Goal: Task Accomplishment & Management: Manage account settings

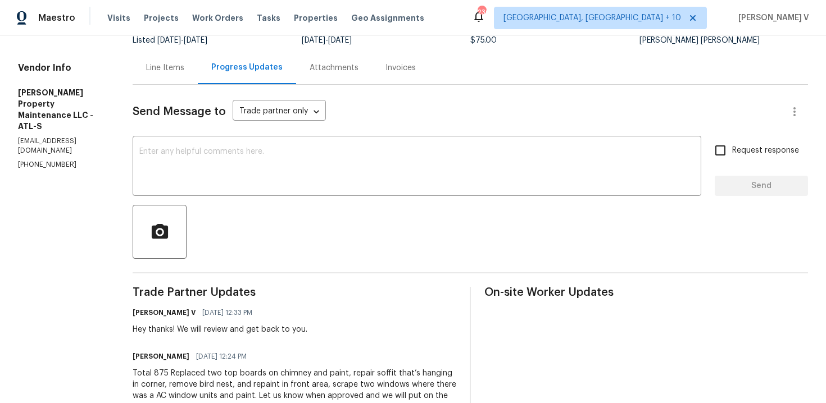
scroll to position [158, 0]
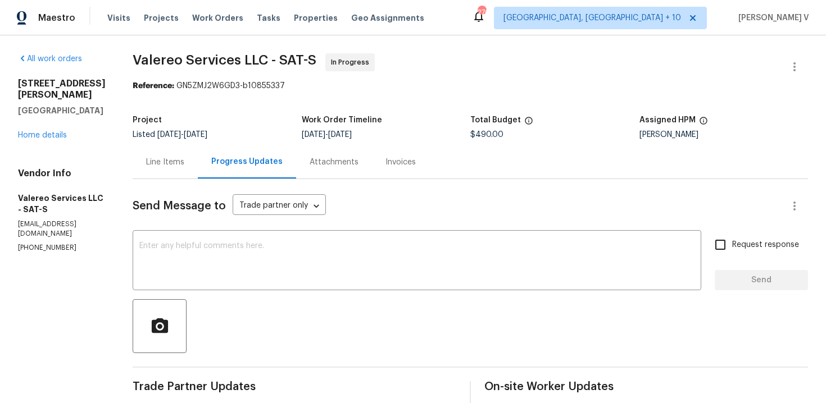
scroll to position [119, 0]
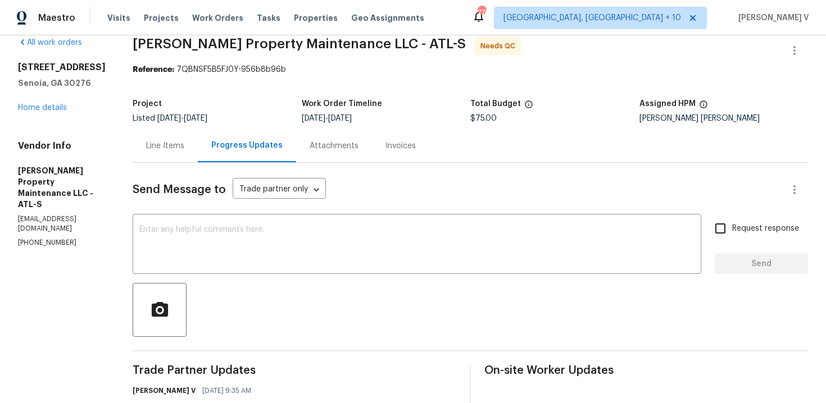
scroll to position [22, 0]
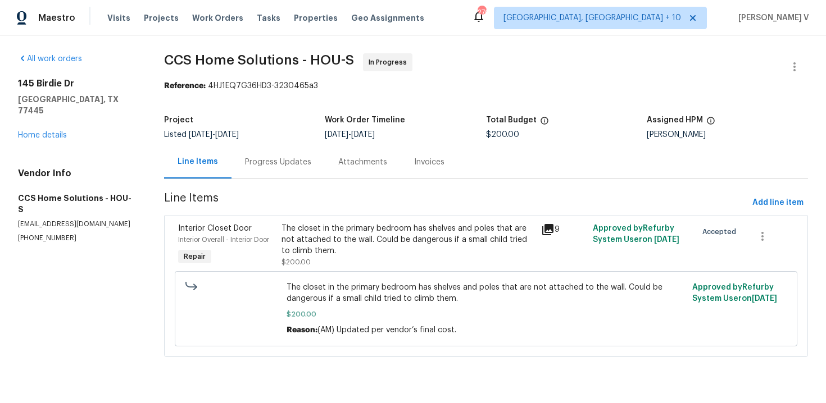
click at [262, 156] on div "Progress Updates" at bounding box center [278, 162] width 93 height 33
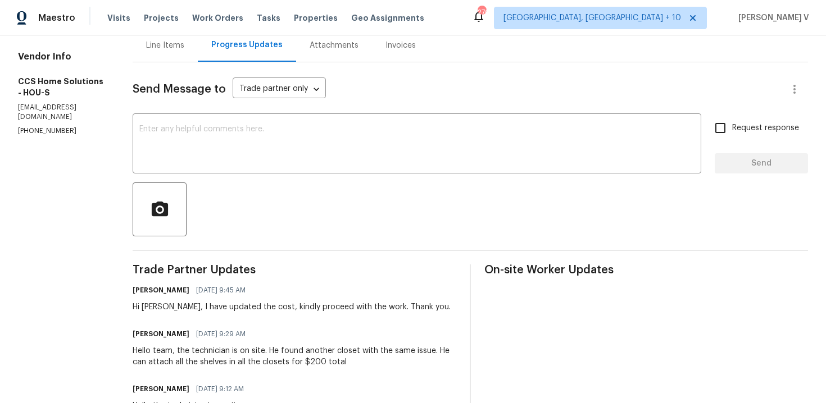
scroll to position [128, 0]
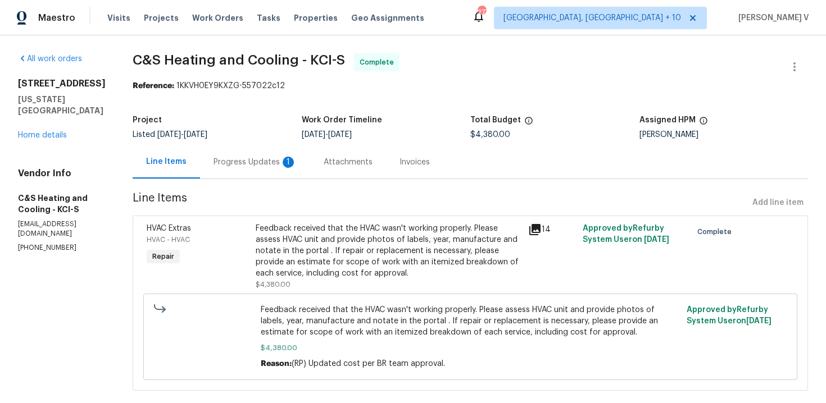
click at [269, 139] on div "Project Listed [DATE] - [DATE] Work Order Timeline [DATE] - [DATE] Total Budget…" at bounding box center [470, 128] width 675 height 36
click at [269, 153] on div "Progress Updates 1" at bounding box center [255, 162] width 110 height 33
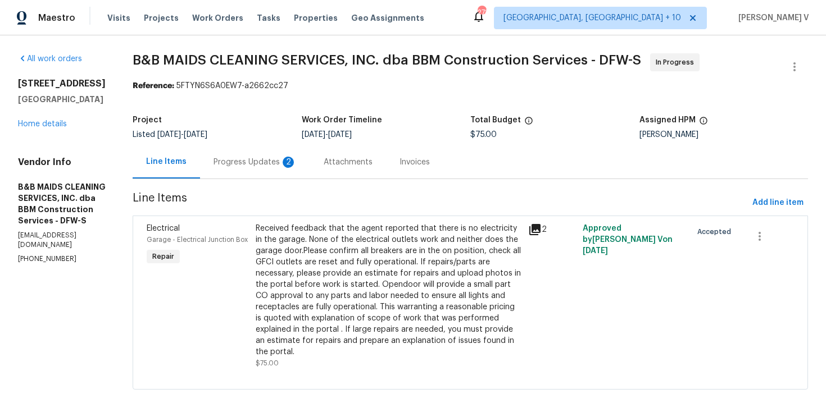
click at [297, 163] on div "Progress Updates 2" at bounding box center [255, 162] width 83 height 11
click at [285, 171] on div "Progress Updates" at bounding box center [246, 162] width 93 height 33
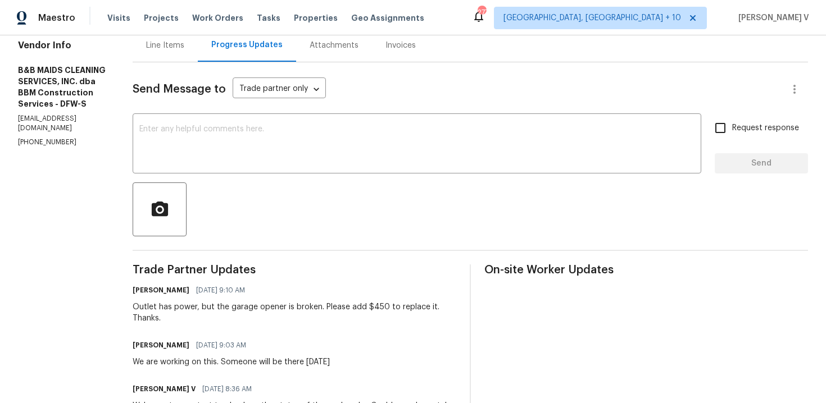
scroll to position [136, 0]
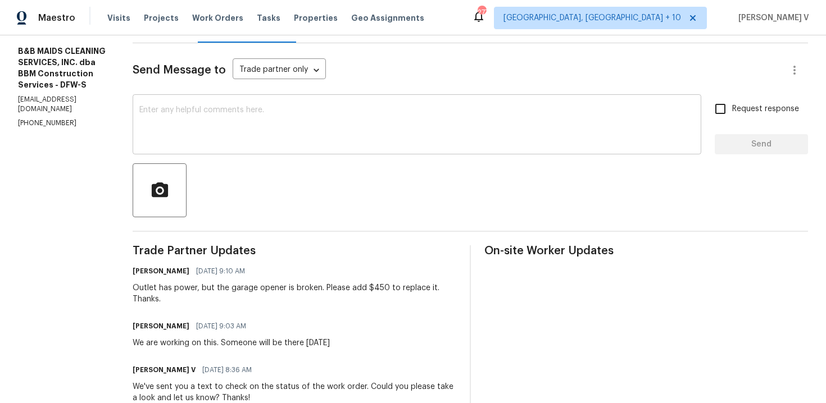
click at [300, 98] on div "x ​" at bounding box center [417, 125] width 569 height 57
drag, startPoint x: 403, startPoint y: 291, endPoint x: 420, endPoint y: 291, distance: 16.9
click at [420, 291] on div "Outlet has power, but the garage opener is broken. Please add $450 to replace i…" at bounding box center [295, 294] width 324 height 22
copy div "$45"
click at [429, 137] on textarea "Can we have a detailed breakdown for" at bounding box center [416, 125] width 555 height 39
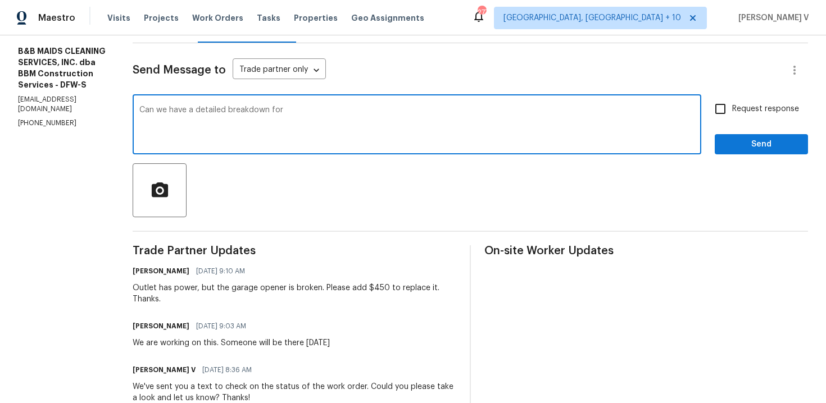
paste textarea "$45"
type textarea "Can we have a detailed breakdown for $450!!"
click at [778, 105] on span "Request response" at bounding box center [765, 109] width 67 height 12
click at [732, 105] on input "Request response" at bounding box center [721, 109] width 24 height 24
checkbox input "true"
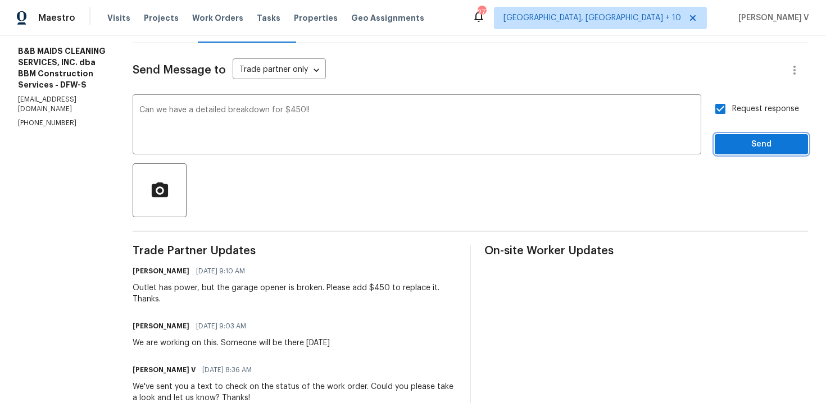
click at [724, 142] on button "Send" at bounding box center [761, 144] width 93 height 21
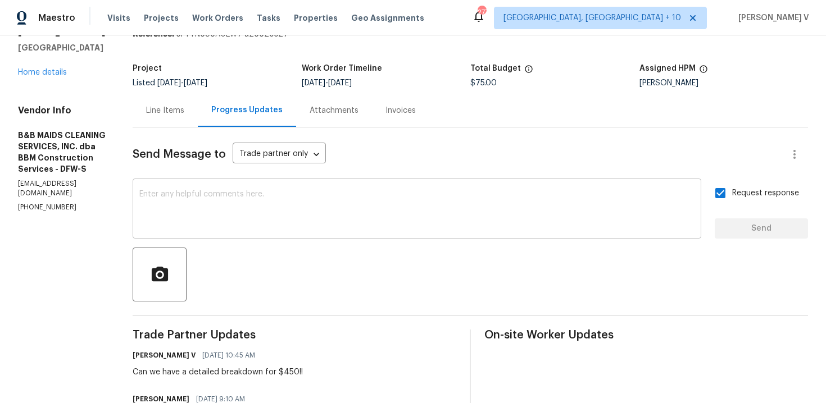
scroll to position [95, 0]
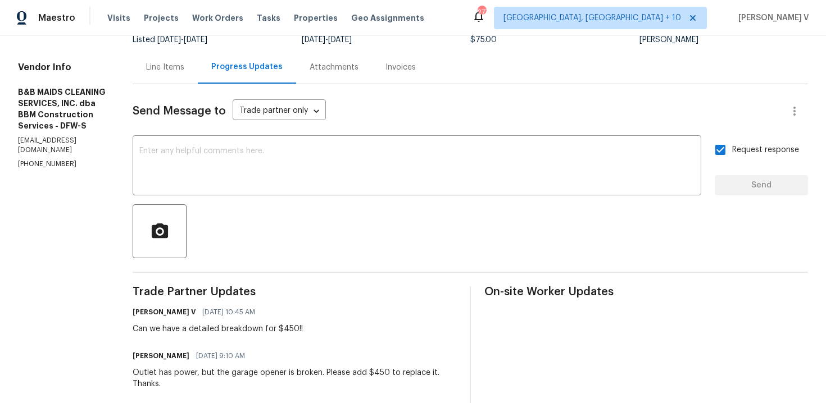
click at [195, 373] on div "Outlet has power, but the garage opener is broken. Please add $450 to replace i…" at bounding box center [295, 379] width 324 height 22
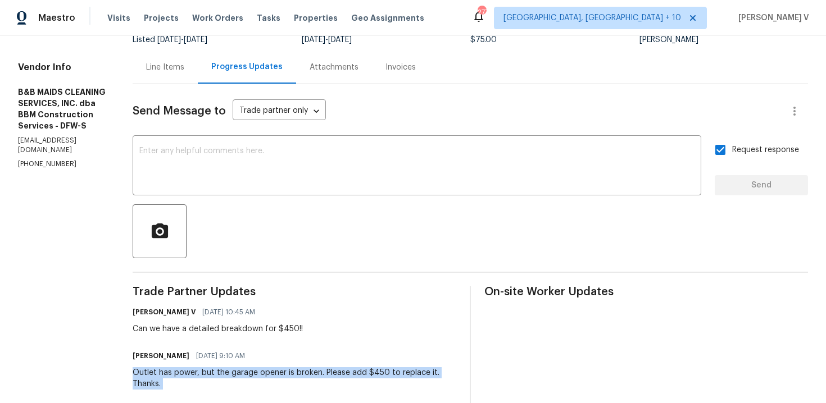
copy div "Outlet has power, but the garage opener is broken. Please add $450 to replace i…"
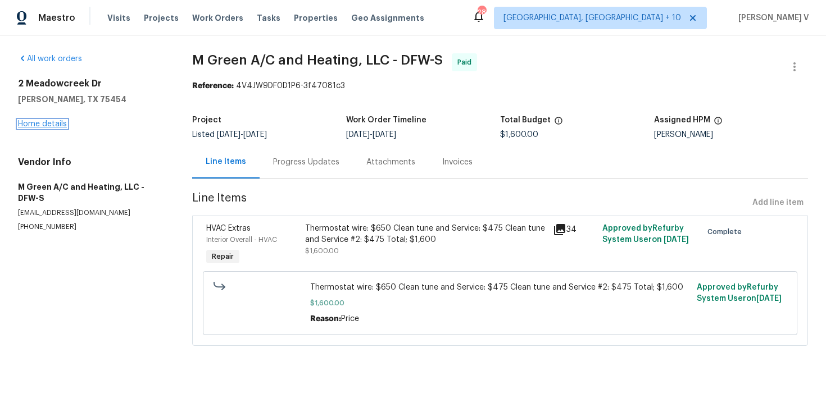
click at [47, 124] on link "Home details" at bounding box center [42, 124] width 49 height 8
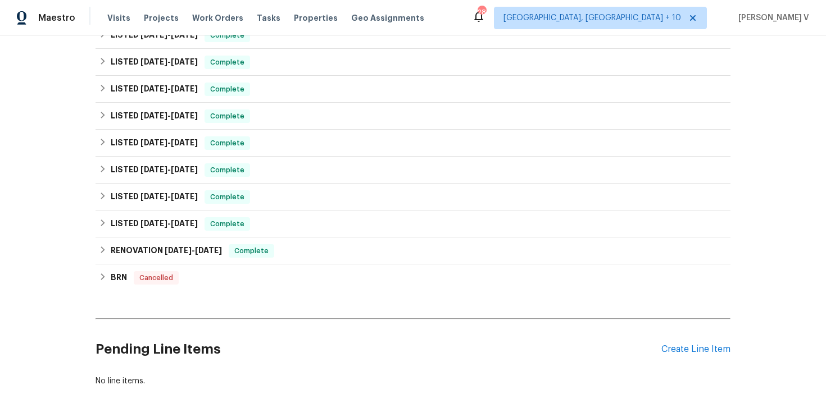
scroll to position [509, 0]
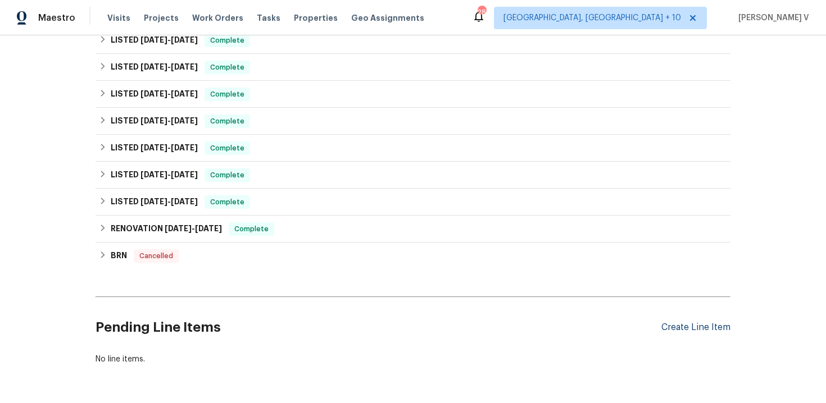
click at [691, 323] on div "Create Line Item" at bounding box center [695, 328] width 69 height 11
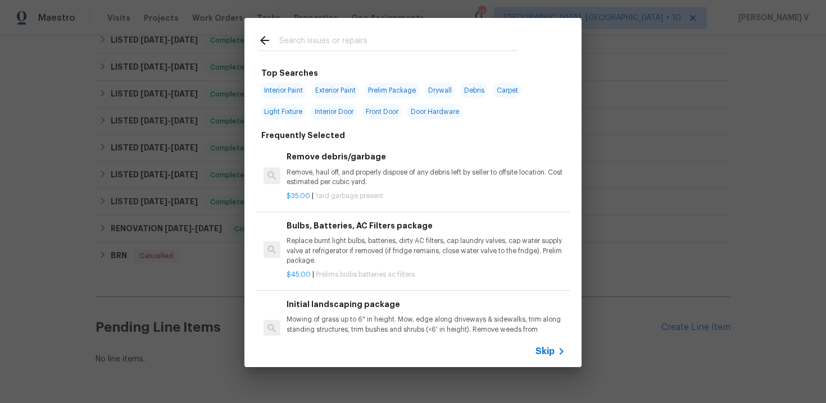
click at [561, 353] on icon at bounding box center [562, 351] width 4 height 7
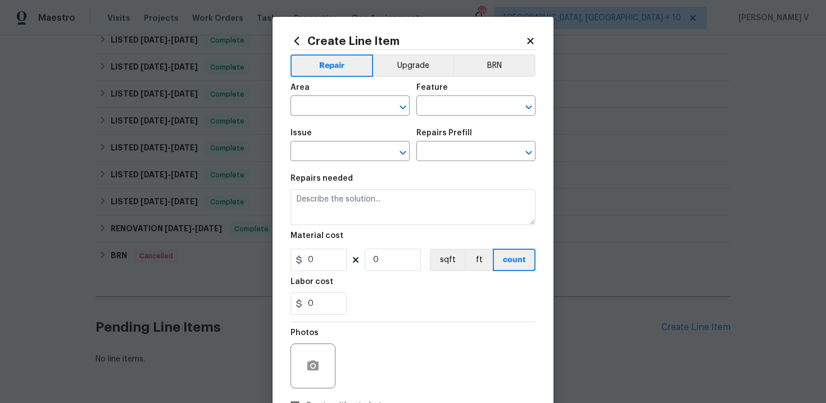
click at [326, 98] on div "Area" at bounding box center [350, 91] width 119 height 15
click at [322, 105] on input "text" at bounding box center [335, 106] width 88 height 17
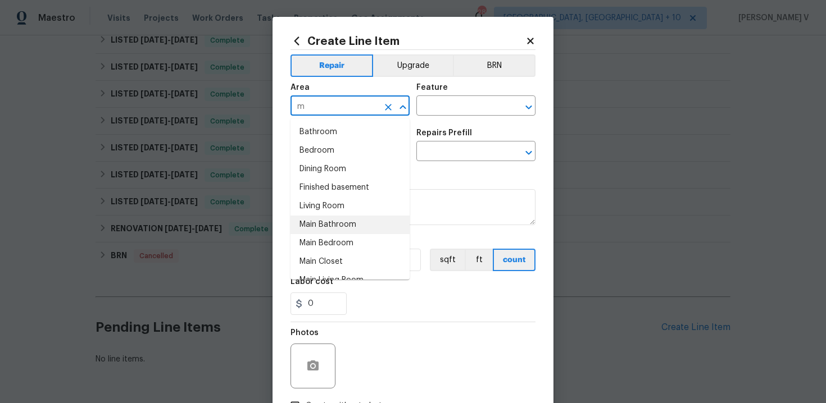
click at [330, 225] on li "Main Bathroom" at bounding box center [350, 225] width 119 height 19
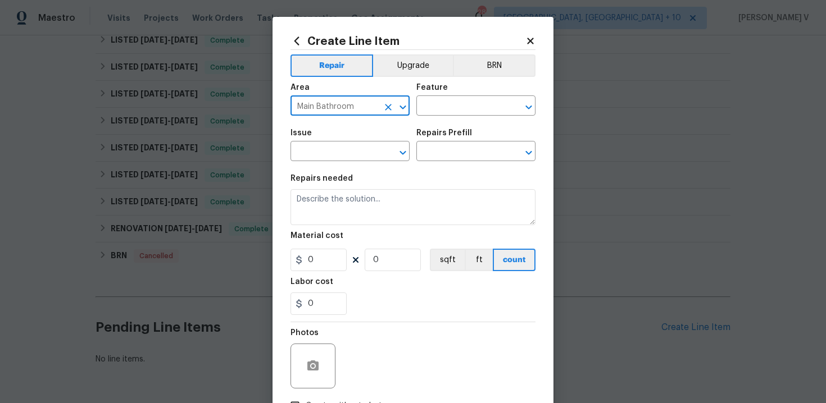
type input "Main Bathroom"
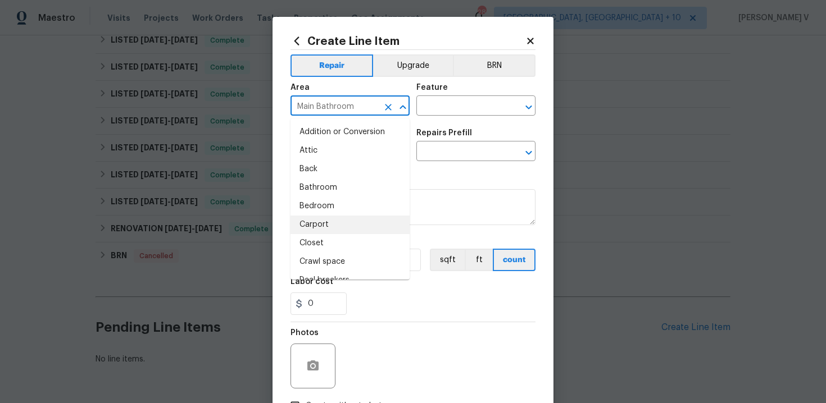
click at [445, 117] on div "Area Main Bathroom ​ Feature ​" at bounding box center [413, 100] width 245 height 46
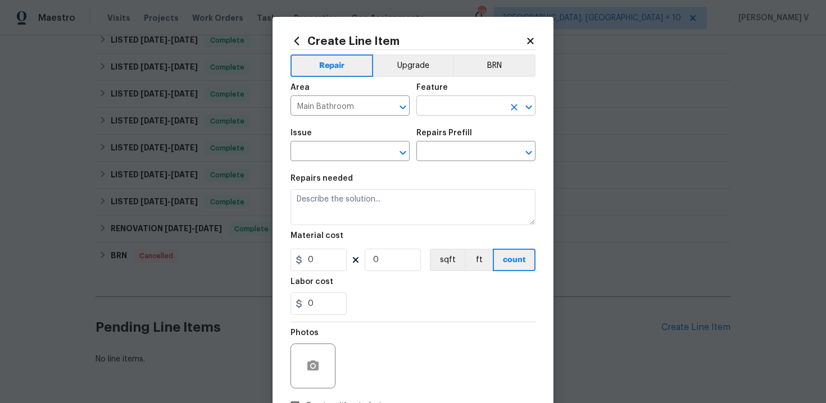
click at [443, 101] on input "text" at bounding box center [460, 106] width 88 height 17
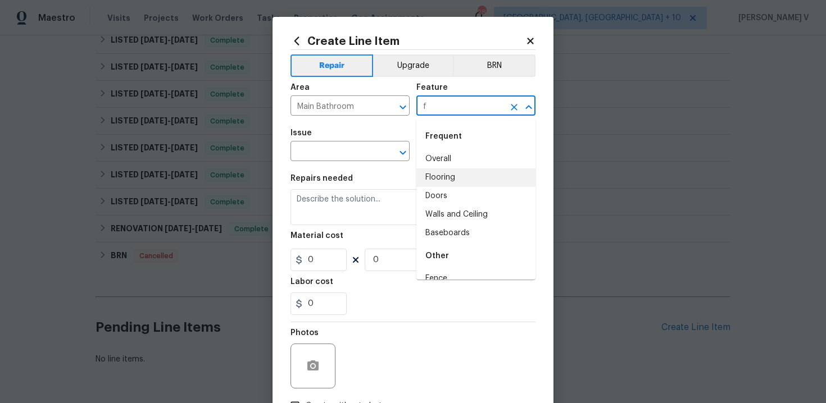
click at [443, 185] on li "Flooring" at bounding box center [475, 178] width 119 height 19
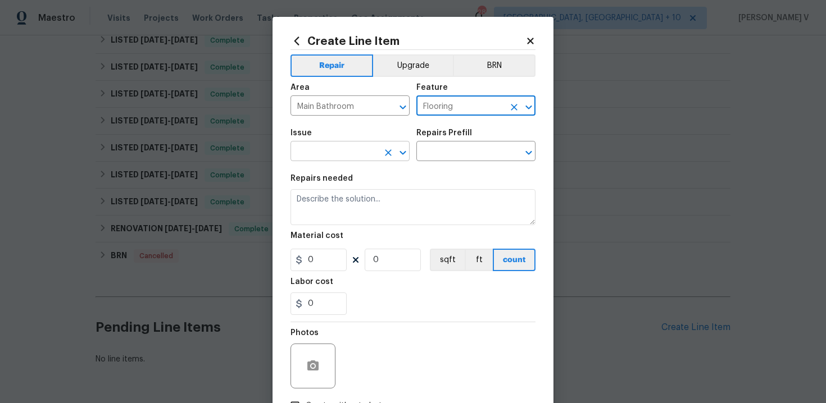
type input "Flooring"
click at [348, 158] on input "text" at bounding box center [335, 152] width 88 height 17
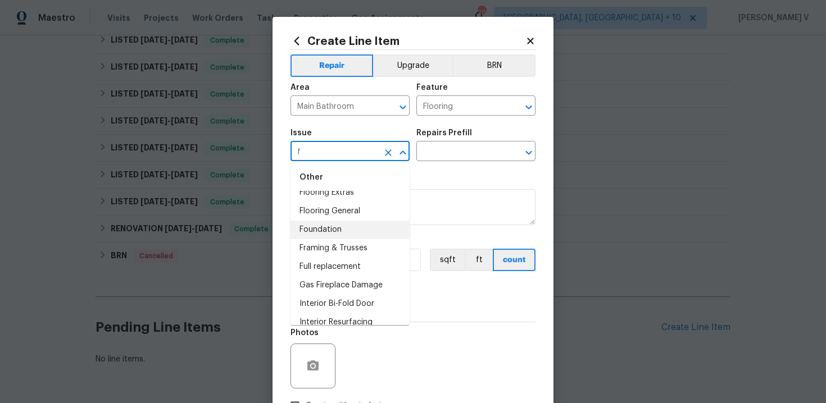
scroll to position [219, 0]
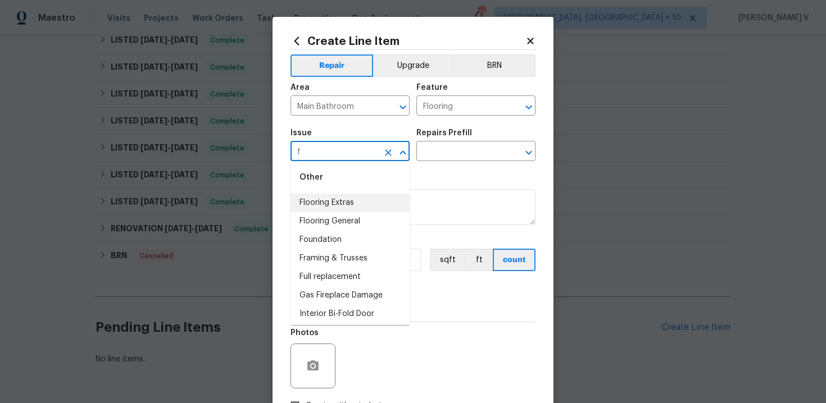
click at [347, 205] on li "Flooring Extras" at bounding box center [350, 203] width 119 height 19
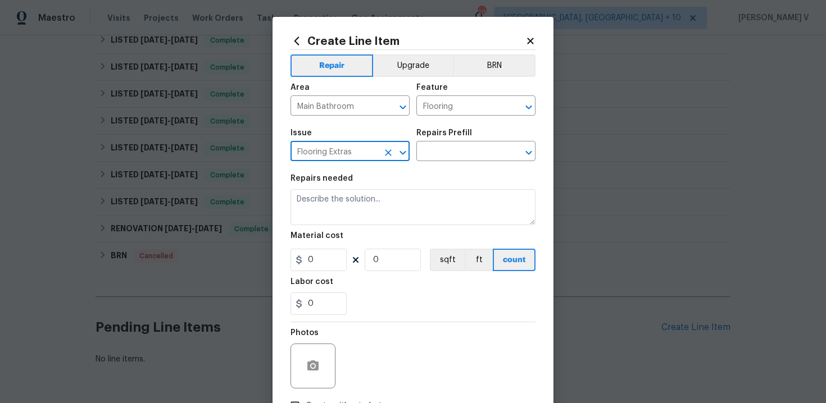
type input "Flooring Extras"
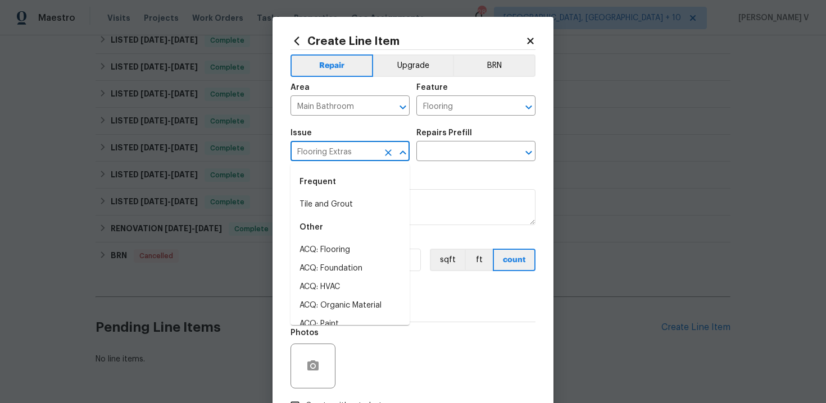
scroll to position [83, 0]
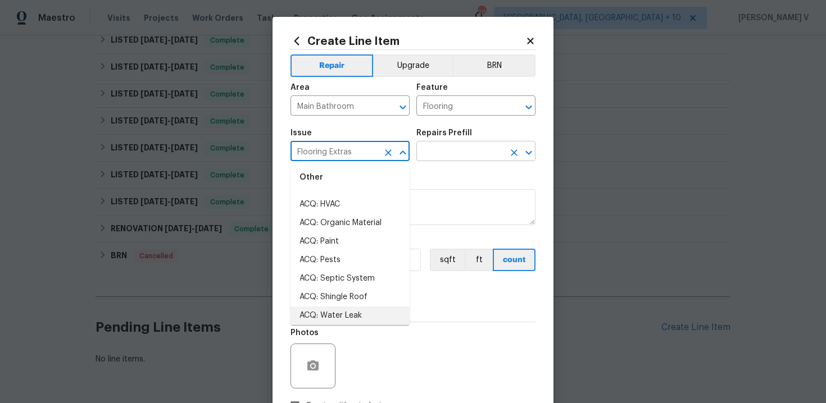
click at [443, 151] on input "text" at bounding box center [460, 152] width 88 height 17
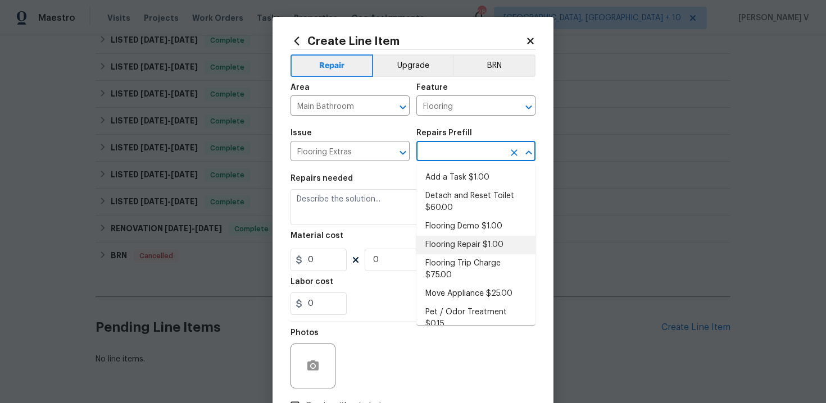
click at [447, 243] on li "Flooring Repair $1.00" at bounding box center [475, 245] width 119 height 19
type input "Overall Flooring"
type input "Flooring Repair $1.00"
type textarea "(Please use this pre-fill to detail your Flooring repairs)"
type input "1"
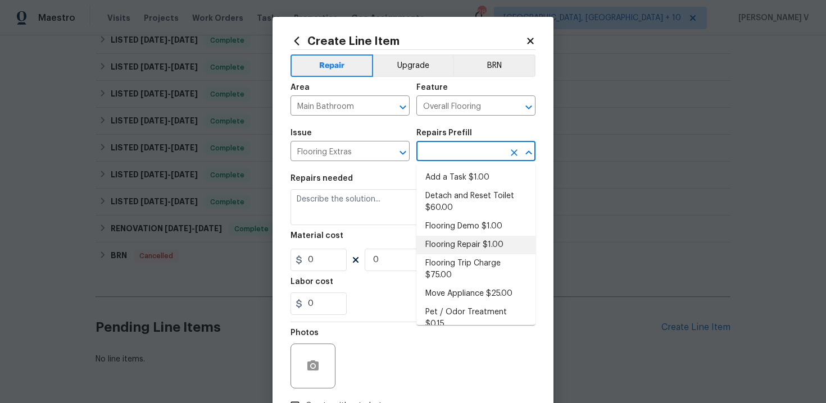
type input "1"
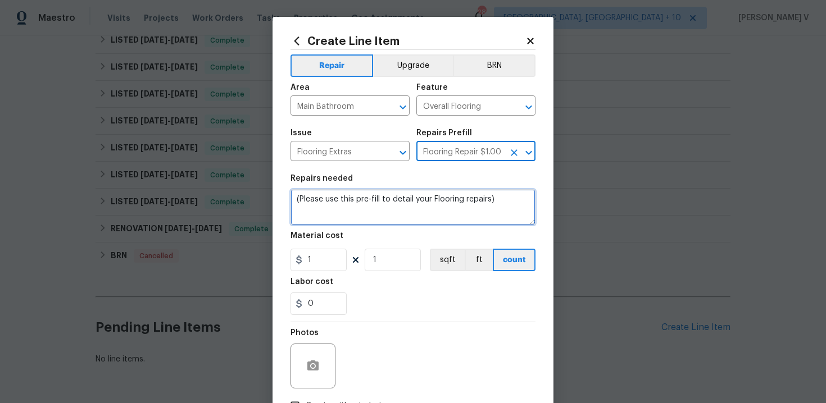
click at [424, 215] on textarea "(Please use this pre-fill to detail your Flooring repairs)" at bounding box center [413, 207] width 245 height 36
paste textarea "The flooring near the tub in the main bathroom is lifted with visible water dam…"
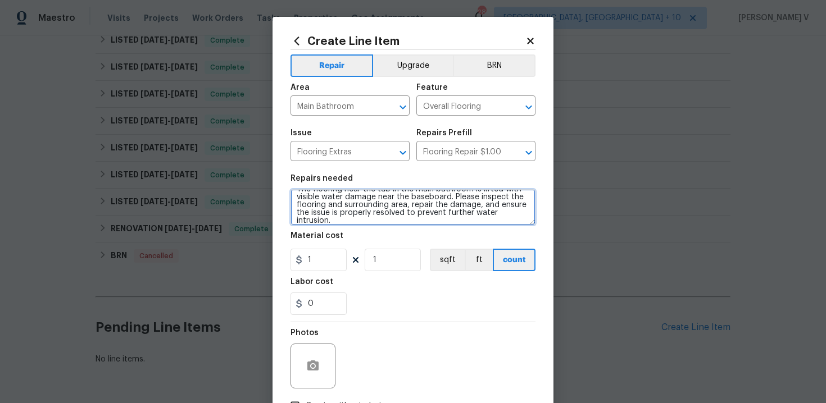
scroll to position [0, 0]
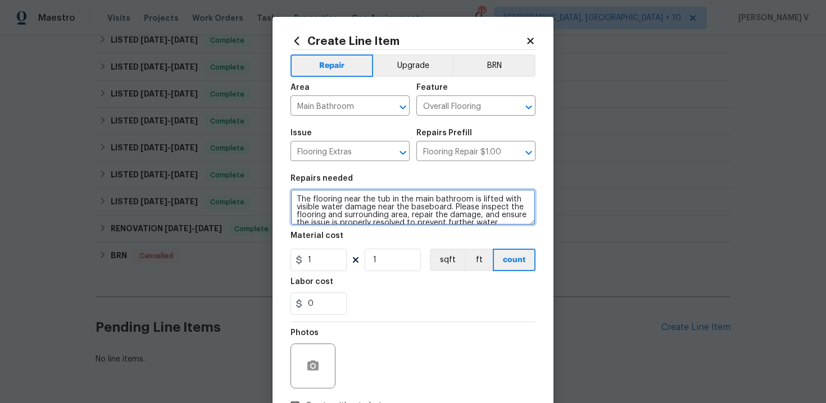
type textarea "The flooring near the tub in the main bathroom is lifted with visible water dam…"
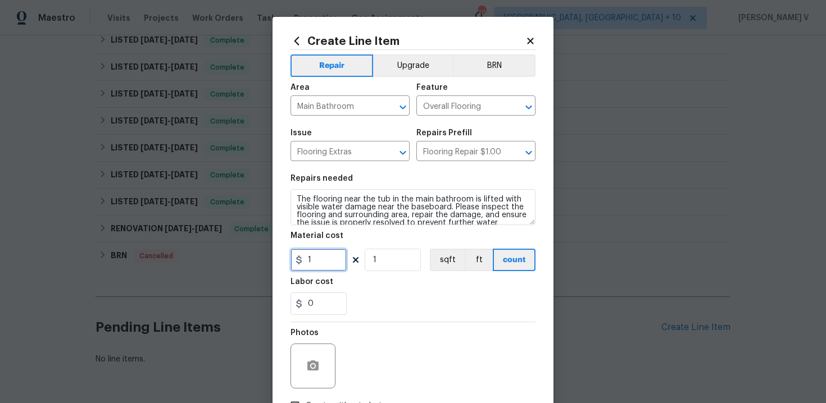
click at [335, 252] on input "1" at bounding box center [319, 260] width 56 height 22
type input "75"
click at [316, 358] on button "button" at bounding box center [313, 365] width 27 height 27
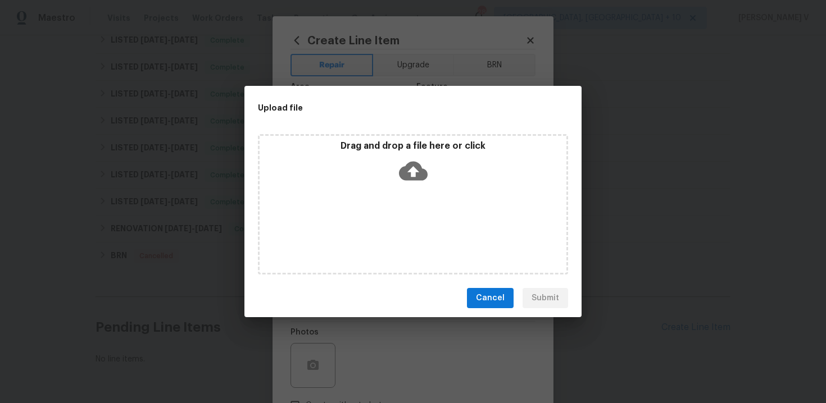
click at [411, 176] on icon at bounding box center [413, 171] width 29 height 19
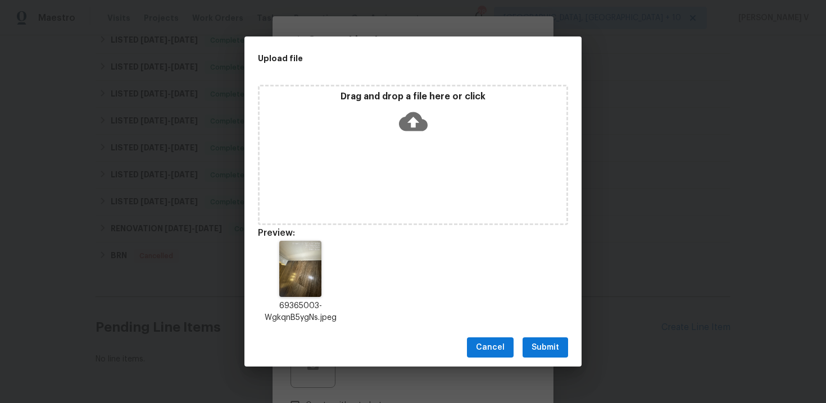
click at [545, 355] on button "Submit" at bounding box center [546, 348] width 46 height 21
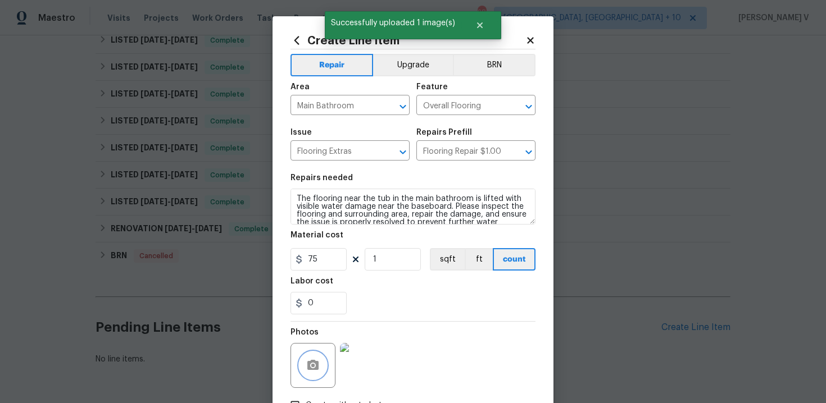
scroll to position [81, 0]
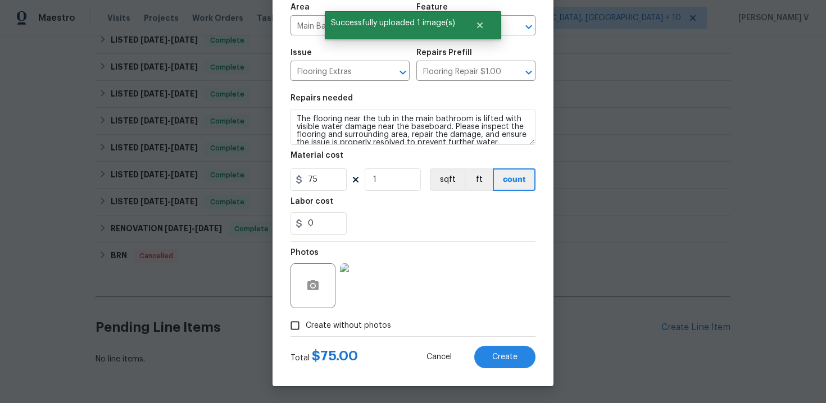
click at [495, 376] on div "Create Line Item Repair Upgrade BRN Area Main Bathroom ​ Feature Overall Floori…" at bounding box center [413, 161] width 281 height 450
click at [505, 355] on span "Create" at bounding box center [504, 357] width 25 height 8
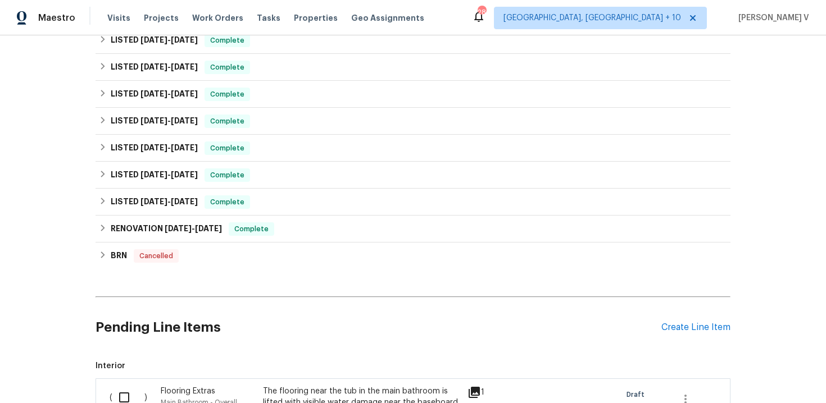
scroll to position [570, 0]
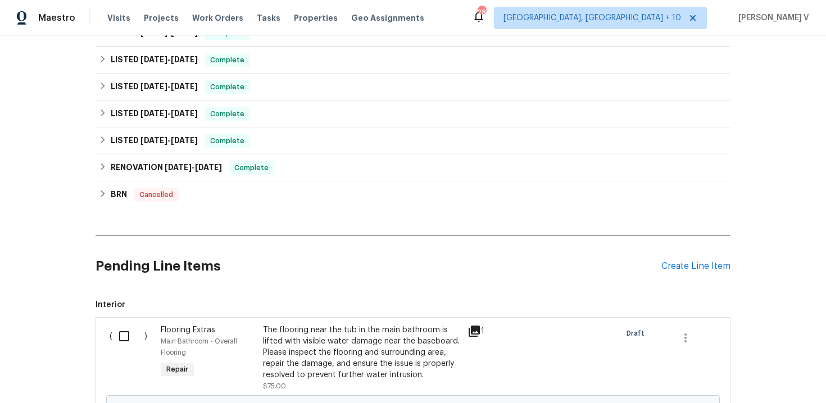
click at [129, 313] on span "Interior ( ) Flooring Extras Main Bathroom - Overall Flooring Repair The floori…" at bounding box center [413, 389] width 635 height 178
click at [128, 325] on input "checkbox" at bounding box center [128, 337] width 32 height 24
checkbox input "true"
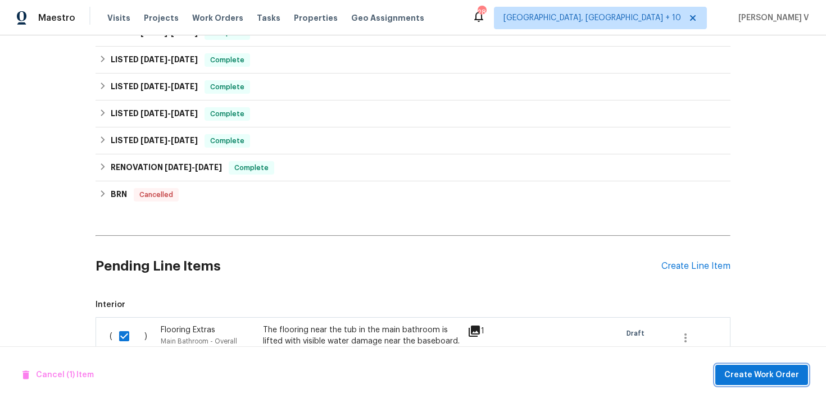
click at [766, 369] on span "Create Work Order" at bounding box center [761, 376] width 75 height 14
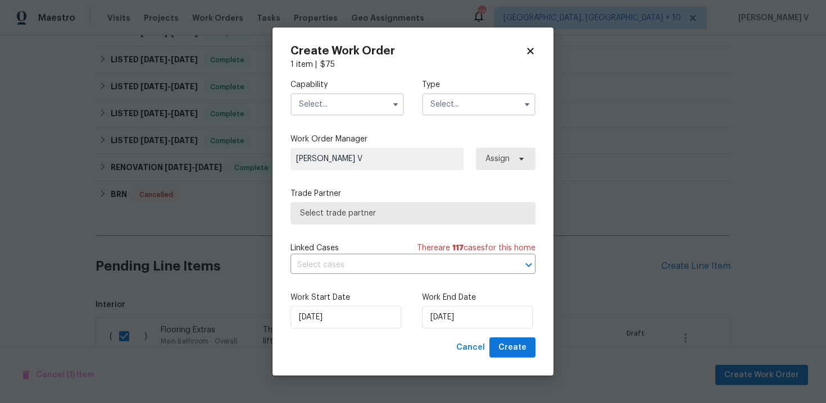
click at [353, 102] on input "text" at bounding box center [348, 104] width 114 height 22
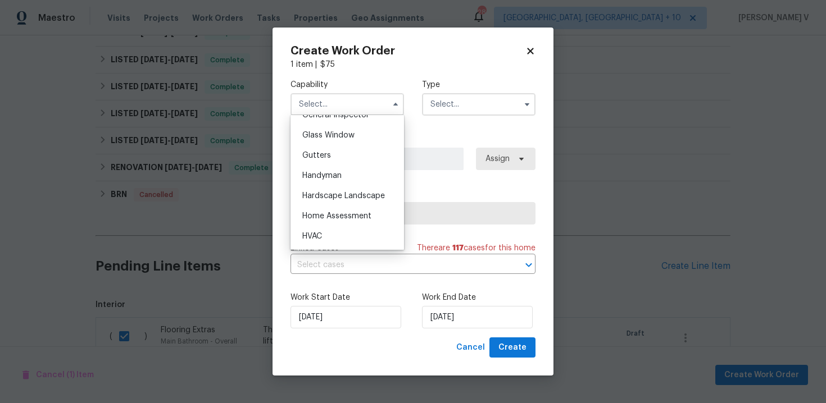
scroll to position [575, 0]
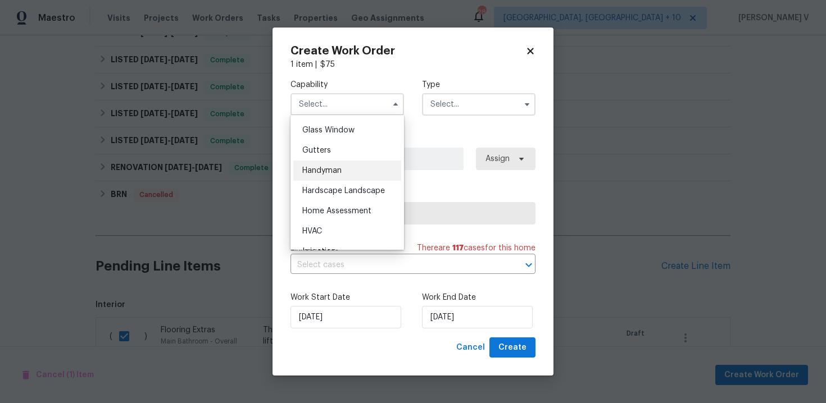
click at [356, 169] on div "Handyman" at bounding box center [347, 171] width 108 height 20
type input "Handyman"
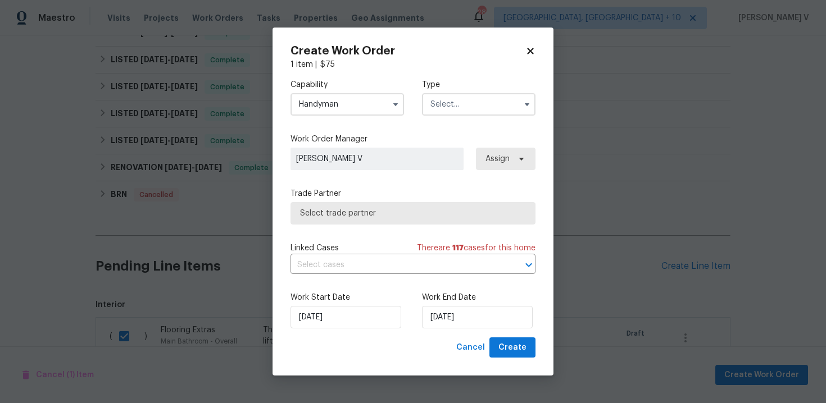
click at [477, 109] on input "text" at bounding box center [479, 104] width 114 height 22
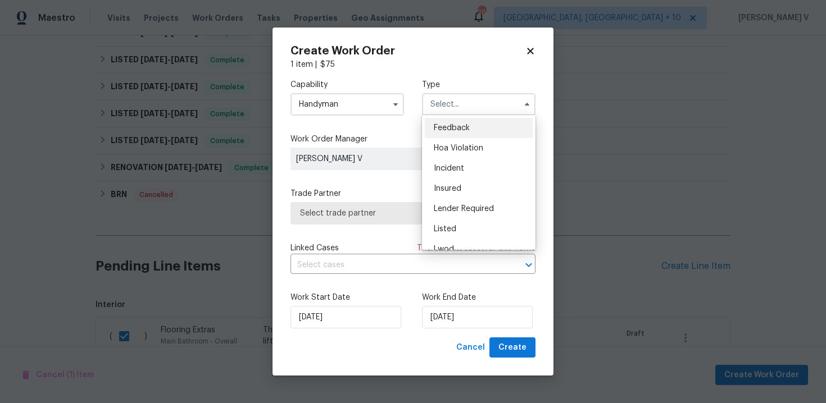
click at [451, 130] on span "Feedback" at bounding box center [452, 128] width 36 height 8
type input "Feedback"
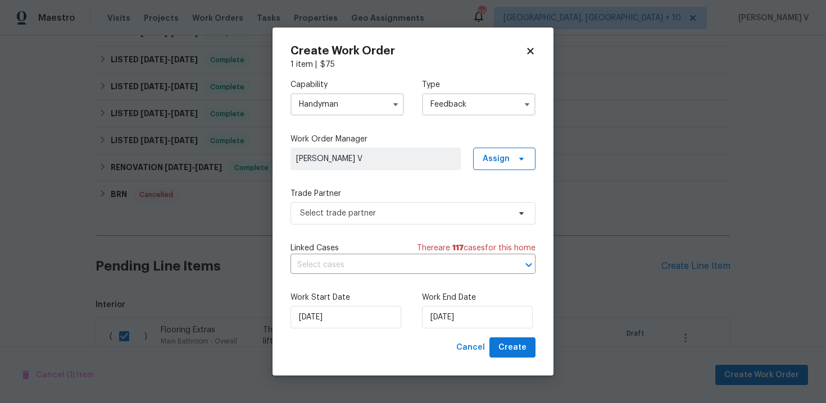
click at [363, 190] on label "Trade Partner" at bounding box center [413, 193] width 245 height 11
click at [353, 214] on span "Select trade partner" at bounding box center [405, 213] width 210 height 11
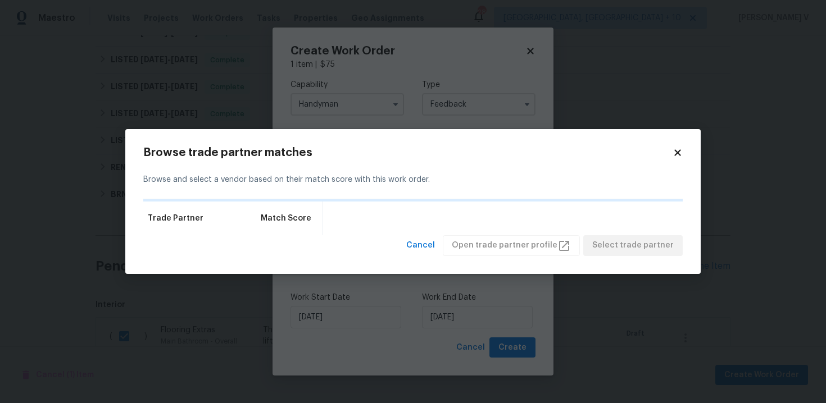
drag, startPoint x: 205, startPoint y: 180, endPoint x: 404, endPoint y: 180, distance: 198.9
click at [404, 180] on div "Browse and select a vendor based on their match score with this work order." at bounding box center [412, 180] width 539 height 39
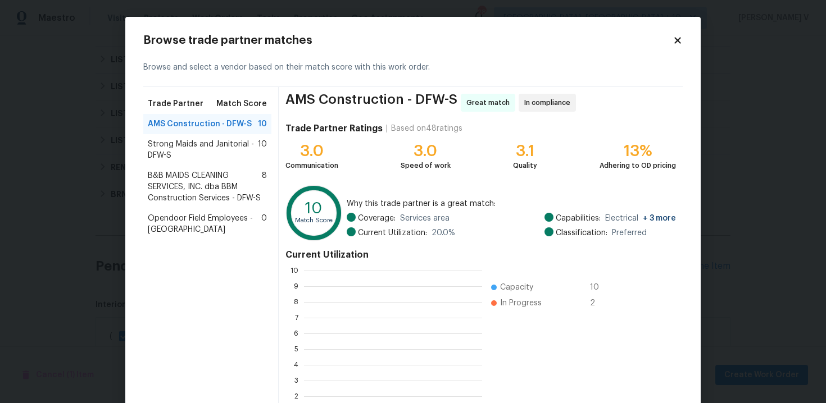
scroll to position [157, 178]
click at [223, 178] on span "B&B MAIDS CLEANING SERVICES, INC. dba BBM Construction Services - DFW-S" at bounding box center [205, 187] width 114 height 34
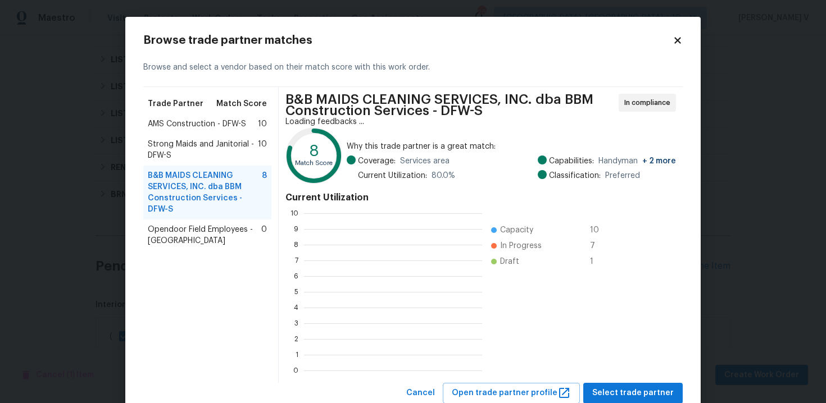
scroll to position [97, 0]
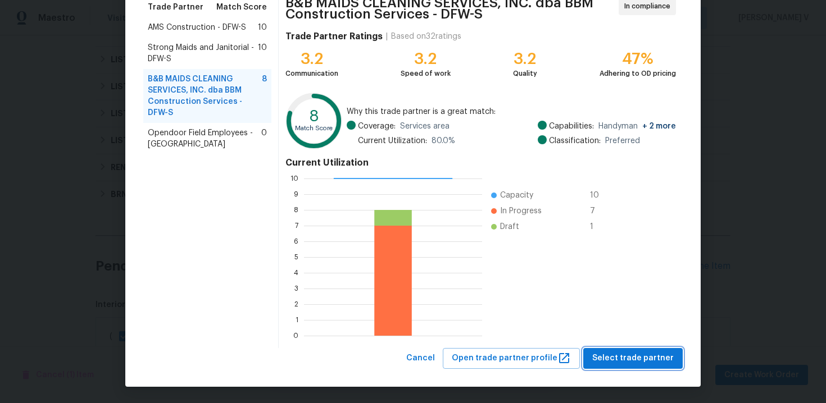
click at [607, 355] on span "Select trade partner" at bounding box center [632, 359] width 81 height 14
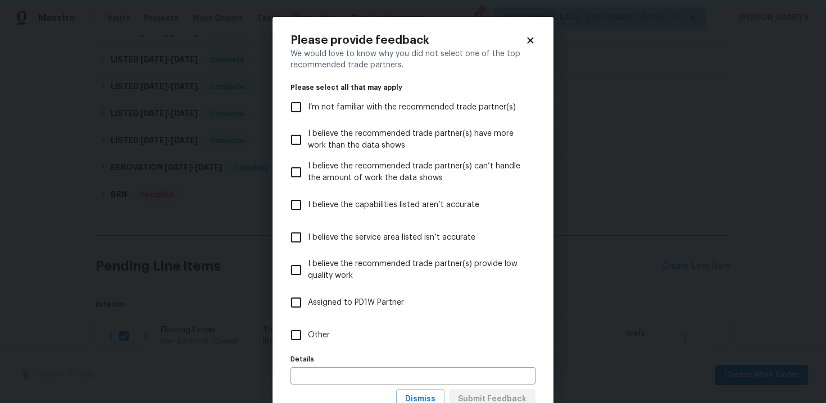
scroll to position [0, 0]
click at [456, 325] on label "Other" at bounding box center [405, 335] width 242 height 33
click at [308, 325] on input "Other" at bounding box center [296, 336] width 24 height 24
checkbox input "true"
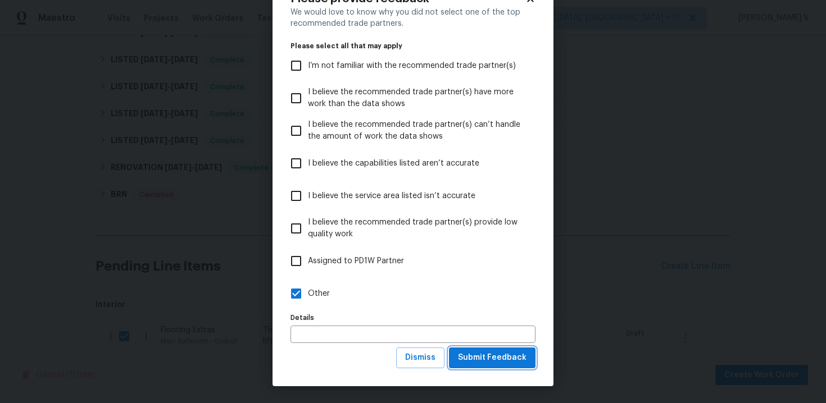
click at [477, 364] on span "Submit Feedback" at bounding box center [492, 358] width 69 height 14
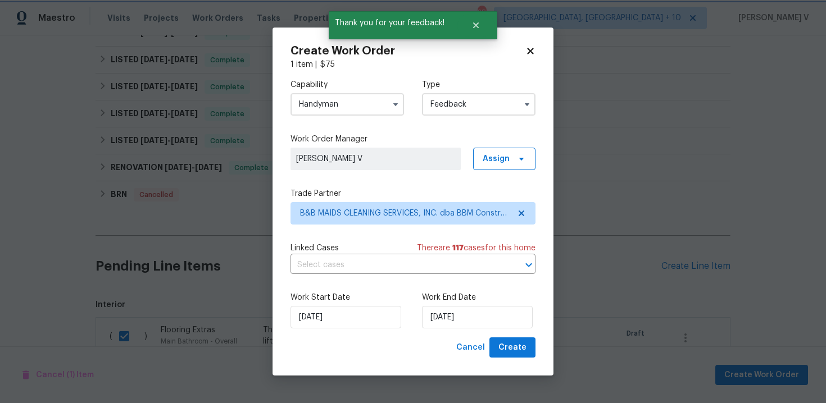
scroll to position [0, 0]
click at [418, 298] on div "Work Start Date 25/09/2025 Work End Date 25/09/2025" at bounding box center [413, 310] width 245 height 55
click at [436, 303] on div "Work End Date 25/09/2025" at bounding box center [479, 310] width 114 height 37
click at [439, 314] on input "25/09/2025" at bounding box center [477, 317] width 111 height 22
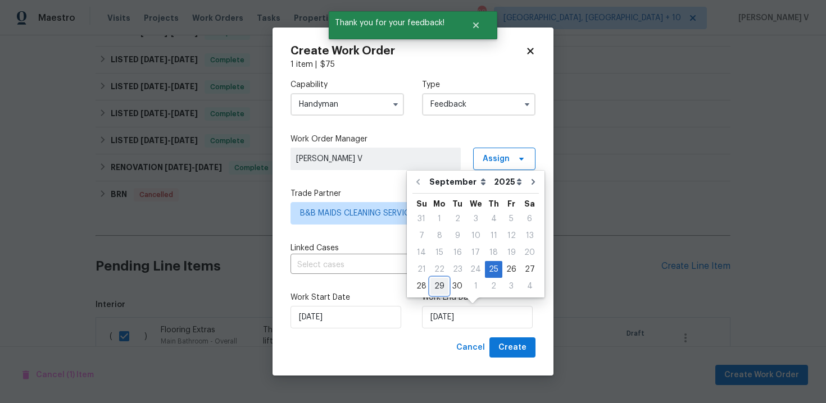
click at [441, 283] on div "29" at bounding box center [439, 287] width 18 height 16
type input "29/09/2025"
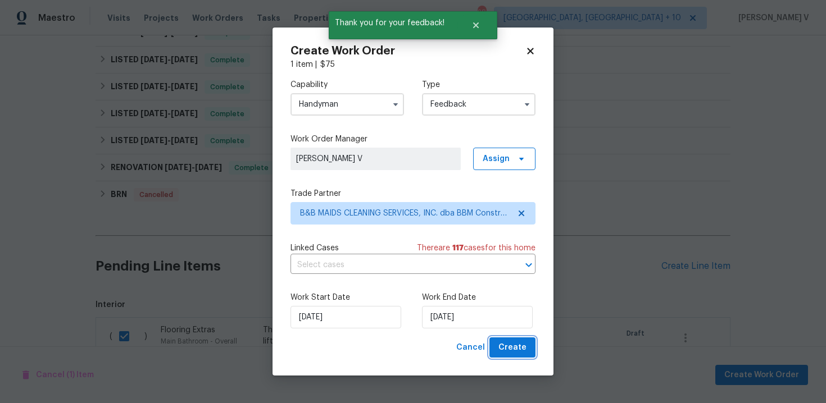
click at [529, 352] on button "Create" at bounding box center [512, 348] width 46 height 21
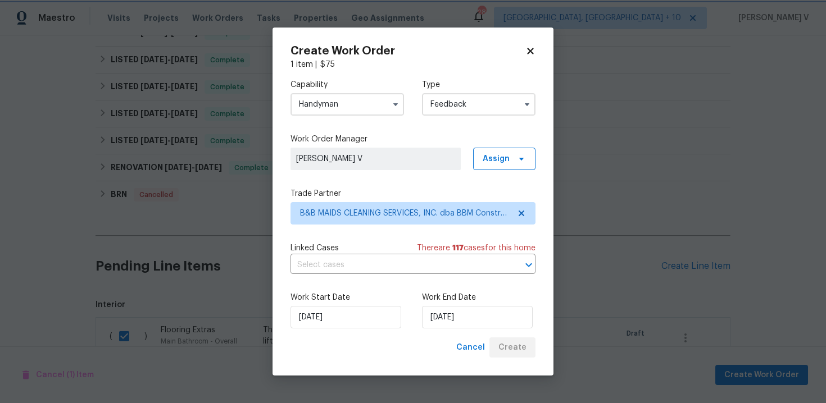
checkbox input "false"
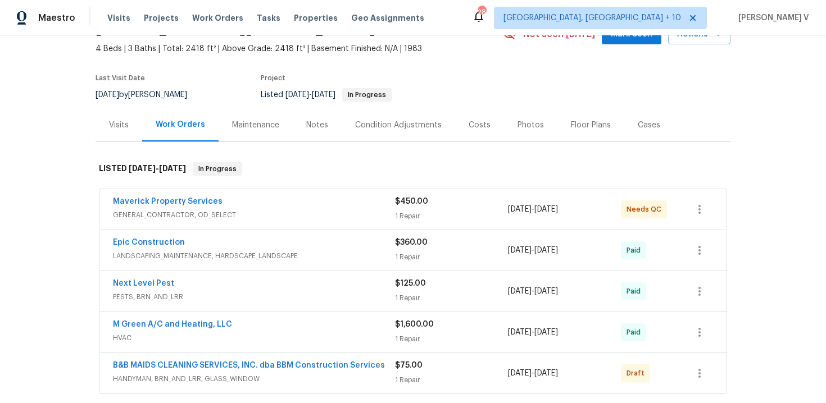
scroll to position [175, 0]
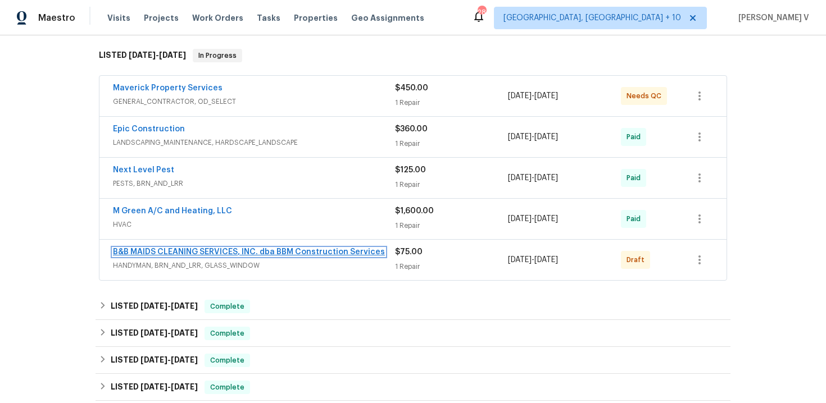
click at [172, 248] on link "B&B MAIDS CLEANING SERVICES, INC. dba BBM Construction Services" at bounding box center [249, 252] width 272 height 8
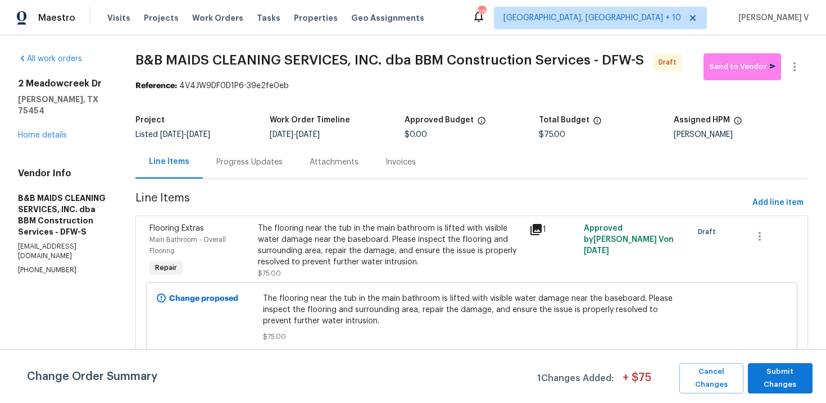
click at [292, 177] on div "Progress Updates" at bounding box center [249, 162] width 93 height 33
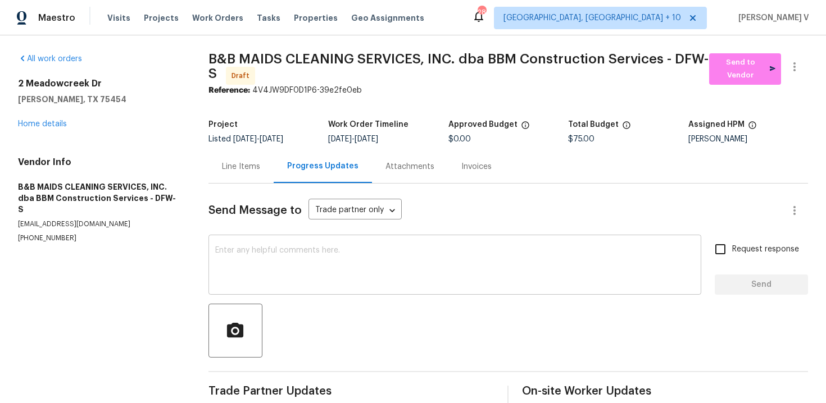
click at [298, 284] on textarea at bounding box center [454, 266] width 479 height 39
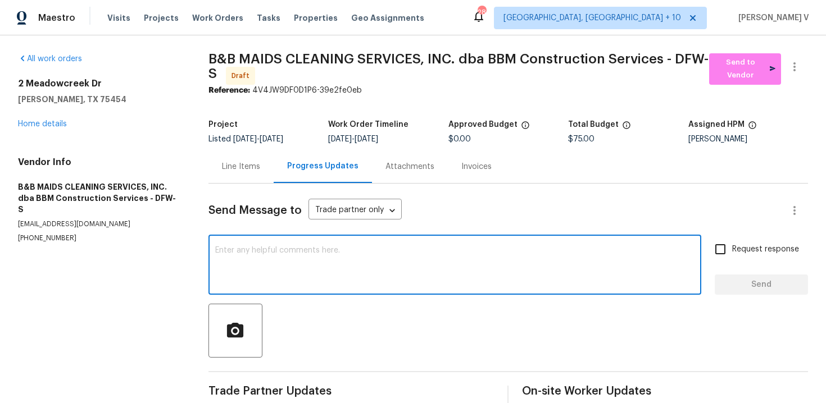
paste textarea "Hi this is Divya with Opendoor. I’m confirming you received the WO for the prop…"
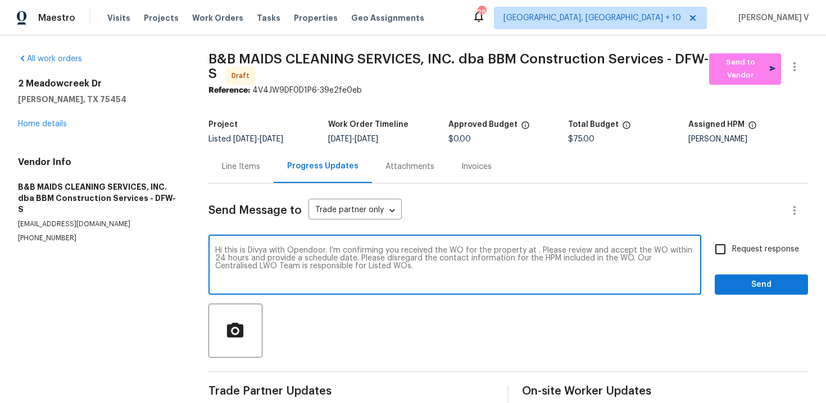
drag, startPoint x: 535, startPoint y: 251, endPoint x: 535, endPoint y: 266, distance: 14.6
click at [535, 252] on textarea "Hi this is Divya with Opendoor. I’m confirming you received the WO for the prop…" at bounding box center [454, 266] width 479 height 39
paste textarea "2 Meadowcreek Dr, Melissa, TX 75454"
type textarea "Hi this is Divya with Opendoor. I’m confirming you received the WO for the prop…"
click at [742, 250] on span "Request response" at bounding box center [765, 250] width 67 height 12
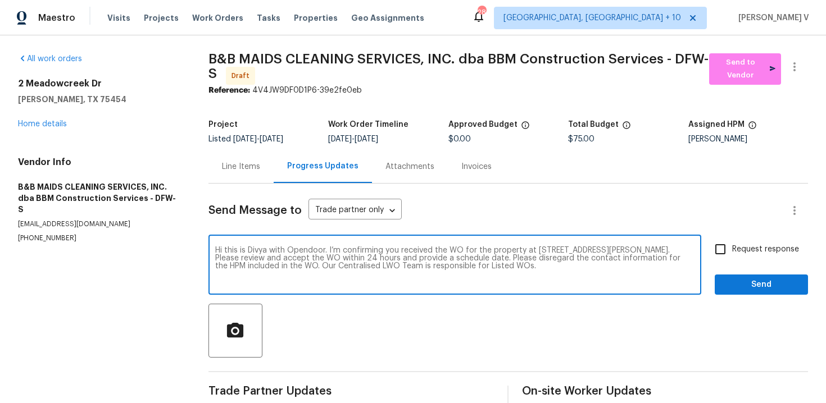
click at [732, 250] on input "Request response" at bounding box center [721, 250] width 24 height 24
checkbox input "true"
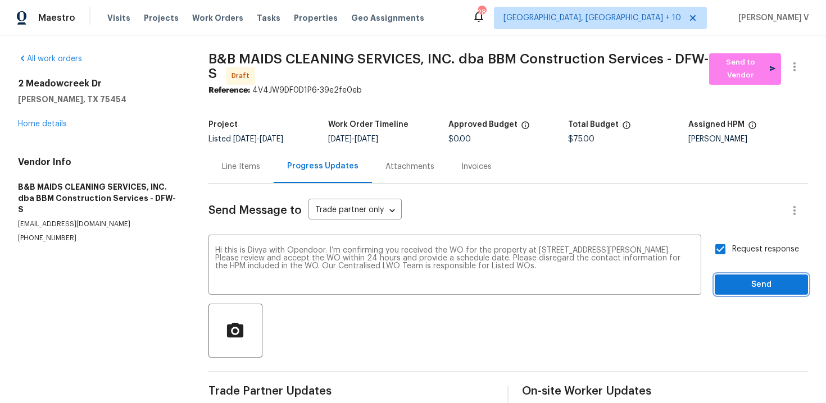
click at [756, 287] on span "Send" at bounding box center [761, 285] width 75 height 14
click at [804, 67] on button "button" at bounding box center [794, 66] width 27 height 27
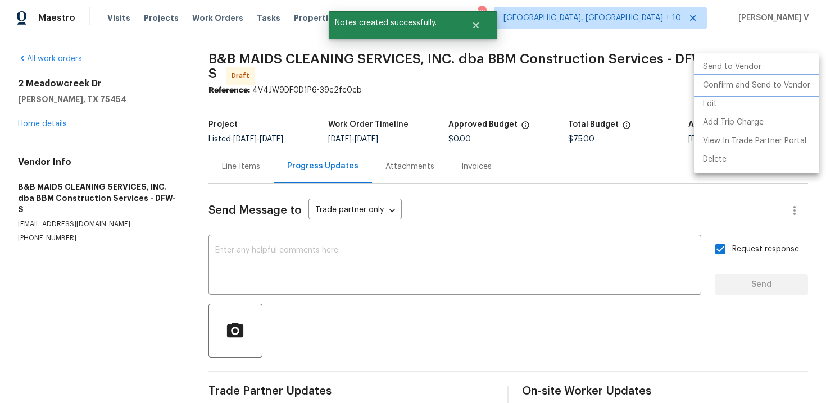
click at [765, 80] on li "Confirm and Send to Vendor" at bounding box center [756, 85] width 125 height 19
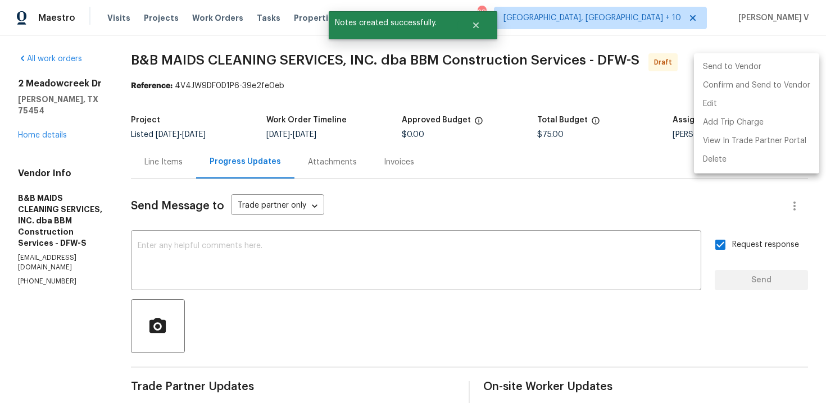
click at [303, 53] on div at bounding box center [413, 201] width 826 height 403
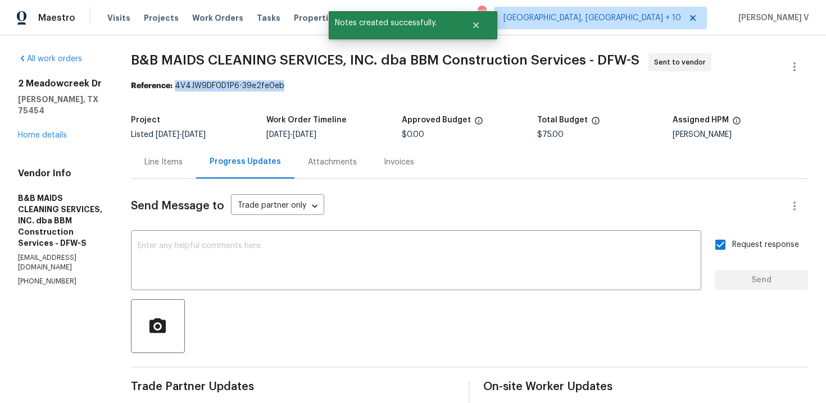
drag, startPoint x: 215, startPoint y: 88, endPoint x: 537, endPoint y: 88, distance: 322.0
click at [537, 88] on div "Reference: 4V4JW9DF0D1P6-39e2fe0eb" at bounding box center [469, 85] width 677 height 11
copy div "4V4JW9DF0D1P6-39e2fe0eb"
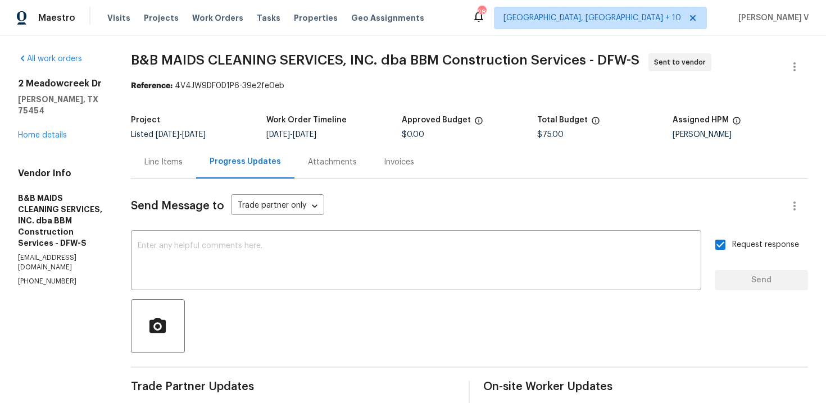
click at [335, 317] on div at bounding box center [469, 327] width 677 height 54
click at [325, 278] on textarea at bounding box center [416, 261] width 557 height 39
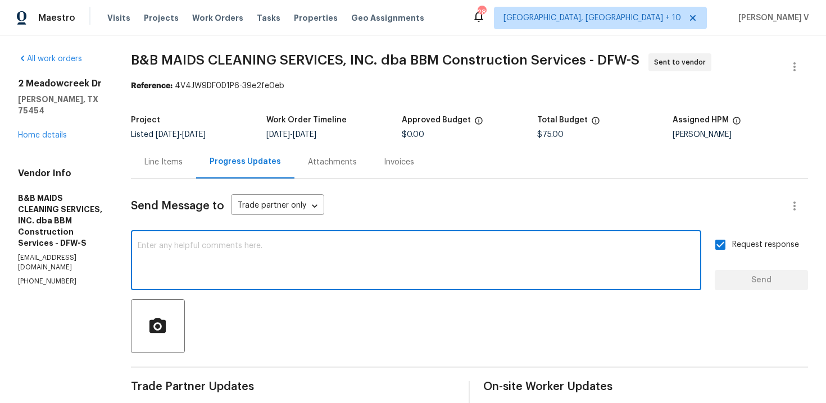
paste textarea "Attention All Work Orders must include before-photos (both close-up and wide-an…"
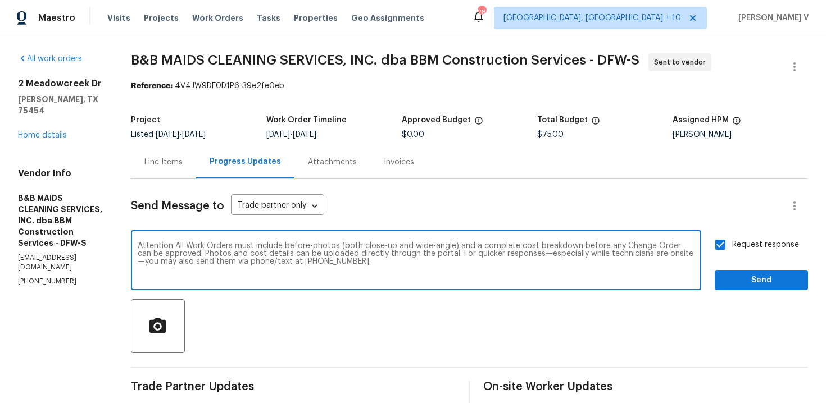
type textarea "Attention All Work Orders must include before-photos (both close-up and wide-an…"
click at [737, 244] on span "Request response" at bounding box center [765, 245] width 67 height 12
click at [732, 244] on input "Request response" at bounding box center [721, 245] width 24 height 24
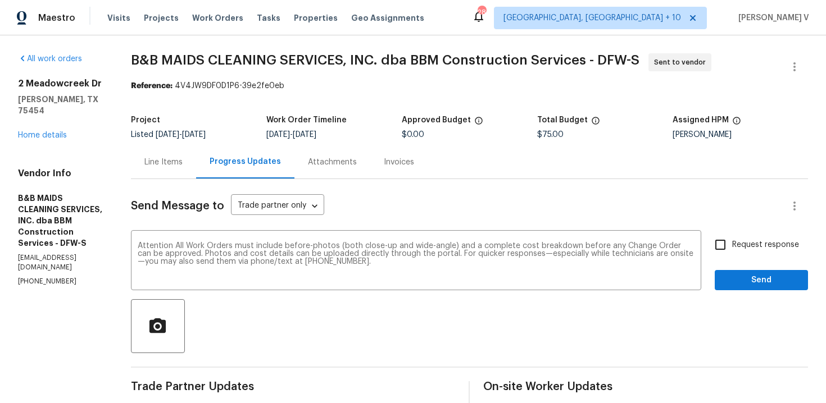
click at [741, 269] on div "Request response Send" at bounding box center [761, 261] width 93 height 57
click at [729, 241] on input "Request response" at bounding box center [721, 245] width 24 height 24
checkbox input "true"
click at [742, 283] on span "Send" at bounding box center [761, 281] width 75 height 14
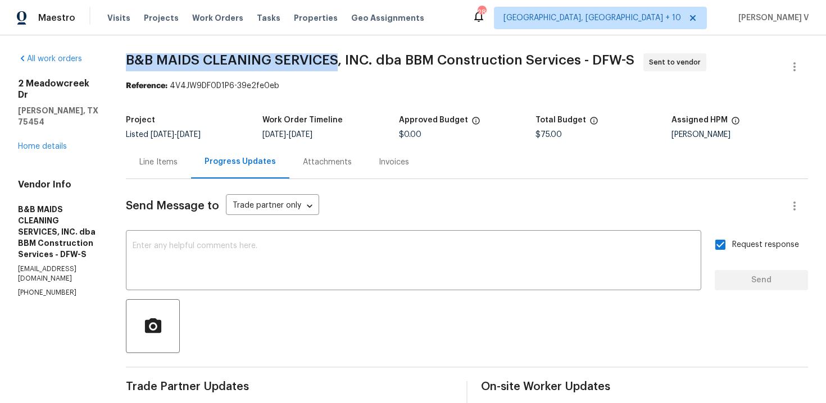
drag, startPoint x: 170, startPoint y: 58, endPoint x: 384, endPoint y: 57, distance: 214.1
click at [384, 57] on div "All work orders 2 Meadowcreek Dr Melissa, TX 75454 Home details Vendor Info B&B…" at bounding box center [413, 309] width 826 height 548
copy span "B&B MAIDS CLEANING SERVICES"
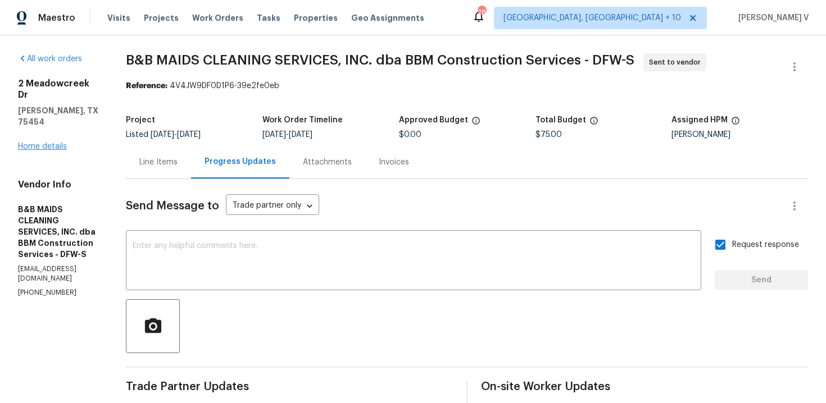
click at [56, 120] on div "2 Meadowcreek Dr Melissa, TX 75454 Home details" at bounding box center [58, 115] width 81 height 74
click at [56, 143] on link "Home details" at bounding box center [42, 147] width 49 height 8
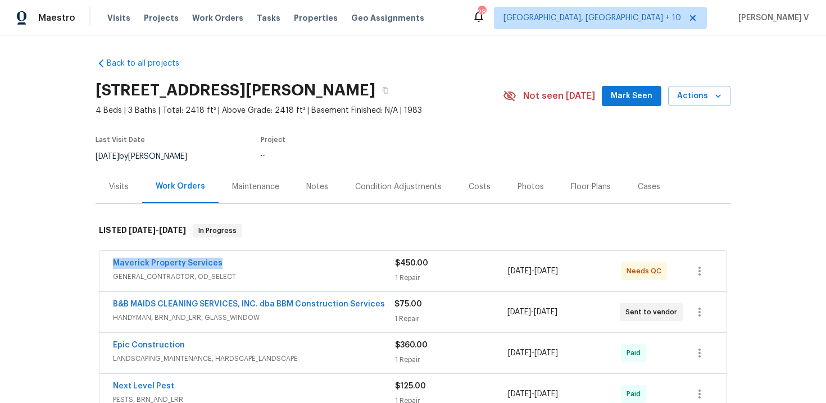
drag, startPoint x: 108, startPoint y: 260, endPoint x: 274, endPoint y: 259, distance: 165.8
click at [274, 259] on div "Maverick Property Services GENERAL_CONTRACTOR, OD_SELECT $450.00 1 Repair 8/6/2…" at bounding box center [412, 271] width 627 height 40
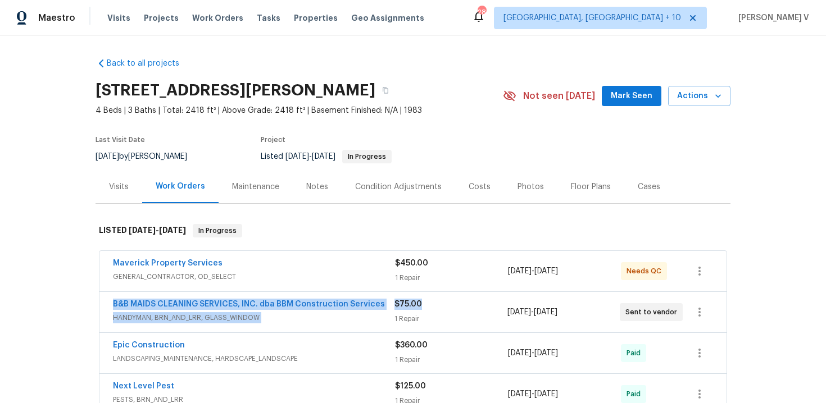
drag, startPoint x: 102, startPoint y: 304, endPoint x: 443, endPoint y: 303, distance: 341.1
click at [444, 303] on div "B&B MAIDS CLEANING SERVICES, INC. dba BBM Construction Services HANDYMAN, BRN_A…" at bounding box center [412, 312] width 627 height 40
click at [389, 301] on div "B&B MAIDS CLEANING SERVICES, INC. dba BBM Construction Services" at bounding box center [254, 305] width 282 height 13
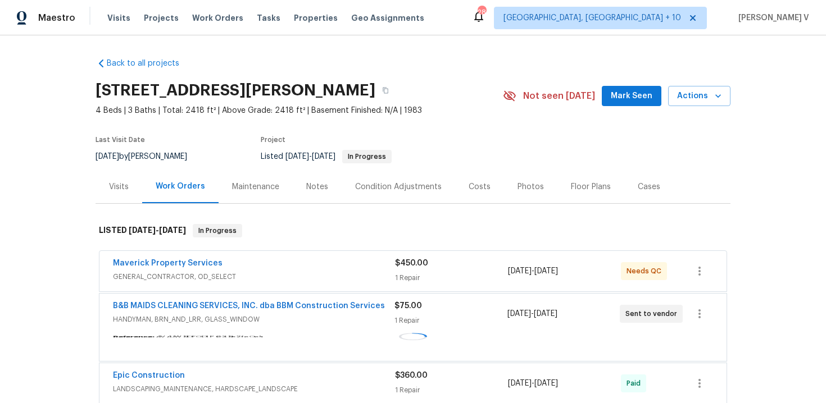
click at [389, 301] on div "B&B MAIDS CLEANING SERVICES, INC. dba BBM Construction Services HANDYMAN, BRN_A…" at bounding box center [412, 314] width 627 height 40
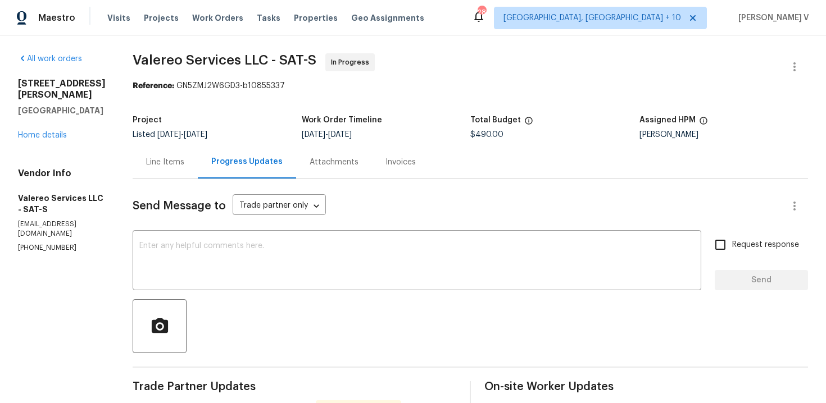
click at [46, 141] on div "[STREET_ADDRESS][PERSON_NAME] Home details" at bounding box center [62, 109] width 88 height 63
click at [52, 139] on link "Home details" at bounding box center [42, 135] width 49 height 8
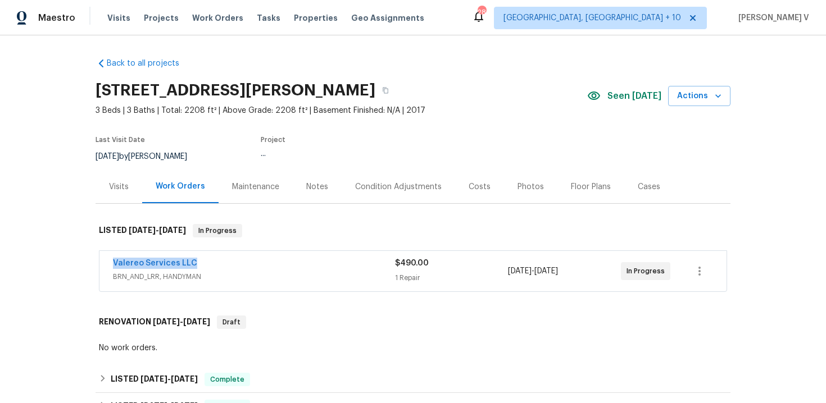
drag, startPoint x: 106, startPoint y: 264, endPoint x: 240, endPoint y: 264, distance: 134.3
click at [240, 264] on div "Valereo Services LLC BRN_AND_LRR, HANDYMAN $490.00 1 Repair 9/15/2025 - 9/23/20…" at bounding box center [412, 271] width 627 height 40
copy link "Valereo Services LLC"
click at [174, 266] on link "Valereo Services LLC" at bounding box center [155, 264] width 84 height 8
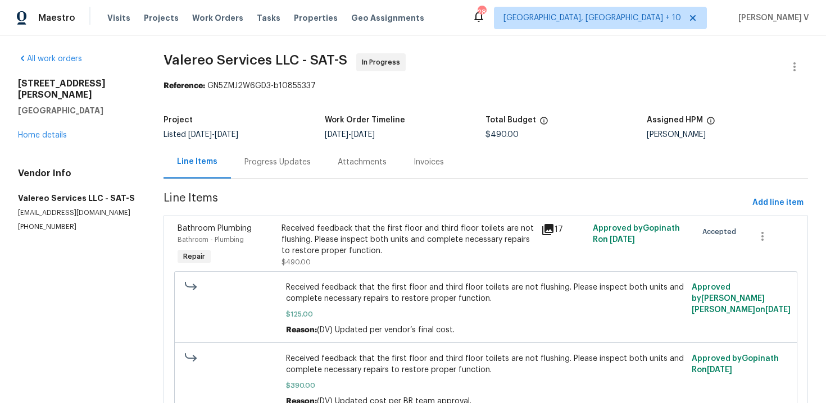
click at [287, 176] on div "Progress Updates" at bounding box center [277, 162] width 93 height 33
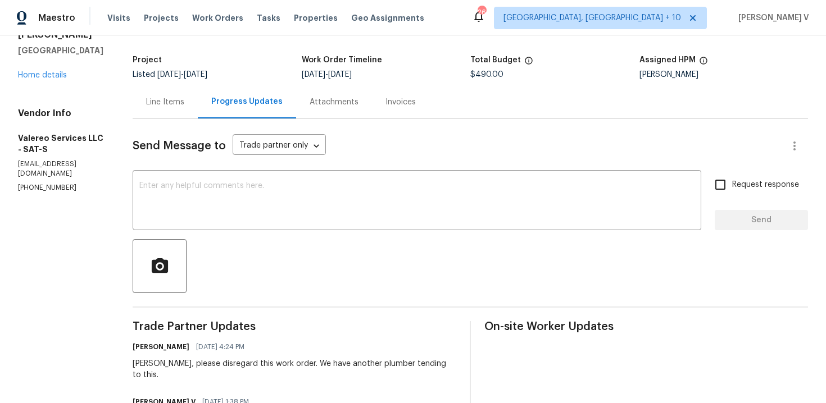
scroll to position [132, 0]
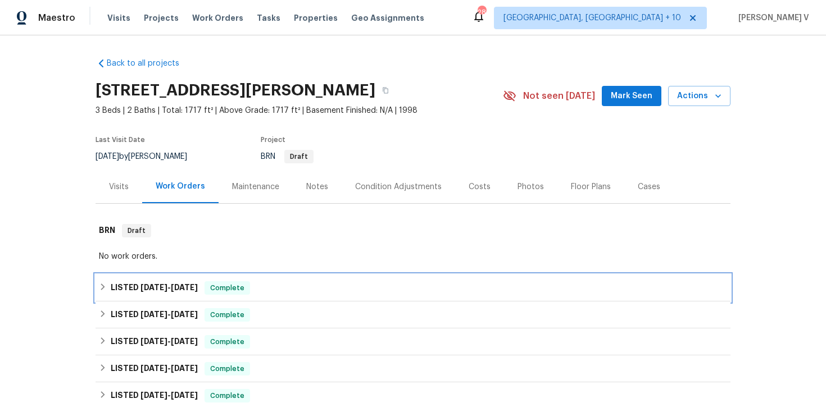
click at [179, 283] on h6 "LISTED [DATE] - [DATE]" at bounding box center [154, 288] width 87 height 13
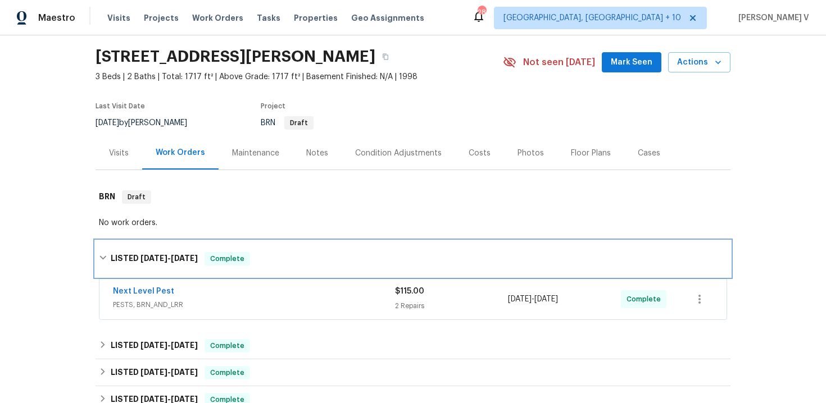
scroll to position [85, 0]
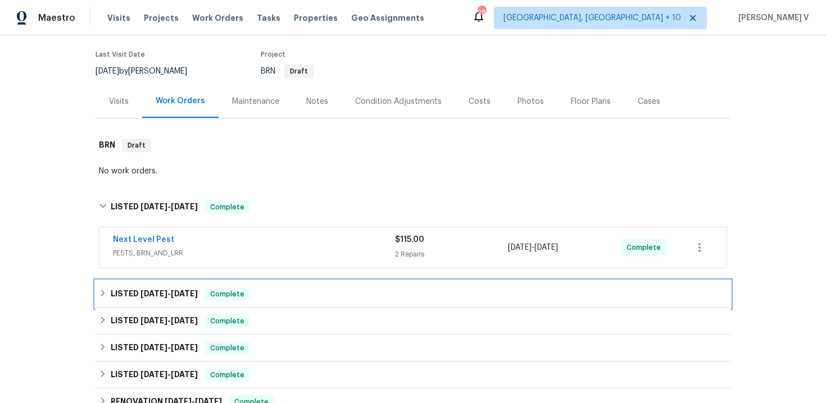
click at [207, 292] on div "LISTED [DATE] - [DATE] Complete" at bounding box center [413, 294] width 628 height 13
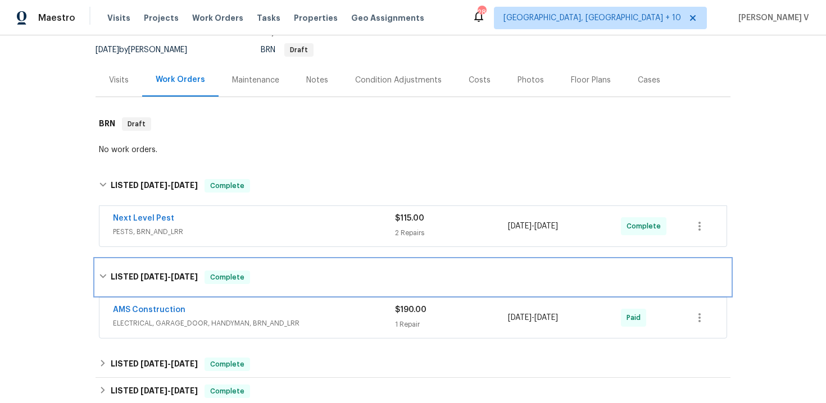
scroll to position [133, 0]
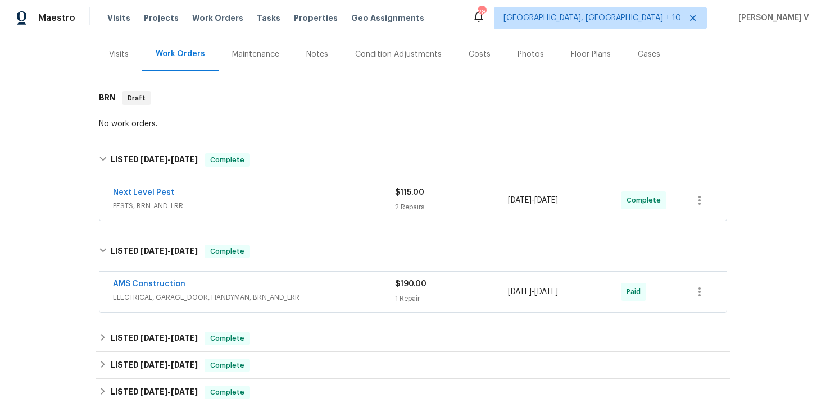
click at [229, 207] on span "PESTS, BRN_AND_LRR" at bounding box center [254, 206] width 282 height 11
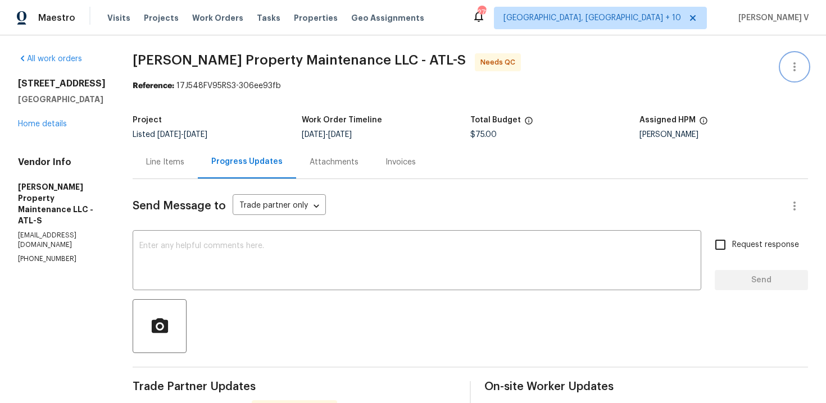
click at [794, 63] on icon "button" at bounding box center [794, 66] width 2 height 9
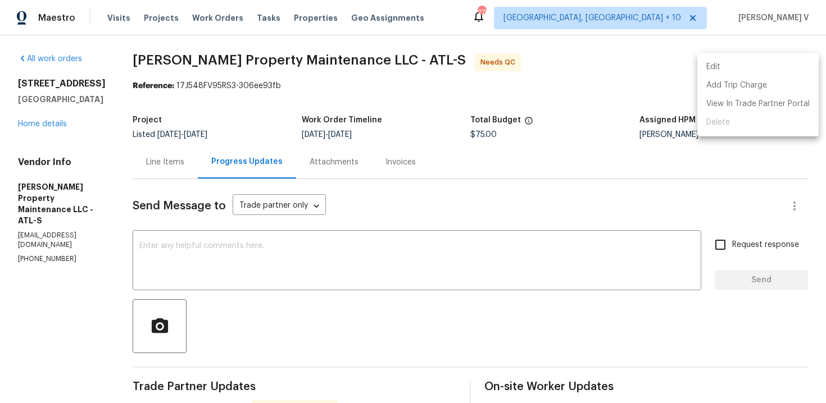
click at [794, 63] on li "Edit" at bounding box center [757, 67] width 121 height 19
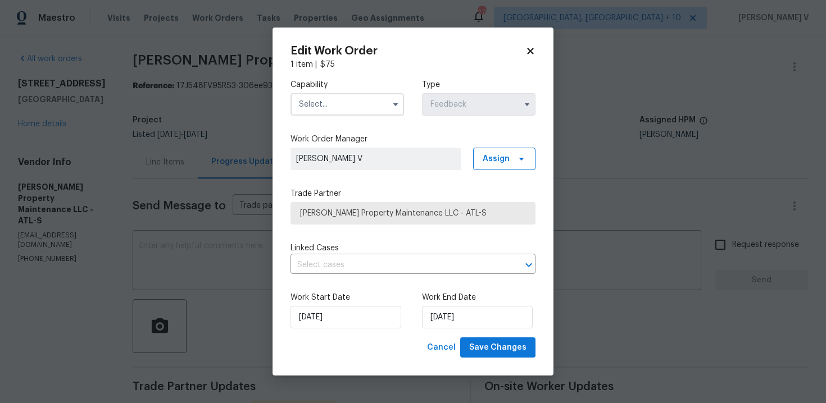
click at [344, 105] on input "text" at bounding box center [348, 104] width 114 height 22
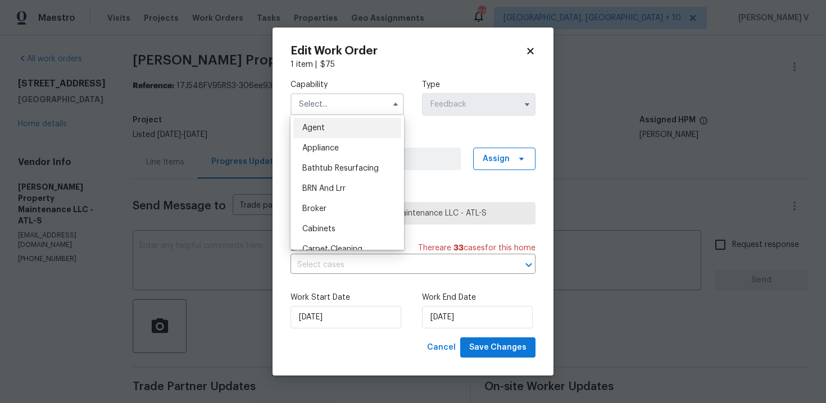
click at [327, 124] on div "Agent" at bounding box center [347, 128] width 108 height 20
type input "Agent"
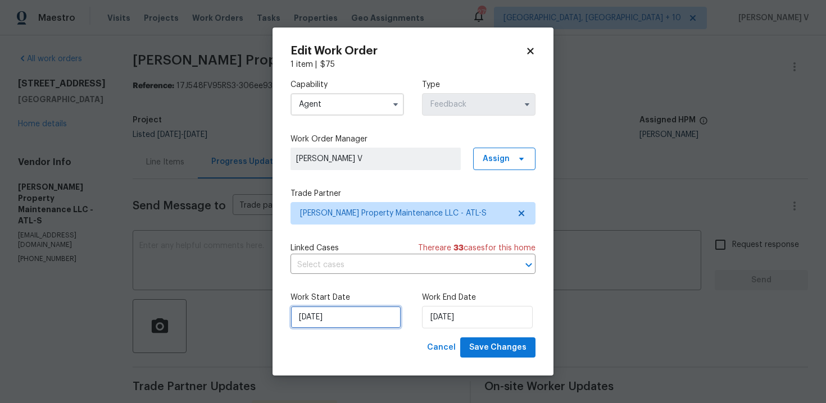
click at [373, 315] on input "23/09/2025" at bounding box center [346, 317] width 111 height 22
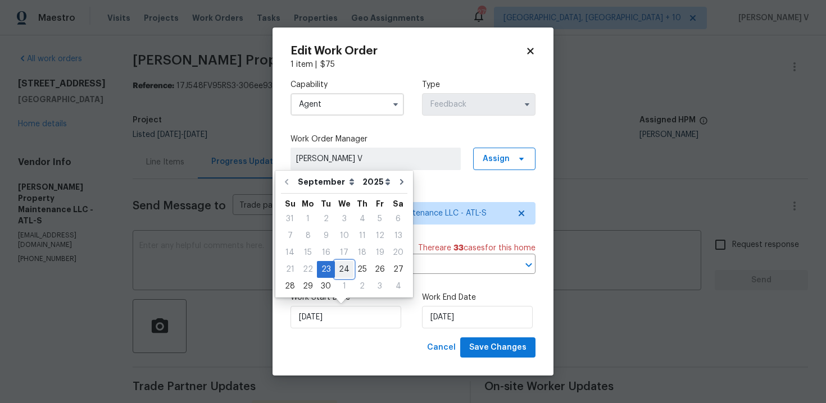
click at [336, 274] on div "24" at bounding box center [344, 270] width 19 height 16
type input "24/09/2025"
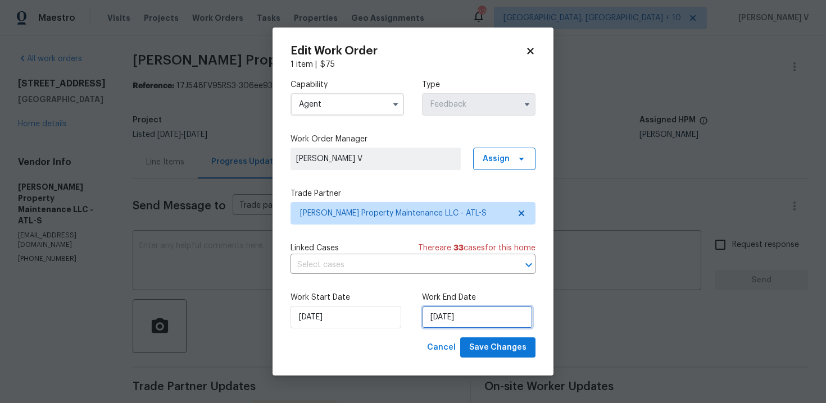
click at [464, 317] on input "25/09/2025" at bounding box center [477, 317] width 111 height 22
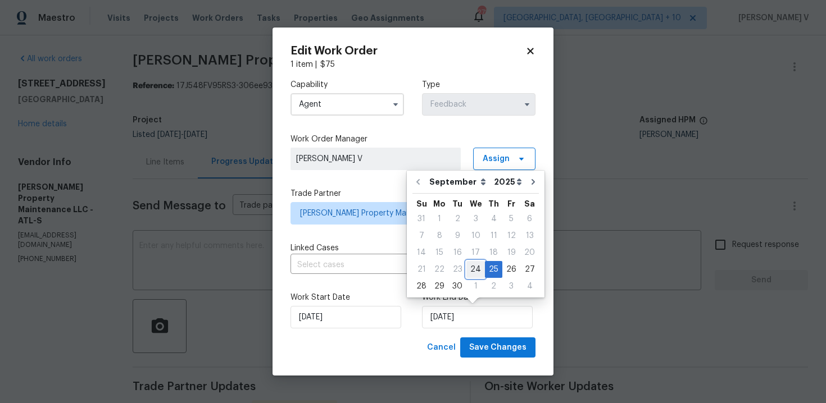
click at [472, 262] on div "24" at bounding box center [475, 270] width 19 height 16
type input "24/09/2025"
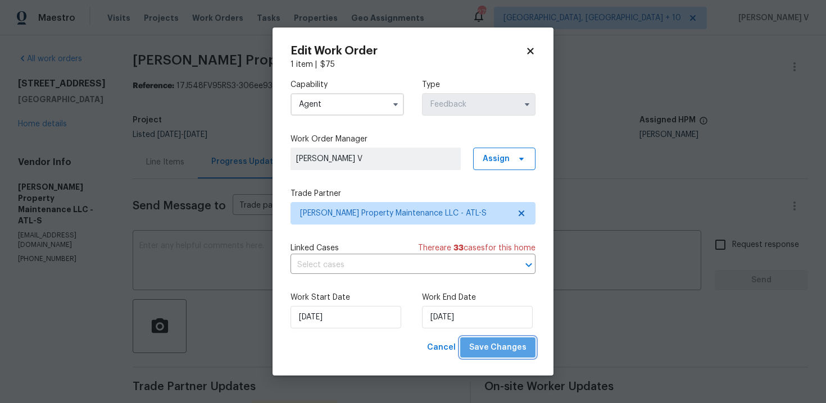
click at [503, 352] on span "Save Changes" at bounding box center [497, 348] width 57 height 14
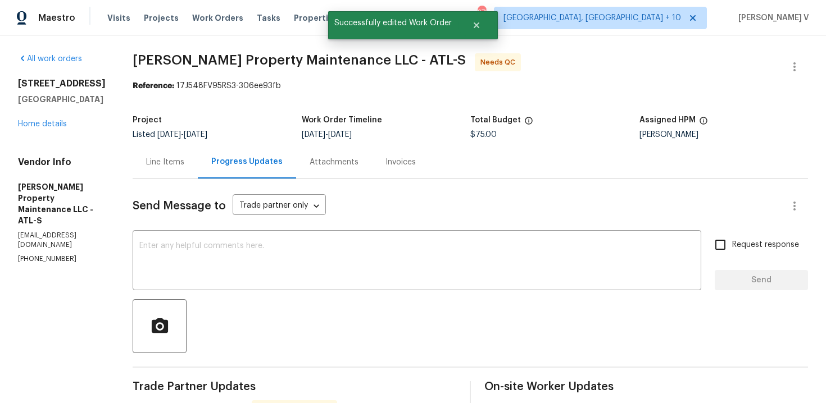
click at [167, 165] on div "Line Items" at bounding box center [165, 162] width 38 height 11
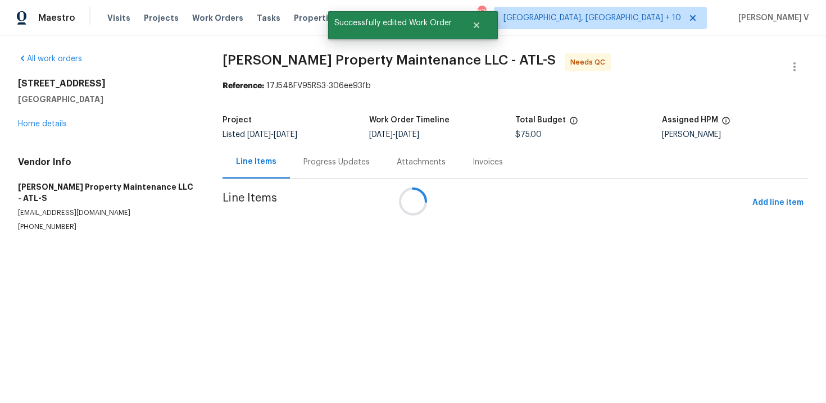
click at [398, 247] on div at bounding box center [413, 201] width 826 height 403
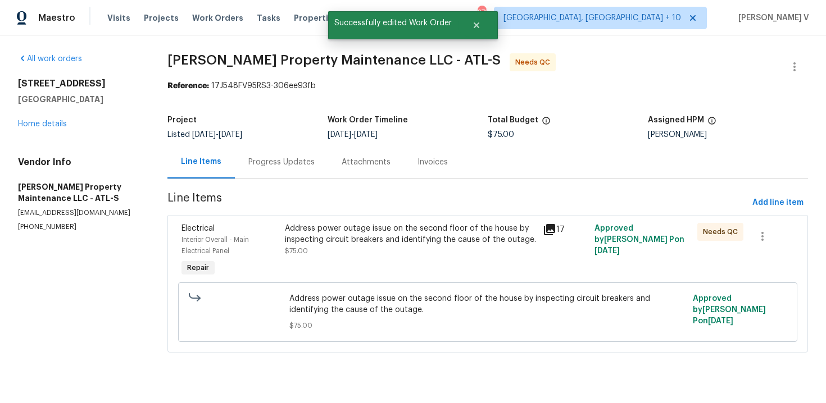
click at [398, 247] on div "Address power outage issue on the second floor of the house by inspecting circu…" at bounding box center [410, 240] width 251 height 34
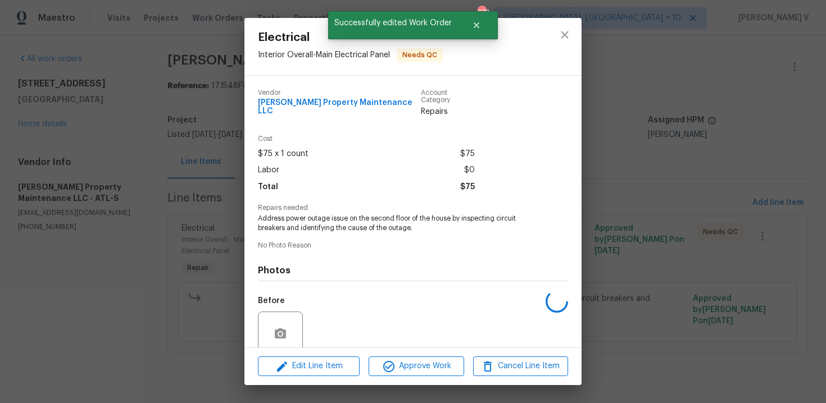
scroll to position [86, 0]
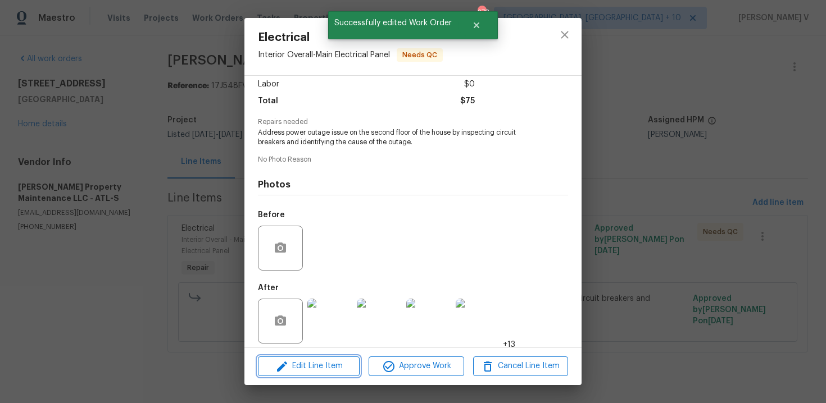
click at [343, 373] on span "Edit Line Item" at bounding box center [308, 367] width 95 height 14
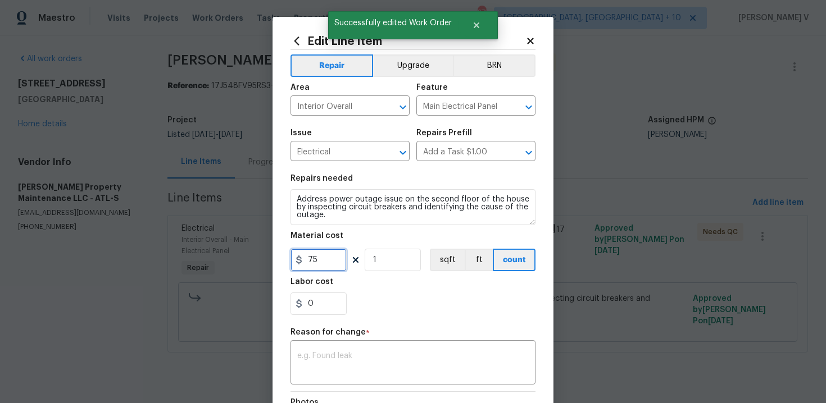
click at [312, 259] on input "75" at bounding box center [319, 260] width 56 height 22
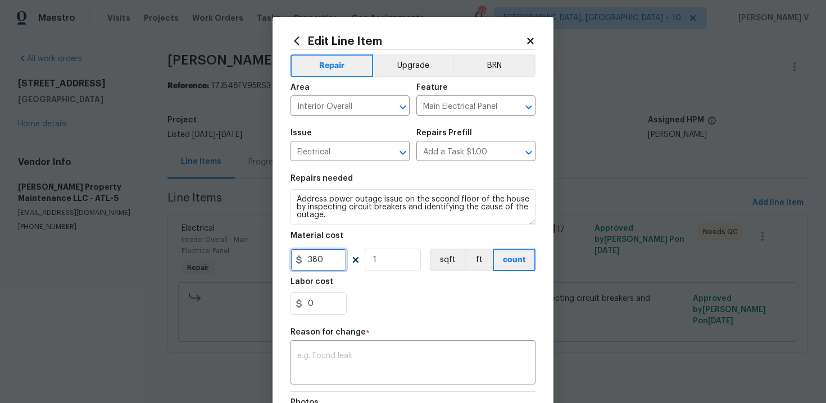
type input "380"
click at [347, 362] on textarea at bounding box center [413, 364] width 232 height 24
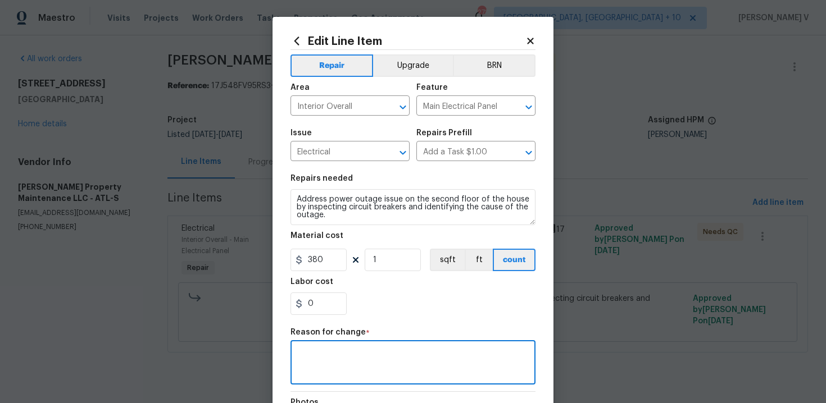
paste textarea "(DV) Updated per vendor’s final cost."
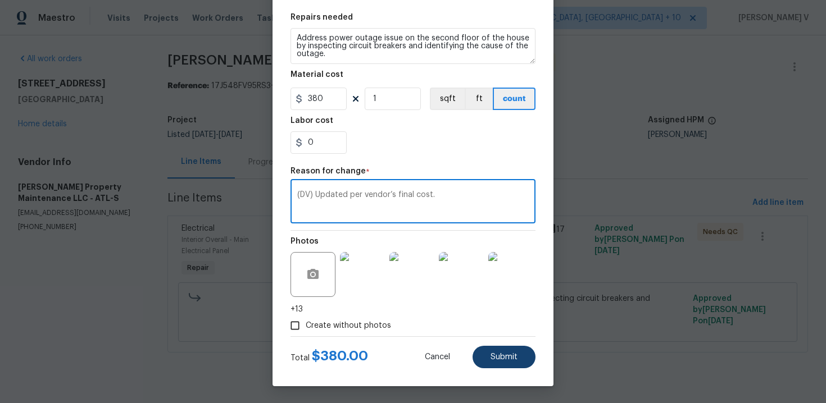
type textarea "(DV) Updated per vendor’s final cost."
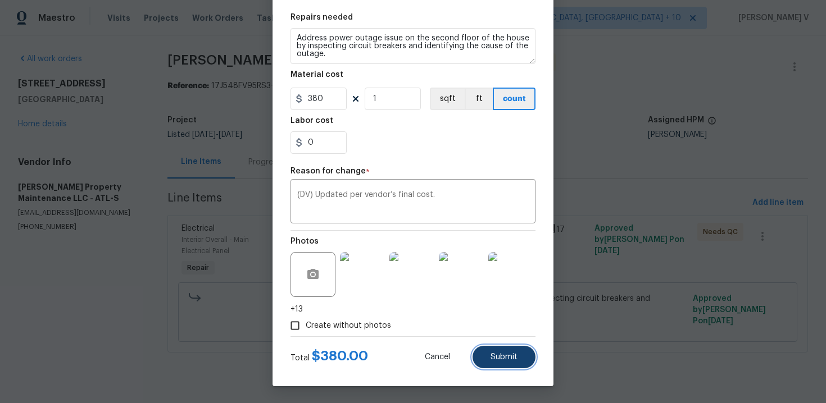
click at [513, 352] on button "Submit" at bounding box center [504, 357] width 63 height 22
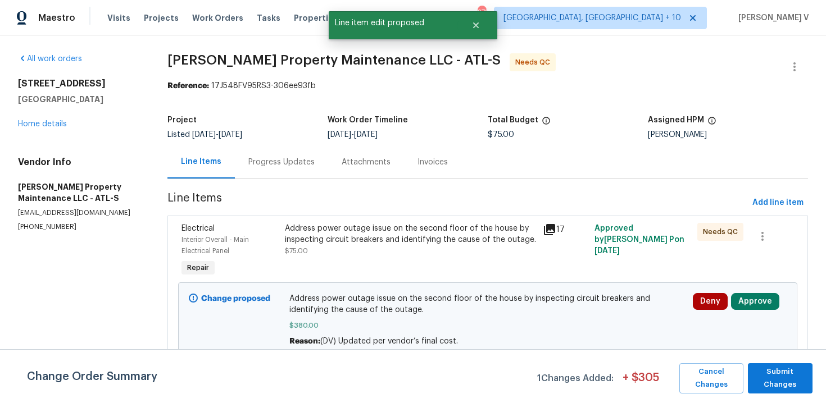
scroll to position [0, 0]
click at [779, 380] on span "Submit Changes" at bounding box center [780, 379] width 53 height 26
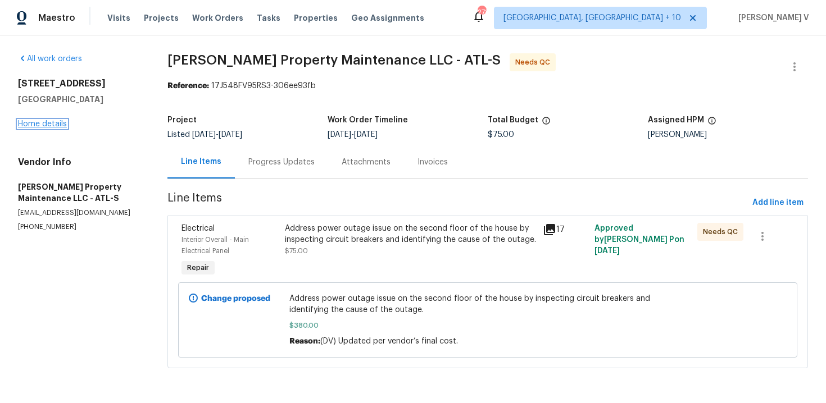
click at [40, 120] on link "Home details" at bounding box center [42, 124] width 49 height 8
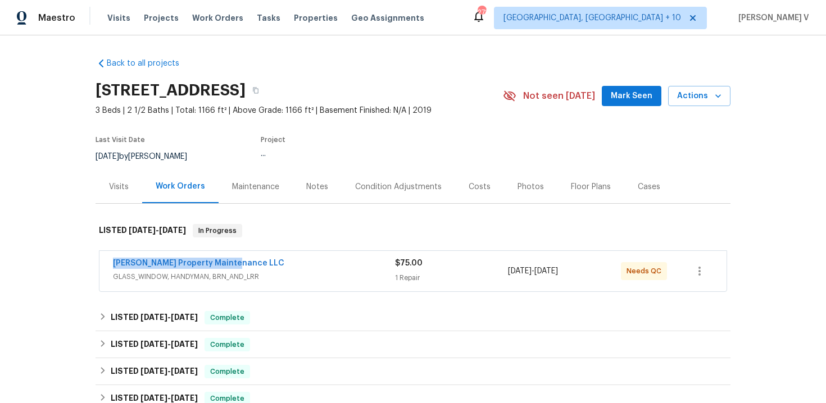
drag, startPoint x: 103, startPoint y: 265, endPoint x: 349, endPoint y: 265, distance: 245.6
click at [349, 265] on div "Glen Property Maintenance LLC GLASS_WINDOW, HANDYMAN, BRN_AND_LRR $75.00 1 Repa…" at bounding box center [412, 271] width 627 height 40
copy link "Glen Property Maintenance LLC"
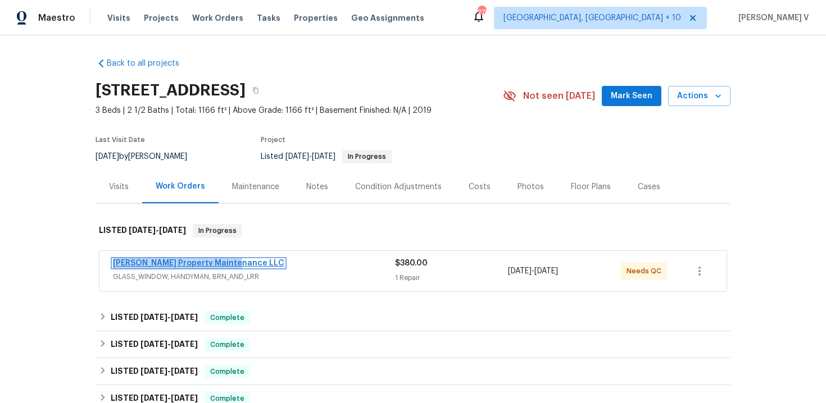
click at [215, 260] on link "Glen Property Maintenance LLC" at bounding box center [198, 264] width 171 height 8
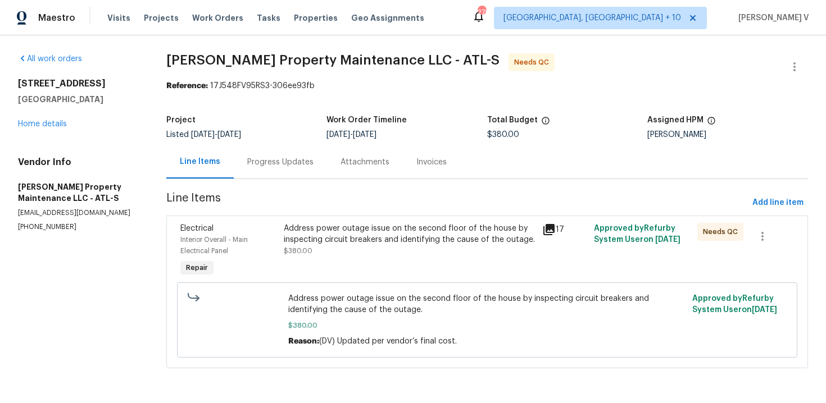
click at [308, 233] on div "Address power outage issue on the second floor of the house by inspecting circu…" at bounding box center [410, 234] width 252 height 22
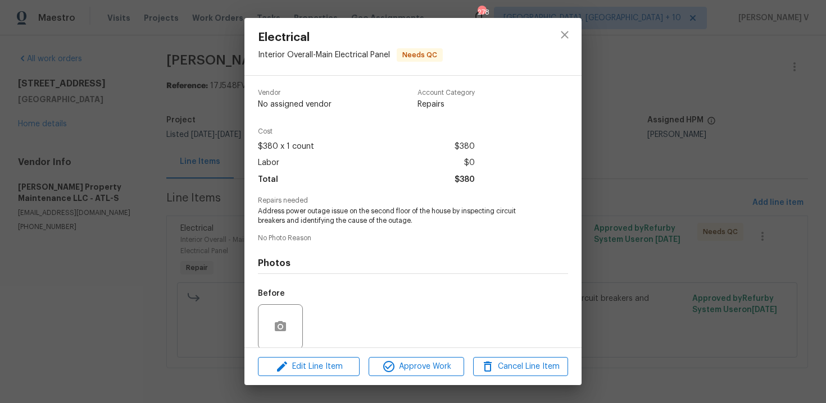
click at [308, 233] on div "Vendor No assigned vendor Account Category Repairs Cost $380 x 1 count $380 Lab…" at bounding box center [413, 254] width 310 height 349
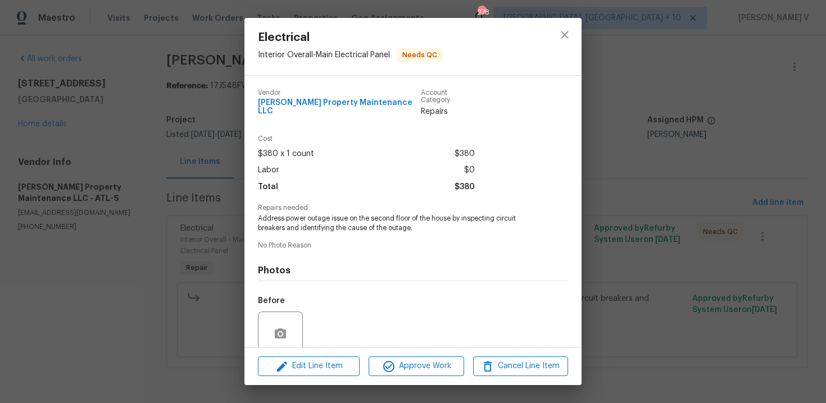
click at [318, 219] on span "Address power outage issue on the second floor of the house by inspecting circu…" at bounding box center [397, 223] width 279 height 19
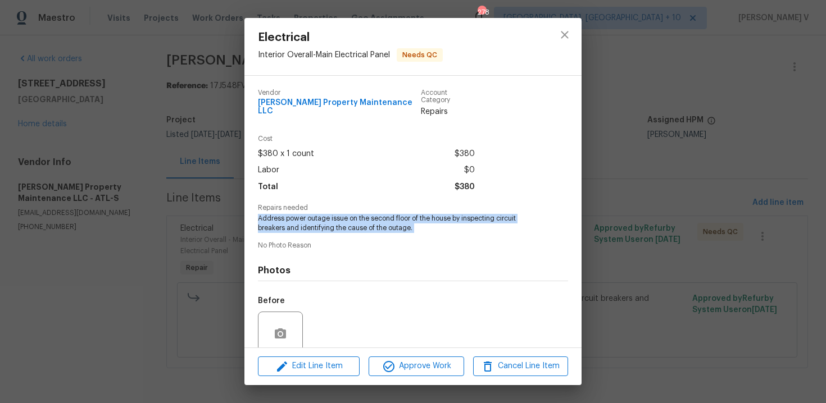
copy span "Address power outage issue on the second floor of the house by inspecting circu…"
click at [197, 229] on div "Electrical Interior Overall - Main Electrical Panel Needs QC Vendor Glen Proper…" at bounding box center [413, 201] width 826 height 403
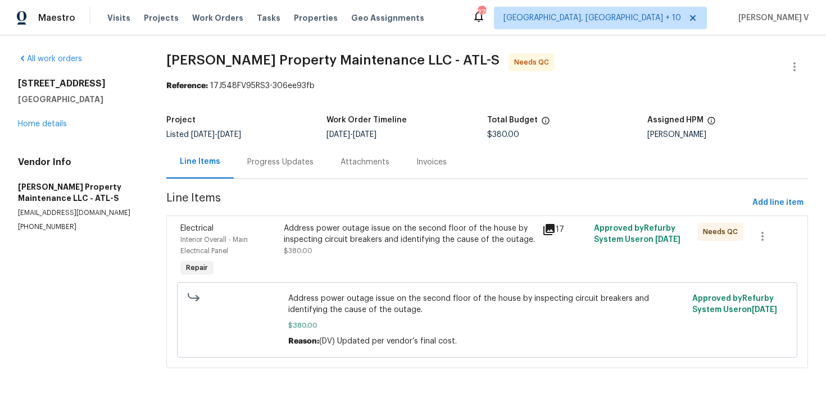
click at [273, 173] on div "Progress Updates" at bounding box center [280, 162] width 93 height 33
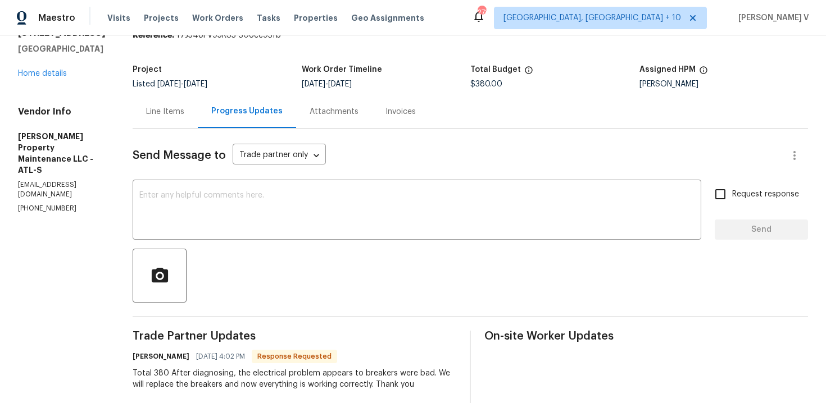
scroll to position [143, 0]
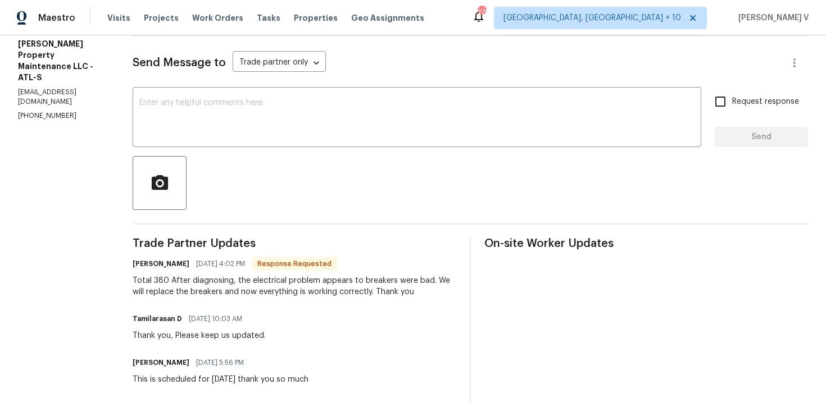
click at [257, 290] on div "Total 380 After diagnosing, the electrical problem appears to breakers were bad…" at bounding box center [295, 286] width 324 height 22
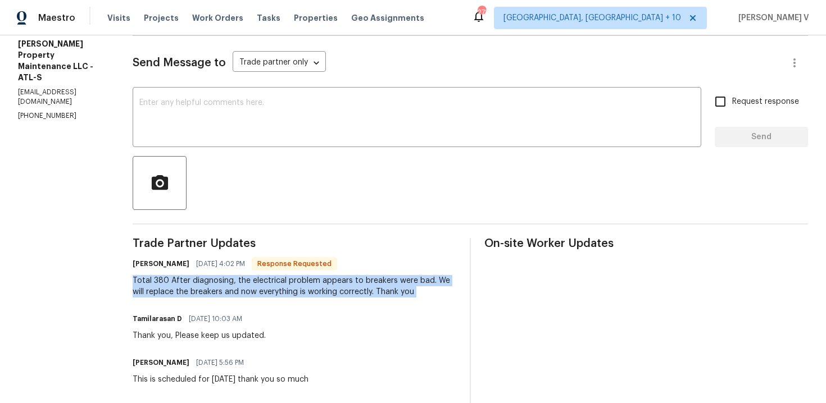
copy div "Total 380 After diagnosing, the electrical problem appears to breakers were bad…"
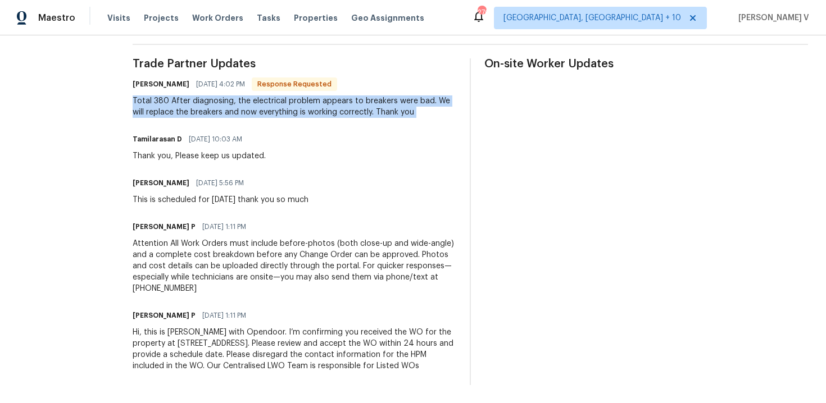
scroll to position [0, 0]
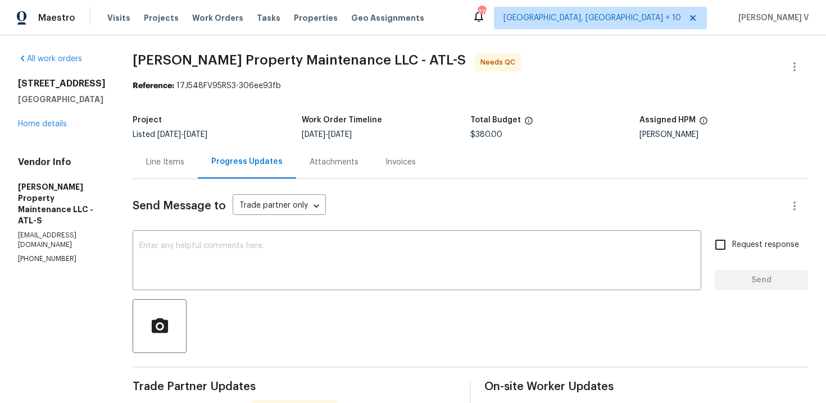
click at [176, 164] on div "Line Items" at bounding box center [165, 162] width 38 height 11
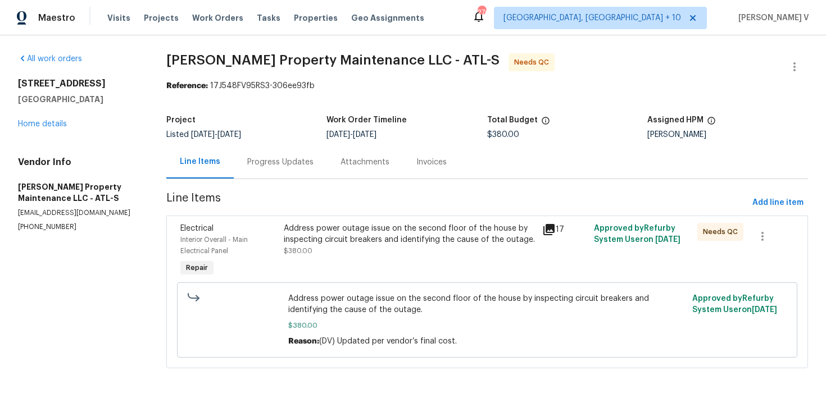
click at [393, 261] on div "Address power outage issue on the second floor of the house by inspecting circu…" at bounding box center [409, 251] width 259 height 63
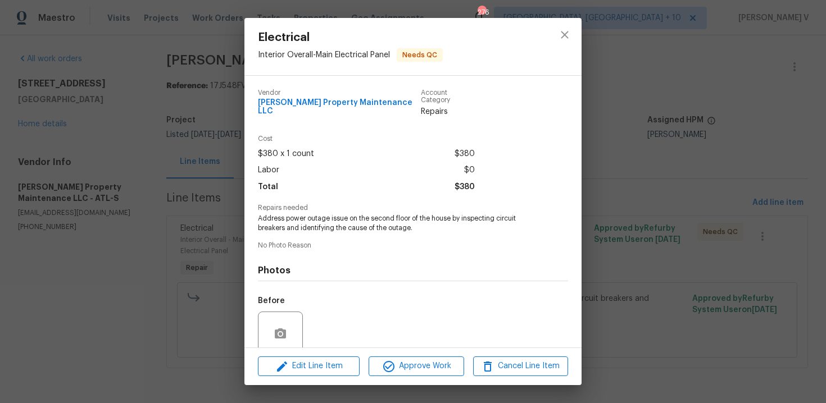
scroll to position [86, 0]
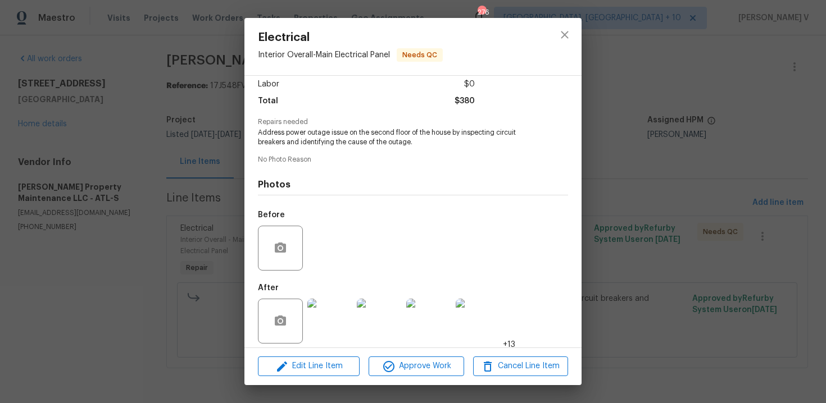
click at [328, 346] on div "Vendor Glen Property Maintenance LLC Account Category Repairs Cost $380 x 1 cou…" at bounding box center [412, 212] width 337 height 272
click at [328, 322] on img at bounding box center [329, 321] width 45 height 45
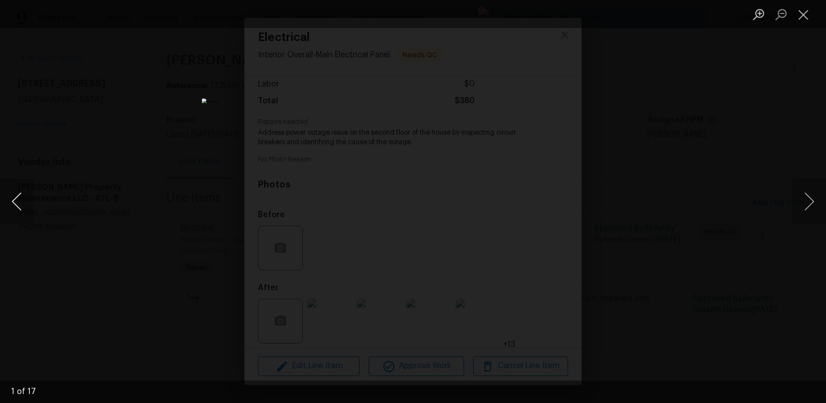
click at [19, 198] on button "Previous image" at bounding box center [17, 201] width 34 height 45
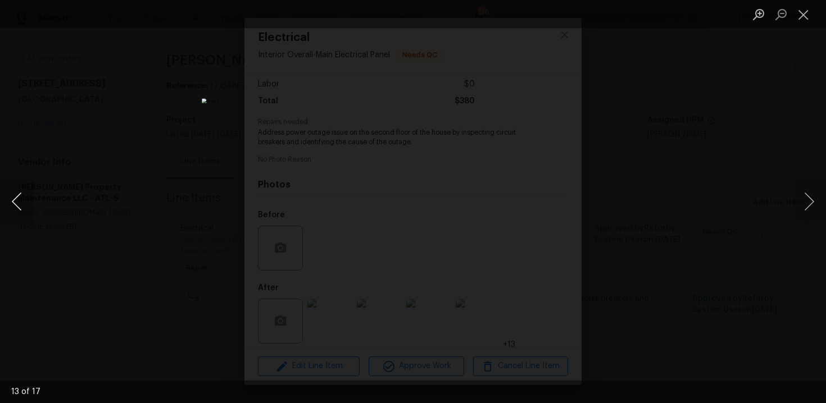
click at [19, 198] on button "Previous image" at bounding box center [17, 201] width 34 height 45
click at [125, 125] on div "Lightbox" at bounding box center [413, 201] width 826 height 403
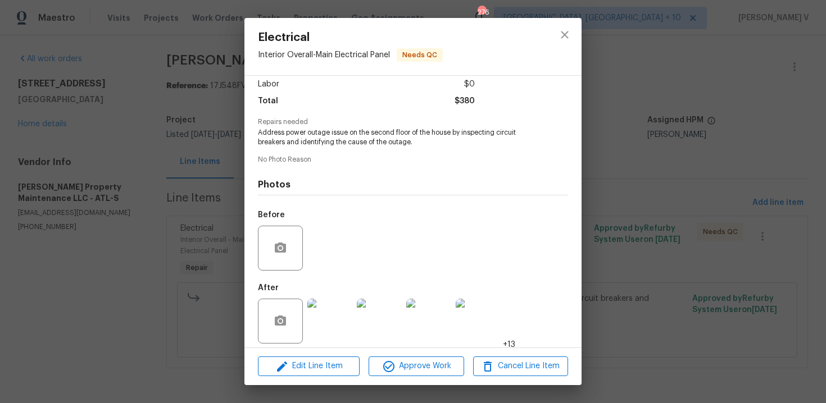
click at [162, 150] on div "Electrical Interior Overall - Main Electrical Panel Needs QC Vendor Glen Proper…" at bounding box center [413, 201] width 826 height 403
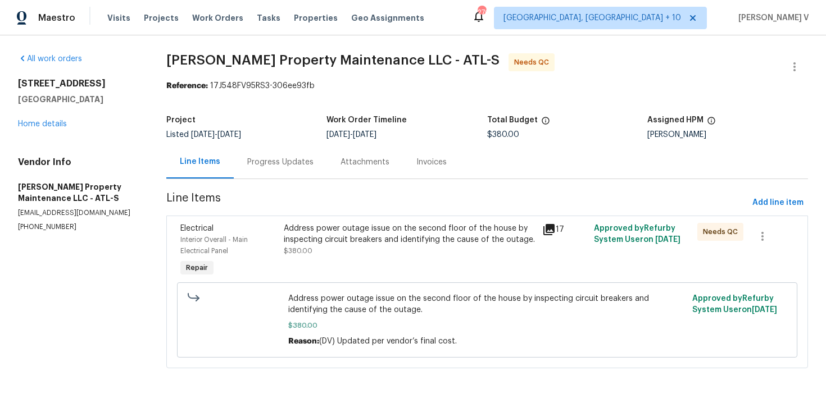
click at [290, 146] on div "Progress Updates" at bounding box center [280, 162] width 93 height 33
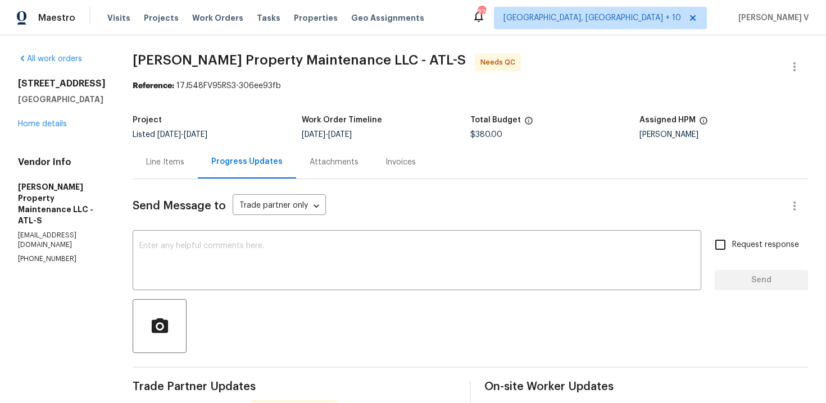
click at [149, 157] on div "Line Items" at bounding box center [165, 162] width 38 height 11
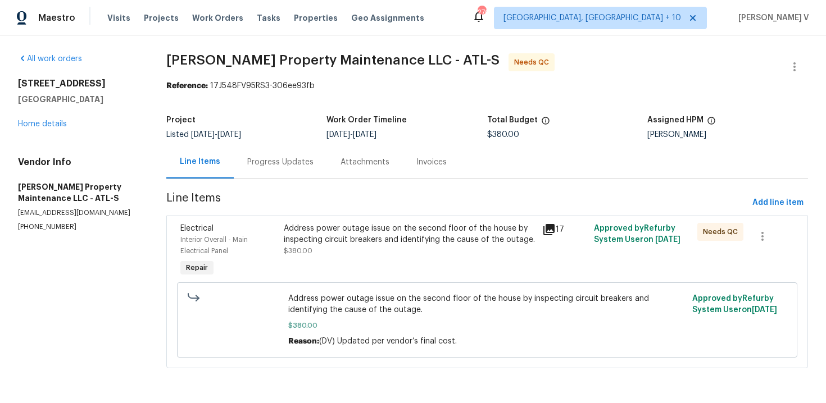
click at [323, 216] on div "Electrical Interior Overall - Main Electrical Panel Repair Address power outage…" at bounding box center [487, 292] width 642 height 153
click at [323, 245] on div "Address power outage issue on the second floor of the house by inspecting circu…" at bounding box center [410, 234] width 252 height 22
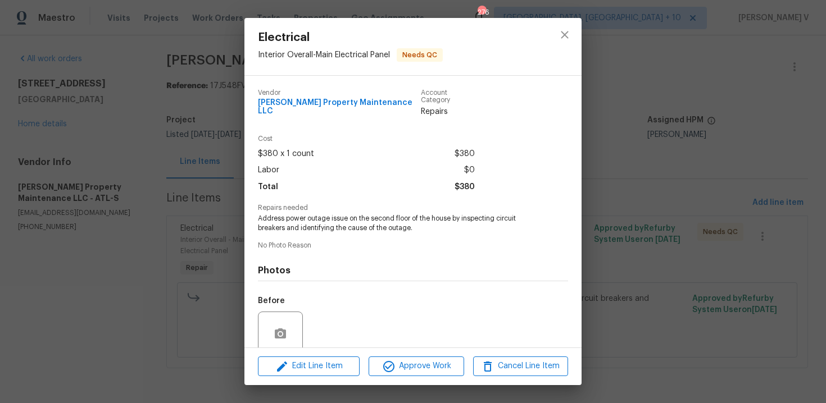
scroll to position [86, 0]
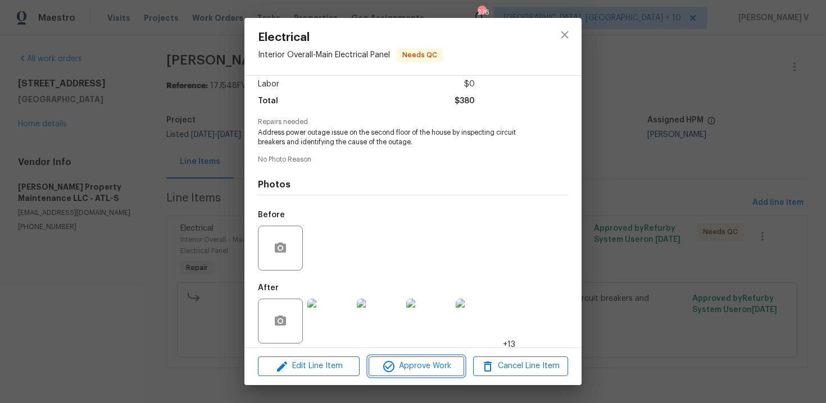
click at [402, 361] on span "Approve Work" at bounding box center [416, 367] width 88 height 14
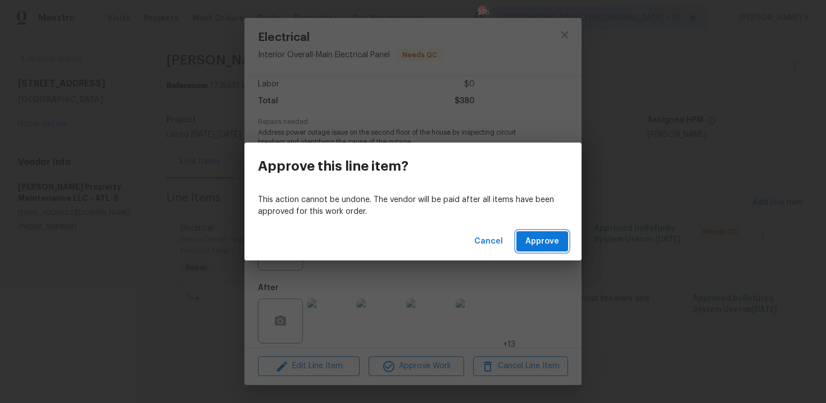
click at [530, 243] on span "Approve" at bounding box center [542, 242] width 34 height 14
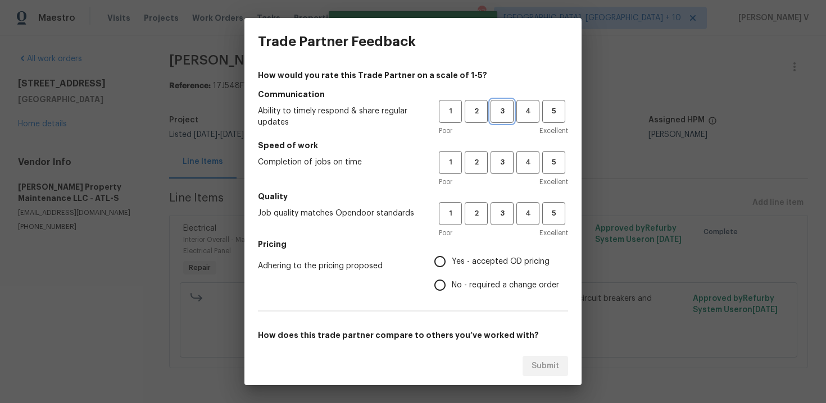
click at [497, 112] on span "3" at bounding box center [502, 111] width 21 height 13
click at [497, 161] on span "3" at bounding box center [502, 162] width 21 height 13
click at [499, 209] on span "3" at bounding box center [502, 213] width 21 height 13
click at [439, 305] on div "How would you rate this Trade Partner on a scale of 1-5? Communication Ability …" at bounding box center [413, 290] width 310 height 440
click at [444, 289] on input "No - required a change order" at bounding box center [440, 286] width 24 height 24
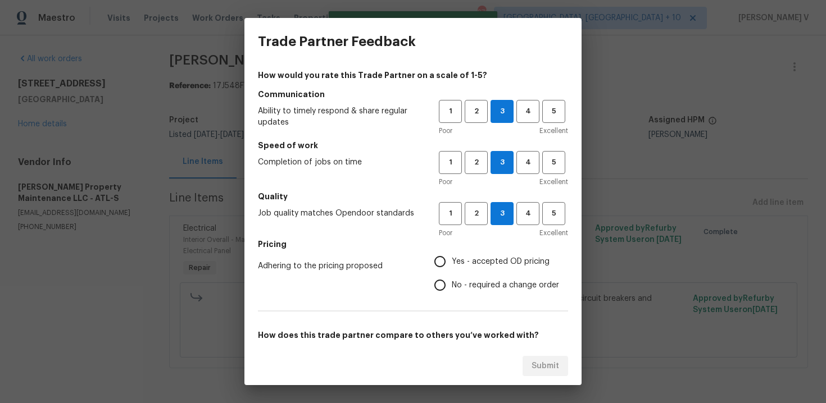
radio input "true"
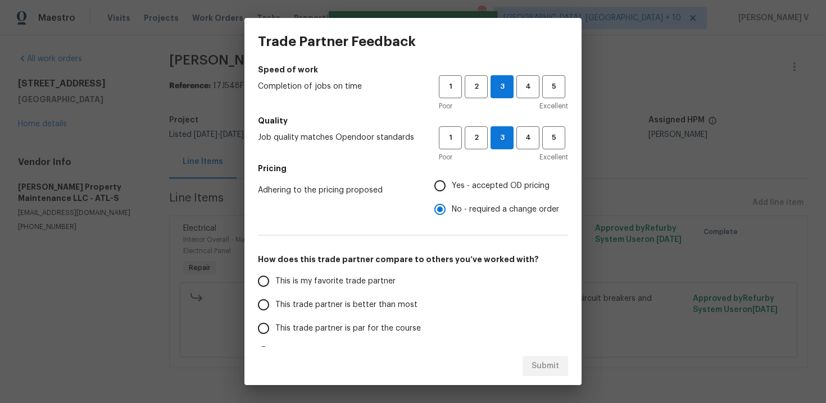
click at [389, 311] on span "This trade partner is better than most" at bounding box center [346, 306] width 142 height 12
click at [275, 311] on input "This trade partner is better than most" at bounding box center [264, 305] width 24 height 24
click at [535, 365] on span "Submit" at bounding box center [546, 367] width 28 height 14
radio input "true"
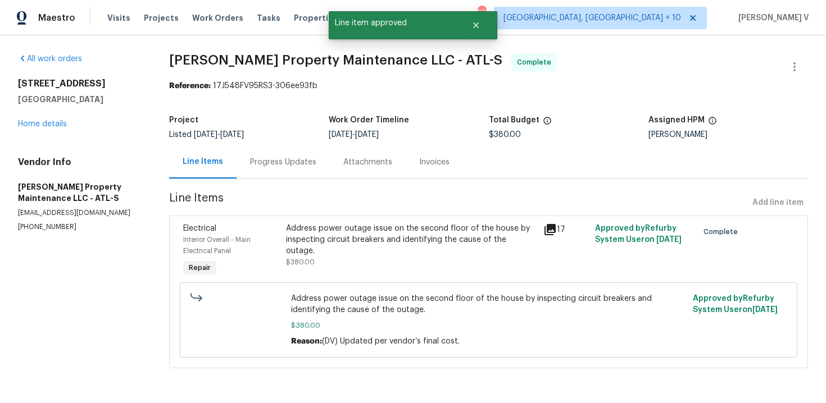
click at [294, 139] on div "Project Listed 9/23/2025 - 9/25/2025 Work Order Timeline 9/24/2025 - 9/24/2025 …" at bounding box center [488, 128] width 639 height 36
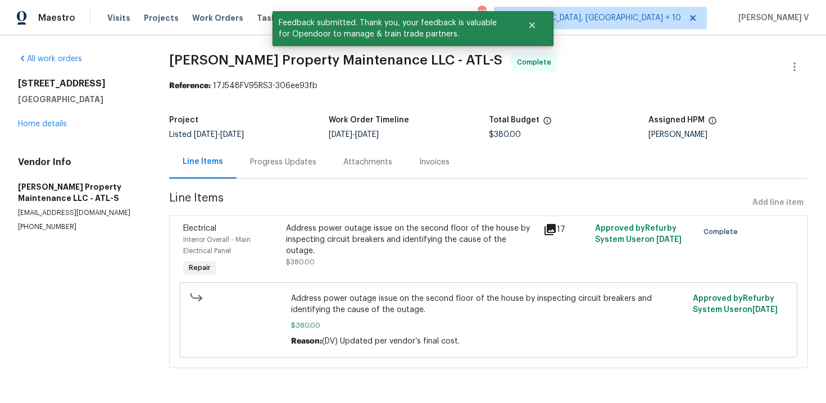
click at [288, 162] on div "Progress Updates" at bounding box center [283, 162] width 66 height 11
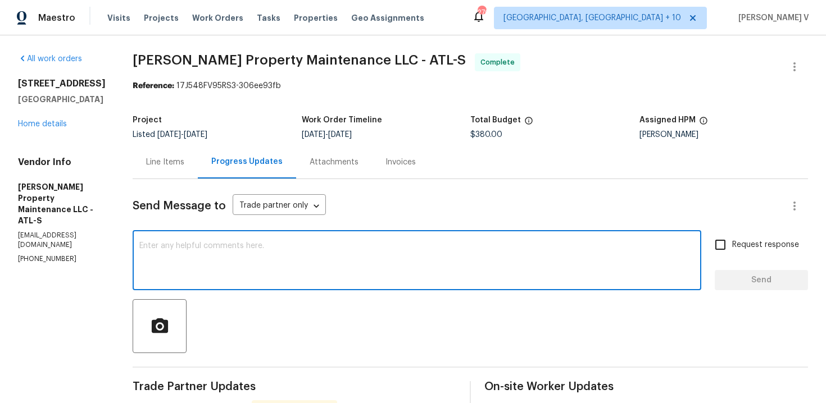
click at [321, 248] on textarea at bounding box center [416, 261] width 555 height 39
paste textarea "Hey, we have updated the cost to $ and the work order has been approved. Thanks…"
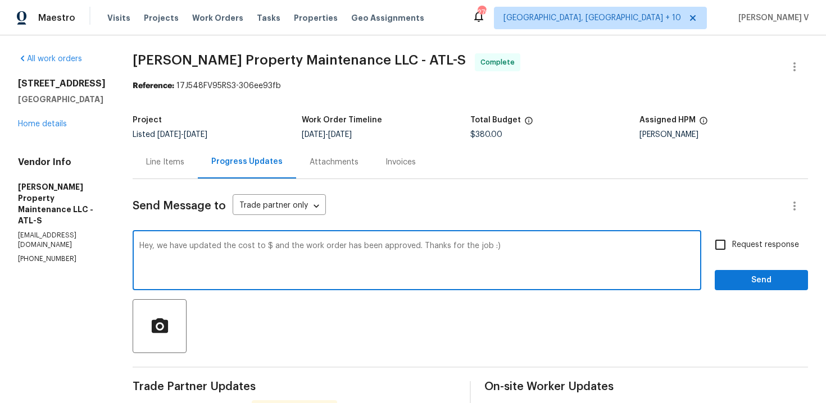
click at [271, 246] on textarea "Hey, we have updated the cost to $ and the work order has been approved. Thanks…" at bounding box center [416, 261] width 555 height 39
click at [532, 244] on textarea "Hey, we have updated the cost to $380 and the work order has been approved. Tha…" at bounding box center [416, 261] width 555 height 39
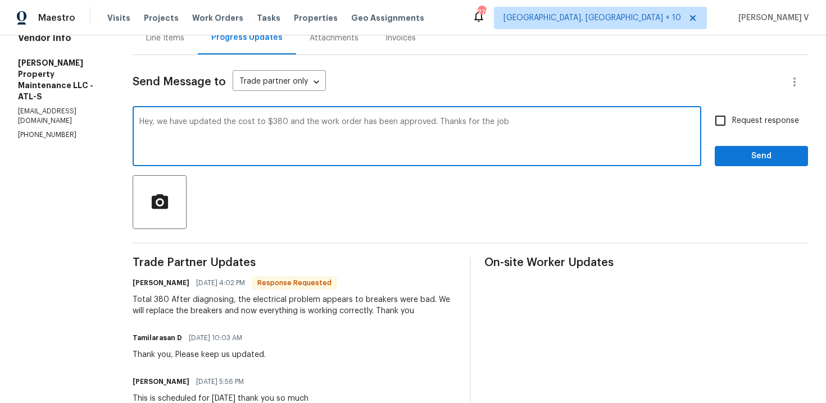
type textarea "Hey, we have updated the cost to $380 and the work order has been approved. Tha…"
click at [762, 157] on span "Send" at bounding box center [761, 156] width 75 height 14
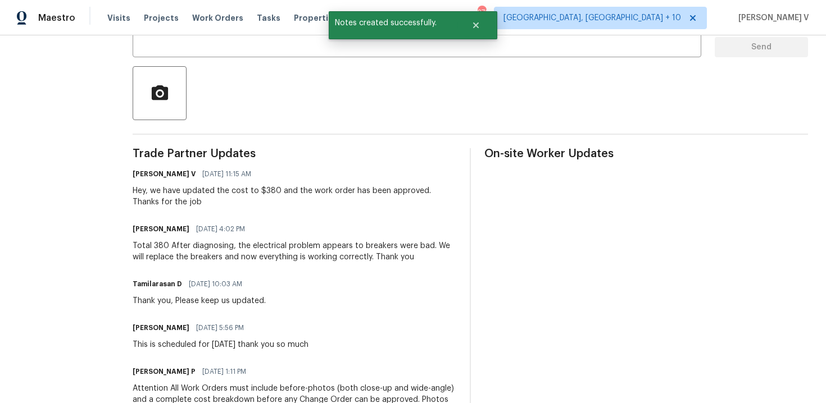
scroll to position [0, 0]
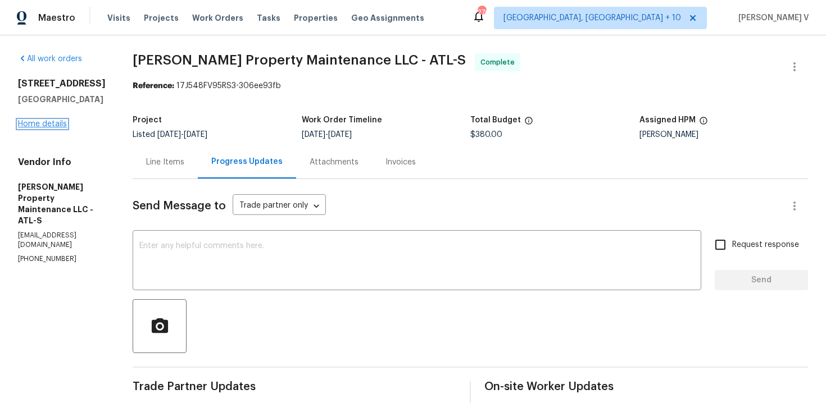
click at [48, 120] on link "Home details" at bounding box center [42, 124] width 49 height 8
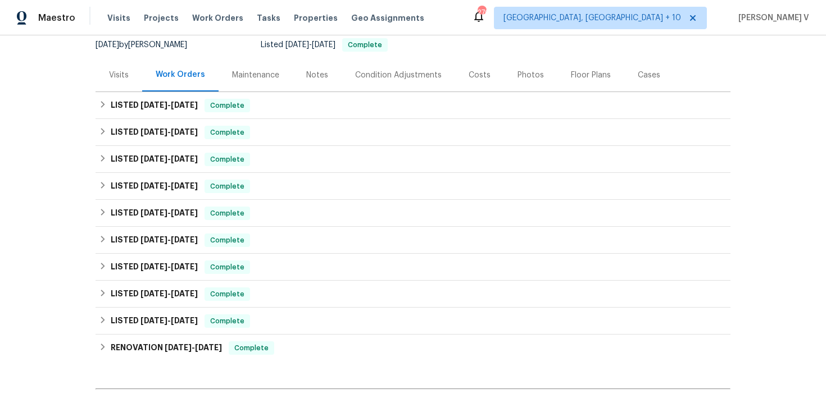
scroll to position [242, 0]
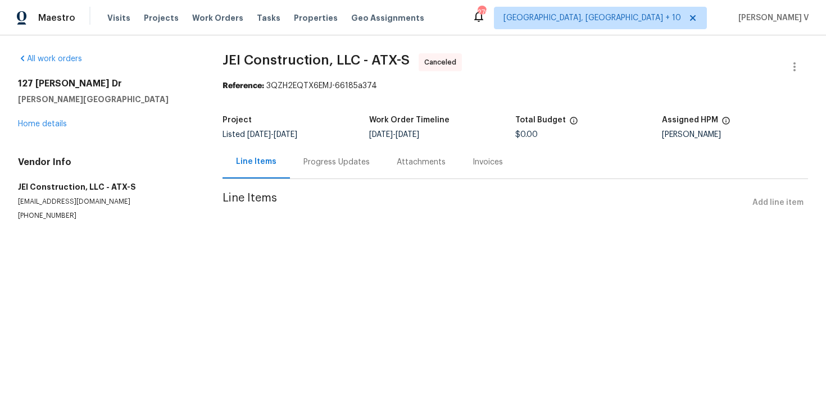
click at [55, 116] on div "[STREET_ADDRESS][PERSON_NAME][PERSON_NAME] Home details" at bounding box center [107, 104] width 178 height 52
click at [55, 120] on link "Home details" at bounding box center [42, 124] width 49 height 8
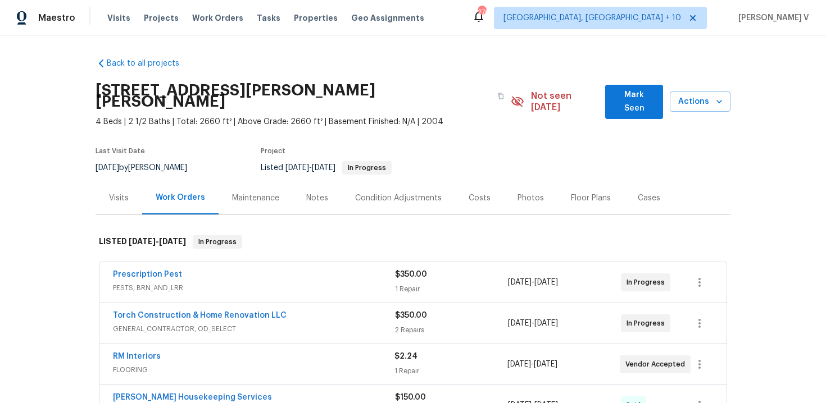
scroll to position [101, 0]
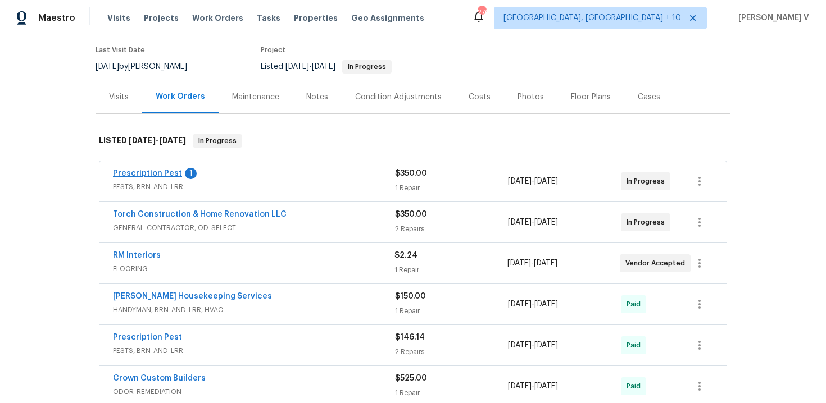
click at [131, 168] on span "Prescription Pest" at bounding box center [147, 173] width 69 height 11
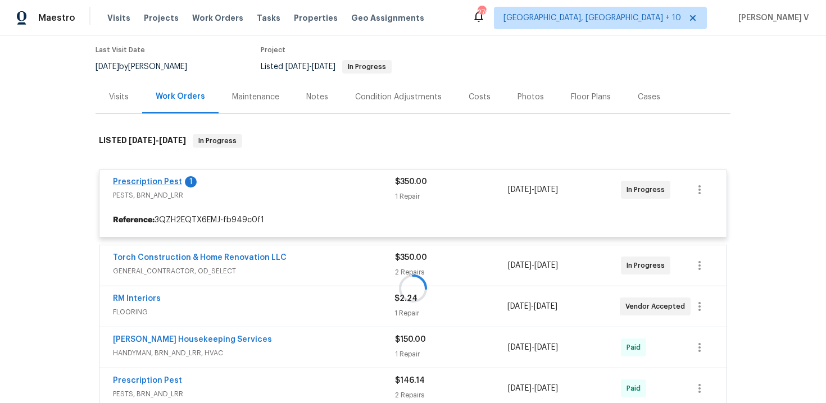
click at [131, 169] on div "Prescription Pest 1 PESTS, BRN_AND_LRR $350.00 1 Repair [DATE] - [DATE] In Prog…" at bounding box center [413, 203] width 628 height 69
click at [131, 178] on link "Prescription Pest" at bounding box center [147, 182] width 69 height 8
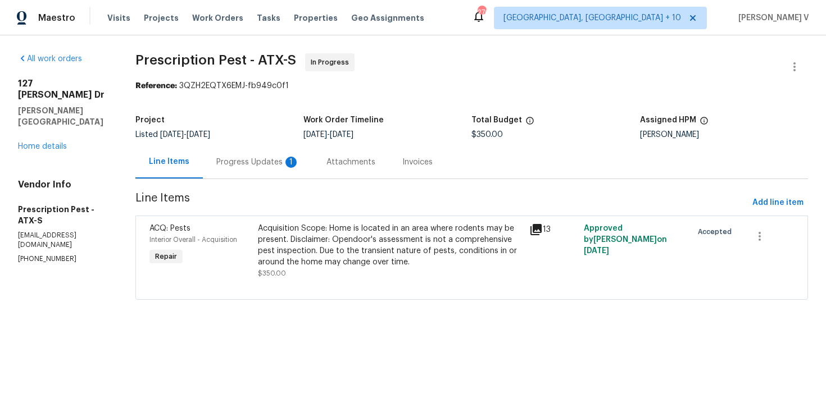
click at [216, 153] on div "Progress Updates 1" at bounding box center [258, 162] width 110 height 33
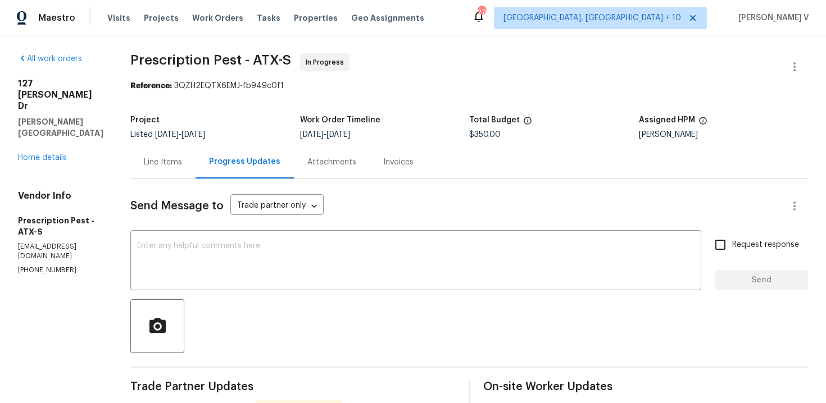
click at [52, 130] on div "All work orders [STREET_ADDRESS][PERSON_NAME][PERSON_NAME] Home details Vendor …" at bounding box center [60, 164] width 85 height 222
click at [51, 154] on link "Home details" at bounding box center [42, 158] width 49 height 8
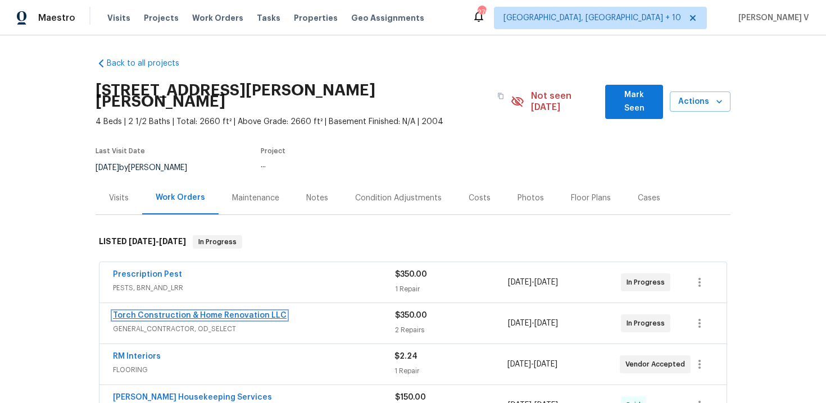
click at [144, 312] on link "Torch Construction & Home Renovation LLC" at bounding box center [200, 316] width 174 height 8
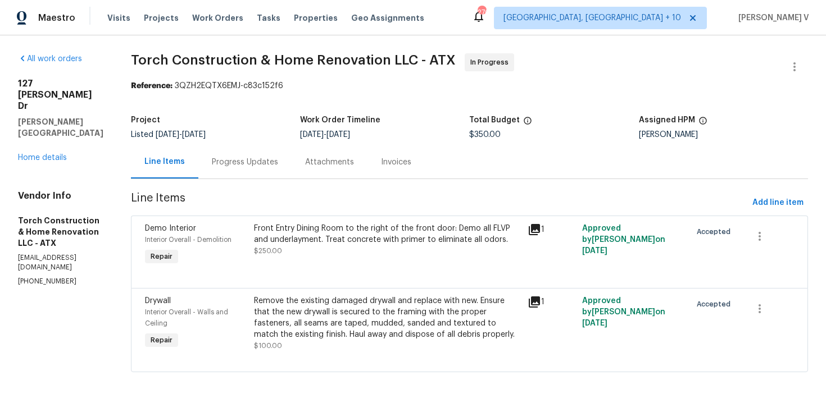
click at [280, 170] on div "Progress Updates" at bounding box center [244, 162] width 93 height 33
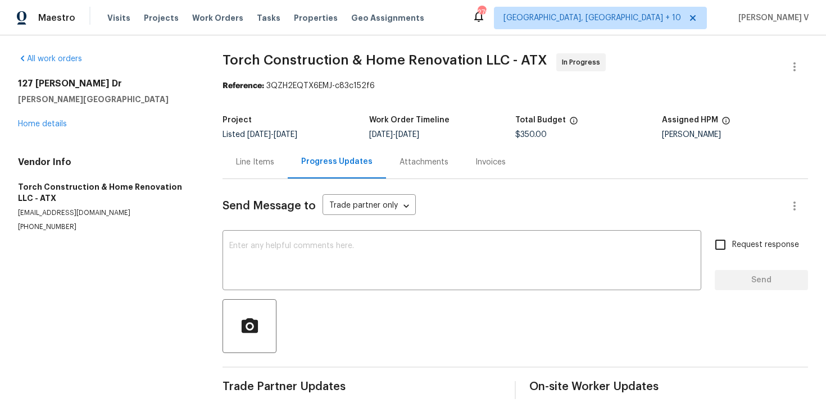
scroll to position [14, 0]
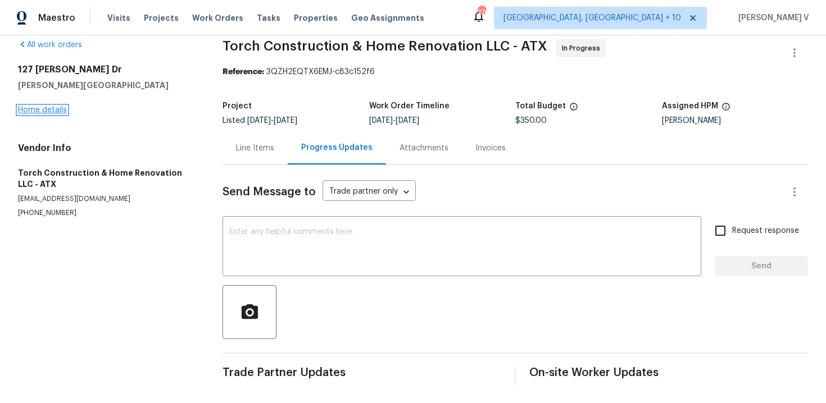
click at [61, 106] on link "Home details" at bounding box center [42, 110] width 49 height 8
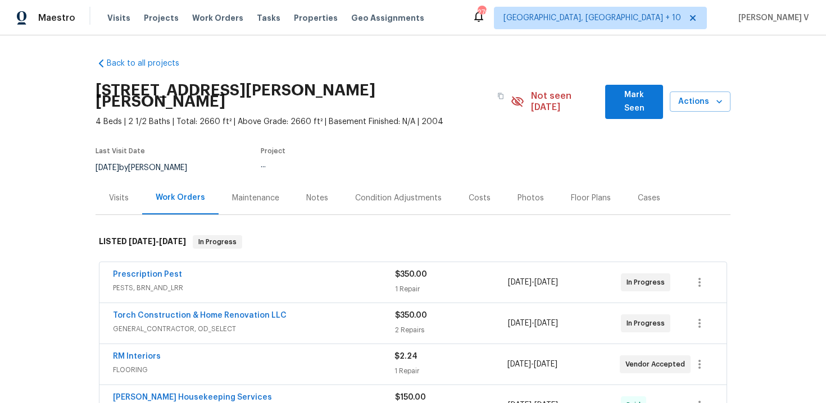
scroll to position [102, 0]
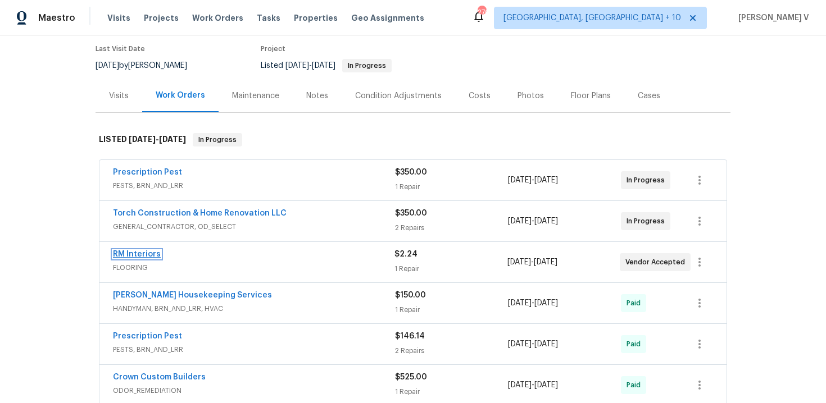
click at [145, 251] on link "RM Interiors" at bounding box center [137, 255] width 48 height 8
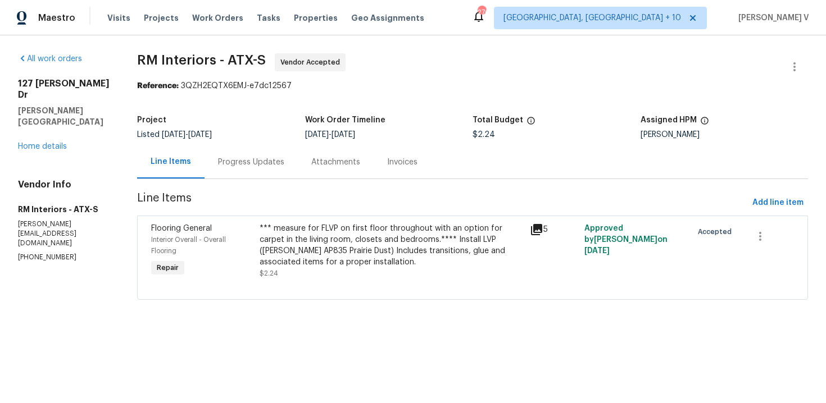
click at [251, 161] on div "Progress Updates" at bounding box center [251, 162] width 66 height 11
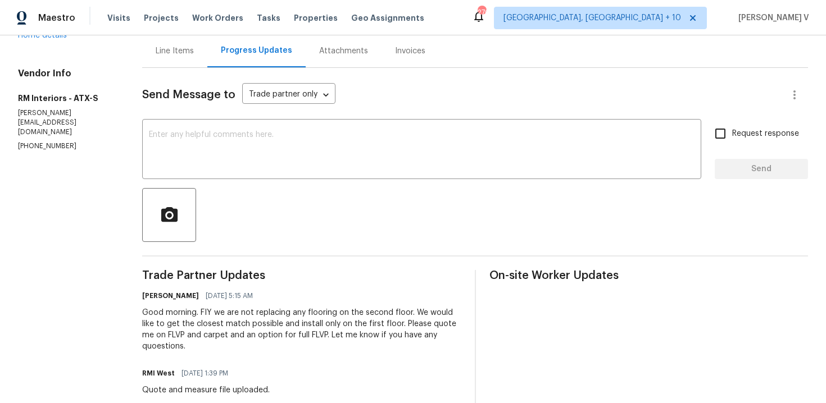
scroll to position [213, 0]
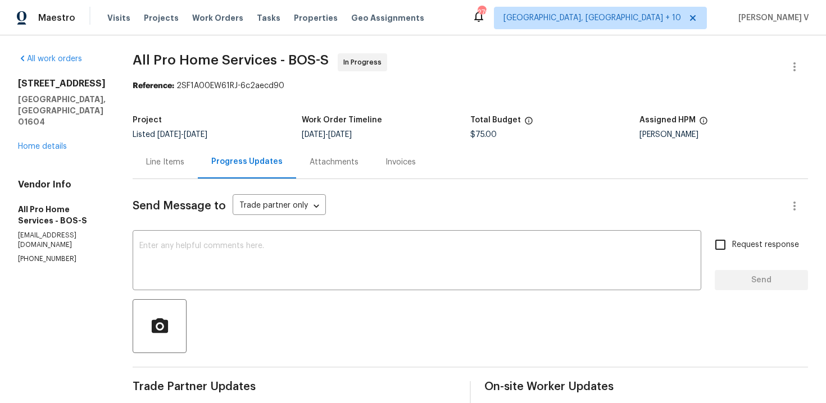
scroll to position [90, 0]
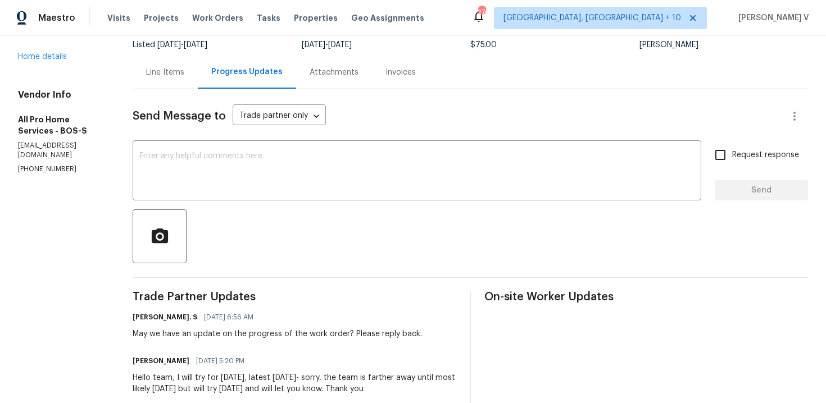
click at [55, 165] on p "[PHONE_NUMBER]" at bounding box center [62, 170] width 88 height 10
copy p "[PHONE_NUMBER]"
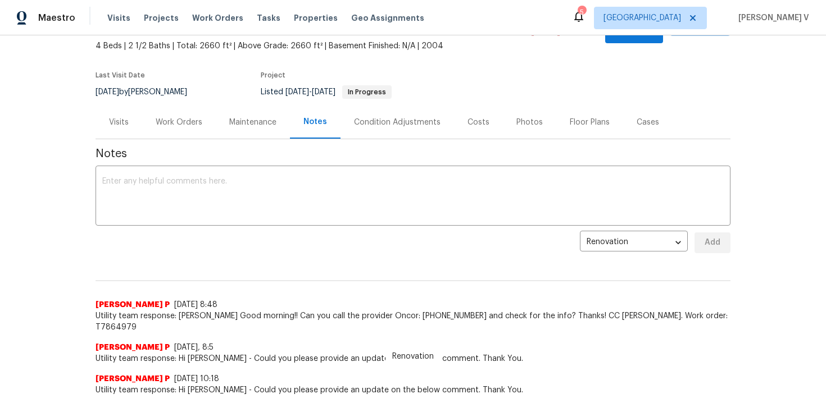
scroll to position [81, 0]
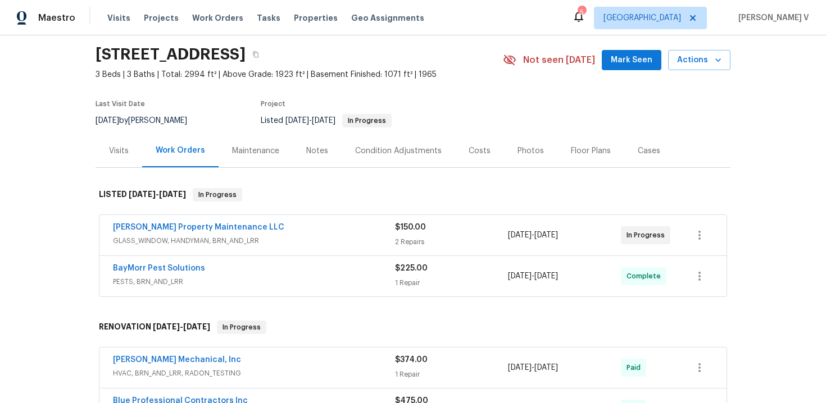
scroll to position [88, 0]
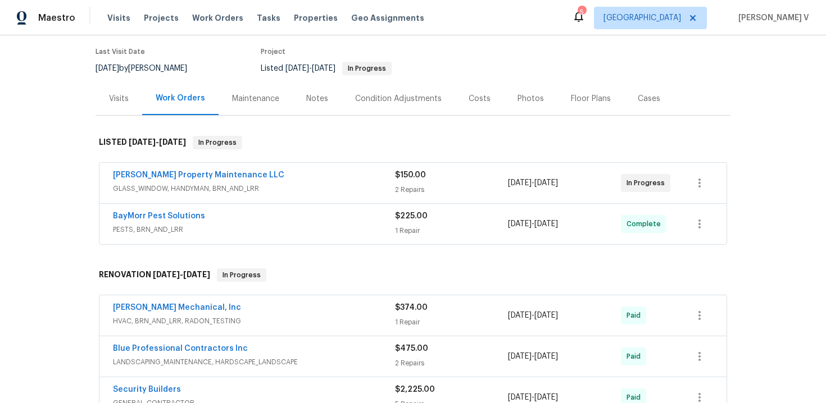
click at [277, 217] on div "BayMorr Pest Solutions" at bounding box center [254, 217] width 282 height 13
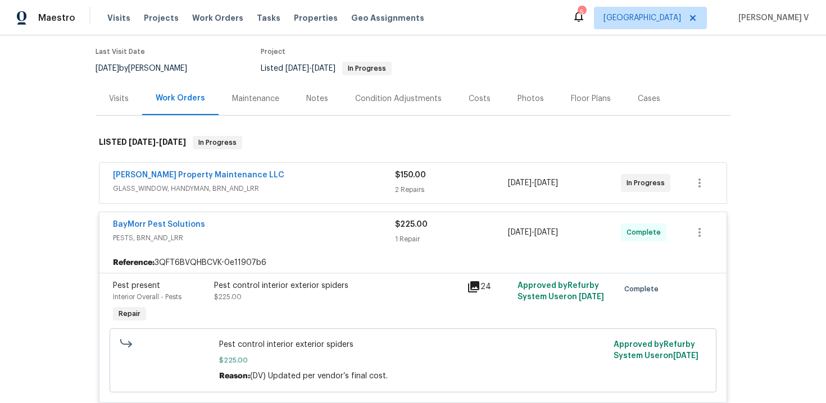
scroll to position [145, 0]
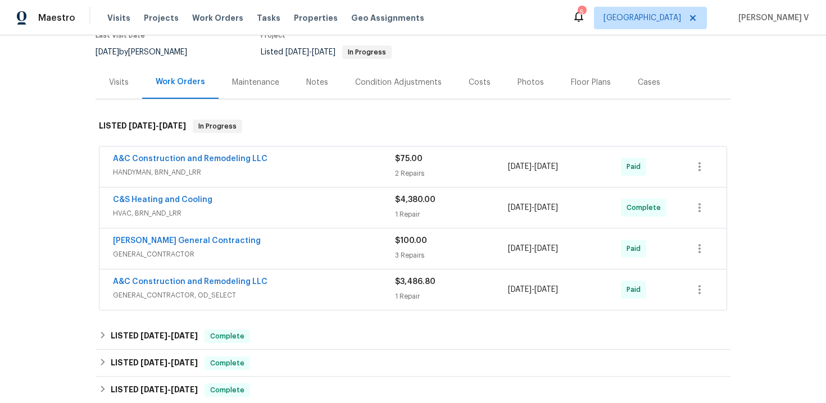
scroll to position [119, 0]
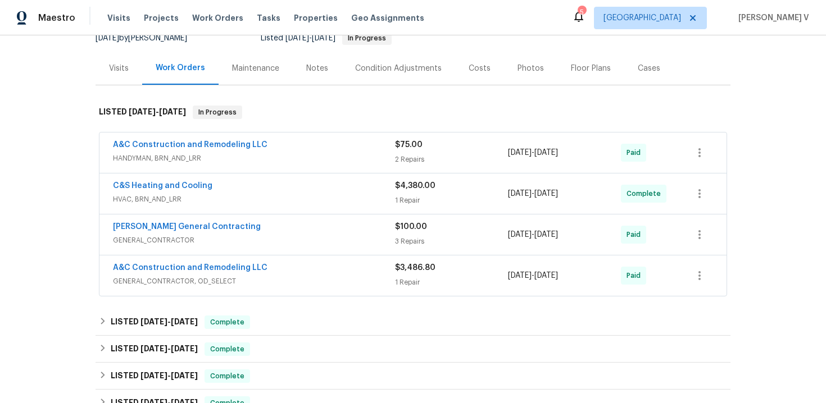
click at [316, 75] on div "Notes" at bounding box center [317, 68] width 49 height 33
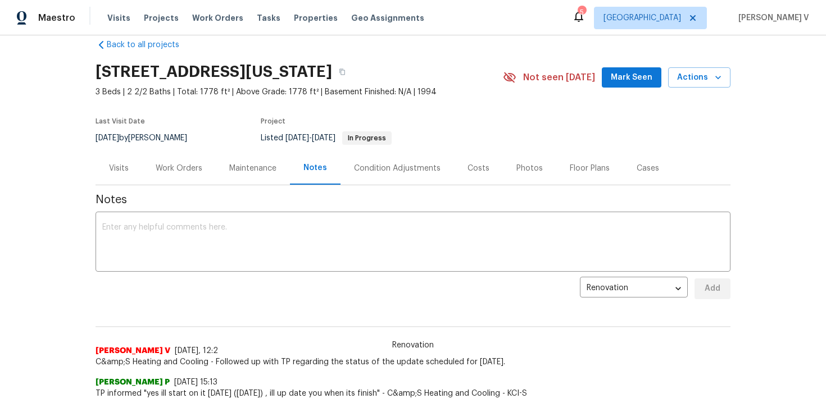
scroll to position [86, 0]
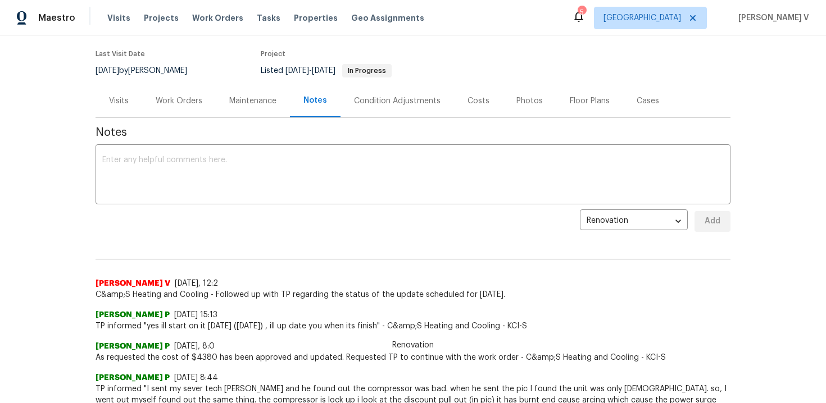
click at [188, 100] on div "Work Orders" at bounding box center [179, 101] width 47 height 11
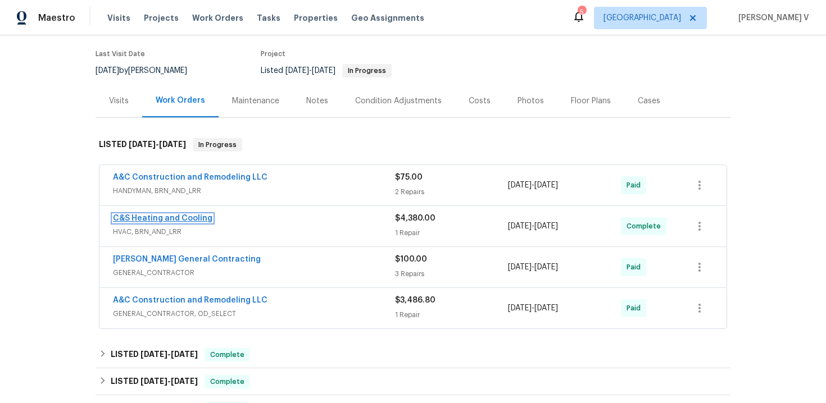
click at [184, 218] on link "C&S Heating and Cooling" at bounding box center [162, 219] width 99 height 8
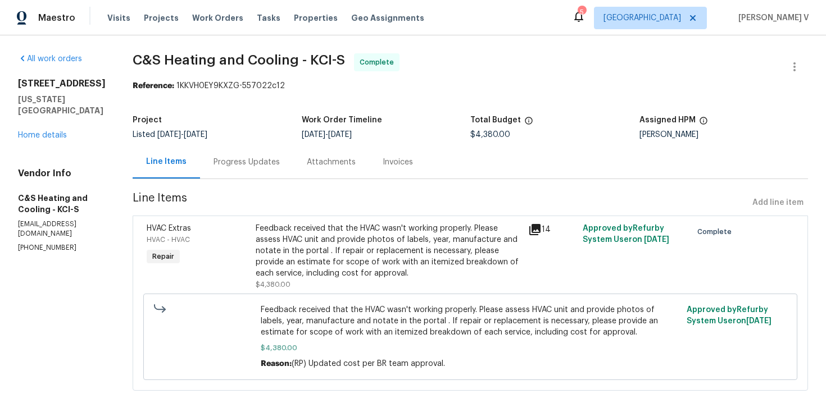
click at [265, 167] on div "Progress Updates" at bounding box center [247, 162] width 66 height 11
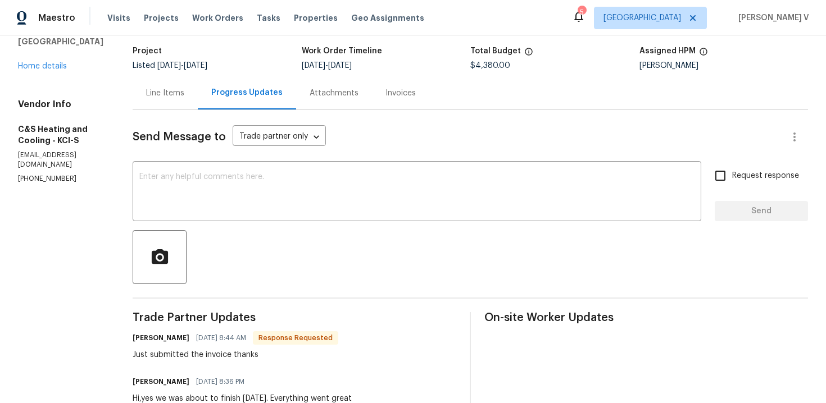
scroll to position [55, 0]
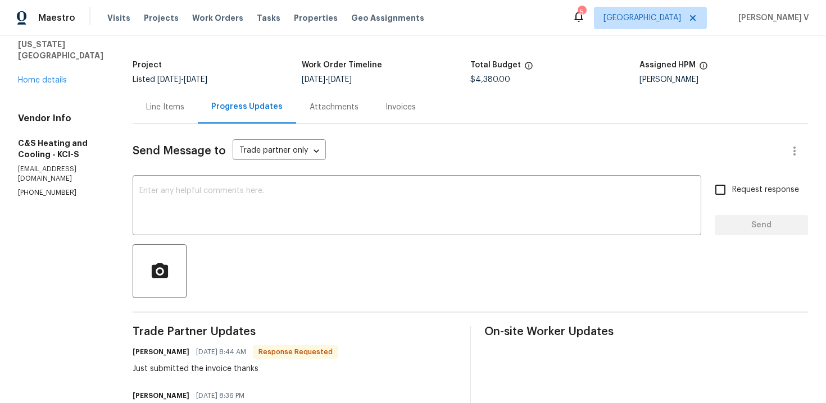
click at [167, 113] on div "Line Items" at bounding box center [165, 106] width 65 height 33
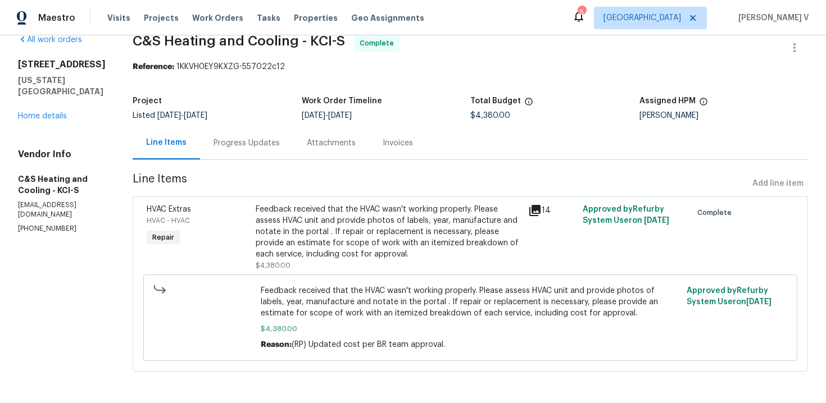
scroll to position [20, 0]
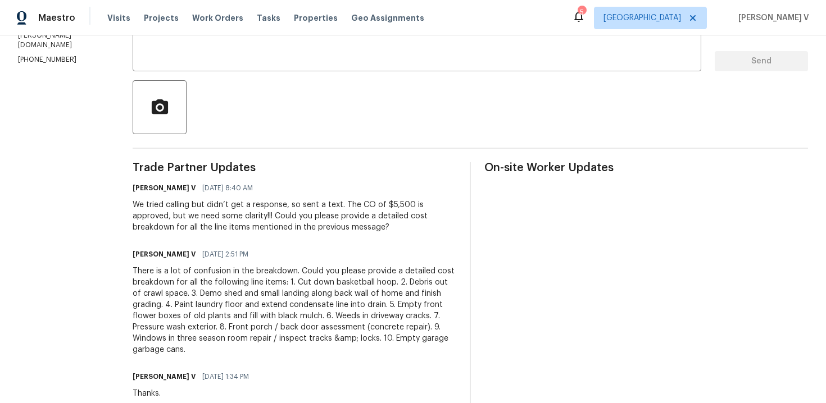
scroll to position [130, 0]
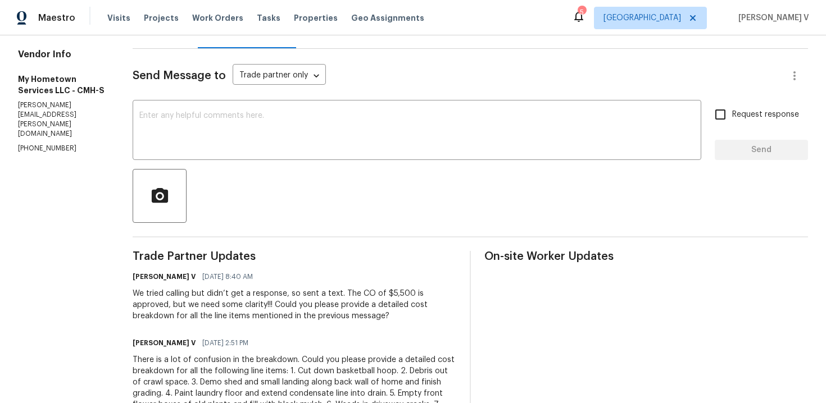
click at [50, 144] on p "[PHONE_NUMBER]" at bounding box center [62, 149] width 88 height 10
copy p "[PHONE_NUMBER]"
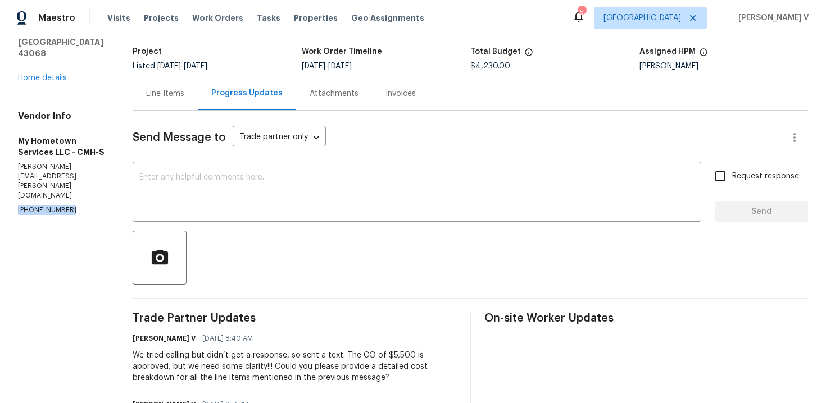
scroll to position [4, 0]
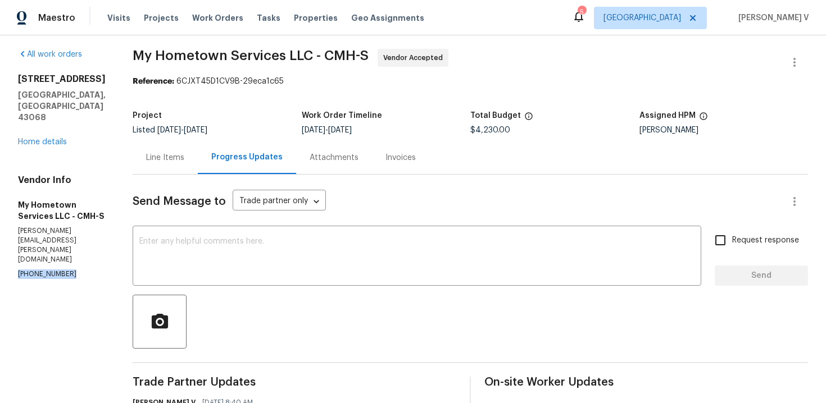
click at [138, 144] on div "Line Items" at bounding box center [165, 157] width 65 height 33
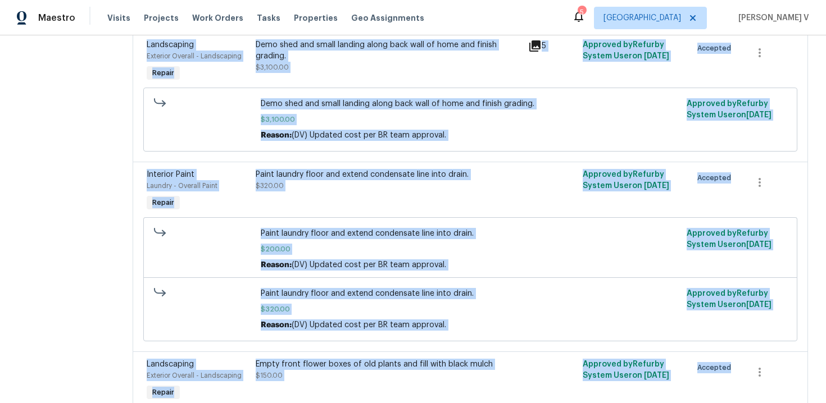
scroll to position [892, 0]
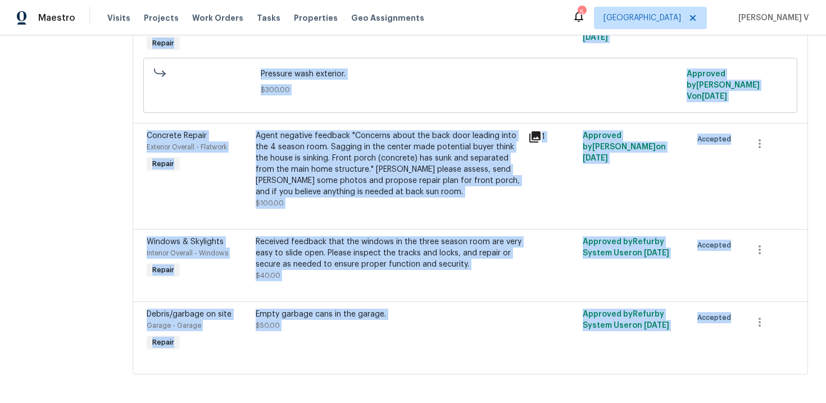
drag, startPoint x: 111, startPoint y: 164, endPoint x: 149, endPoint y: 448, distance: 286.9
click at [149, 403] on html "Maestro Visits Projects Work Orders Tasks Properties Geo Assignments 5 Los Ange…" at bounding box center [413, 201] width 826 height 403
copy section "Line Items Progress Updates Attachments Invoices Line Items Add line item Overa…"
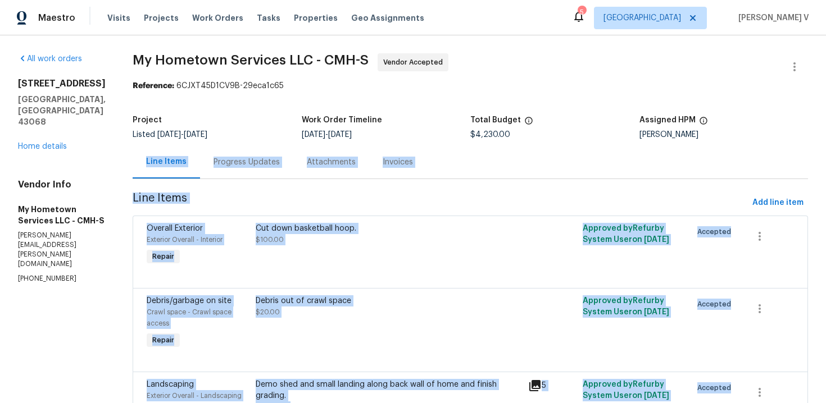
click at [236, 202] on span "Line Items" at bounding box center [440, 203] width 615 height 21
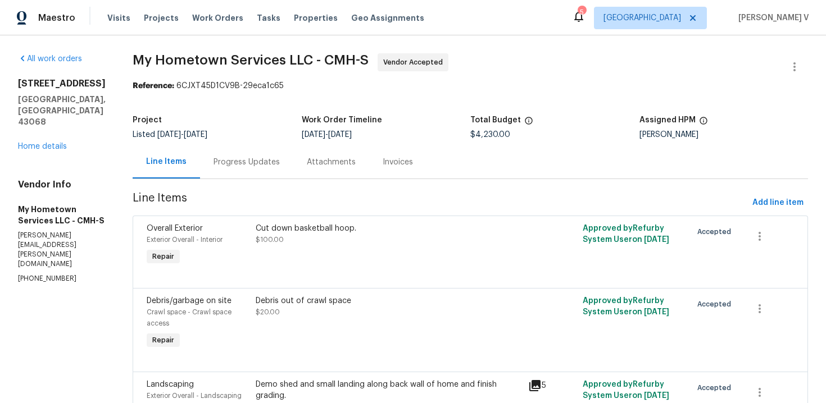
click at [239, 160] on div "Progress Updates" at bounding box center [247, 162] width 66 height 11
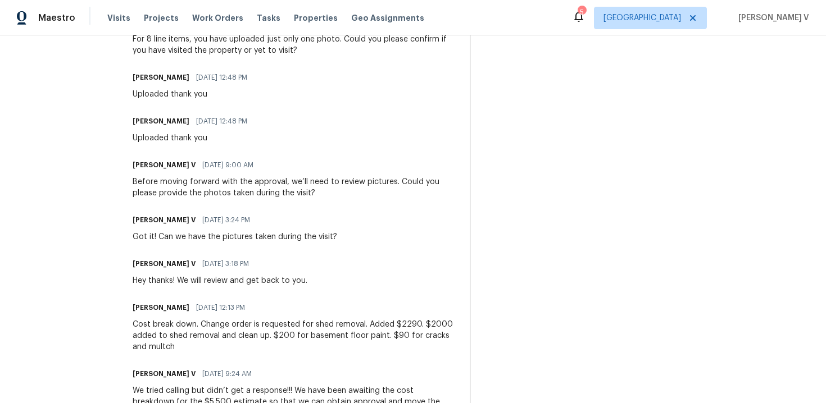
scroll to position [755, 0]
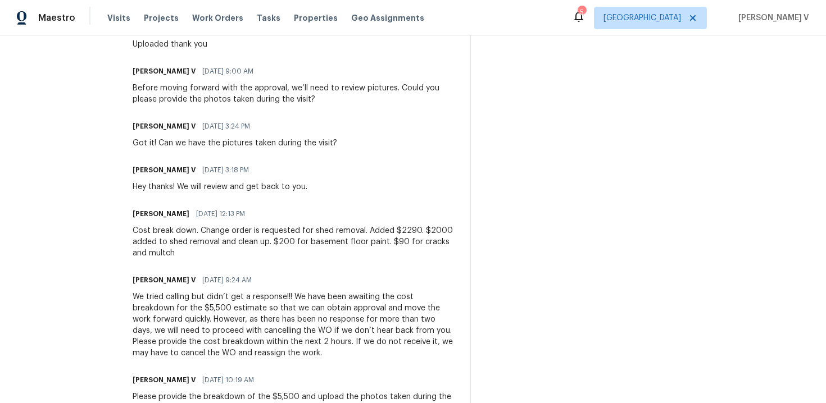
click at [133, 225] on div "Cost break down. Change order is requested for shed removal. Added $2290. $2000…" at bounding box center [295, 242] width 324 height 34
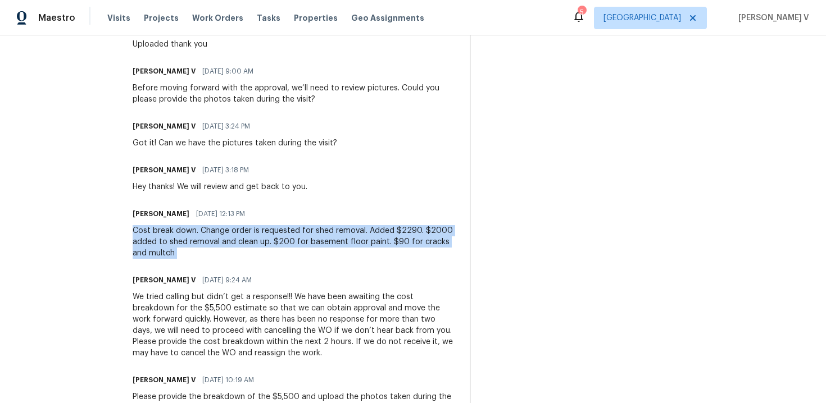
copy div "Cost break down. Change order is requested for shed removal. Added $2290. $2000…"
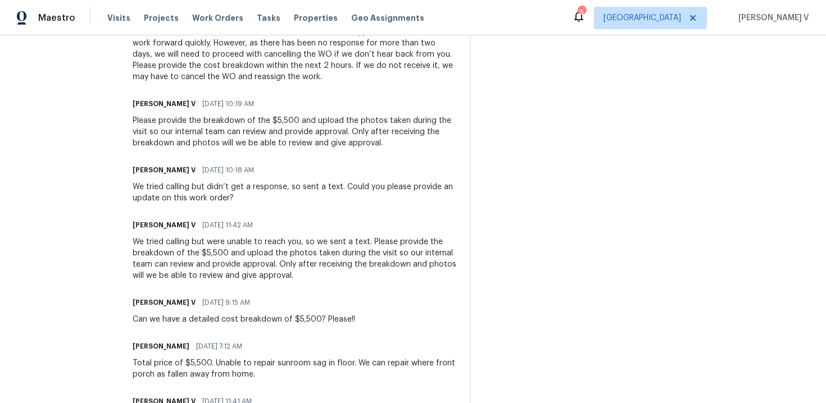
scroll to position [1036, 0]
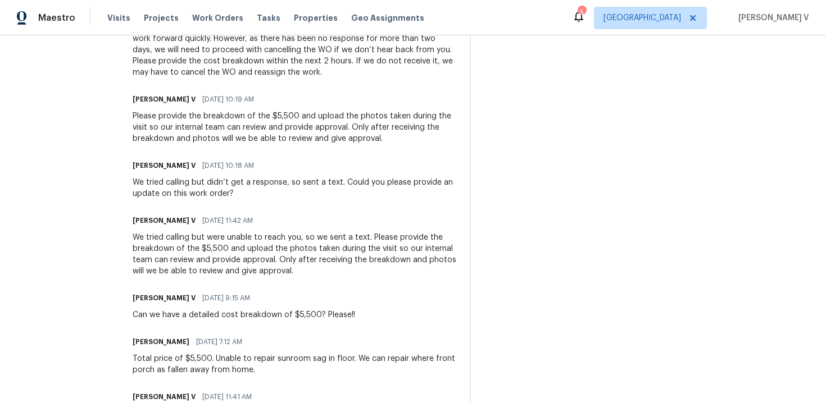
click at [187, 353] on div "Total price of $5,500. Unable to repair sunroom sag in floor. We can repair whe…" at bounding box center [295, 364] width 324 height 22
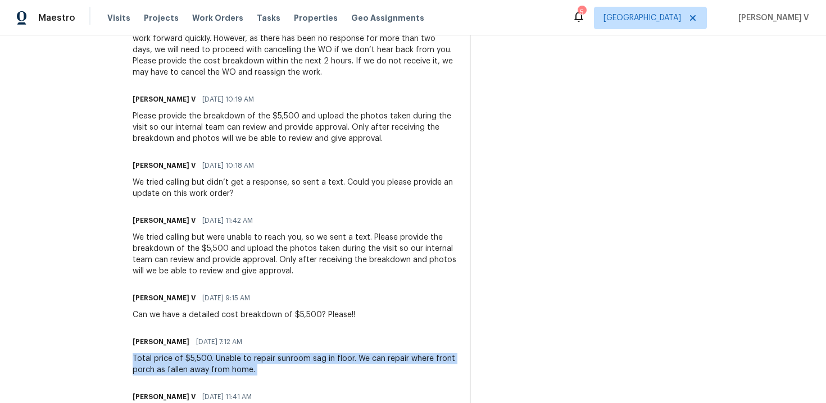
copy div "Total price of $5,500. Unable to repair sunroom sag in floor. We can repair whe…"
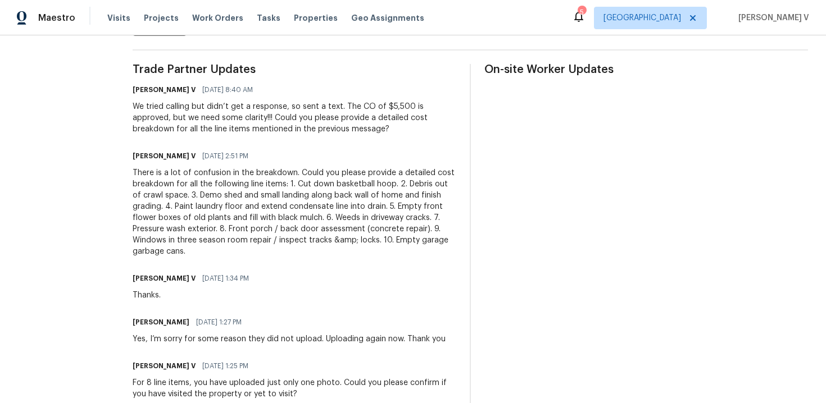
scroll to position [0, 0]
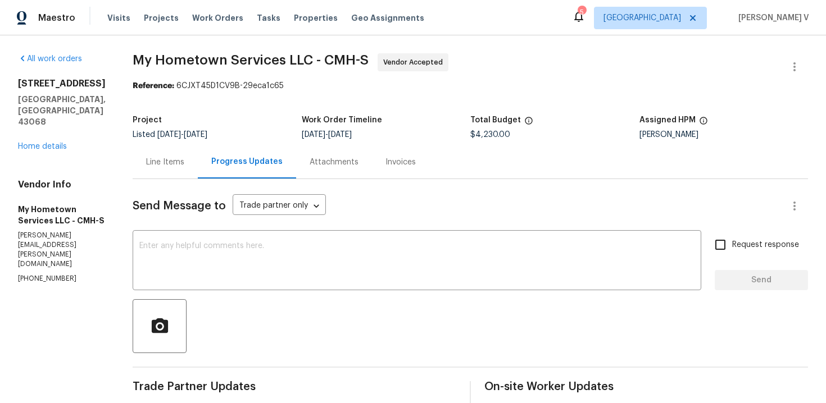
click at [160, 161] on div "Line Items" at bounding box center [165, 162] width 38 height 11
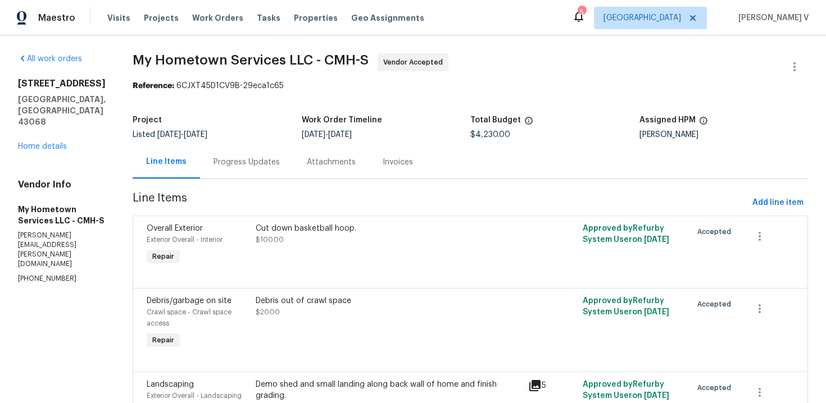
click at [289, 259] on div "Cut down basketball hoop. $100.00" at bounding box center [388, 246] width 273 height 52
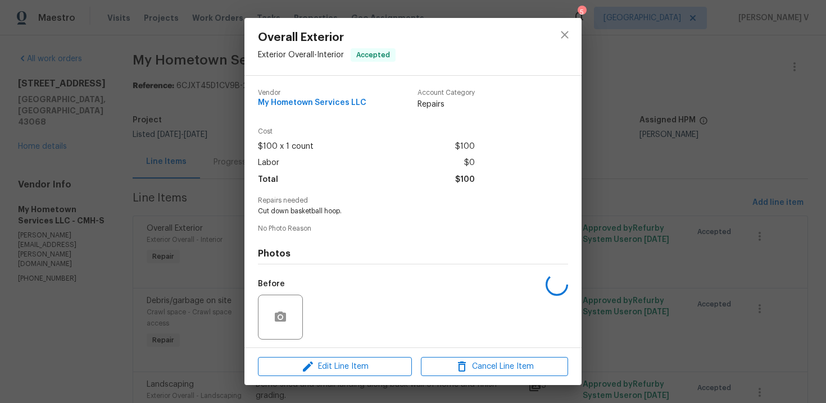
scroll to position [76, 0]
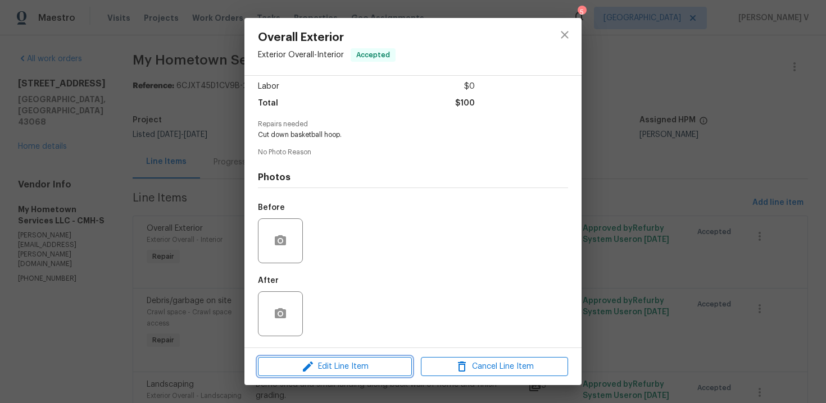
click at [298, 362] on span "Edit Line Item" at bounding box center [334, 367] width 147 height 14
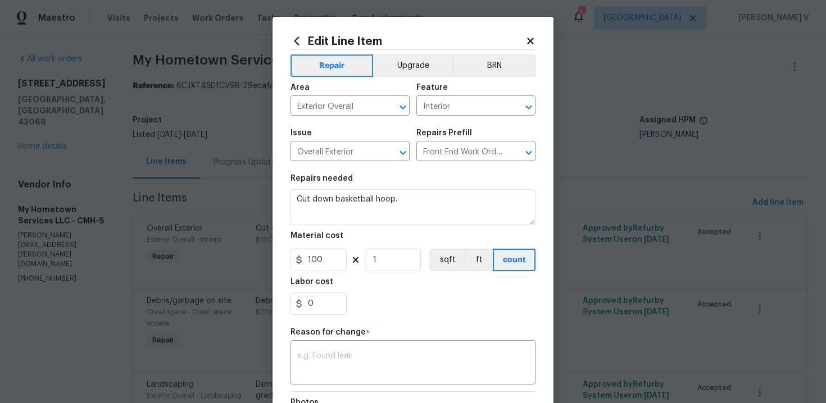
click at [167, 171] on body "Maestro Visits Projects Work Orders Tasks Properties Geo Assignments 5 Los Ange…" at bounding box center [413, 201] width 826 height 403
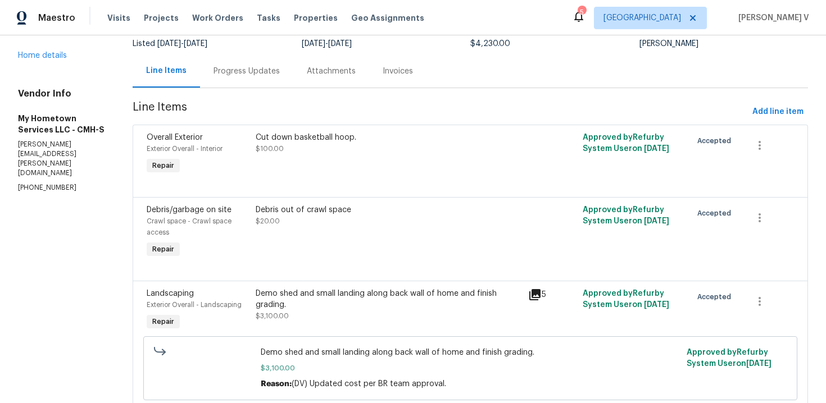
scroll to position [151, 0]
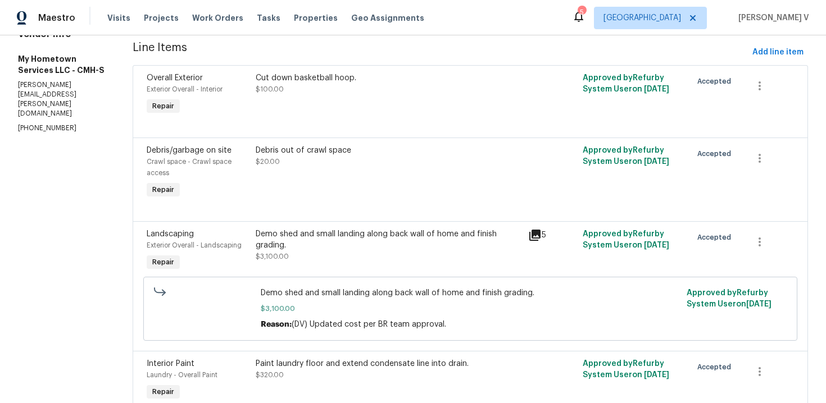
click at [283, 255] on div "Demo shed and small landing along back wall of home and finish grading. $3,100.…" at bounding box center [388, 251] width 273 height 52
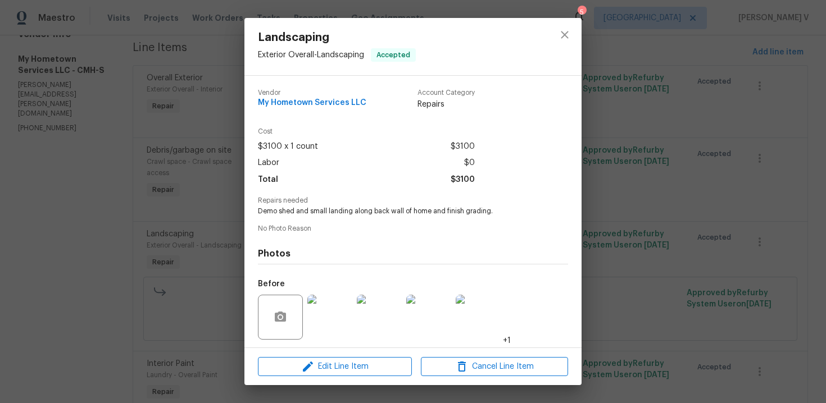
scroll to position [76, 0]
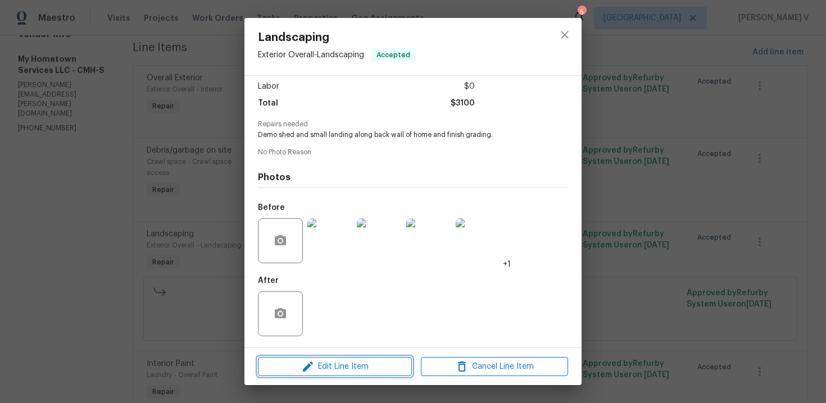
click at [357, 370] on span "Edit Line Item" at bounding box center [334, 367] width 147 height 14
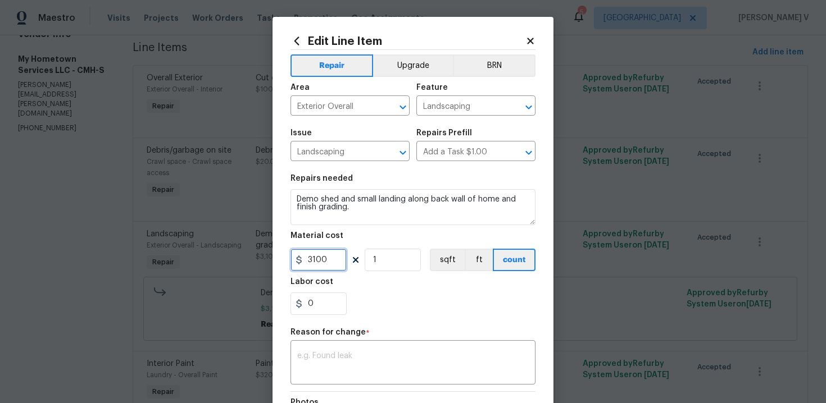
click at [335, 255] on input "3100" at bounding box center [319, 260] width 56 height 22
type input "4400"
click at [334, 350] on div "x ​" at bounding box center [413, 364] width 245 height 42
paste textarea "(DV) Updated cost per BR team approval."
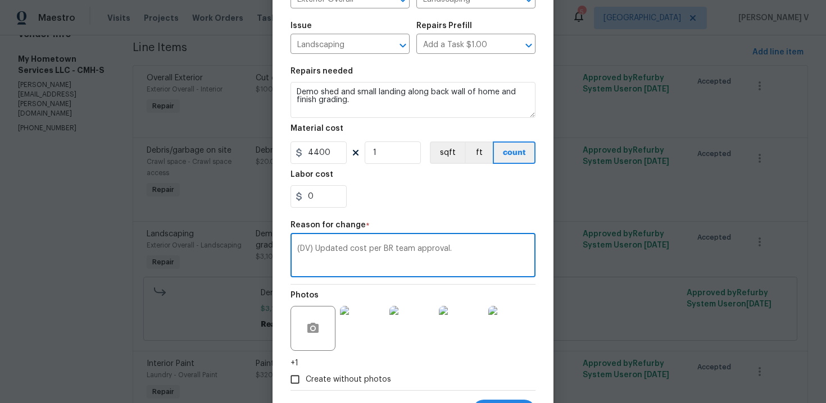
scroll to position [162, 0]
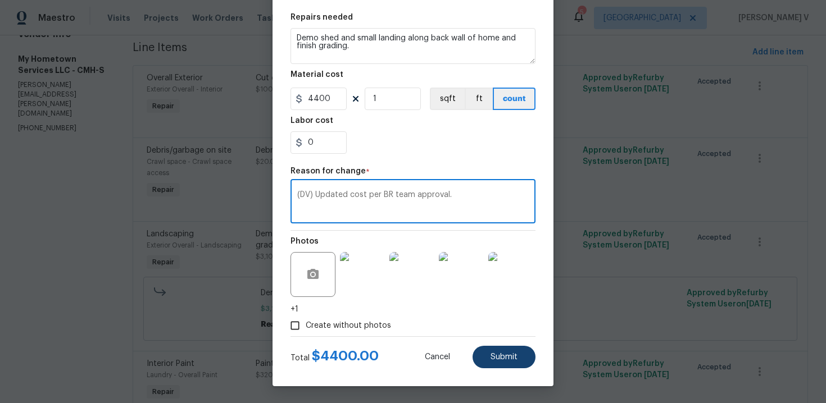
type textarea "(DV) Updated cost per BR team approval."
click at [508, 353] on span "Submit" at bounding box center [504, 357] width 27 height 8
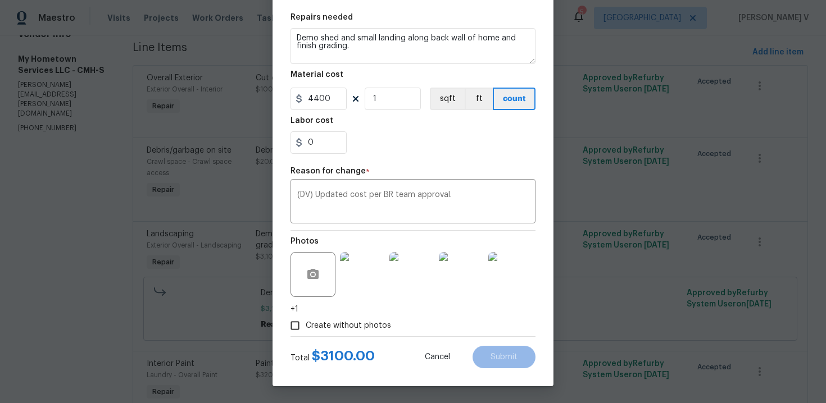
type input "3100"
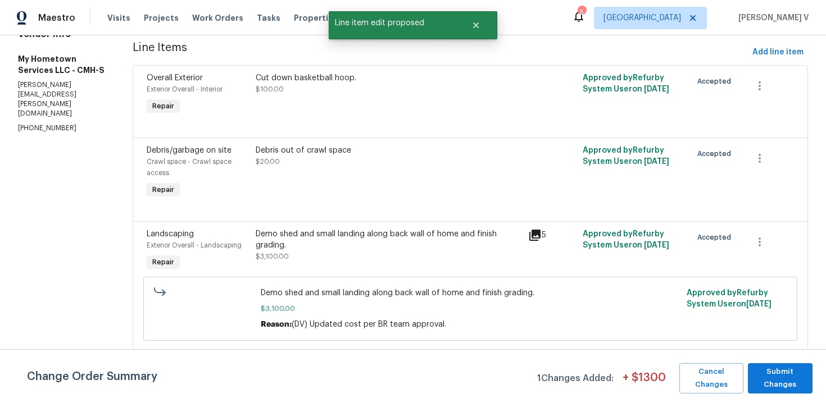
scroll to position [0, 0]
click at [804, 381] on span "Submit Changes" at bounding box center [780, 379] width 53 height 26
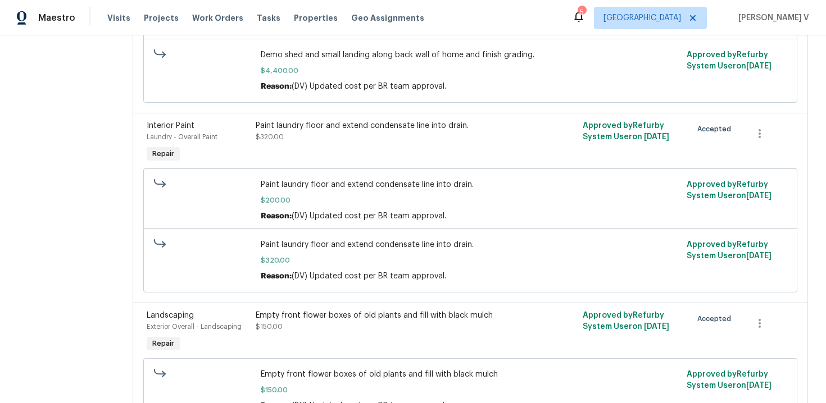
scroll to position [530, 0]
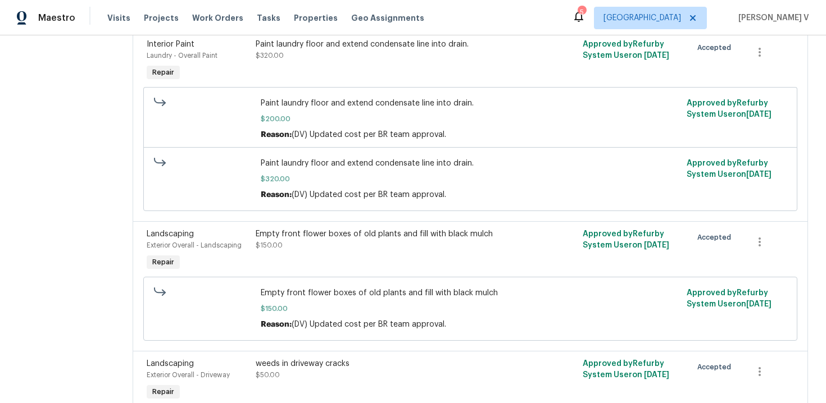
click at [321, 251] on div "Empty front flower boxes of old plants and fill with black mulch $150.00" at bounding box center [389, 240] width 266 height 22
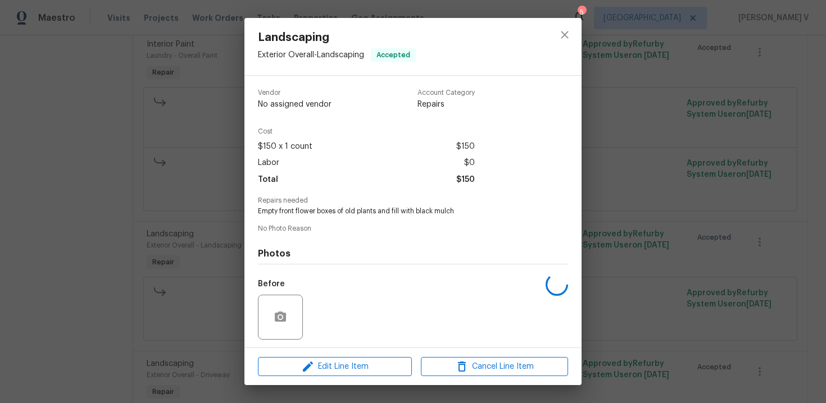
scroll to position [76, 0]
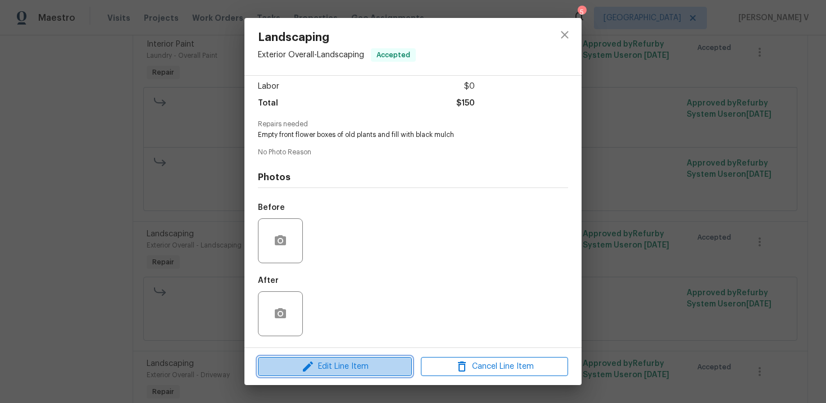
click at [302, 364] on icon "button" at bounding box center [307, 366] width 13 height 13
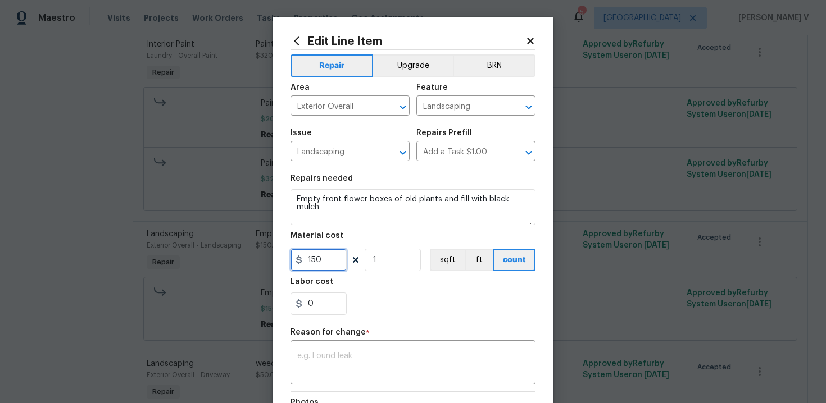
click at [323, 263] on input "150" at bounding box center [319, 260] width 56 height 22
type input "240"
click at [419, 374] on textarea at bounding box center [413, 364] width 232 height 24
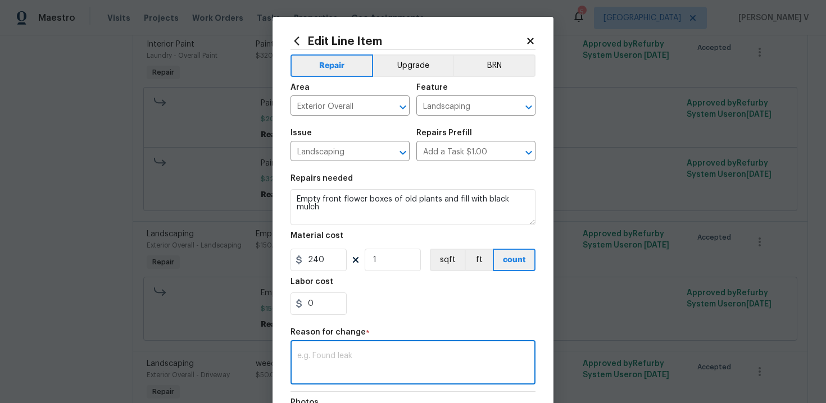
paste textarea "(DV) Updated cost per BR team approval."
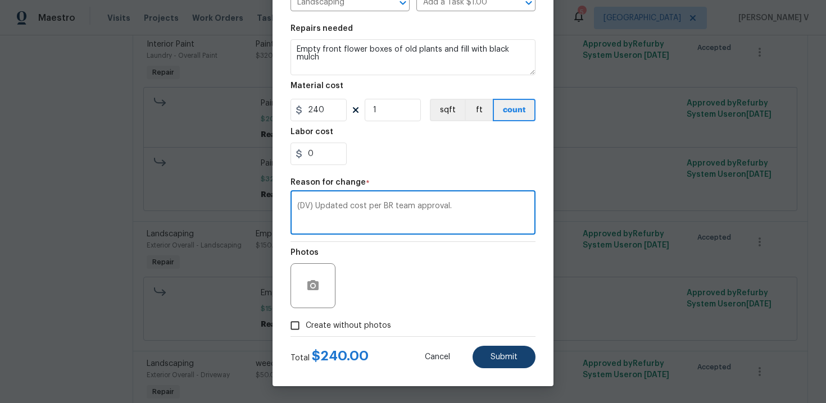
type textarea "(DV) Updated cost per BR team approval."
click at [525, 363] on button "Submit" at bounding box center [504, 357] width 63 height 22
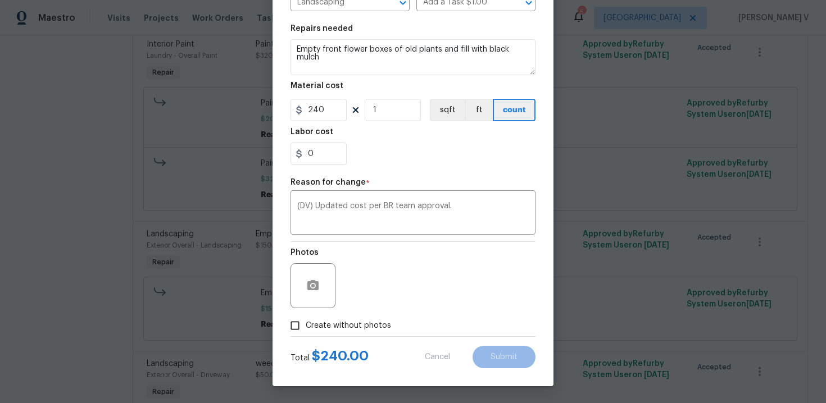
type input "150"
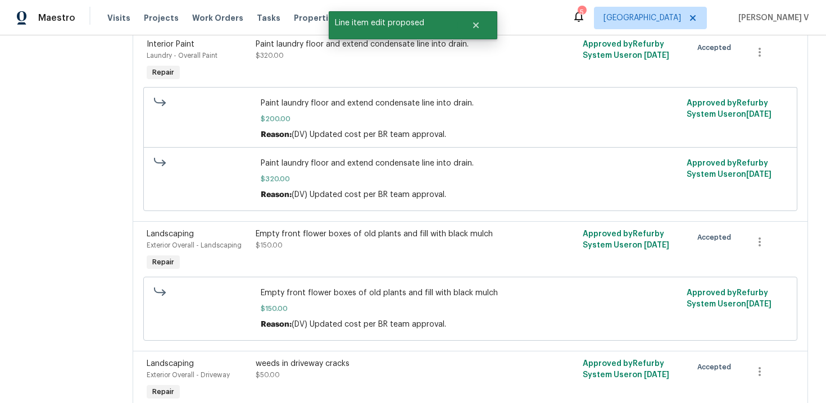
scroll to position [0, 0]
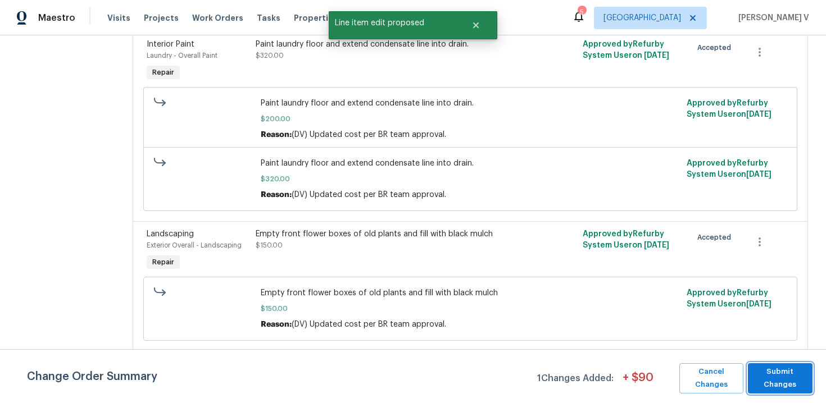
click at [777, 370] on span "Submit Changes" at bounding box center [780, 379] width 53 height 26
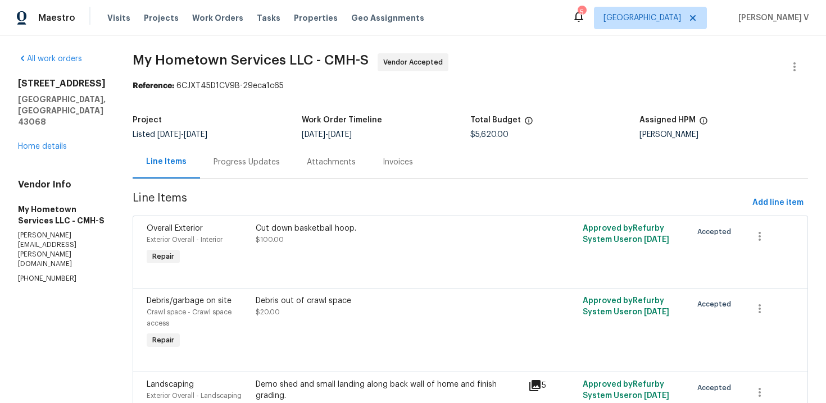
click at [249, 157] on div "Progress Updates" at bounding box center [247, 162] width 66 height 11
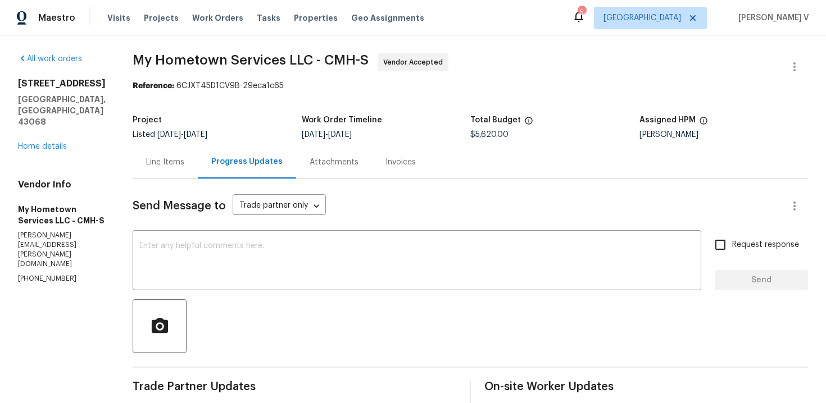
click at [164, 158] on div "Line Items" at bounding box center [165, 162] width 38 height 11
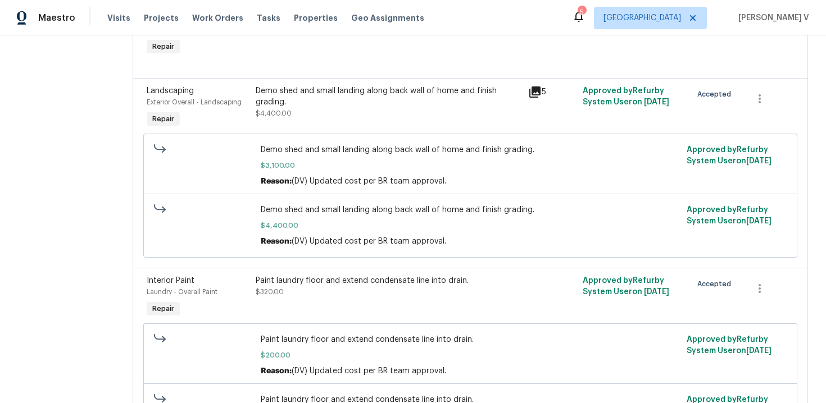
scroll to position [297, 0]
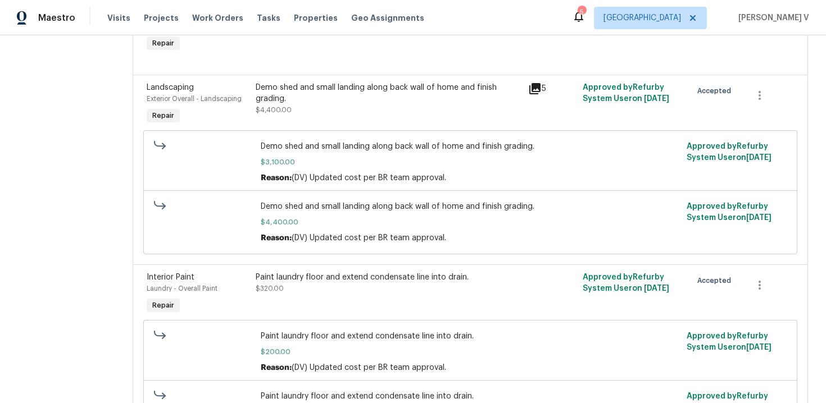
click at [346, 106] on div "Demo shed and small landing along back wall of home and finish grading. $4,400.…" at bounding box center [388, 105] width 273 height 52
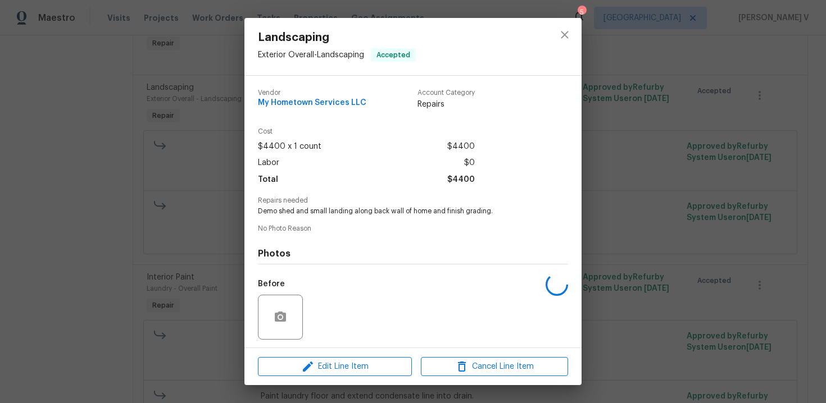
scroll to position [76, 0]
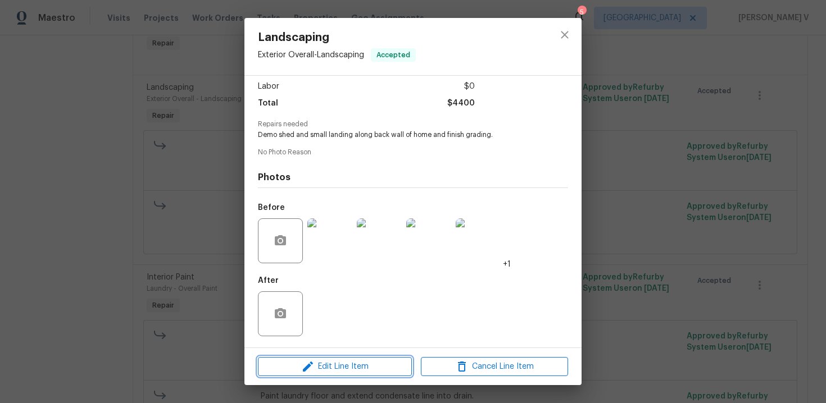
click at [311, 370] on icon "button" at bounding box center [307, 366] width 13 height 13
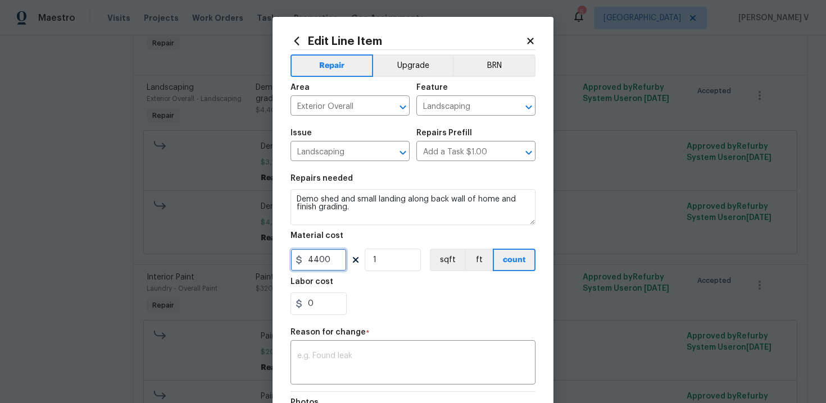
click at [332, 255] on input "4400" at bounding box center [319, 260] width 56 height 22
type input "4280"
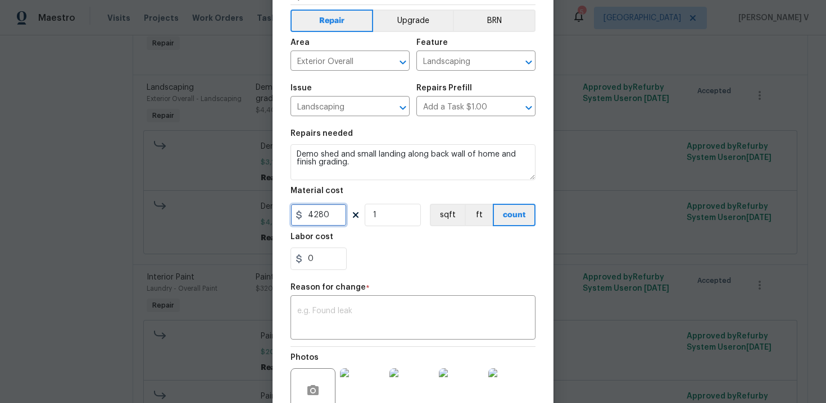
scroll to position [101, 0]
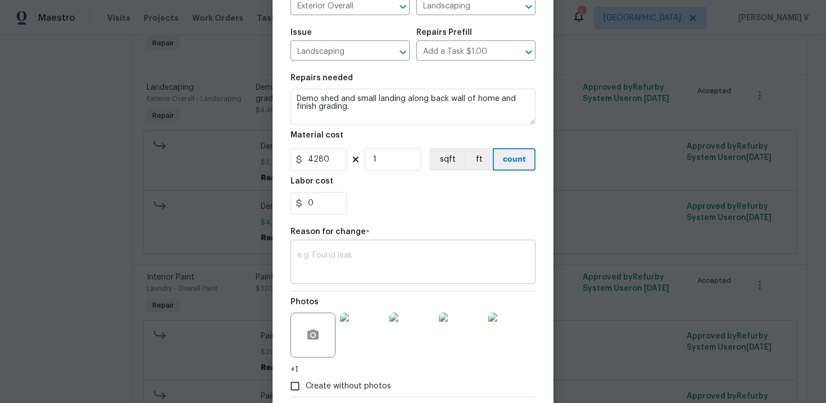
click at [355, 261] on textarea at bounding box center [413, 264] width 232 height 24
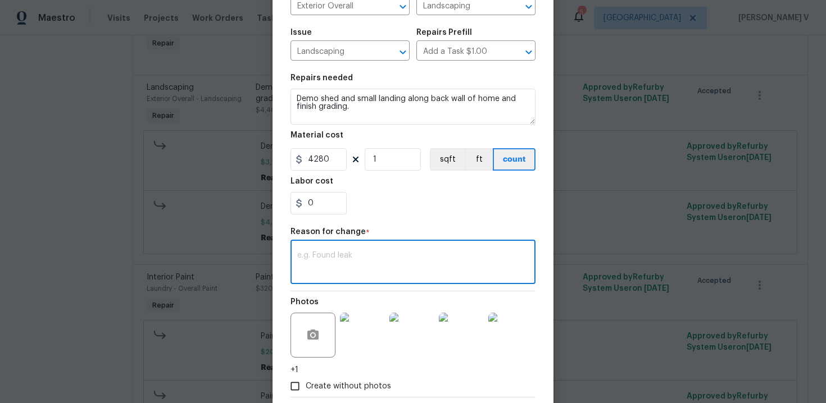
paste textarea "(DV) Updated cost per BR team approval."
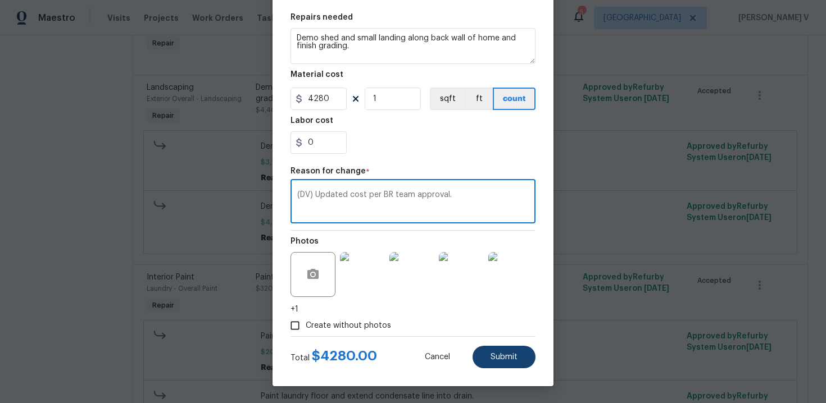
type textarea "(DV) Updated cost per BR team approval."
click at [505, 353] on span "Submit" at bounding box center [504, 357] width 27 height 8
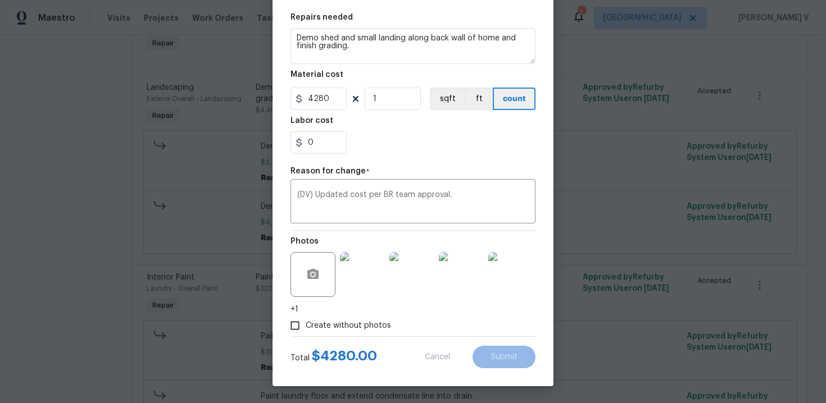
type input "4400"
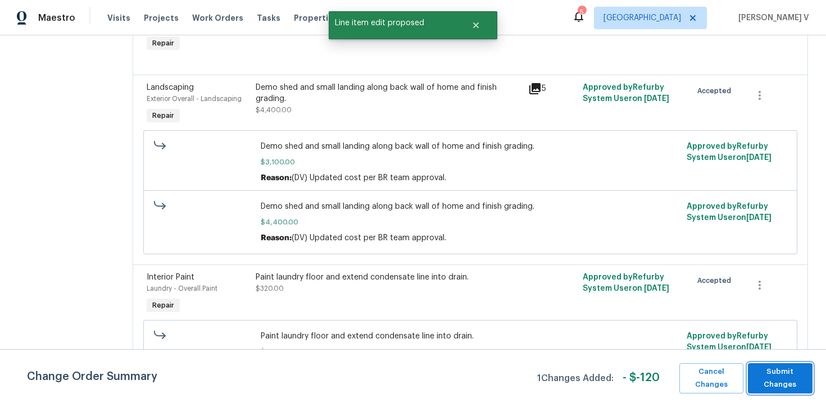
click at [777, 379] on span "Submit Changes" at bounding box center [780, 379] width 53 height 26
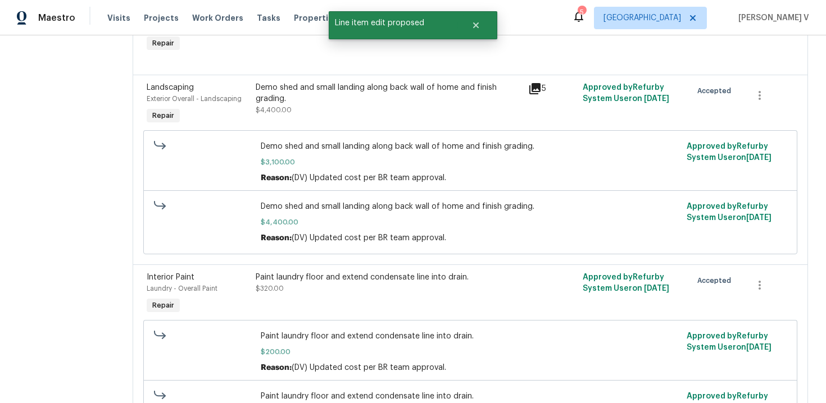
scroll to position [0, 0]
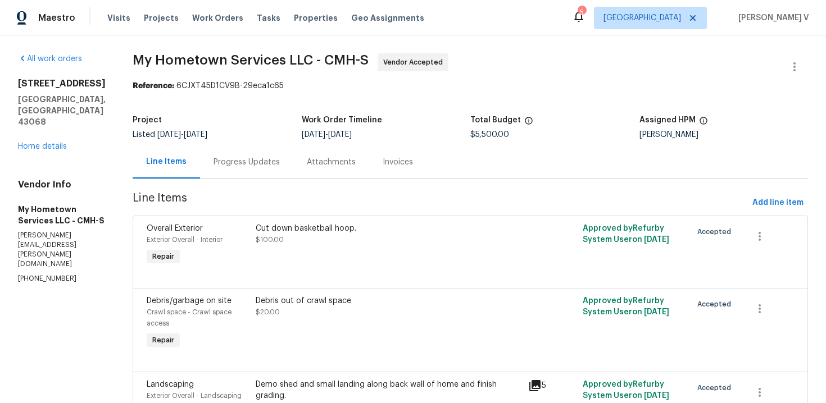
click at [293, 158] on div "Attachments" at bounding box center [331, 162] width 76 height 33
click at [200, 158] on div "Line Items" at bounding box center [166, 162] width 67 height 33
click at [271, 157] on div "Progress Updates" at bounding box center [246, 162] width 93 height 33
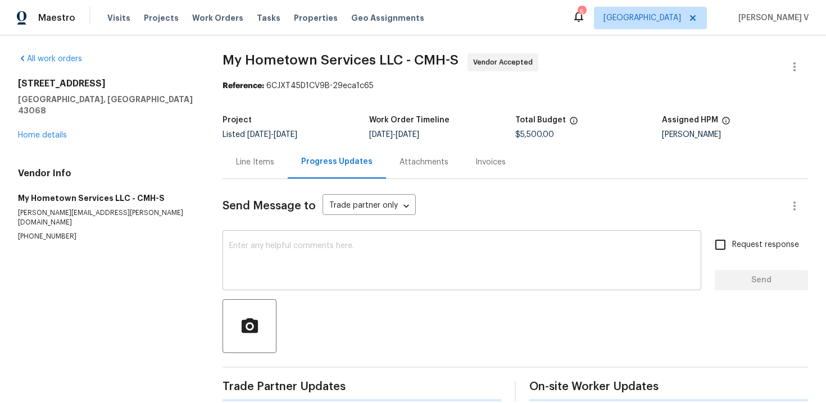
click at [320, 274] on textarea at bounding box center [461, 261] width 465 height 39
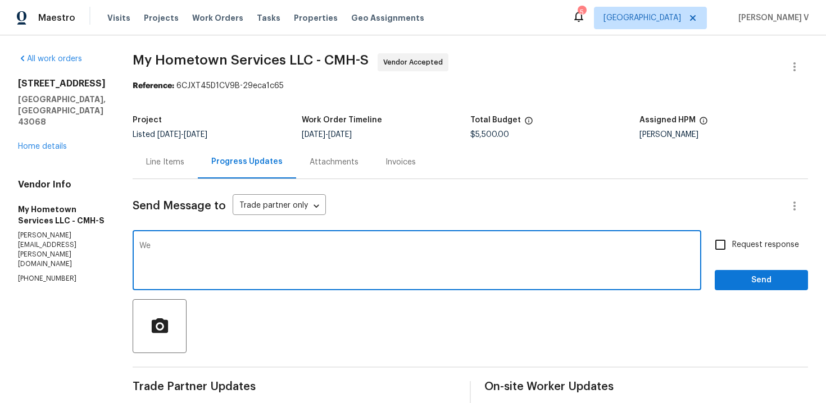
type textarea "W"
paste textarea "Only price on line items that need to be changed is shed, basement floor paint,…"
click at [532, 244] on textarea "Per your text, "Only price on line items that need to be changed is shed, basem…" at bounding box center [416, 261] width 555 height 39
click at [472, 134] on span "$5,500.00" at bounding box center [489, 135] width 39 height 8
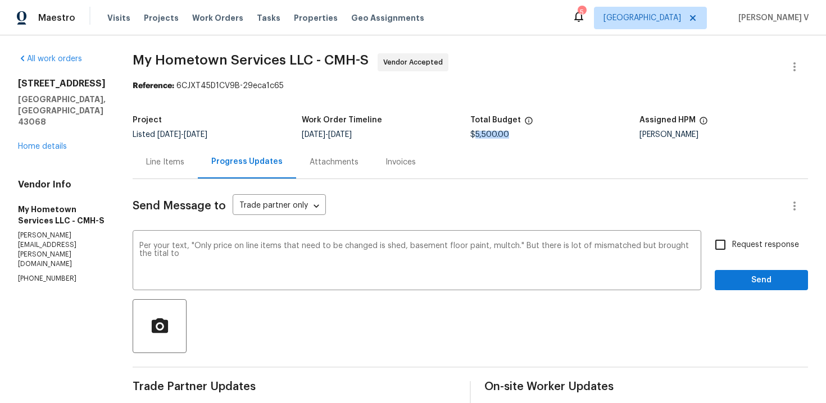
click at [472, 134] on span "$5,500.00" at bounding box center [489, 135] width 39 height 8
copy span "$5,500.00"
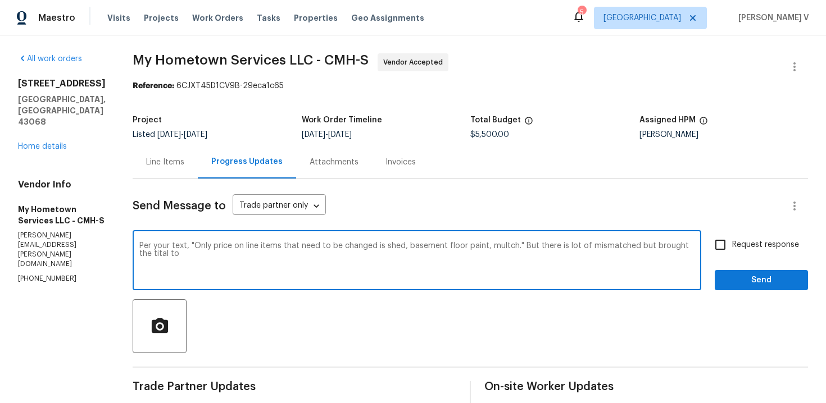
click at [221, 255] on textarea "Per your text, "Only price on line items that need to be changed is shed, basem…" at bounding box center [416, 261] width 555 height 39
paste textarea "$5,500.00"
click at [221, 255] on textarea "Per your text, "Only price on line items that need to be changed is shed, basem…" at bounding box center [416, 261] width 555 height 39
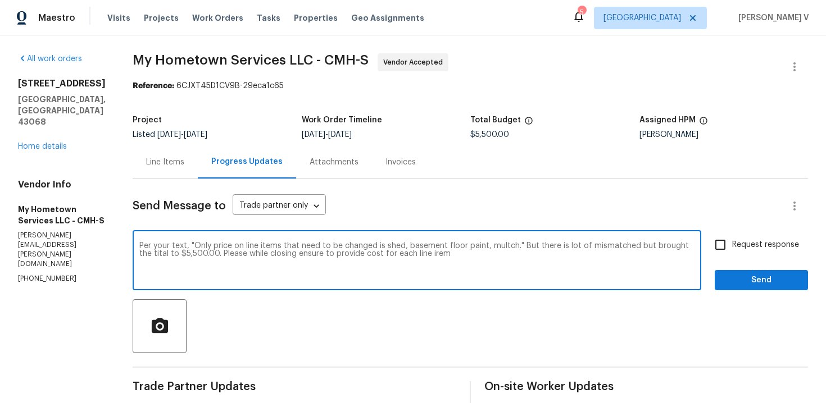
click at [221, 255] on textarea "Per your text, "Only price on line items that need to be changed is shed, basem…" at bounding box center [416, 261] width 555 height 39
paste textarea ""Per your text, 'Only price on line items that need to be changed is shed, base…"
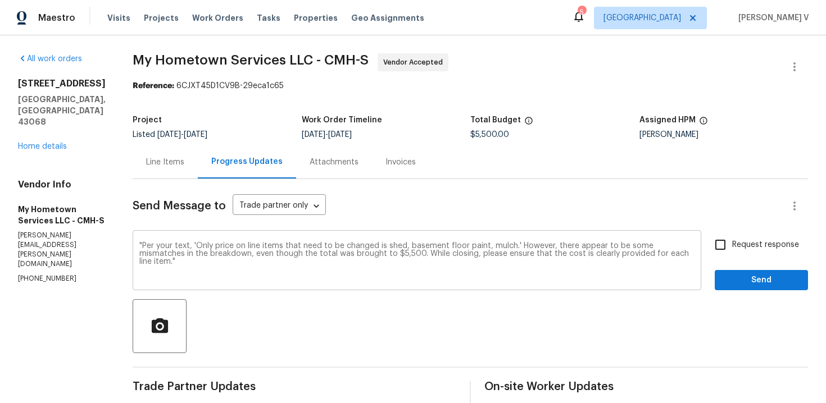
click at [133, 242] on div ""Per your text, 'Only price on line items that need to be changed is shed, base…" at bounding box center [417, 261] width 569 height 57
click at [133, 239] on div ""Per your text, 'Only price on line items that need to be changed is shed, base…" at bounding box center [417, 261] width 569 height 57
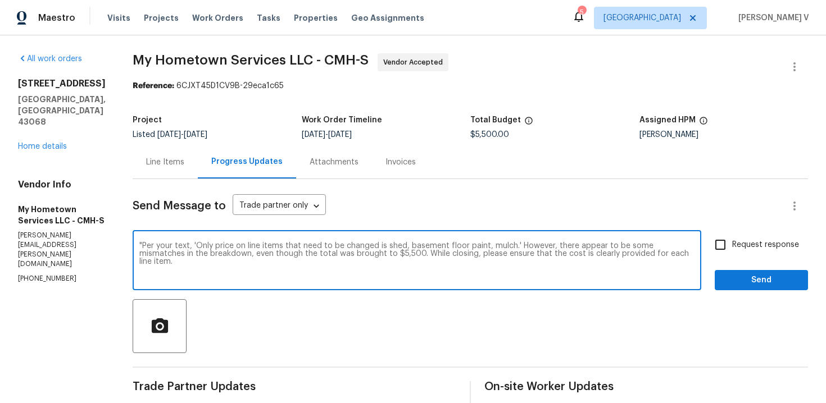
click at [139, 246] on textarea ""Per your text, 'Only price on line items that need to be changed is shed, base…" at bounding box center [416, 261] width 555 height 39
type textarea "Per your text, 'Only price on line items that need to be changed is shed, basem…"
click at [732, 235] on input "Request response" at bounding box center [721, 245] width 24 height 24
checkbox input "true"
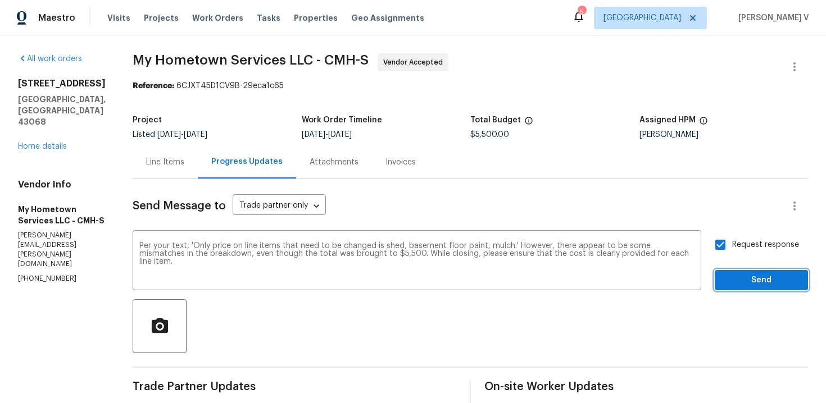
click at [738, 276] on span "Send" at bounding box center [761, 281] width 75 height 14
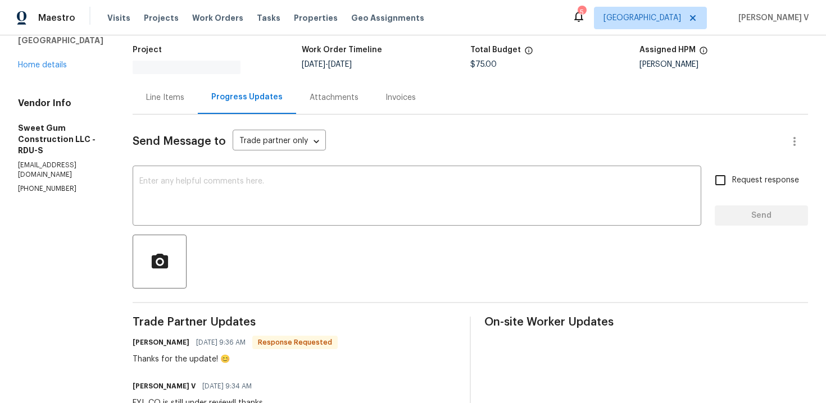
scroll to position [97, 0]
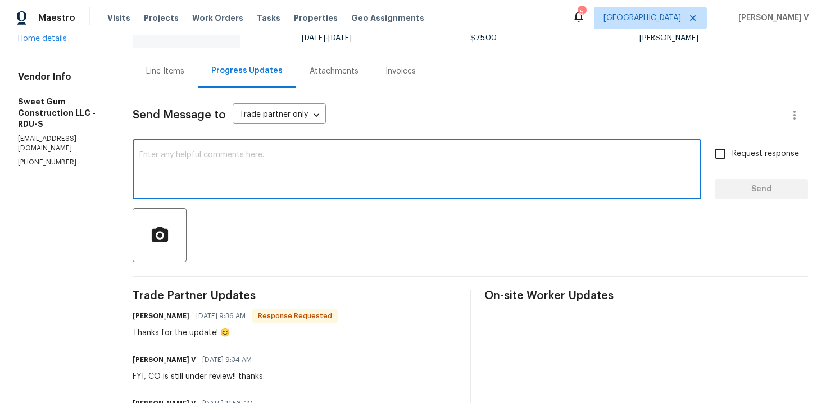
click at [264, 171] on textarea at bounding box center [416, 170] width 555 height 39
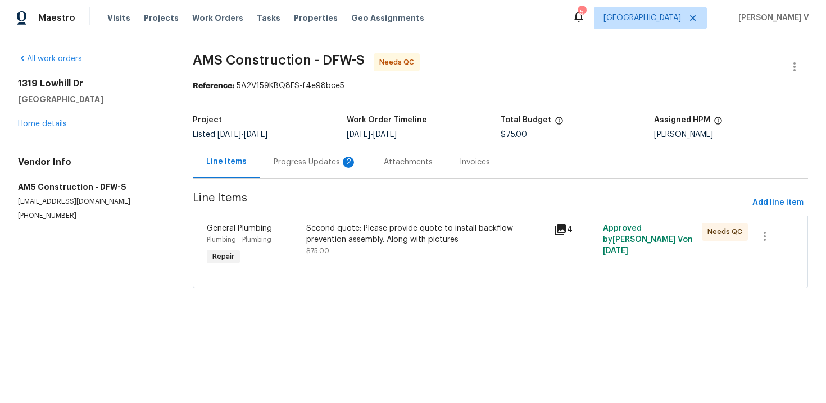
click at [304, 154] on div "Progress Updates 2" at bounding box center [315, 162] width 110 height 33
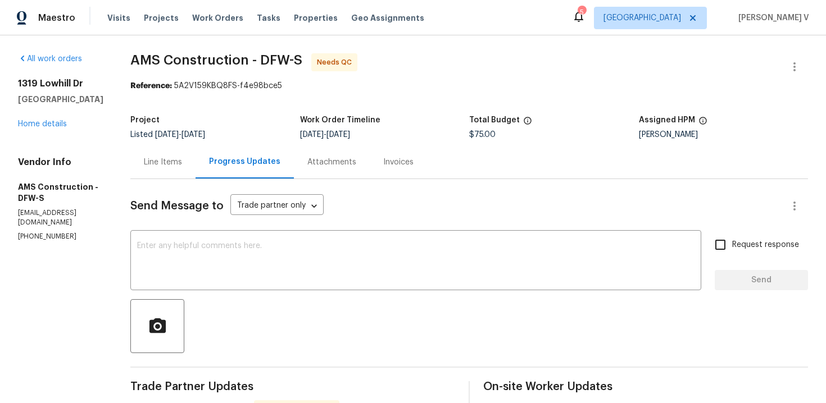
click at [167, 167] on div "Line Items" at bounding box center [163, 162] width 38 height 11
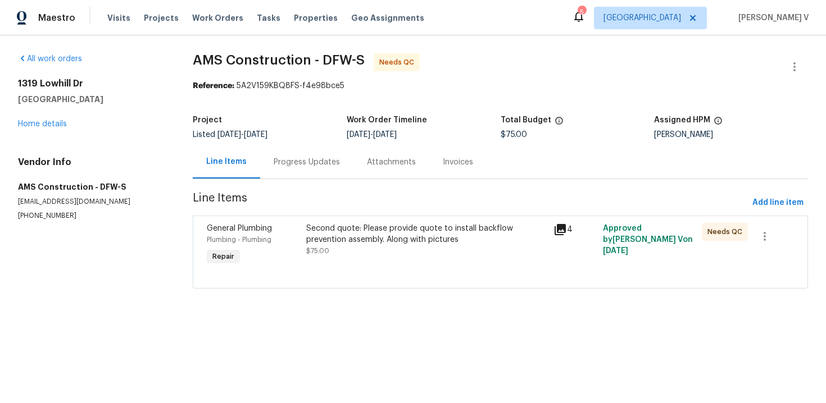
click at [387, 234] on div "Second quote: Please provide quote to install backflow prevention assembly. Alo…" at bounding box center [426, 234] width 241 height 22
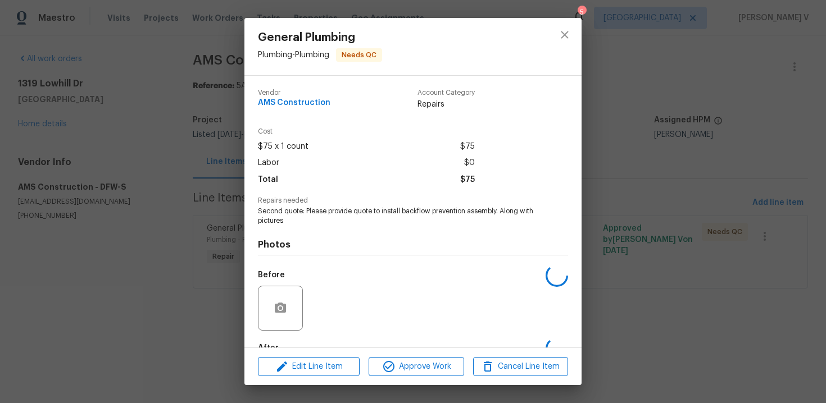
scroll to position [67, 0]
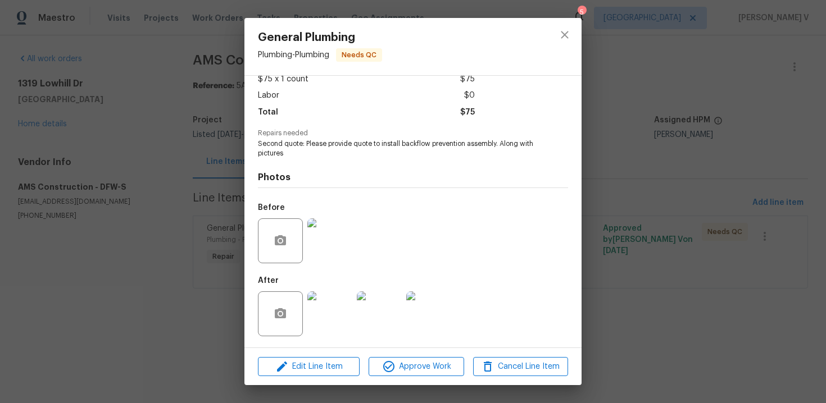
click at [338, 287] on div at bounding box center [329, 314] width 49 height 58
click at [335, 296] on img at bounding box center [329, 314] width 45 height 45
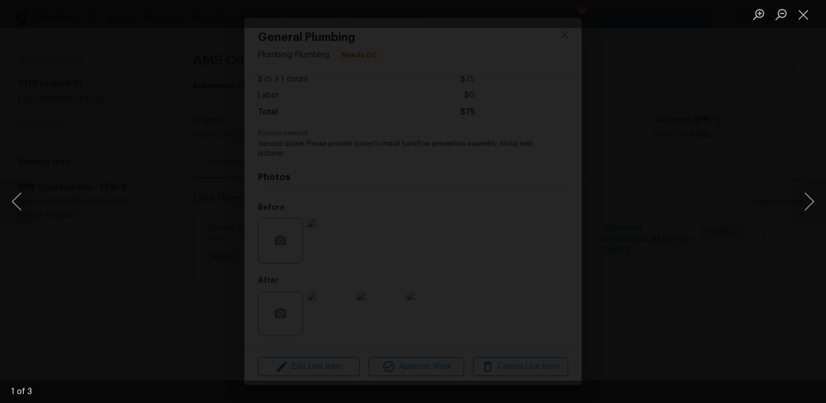
click at [510, 320] on html "Maestro Visits Projects Work Orders Tasks Properties Geo Assignments 5 [GEOGRAP…" at bounding box center [413, 160] width 826 height 320
click at [344, 223] on img "Lightbox" at bounding box center [481, 0] width 913 height 446
click at [813, 196] on button "Next image" at bounding box center [809, 201] width 34 height 45
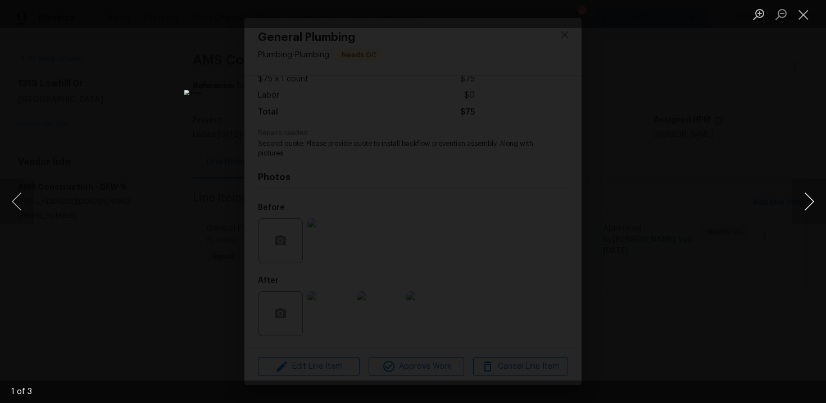
click at [813, 196] on button "Next image" at bounding box center [809, 201] width 34 height 45
click at [790, 107] on div "Lightbox" at bounding box center [413, 201] width 826 height 403
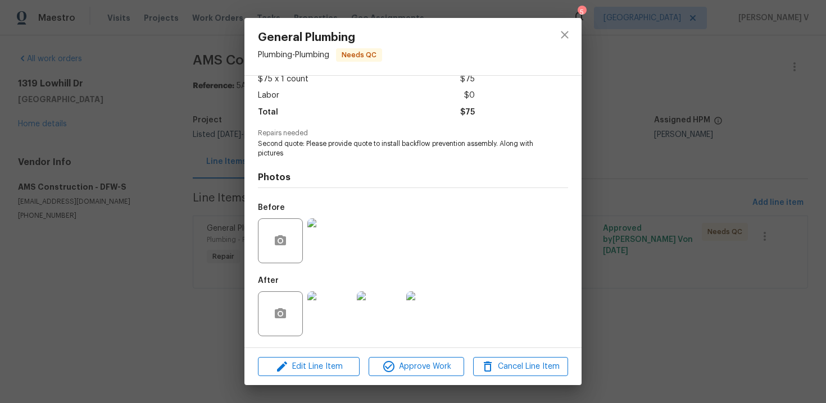
click at [790, 107] on div "General Plumbing Plumbing - Plumbing Needs QC Vendor AMS Construction Account C…" at bounding box center [413, 201] width 826 height 403
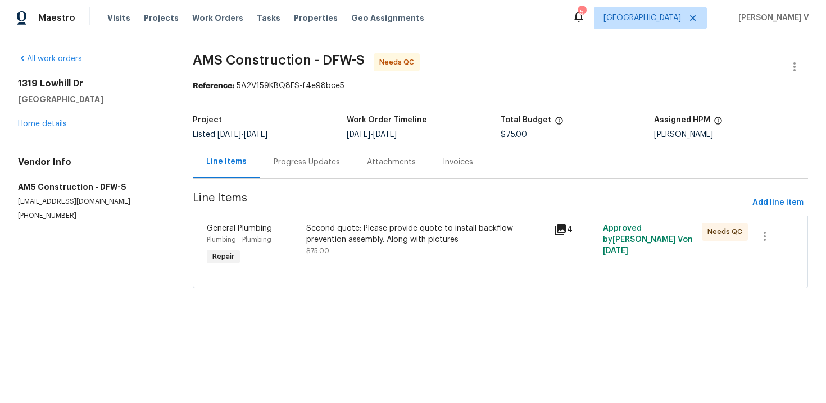
click at [274, 160] on div "Progress Updates" at bounding box center [307, 162] width 66 height 11
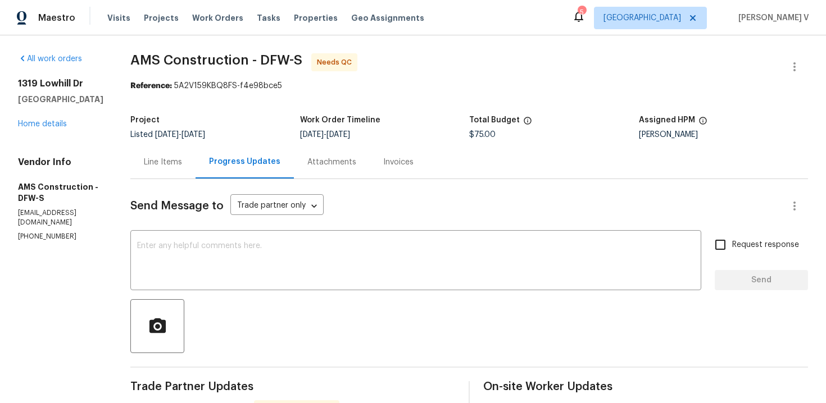
click at [167, 159] on div "Line Items" at bounding box center [163, 162] width 38 height 11
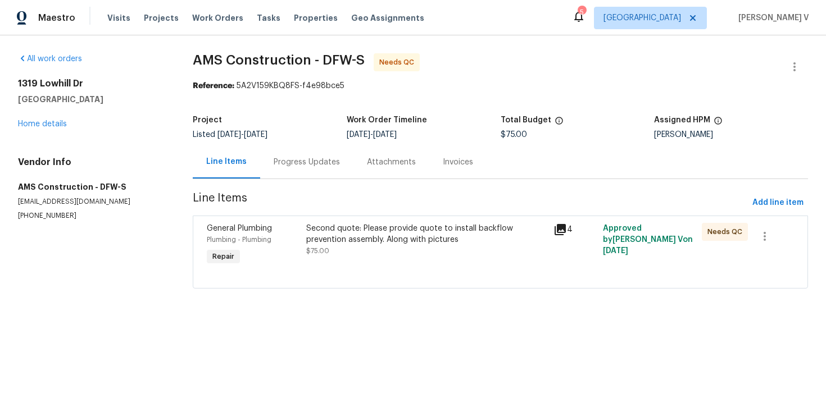
click at [322, 239] on div "Second quote: Please provide quote to install backflow prevention assembly. Alo…" at bounding box center [426, 234] width 241 height 22
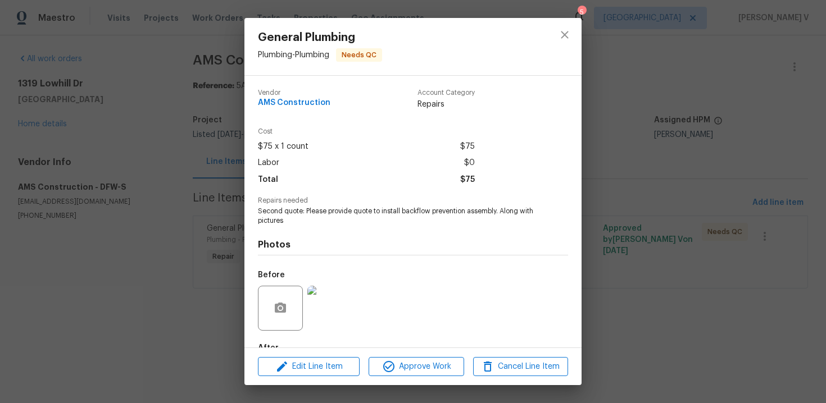
scroll to position [67, 0]
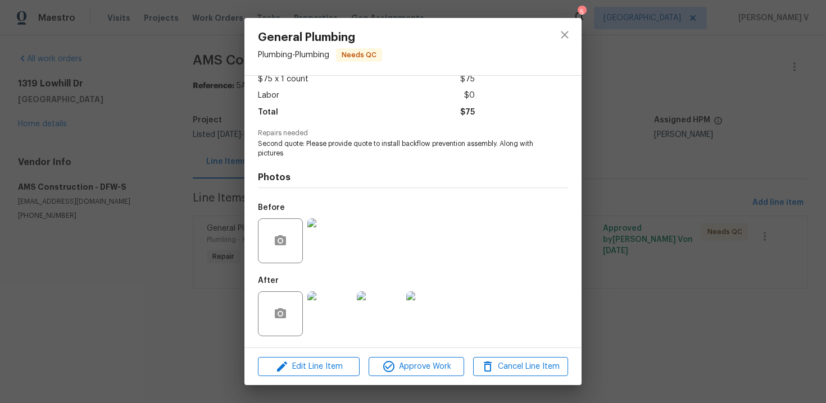
click at [165, 241] on div "General Plumbing Plumbing - Plumbing Needs QC Vendor AMS Construction Account C…" at bounding box center [413, 201] width 826 height 403
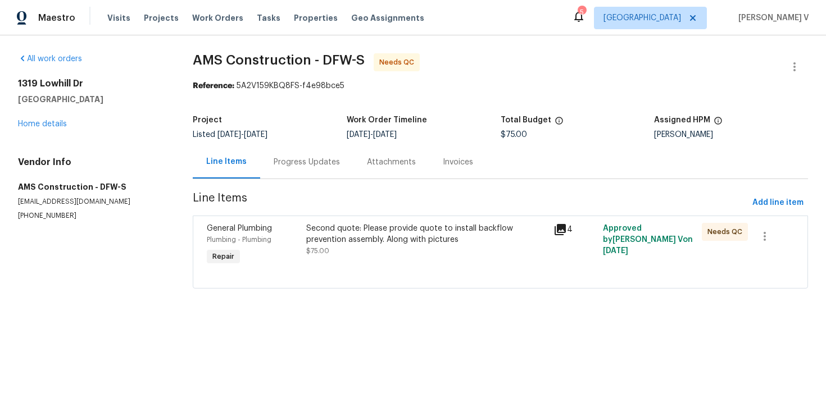
click at [284, 171] on div "Progress Updates" at bounding box center [306, 162] width 93 height 33
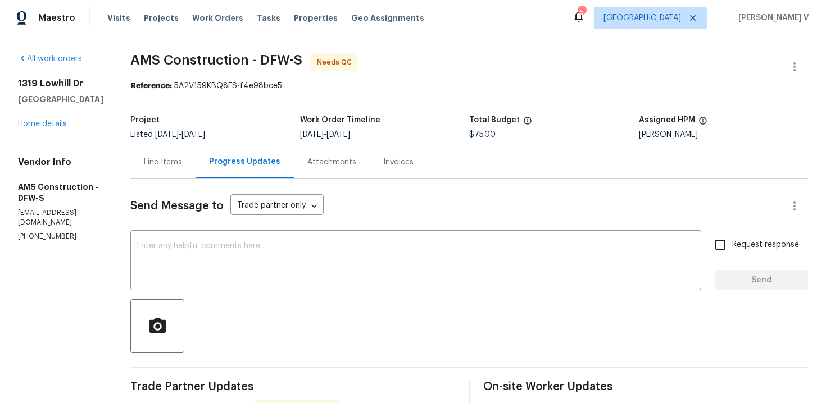
click at [179, 173] on div "Line Items" at bounding box center [162, 162] width 65 height 33
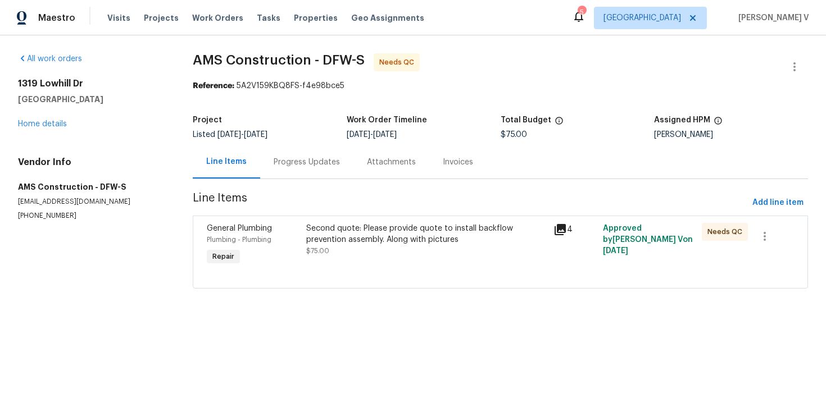
click at [89, 220] on p "(469) 363-1173" at bounding box center [92, 216] width 148 height 10
copy p "(469) 363-1173"
click at [313, 167] on div "Progress Updates" at bounding box center [307, 162] width 66 height 11
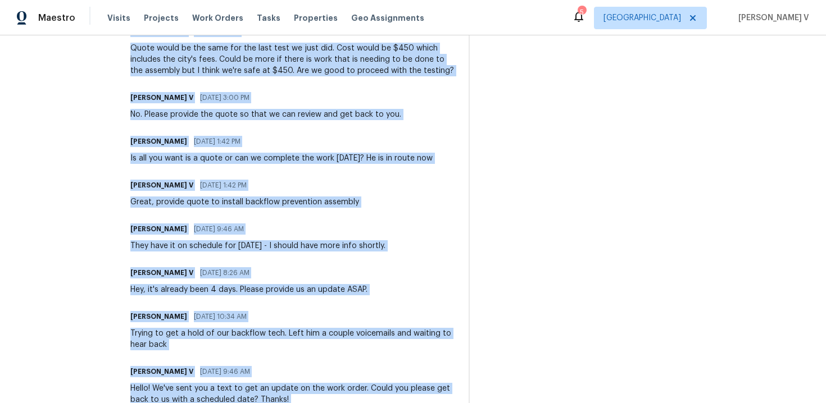
scroll to position [1674, 0]
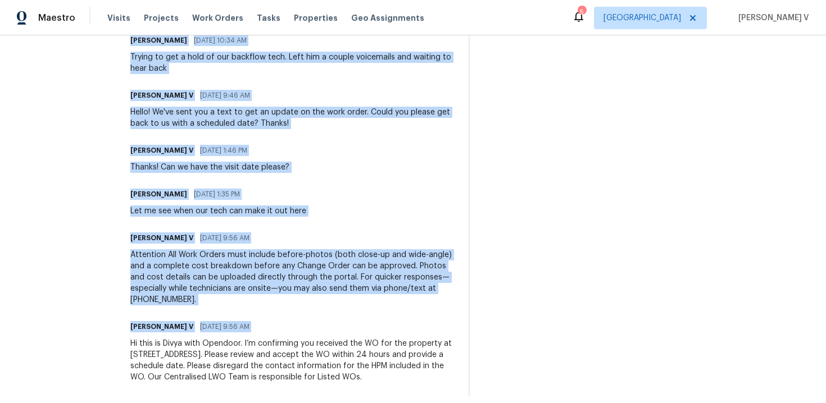
drag, startPoint x: 129, startPoint y: 267, endPoint x: 138, endPoint y: 448, distance: 180.6
click at [138, 403] on html "Maestro Visits Projects Work Orders Tasks Properties Geo Assignments 5 Los Ange…" at bounding box center [413, 201] width 826 height 403
copy div "Trade Partner Updates Michael Kimbrell 09/25/2025 10:20 AM Response Requested C…"
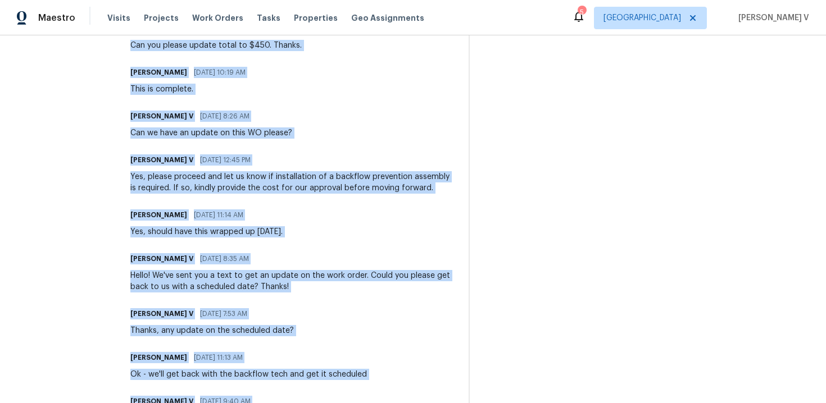
scroll to position [0, 0]
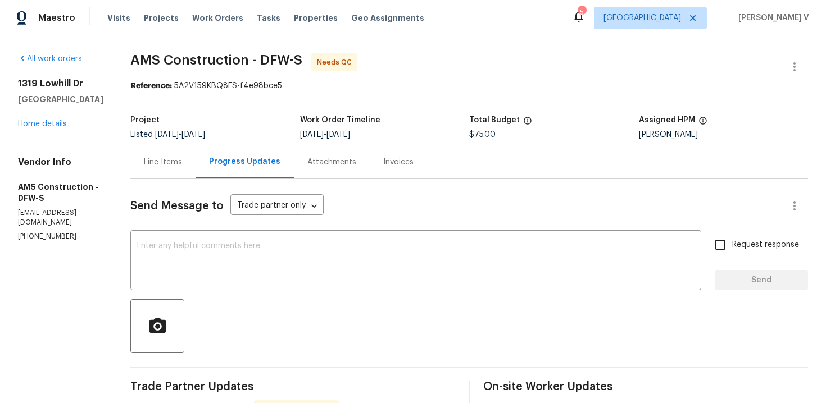
click at [172, 155] on div "Line Items" at bounding box center [162, 162] width 65 height 33
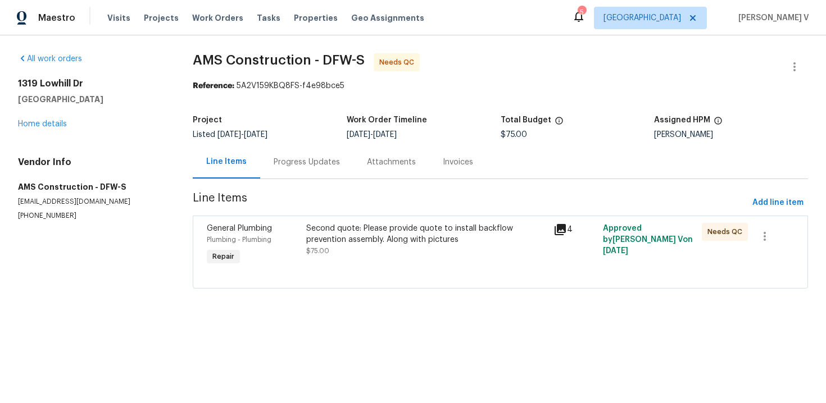
click at [351, 249] on div "Second quote: Please provide quote to install backflow prevention assembly. Alo…" at bounding box center [426, 240] width 241 height 34
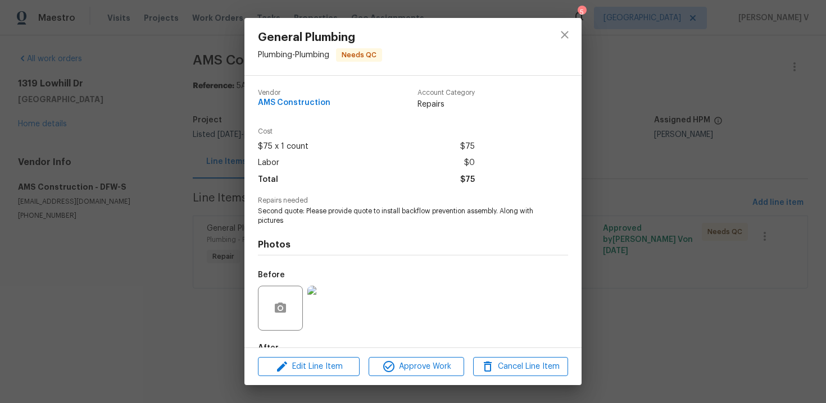
scroll to position [67, 0]
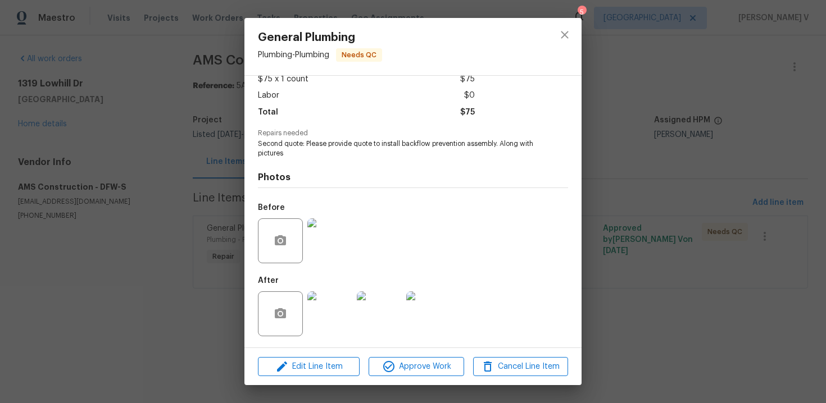
click at [341, 234] on img at bounding box center [329, 241] width 45 height 45
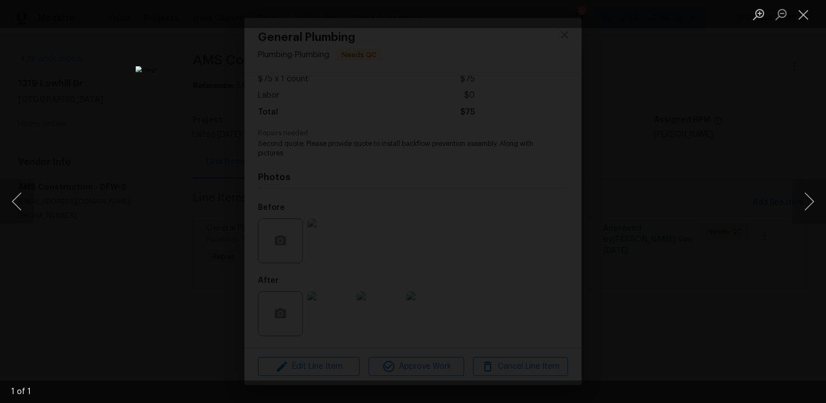
click at [697, 93] on div "Lightbox" at bounding box center [413, 201] width 826 height 403
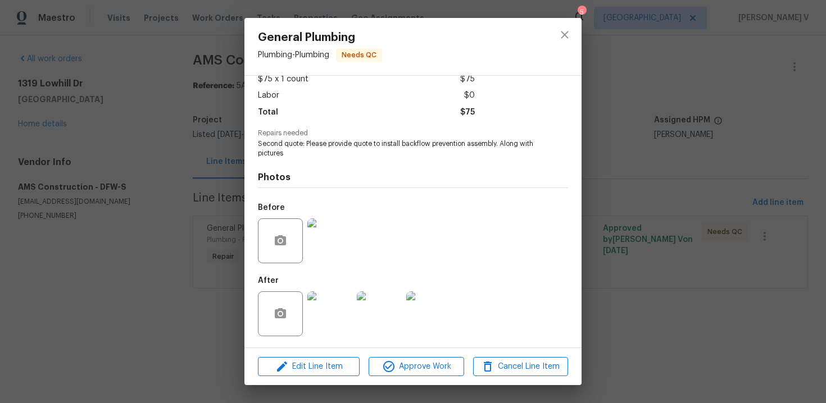
click at [325, 312] on img at bounding box center [329, 314] width 45 height 45
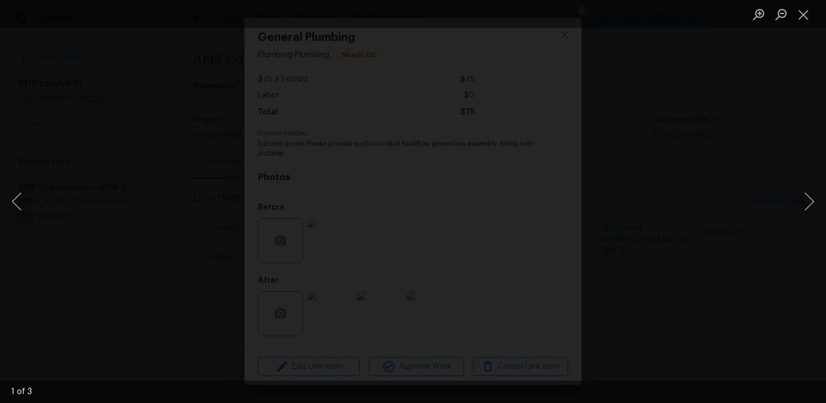
click at [426, 243] on img "Lightbox" at bounding box center [465, 404] width 1232 height 602
click at [12, 101] on div "Lightbox" at bounding box center [413, 201] width 826 height 403
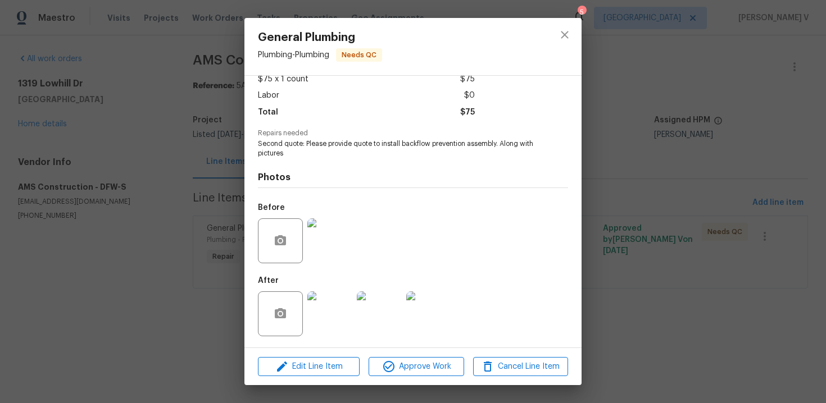
click at [12, 101] on div "Lightbox" at bounding box center [413, 201] width 826 height 403
click at [12, 101] on div "General Plumbing Plumbing - Plumbing Needs QC Vendor AMS Construction Account C…" at bounding box center [413, 201] width 826 height 403
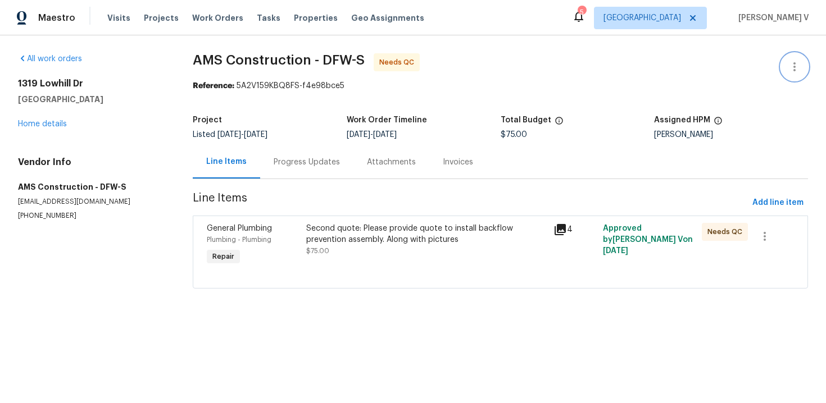
click at [797, 60] on button "button" at bounding box center [794, 66] width 27 height 27
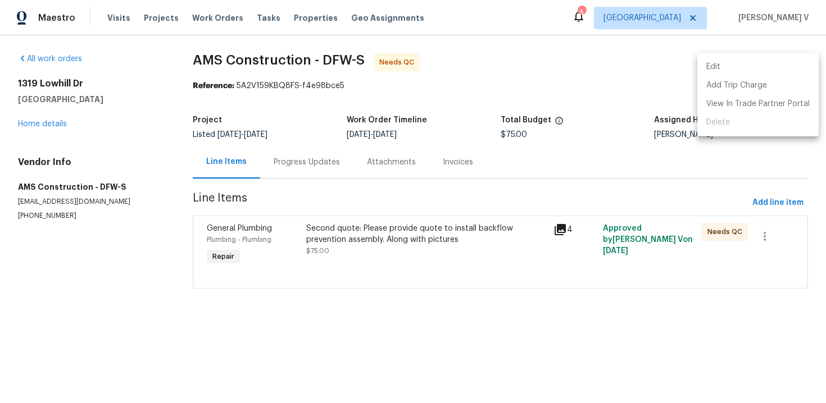
click at [777, 61] on li "Edit" at bounding box center [757, 67] width 121 height 19
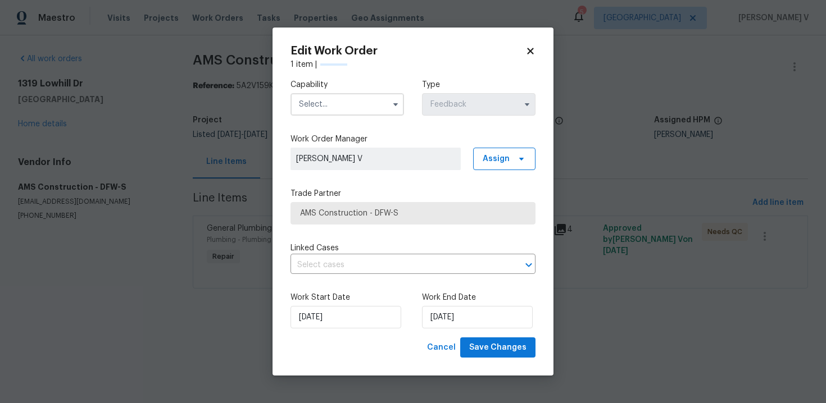
click at [353, 90] on div "Capability" at bounding box center [348, 97] width 114 height 37
click at [329, 103] on input "text" at bounding box center [348, 104] width 114 height 22
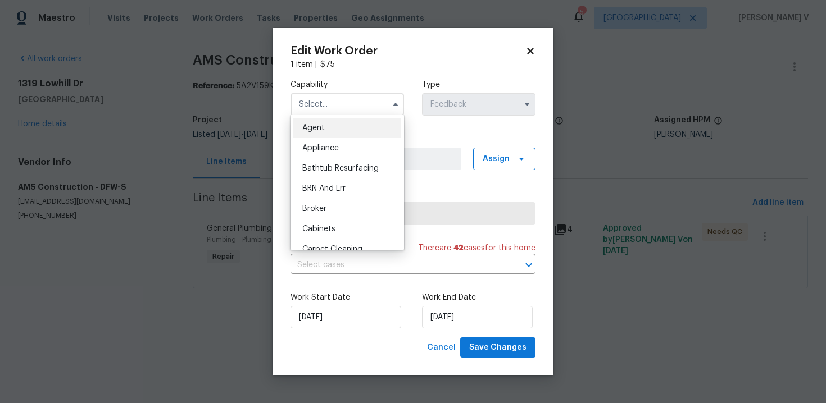
click at [302, 127] on div "Agent" at bounding box center [347, 128] width 108 height 20
type input "Agent"
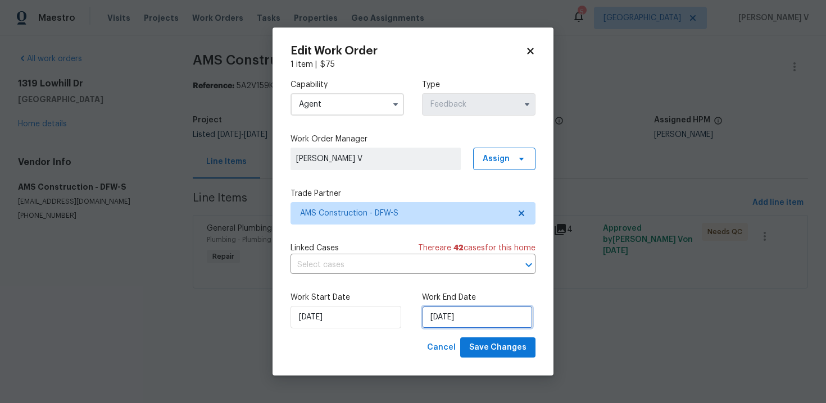
click at [444, 324] on input "15/09/2025" at bounding box center [477, 317] width 111 height 22
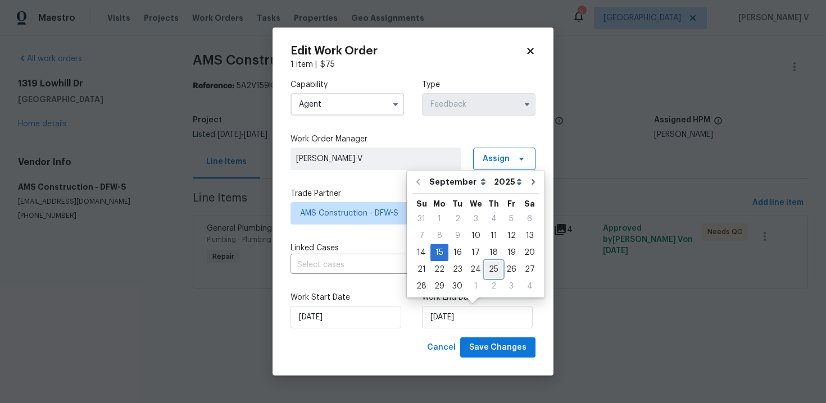
click at [487, 267] on div "25" at bounding box center [493, 270] width 17 height 16
type input "25/09/2025"
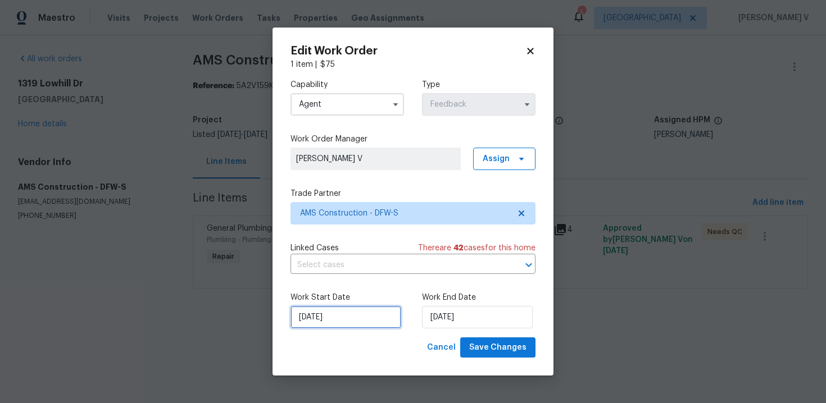
click at [294, 326] on input "10/09/2025" at bounding box center [346, 317] width 111 height 22
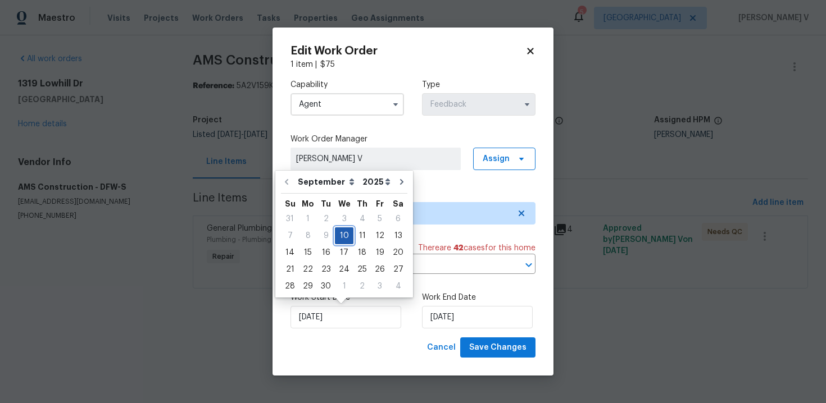
click at [346, 230] on div "10" at bounding box center [344, 236] width 19 height 16
click at [353, 232] on div "11" at bounding box center [361, 236] width 17 height 16
type input "11/09/2025"
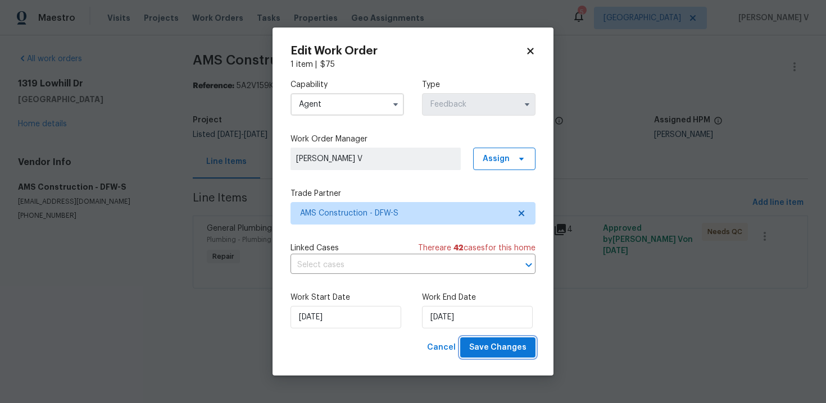
click at [511, 342] on span "Save Changes" at bounding box center [497, 348] width 57 height 14
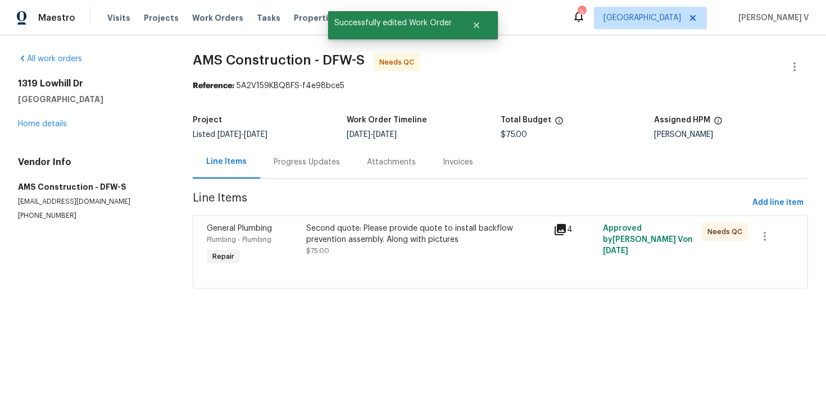
click at [408, 230] on div "Second quote: Please provide quote to install backflow prevention assembly. Alo…" at bounding box center [426, 234] width 241 height 22
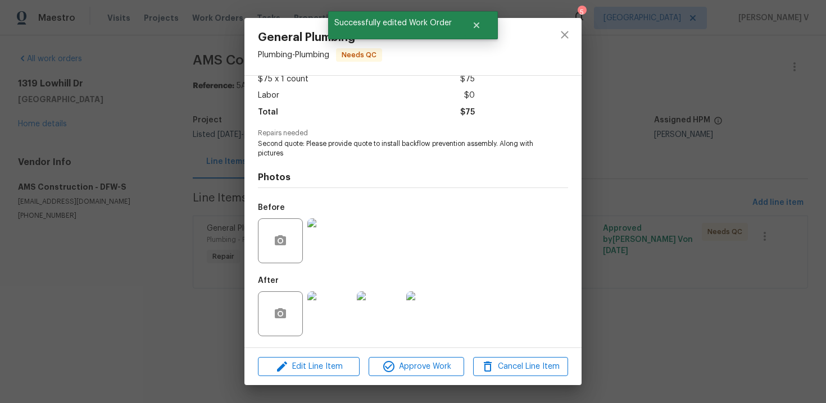
click at [326, 355] on div "Edit Line Item Approve Work Cancel Line Item" at bounding box center [412, 367] width 337 height 38
click at [296, 365] on span "Edit Line Item" at bounding box center [308, 367] width 95 height 14
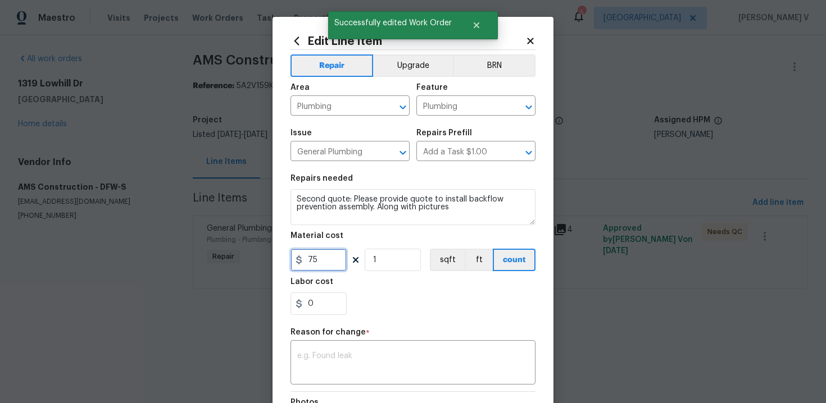
click at [314, 253] on input "75" at bounding box center [319, 260] width 56 height 22
type input "450"
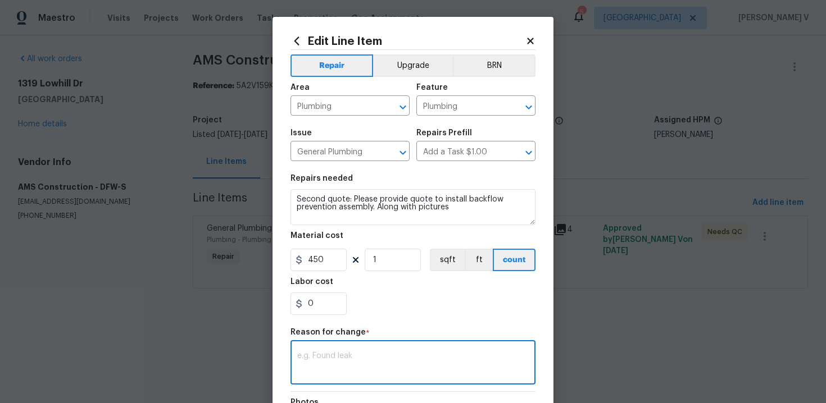
click at [388, 356] on textarea at bounding box center [413, 364] width 232 height 24
paste textarea "(DV) Updated cost per BR team approval."
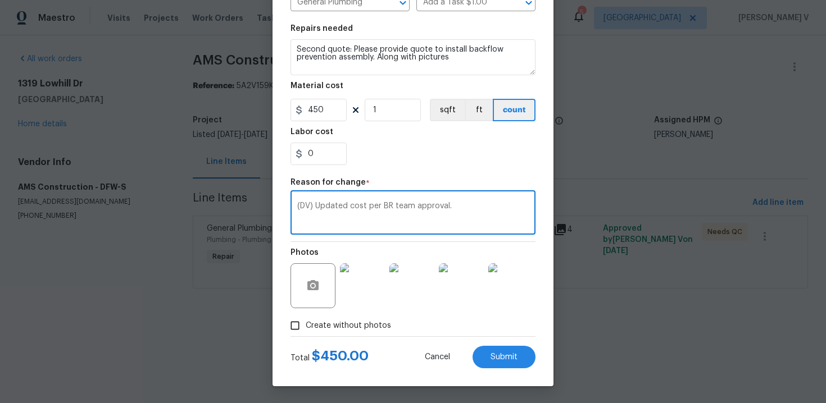
type textarea "(DV) Updated cost per BR team approval."
click at [547, 343] on div "Edit Line Item Repair Upgrade BRN Area Plumbing ​ Feature Plumbing ​ Issue Gene…" at bounding box center [413, 127] width 281 height 520
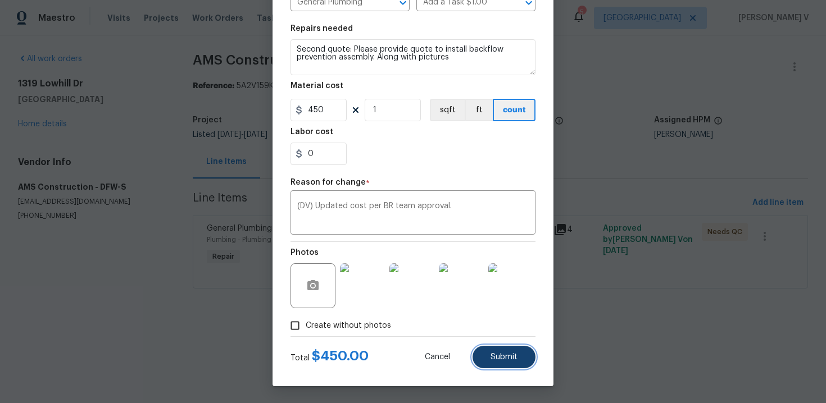
click at [523, 352] on button "Submit" at bounding box center [504, 357] width 63 height 22
type input "75"
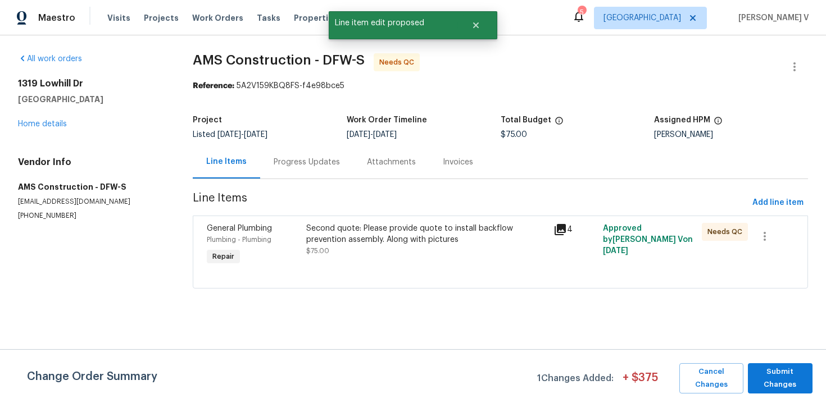
scroll to position [0, 0]
click at [779, 383] on span "Submit Changes" at bounding box center [780, 379] width 53 height 26
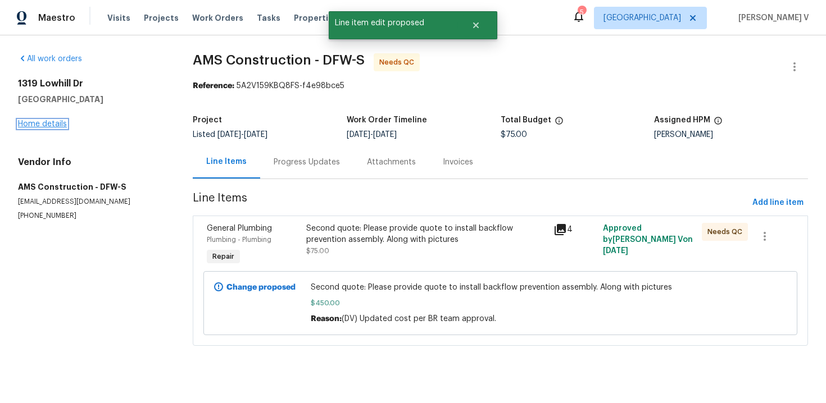
click at [42, 121] on link "Home details" at bounding box center [42, 124] width 49 height 8
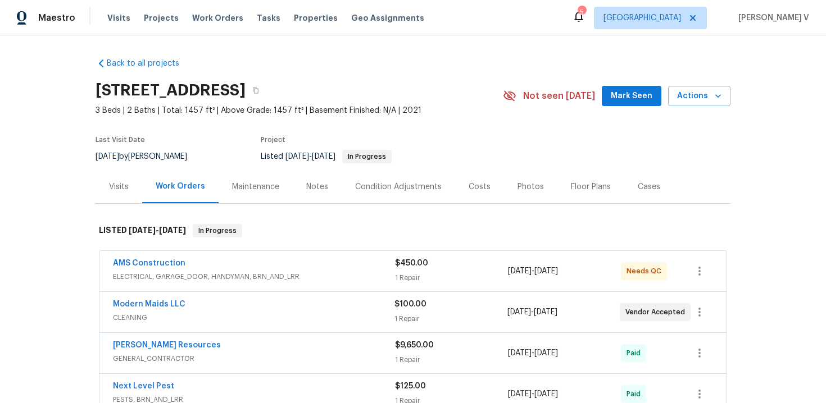
scroll to position [100, 0]
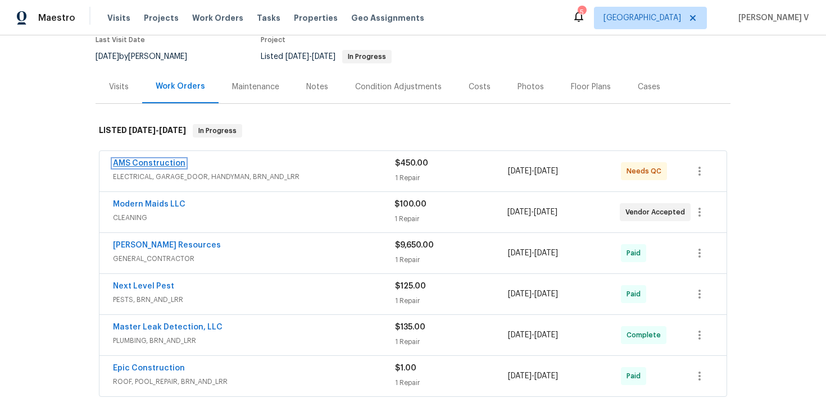
click at [144, 162] on link "AMS Construction" at bounding box center [149, 164] width 72 height 8
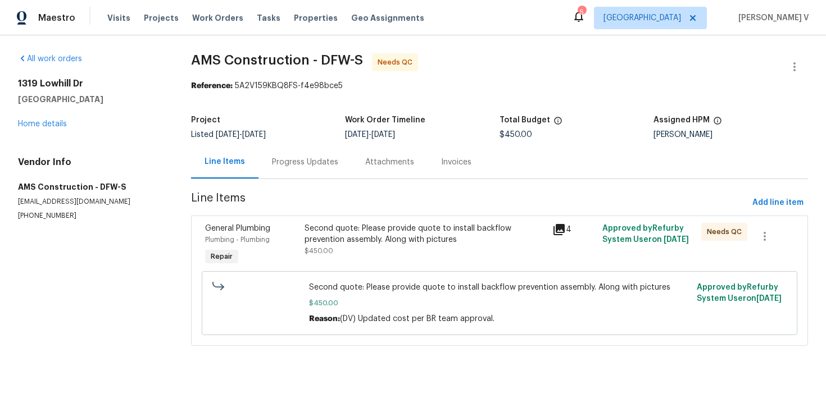
click at [359, 247] on div "Second quote: Please provide quote to install backflow prevention assembly. Alo…" at bounding box center [426, 240] width 242 height 34
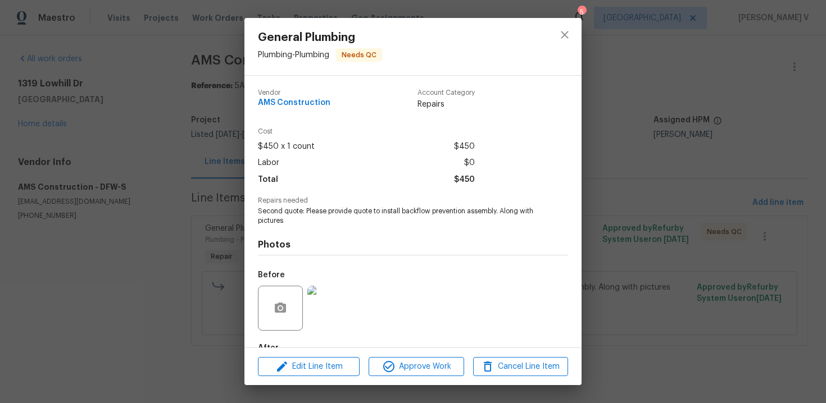
scroll to position [67, 0]
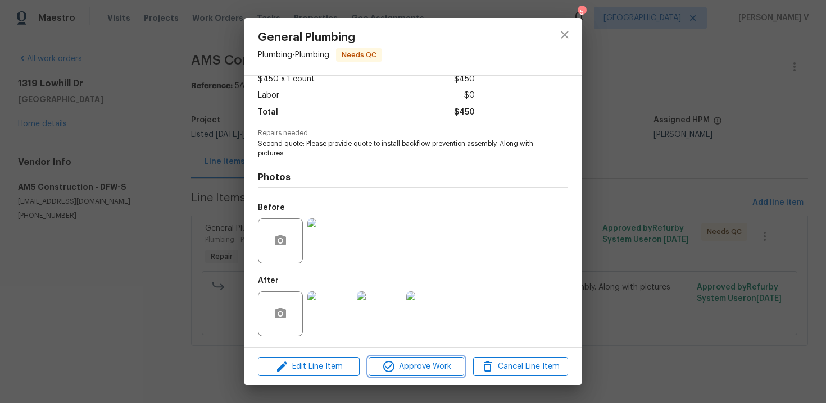
click at [424, 364] on span "Approve Work" at bounding box center [416, 367] width 88 height 14
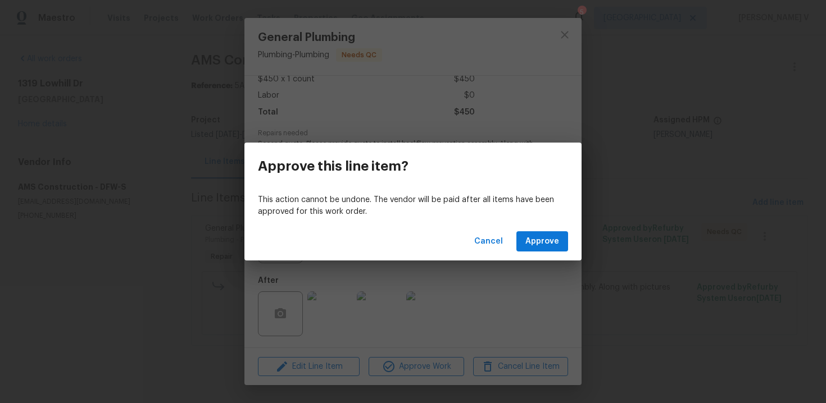
click at [551, 225] on div "Cancel Approve" at bounding box center [412, 242] width 337 height 39
click at [551, 233] on button "Approve" at bounding box center [542, 242] width 52 height 21
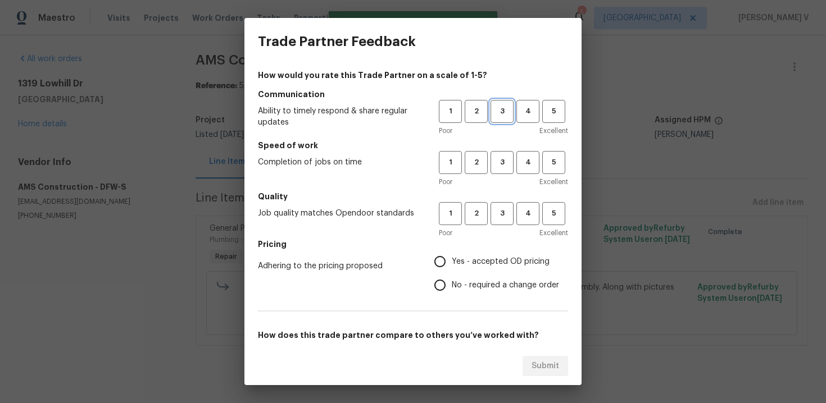
click at [497, 109] on span "3" at bounding box center [502, 111] width 21 height 13
click at [500, 167] on span "3" at bounding box center [502, 162] width 21 height 13
click at [499, 217] on span "3" at bounding box center [502, 213] width 21 height 13
click at [446, 284] on input "No - required a change order" at bounding box center [440, 286] width 24 height 24
radio input "true"
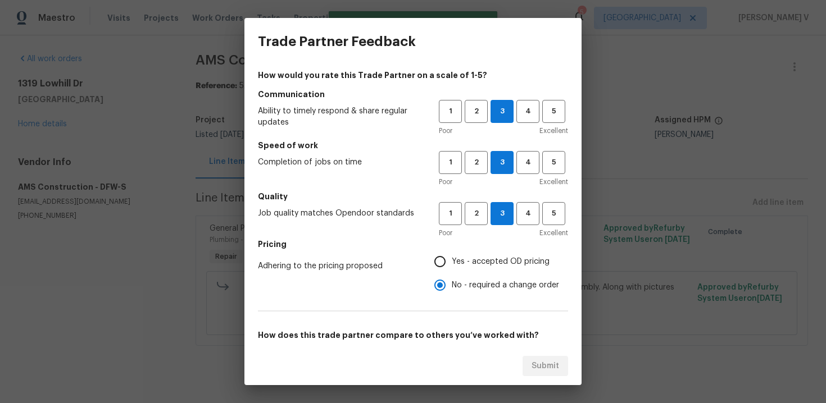
scroll to position [93, 0]
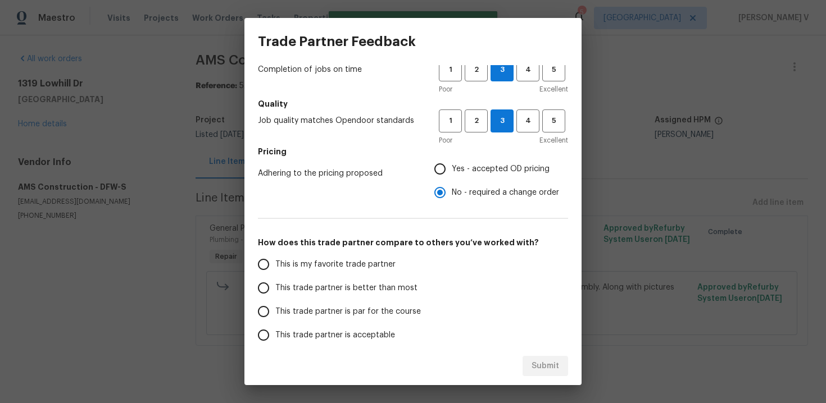
click at [388, 294] on label "This trade partner is better than most" at bounding box center [341, 288] width 178 height 24
click at [275, 294] on input "This trade partner is better than most" at bounding box center [264, 288] width 24 height 24
click at [536, 362] on span "Submit" at bounding box center [546, 367] width 28 height 14
radio input "true"
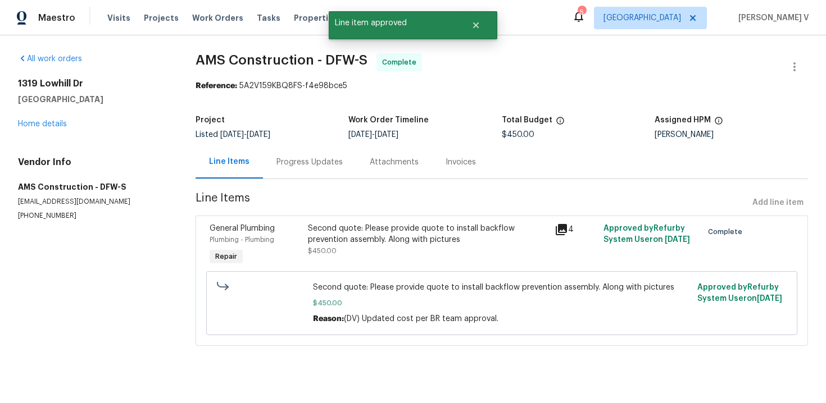
click at [312, 158] on div "Progress Updates" at bounding box center [309, 162] width 66 height 11
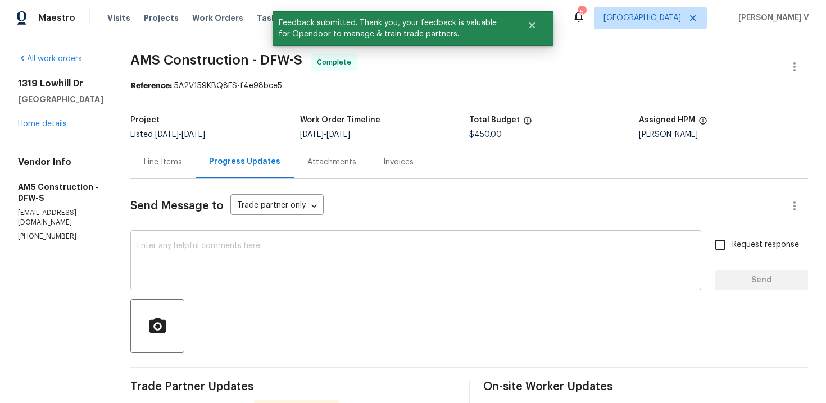
click at [260, 273] on textarea at bounding box center [415, 261] width 557 height 39
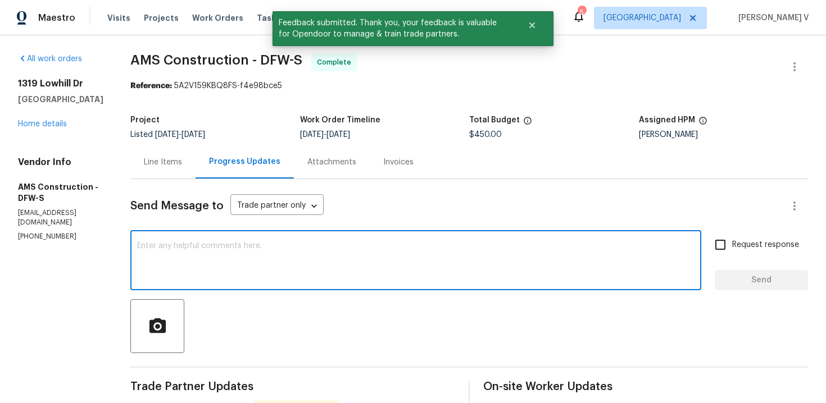
paste textarea "Hey, we have updated the cost to $ and the work order has been approved. Thanks…"
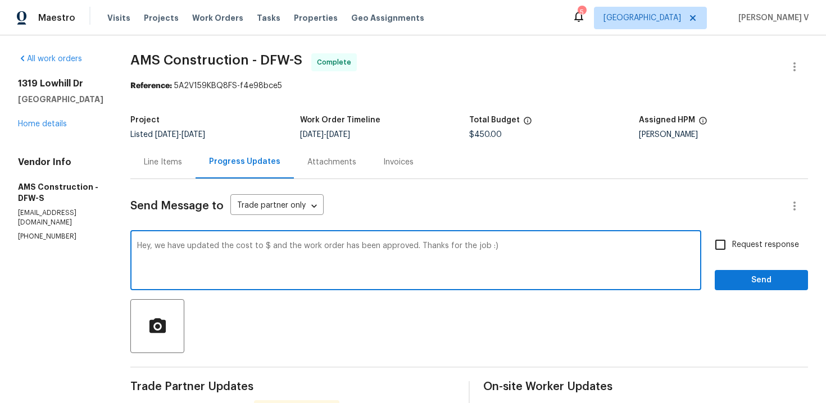
click at [264, 247] on textarea "Hey, we have updated the cost to $ and the work order has been approved. Thanks…" at bounding box center [415, 261] width 557 height 39
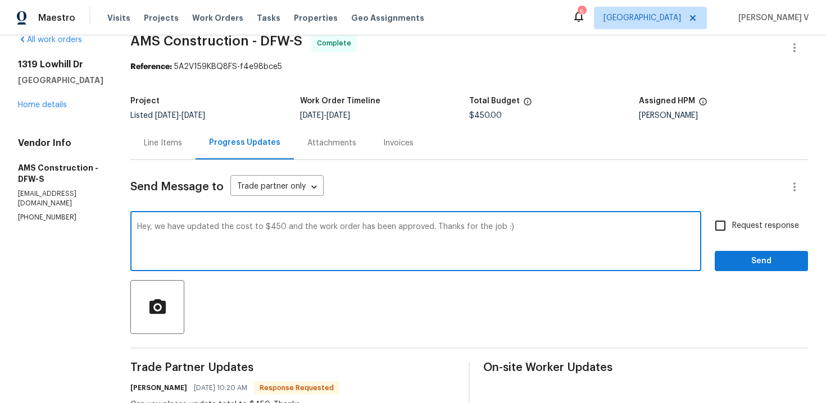
scroll to position [27, 0]
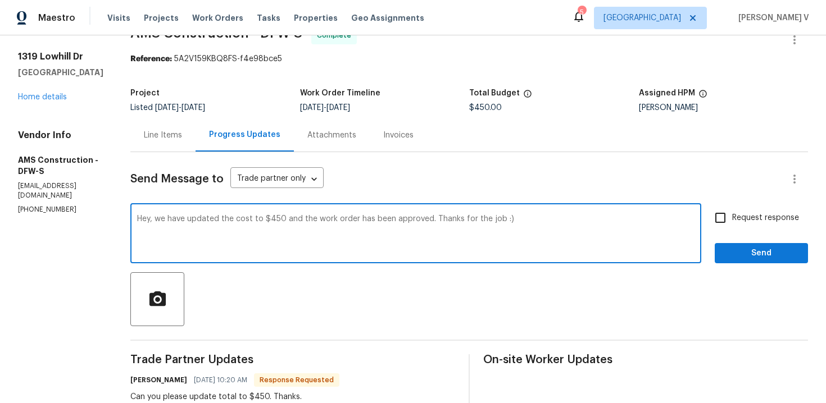
type textarea "Hey, we have updated the cost to $450 and the work order has been approved. Tha…"
click at [737, 261] on button "Send" at bounding box center [761, 253] width 93 height 21
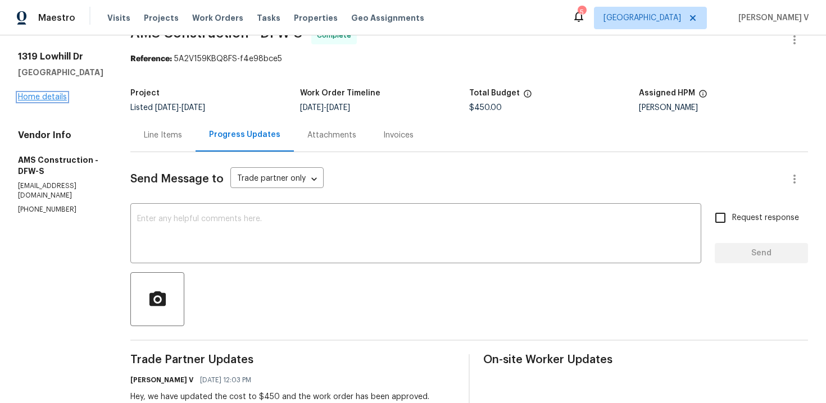
click at [54, 97] on link "Home details" at bounding box center [42, 97] width 49 height 8
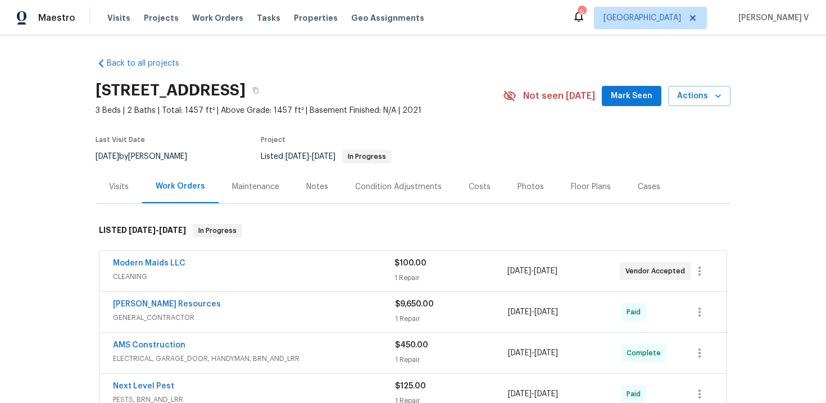
scroll to position [103, 0]
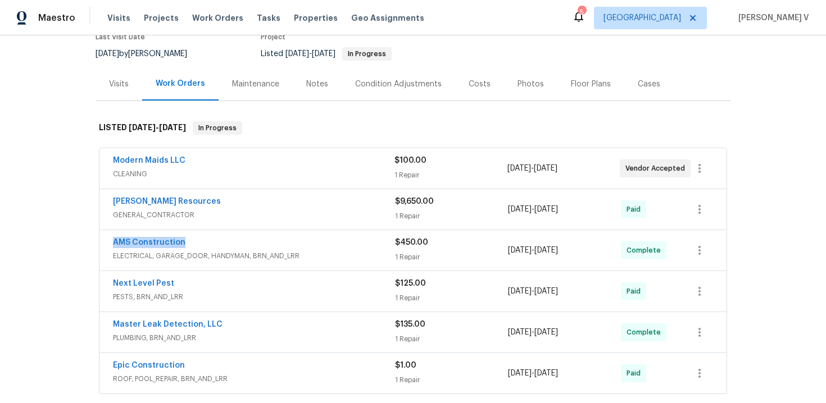
drag, startPoint x: 104, startPoint y: 241, endPoint x: 283, endPoint y: 241, distance: 179.3
click at [283, 241] on div "AMS Construction ELECTRICAL, GARAGE_DOOR, HANDYMAN, BRN_AND_LRR $450.00 1 Repai…" at bounding box center [412, 250] width 627 height 40
copy link "AMS Construction"
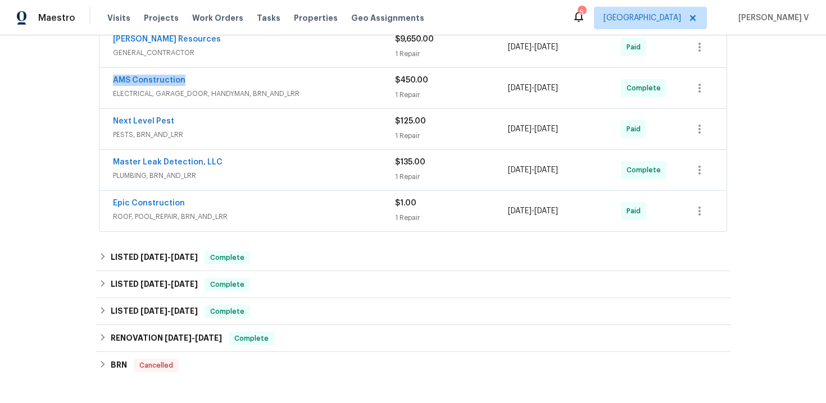
scroll to position [0, 0]
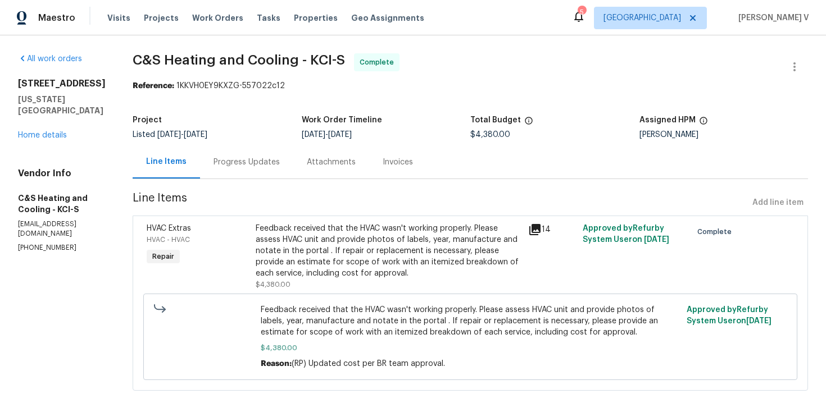
click at [257, 166] on div "Progress Updates" at bounding box center [247, 162] width 66 height 11
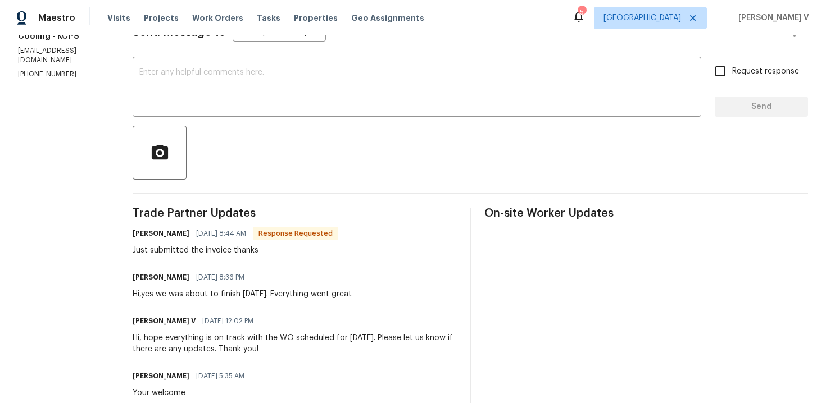
scroll to position [184, 0]
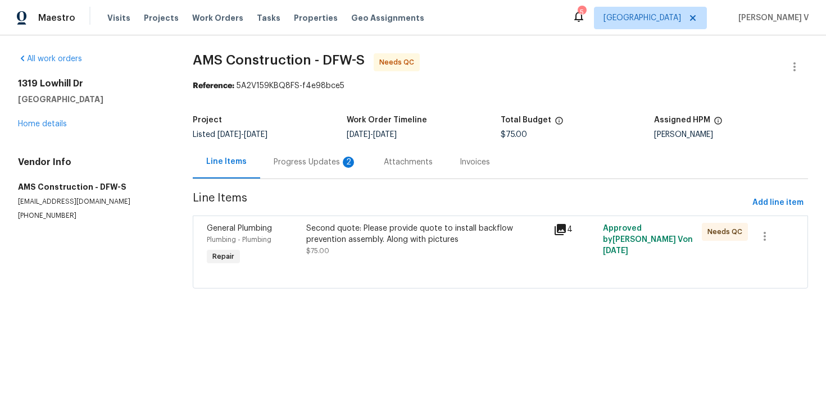
click at [314, 169] on div "Progress Updates 2" at bounding box center [315, 162] width 110 height 33
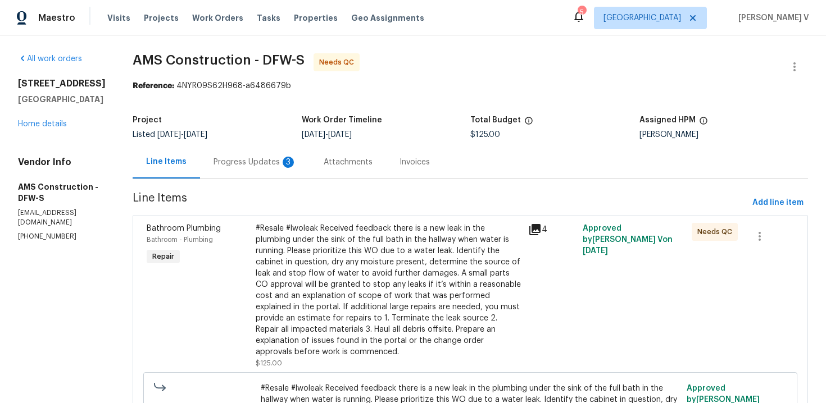
click at [220, 182] on section "AMS Construction - DFW-S Needs QC Reference: 4NYR09S62H968-a6486679b Project Li…" at bounding box center [470, 282] width 675 height 459
click at [246, 164] on div "Progress Updates 3" at bounding box center [255, 162] width 83 height 11
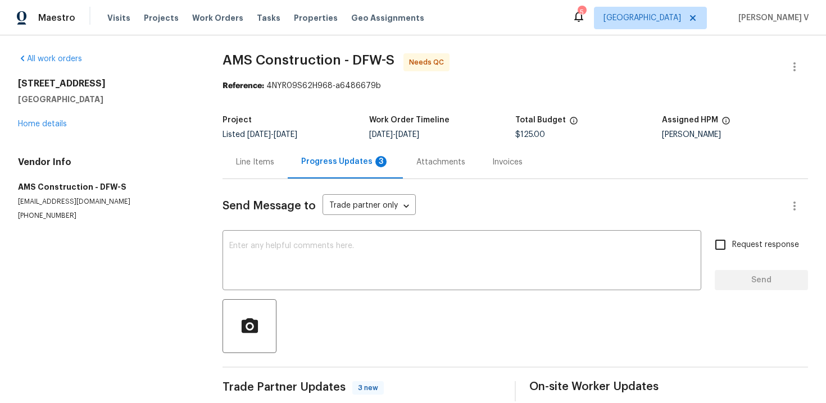
click at [266, 188] on div "Send Message to Trade partner only Trade partner only ​ x ​ Request response Se…" at bounding box center [516, 290] width 586 height 223
click at [253, 163] on div "Line Items" at bounding box center [255, 162] width 38 height 11
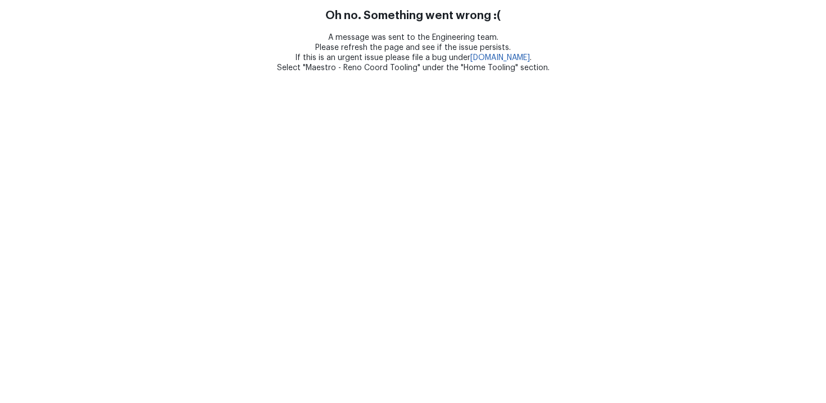
click at [293, 73] on html "Oh no. Something went wrong :( A message was sent to the Engineering team. Plea…" at bounding box center [413, 36] width 826 height 73
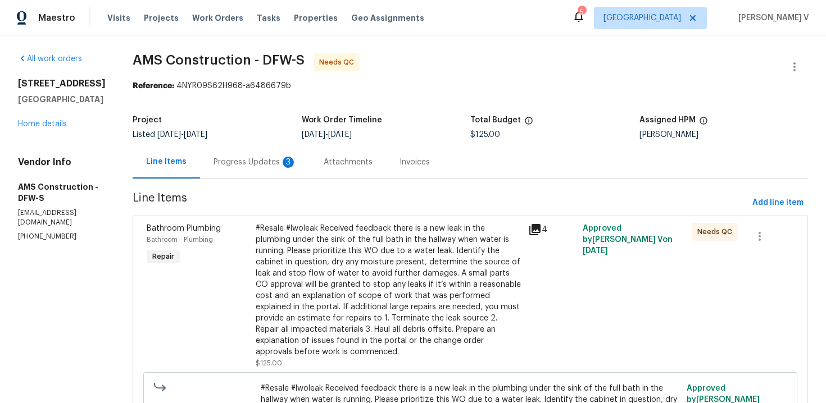
click at [283, 158] on div "Progress Updates 3" at bounding box center [255, 162] width 110 height 33
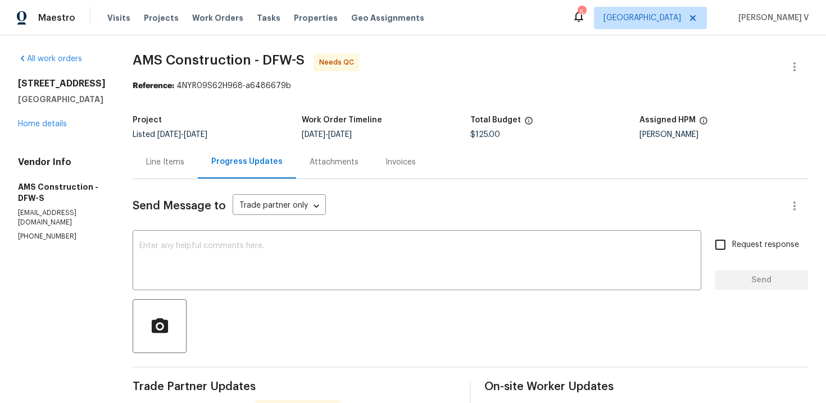
click at [173, 171] on div "Line Items" at bounding box center [165, 162] width 65 height 33
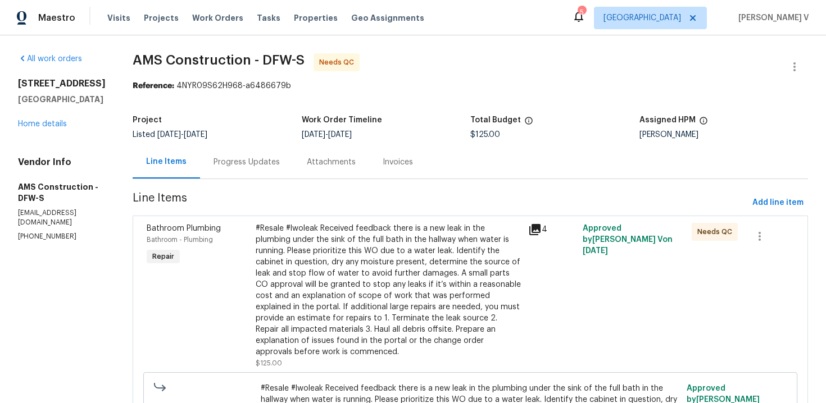
click at [224, 182] on section "AMS Construction - DFW-S Needs QC Reference: 4NYR09S62H968-a6486679b Project Li…" at bounding box center [470, 282] width 675 height 459
click at [248, 167] on div "Progress Updates" at bounding box center [247, 162] width 66 height 11
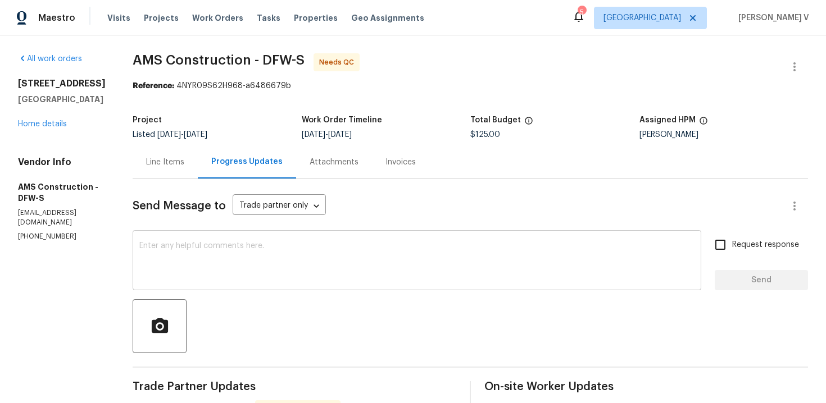
scroll to position [178, 0]
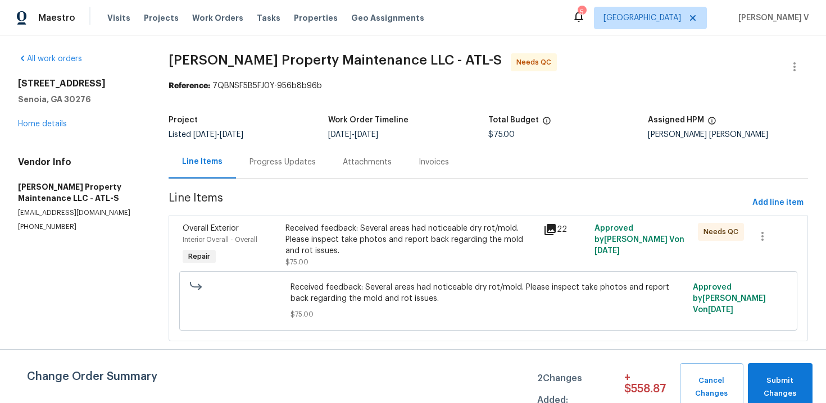
click at [283, 244] on div "Received feedback: Several areas had noticeable dry rot/mold. Please inspect ta…" at bounding box center [410, 246] width 257 height 52
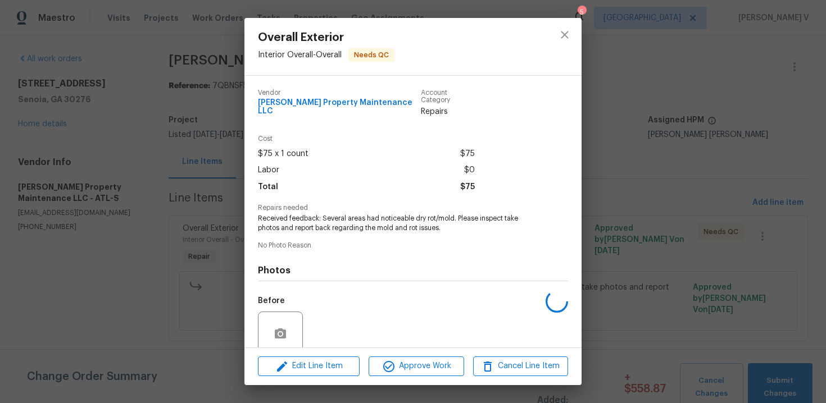
scroll to position [86, 0]
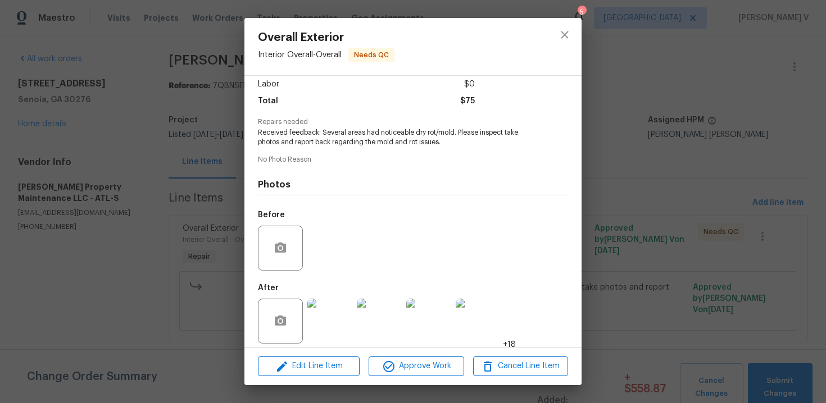
click at [295, 351] on div "Edit Line Item Approve Work Cancel Line Item" at bounding box center [412, 367] width 337 height 38
click at [296, 360] on span "Edit Line Item" at bounding box center [308, 367] width 95 height 14
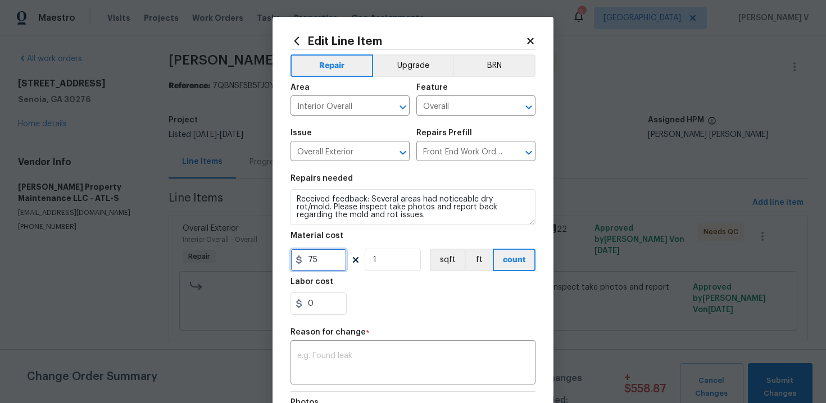
click at [323, 261] on input "75" at bounding box center [319, 260] width 56 height 22
click at [309, 260] on input "75" at bounding box center [319, 260] width 56 height 22
type input "875"
click at [366, 346] on div "x ​" at bounding box center [413, 364] width 245 height 42
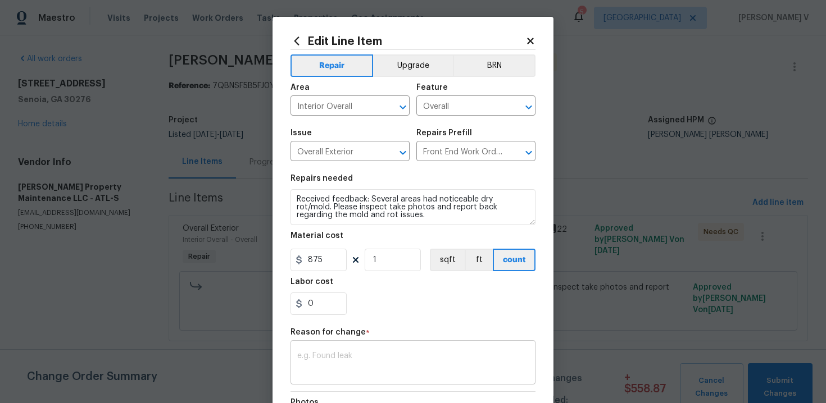
paste textarea "(DV) Updated cost per BR team approval."
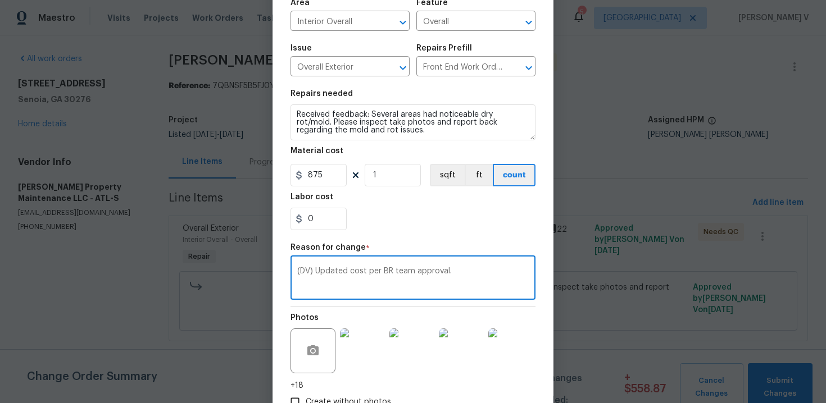
scroll to position [162, 0]
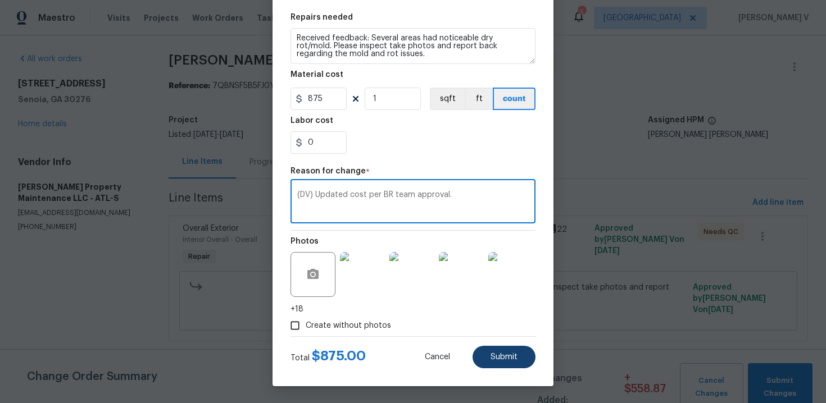
type textarea "(DV) Updated cost per BR team approval."
click at [493, 355] on span "Submit" at bounding box center [504, 357] width 27 height 8
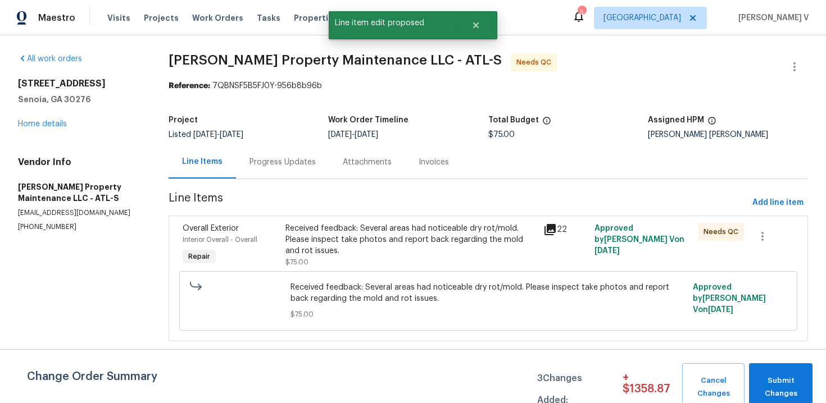
scroll to position [0, 0]
click at [763, 374] on button "Submit Changes" at bounding box center [781, 388] width 64 height 48
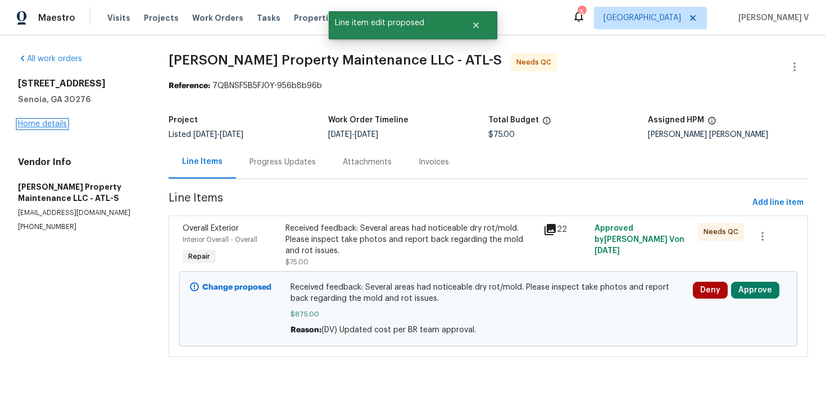
click at [50, 126] on link "Home details" at bounding box center [42, 124] width 49 height 8
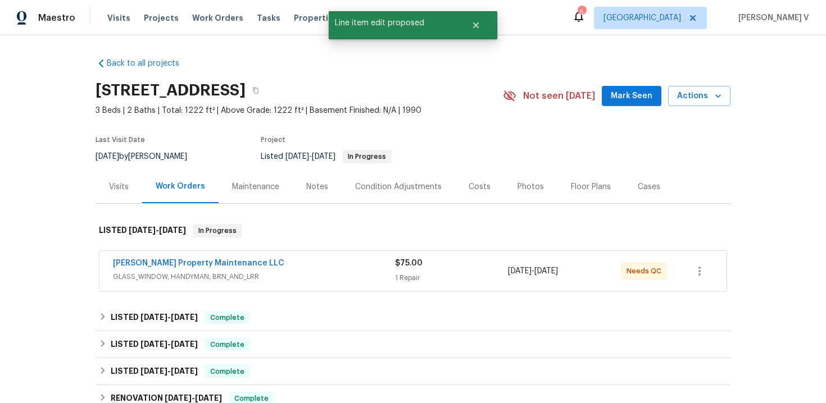
click at [203, 254] on div "Glen Property Maintenance LLC GLASS_WINDOW, HANDYMAN, BRN_AND_LRR $75.00 1 Repa…" at bounding box center [412, 271] width 627 height 40
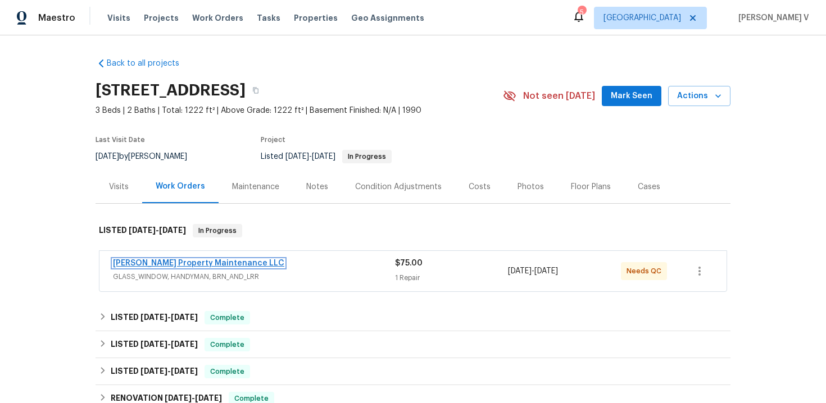
click at [197, 262] on link "Glen Property Maintenance LLC" at bounding box center [198, 264] width 171 height 8
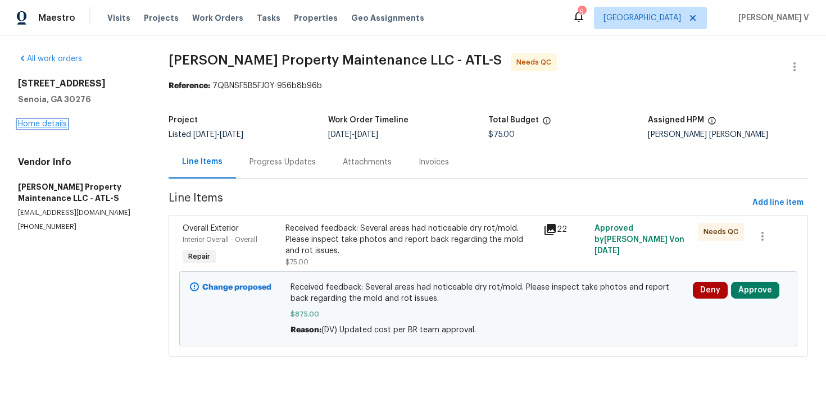
click at [38, 121] on link "Home details" at bounding box center [42, 124] width 49 height 8
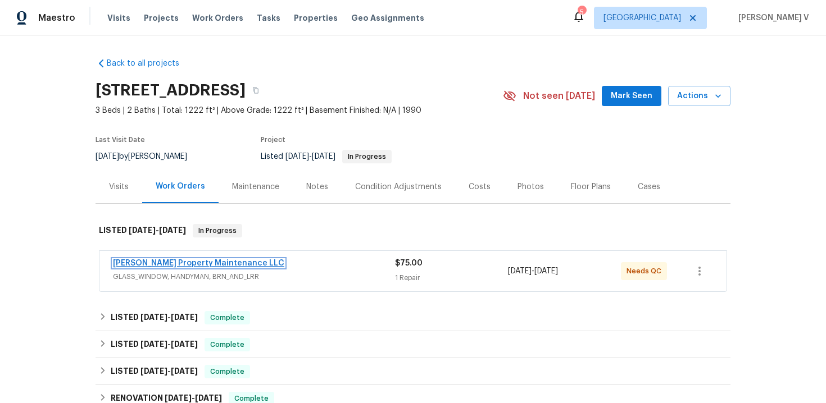
click at [203, 265] on link "Glen Property Maintenance LLC" at bounding box center [198, 264] width 171 height 8
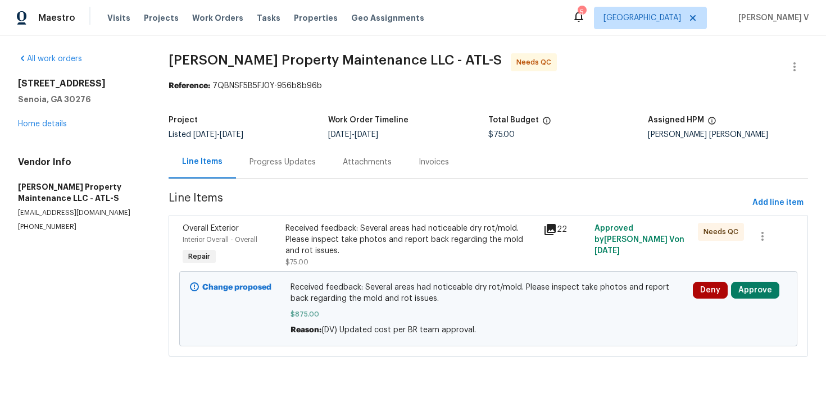
click at [307, 317] on span "$875.00" at bounding box center [489, 314] width 396 height 11
copy span "$875.00"
click at [262, 164] on div "Progress Updates" at bounding box center [283, 162] width 66 height 11
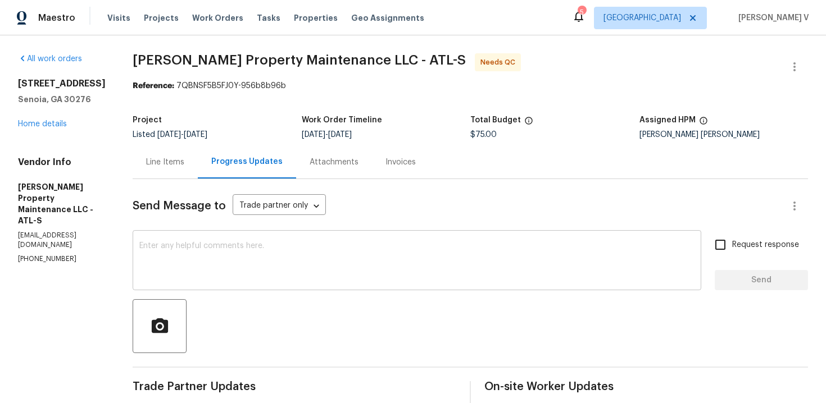
click at [235, 243] on textarea at bounding box center [416, 261] width 555 height 39
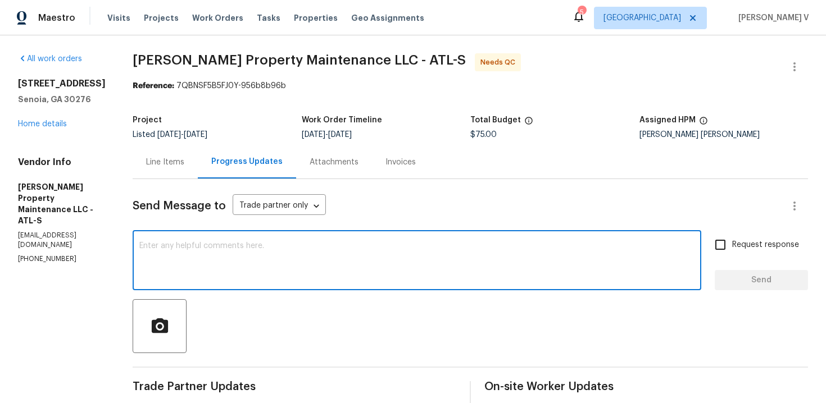
paste textarea "Hey, this is approved; we have updated the cost to $. Please let us know the co…"
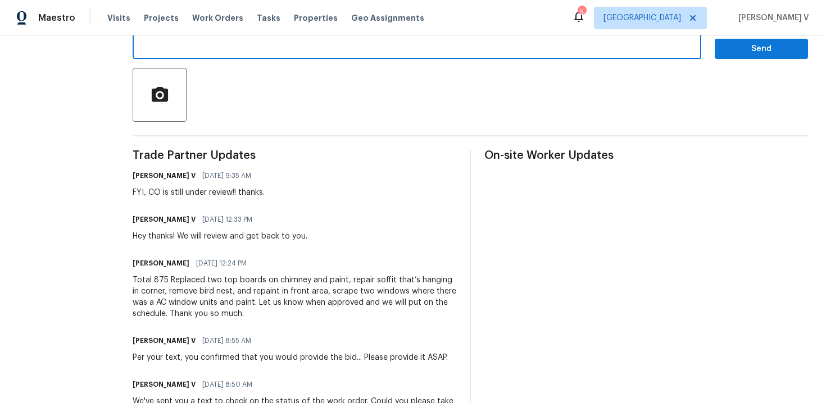
scroll to position [164, 0]
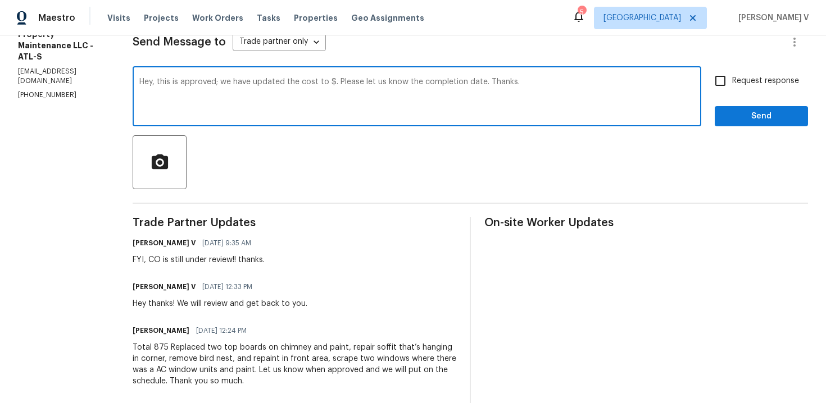
click at [332, 83] on textarea "Hey, this is approved; we have updated the cost to $. Please let us know the co…" at bounding box center [416, 97] width 555 height 39
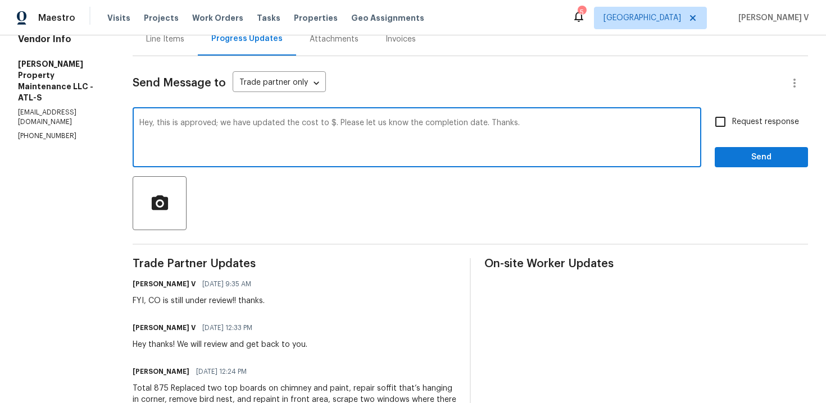
scroll to position [122, 0]
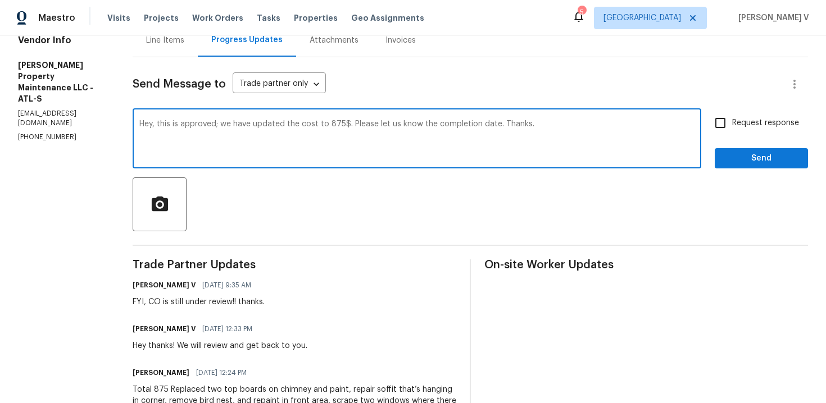
click at [695, 134] on textarea "Hey, this is approved; we have updated the cost to 875$. Please let us know the…" at bounding box center [416, 139] width 555 height 39
type textarea "Hey, this is approved; we have updated the cost to 875$. Please let us know the…"
click at [723, 130] on input "Request response" at bounding box center [721, 123] width 24 height 24
checkbox input "true"
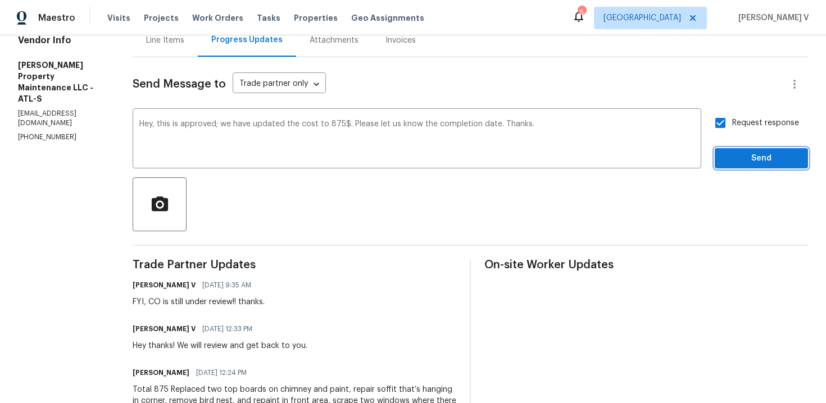
click at [744, 164] on span "Send" at bounding box center [761, 159] width 75 height 14
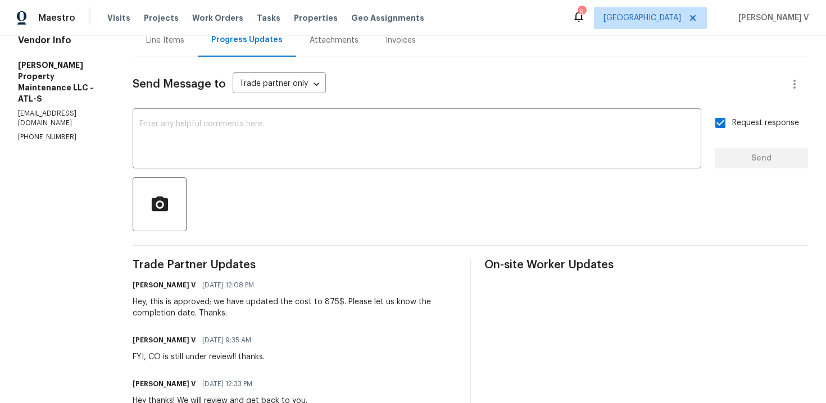
click at [172, 39] on div "Line Items" at bounding box center [165, 40] width 38 height 11
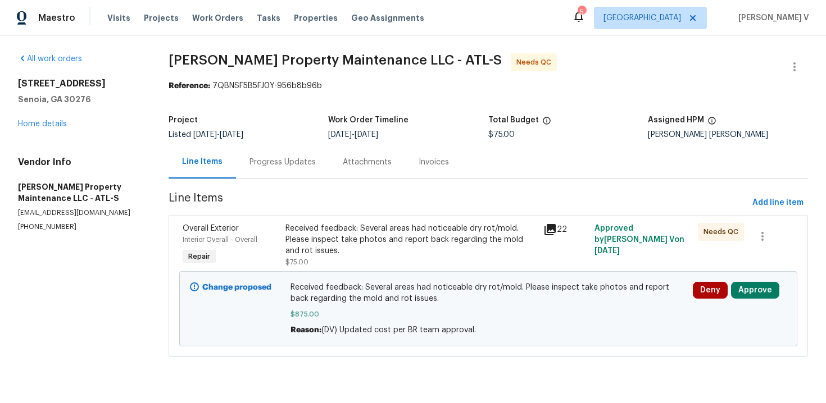
click at [53, 130] on div "All work orders 44 Standing Rock Rd Senoia, GA 30276 Home details Vendor Info G…" at bounding box center [80, 142] width 124 height 179
click at [55, 125] on link "Home details" at bounding box center [42, 124] width 49 height 8
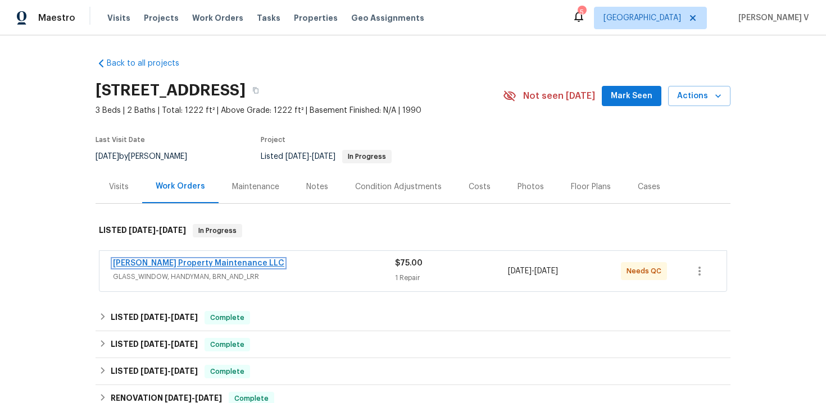
click at [183, 265] on link "Glen Property Maintenance LLC" at bounding box center [198, 264] width 171 height 8
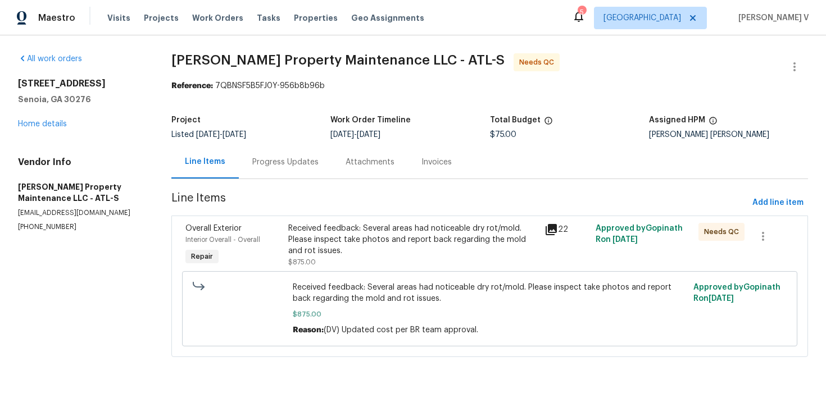
click at [269, 158] on div "Progress Updates" at bounding box center [285, 162] width 66 height 11
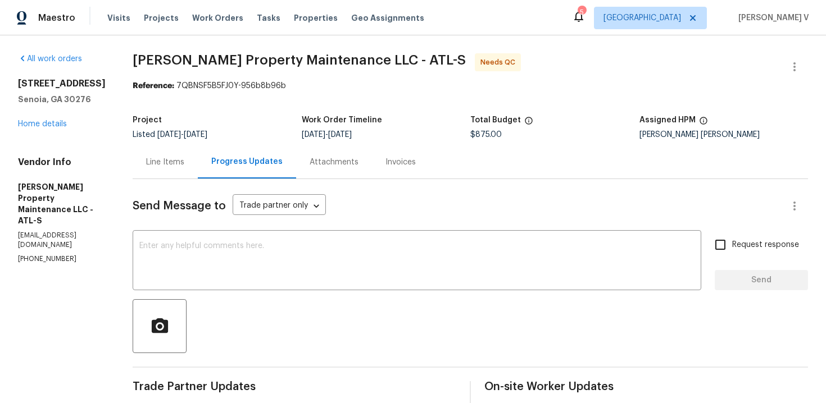
click at [187, 164] on div "Line Items" at bounding box center [165, 162] width 65 height 33
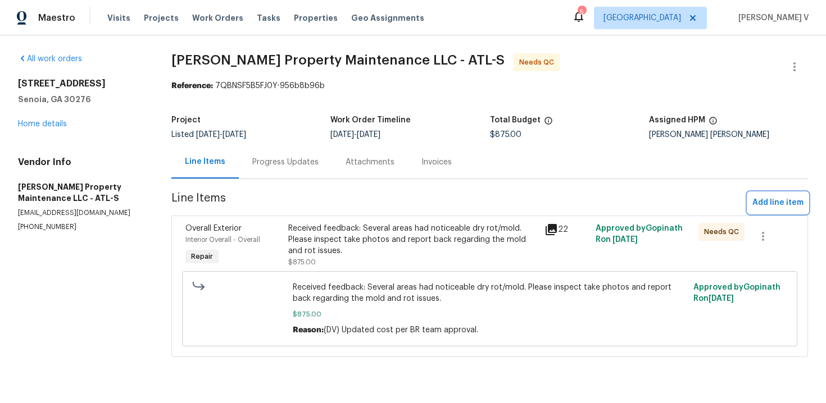
click at [784, 206] on span "Add line item" at bounding box center [777, 203] width 51 height 14
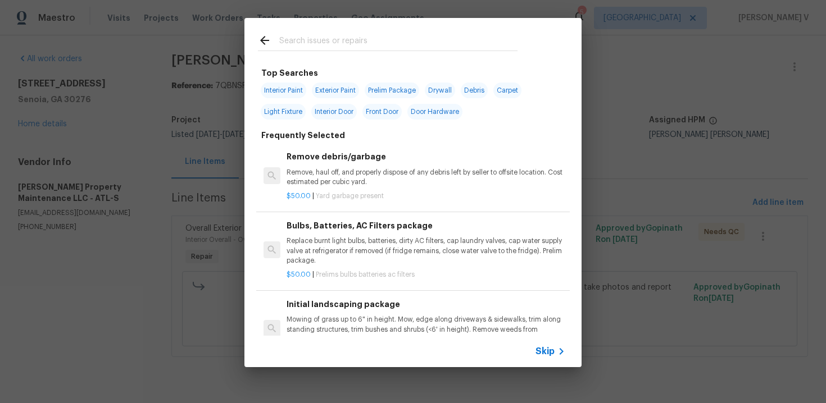
click at [539, 357] on div "Skip" at bounding box center [552, 351] width 33 height 13
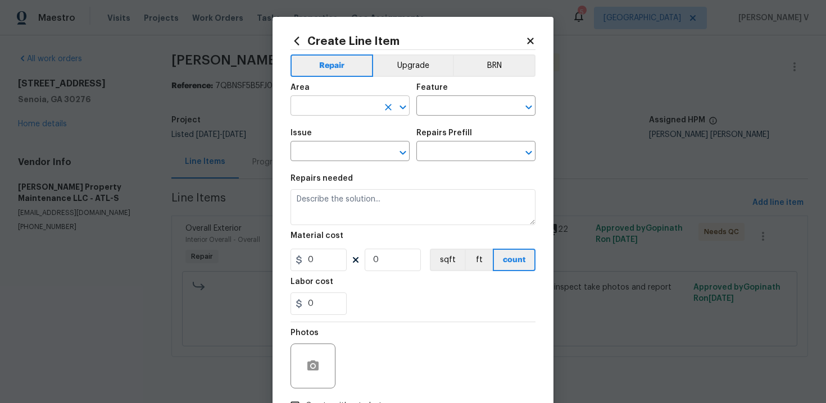
click at [339, 112] on input "text" at bounding box center [335, 106] width 88 height 17
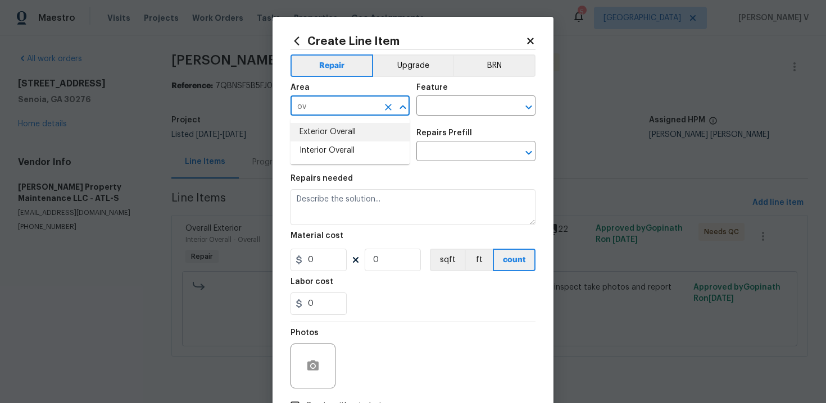
click at [339, 134] on li "Exterior Overall" at bounding box center [350, 132] width 119 height 19
type input "Exterior Overall"
click at [465, 93] on div "Feature" at bounding box center [475, 91] width 119 height 15
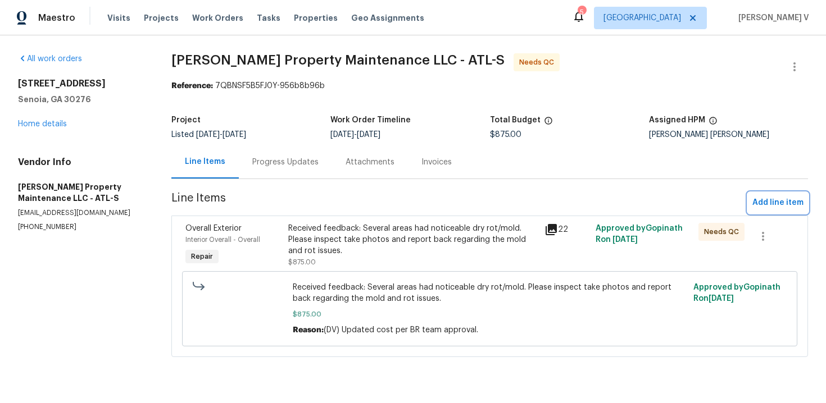
click at [781, 197] on span "Add line item" at bounding box center [777, 203] width 51 height 14
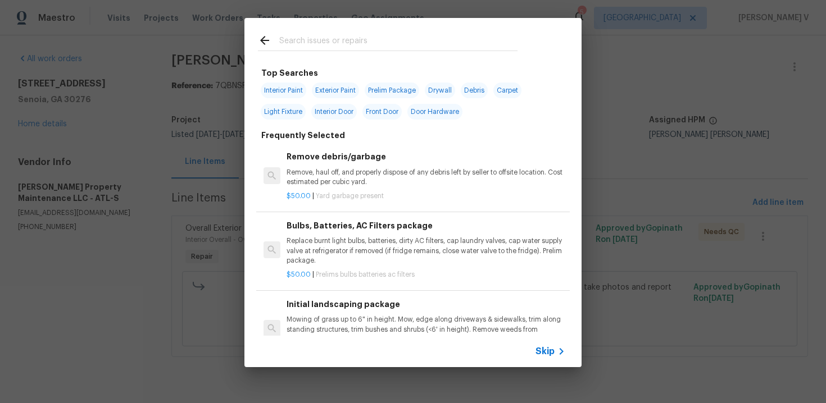
click at [563, 351] on icon at bounding box center [562, 351] width 4 height 7
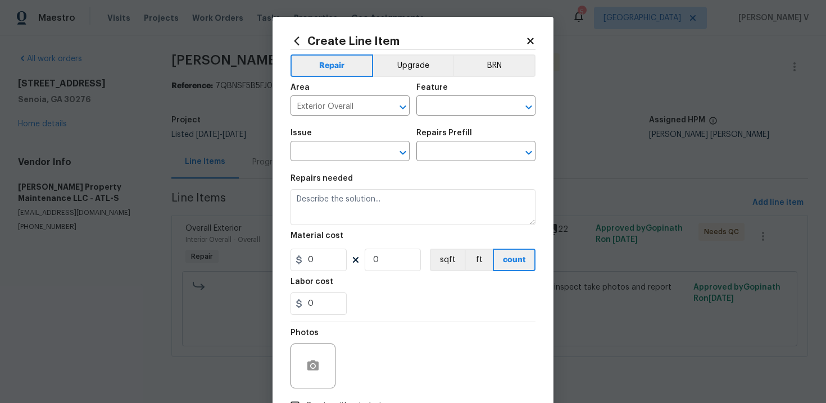
click at [476, 94] on div "Feature" at bounding box center [475, 91] width 119 height 15
click at [445, 106] on input "text" at bounding box center [460, 106] width 88 height 17
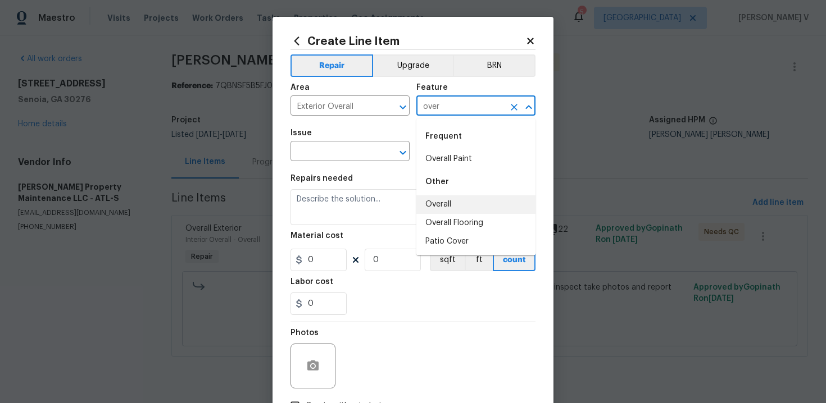
click at [436, 208] on li "Overall" at bounding box center [475, 205] width 119 height 19
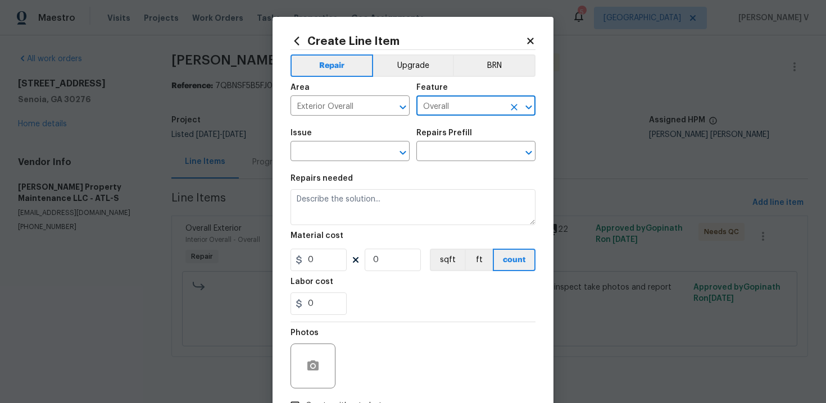
type input "Overall"
click at [347, 172] on section "Repairs needed Material cost 0 0 sqft ft count Labor cost 0" at bounding box center [413, 245] width 245 height 154
click at [338, 155] on input "text" at bounding box center [335, 152] width 88 height 17
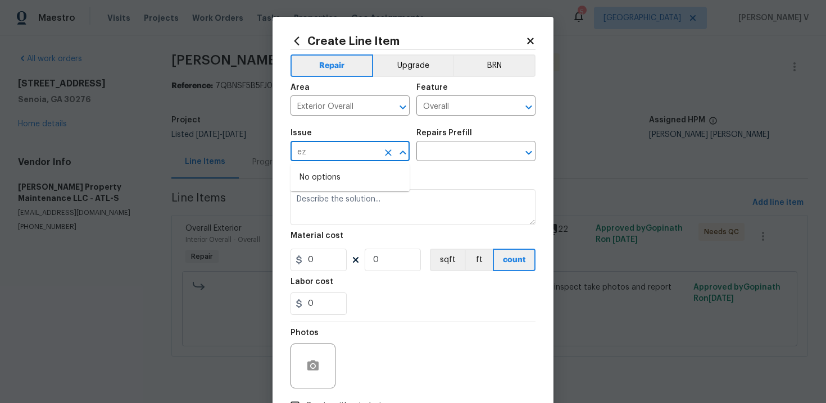
type input "e"
click at [359, 234] on li "Overall Exterior" at bounding box center [350, 235] width 119 height 19
type input "Overall Exterior"
click at [478, 155] on input "text" at bounding box center [460, 152] width 88 height 17
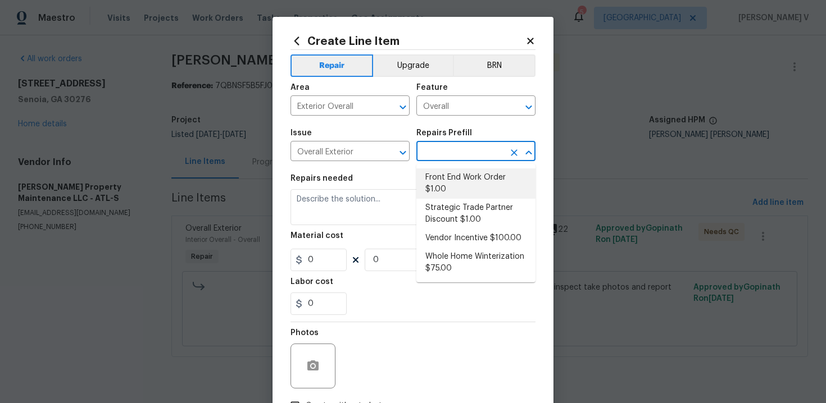
click at [434, 180] on li "Front End Work Order $1.00" at bounding box center [475, 184] width 119 height 30
type input "Front End Work Order $1.00"
type textarea "Placeholder line item for the creation of front end work orders."
type input "1"
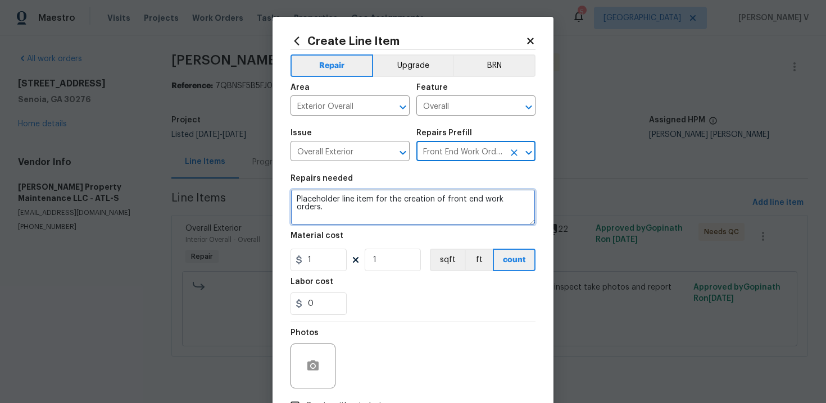
click at [375, 199] on textarea "Placeholder line item for the creation of front end work orders." at bounding box center [413, 207] width 245 height 36
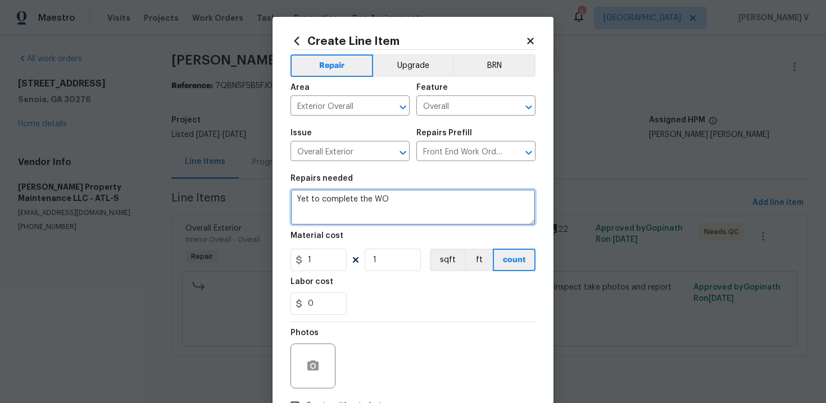
type textarea "Yet to complete the WO"
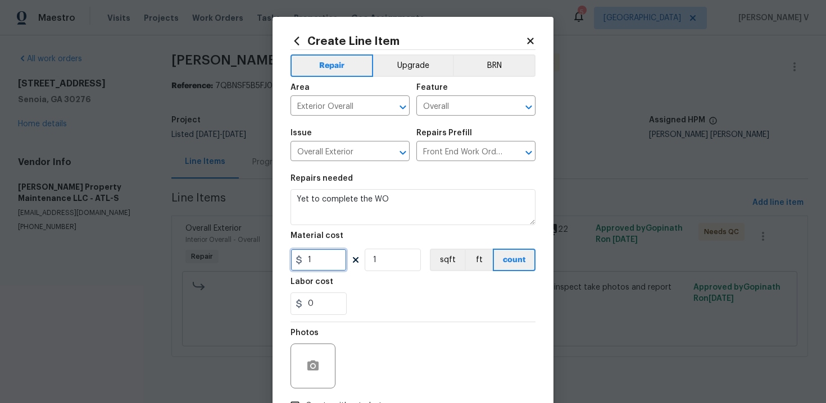
click at [328, 257] on input "1" at bounding box center [319, 260] width 56 height 22
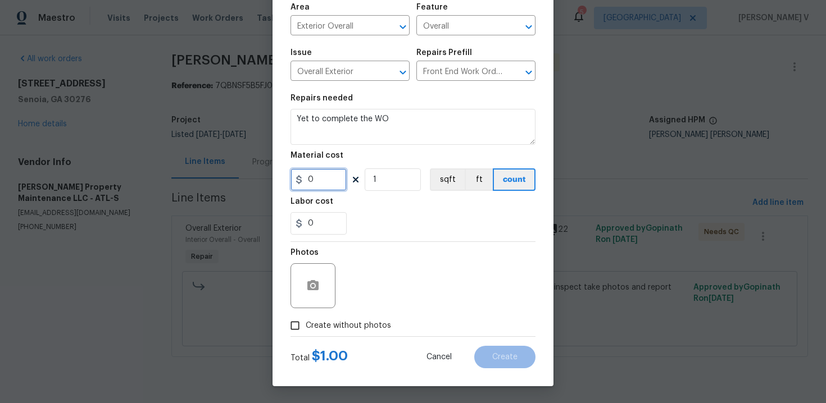
type input "0"
click at [283, 334] on div "Create Line Item Repair Upgrade BRN Area Exterior Overall ​ Feature Overall ​ I…" at bounding box center [413, 161] width 281 height 450
click at [298, 333] on input "Create without photos" at bounding box center [294, 325] width 21 height 21
checkbox input "true"
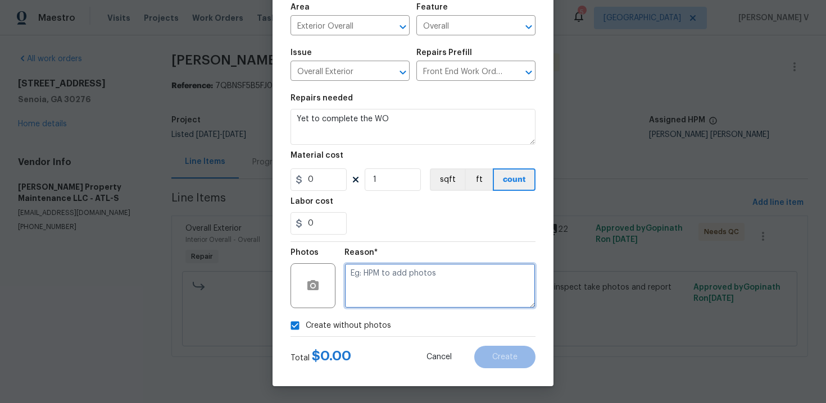
click at [375, 294] on textarea at bounding box center [439, 286] width 191 height 45
click at [451, 300] on textarea at bounding box center [439, 286] width 191 height 45
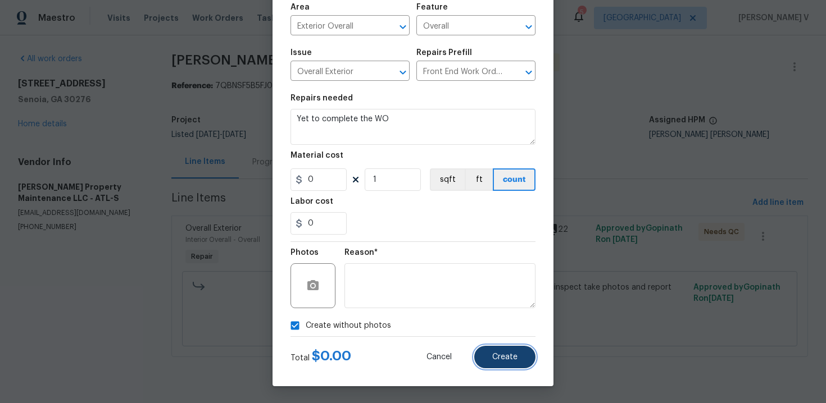
click at [514, 348] on button "Create" at bounding box center [504, 357] width 61 height 22
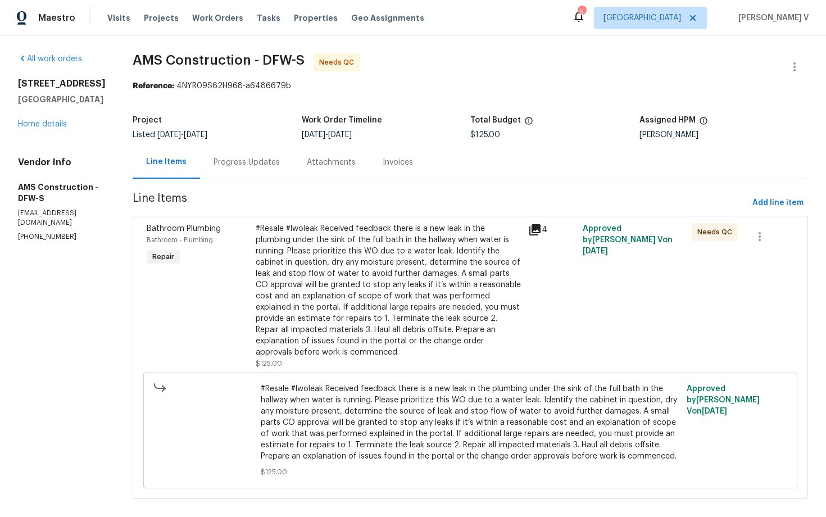
click at [248, 174] on div "Progress Updates" at bounding box center [246, 162] width 93 height 33
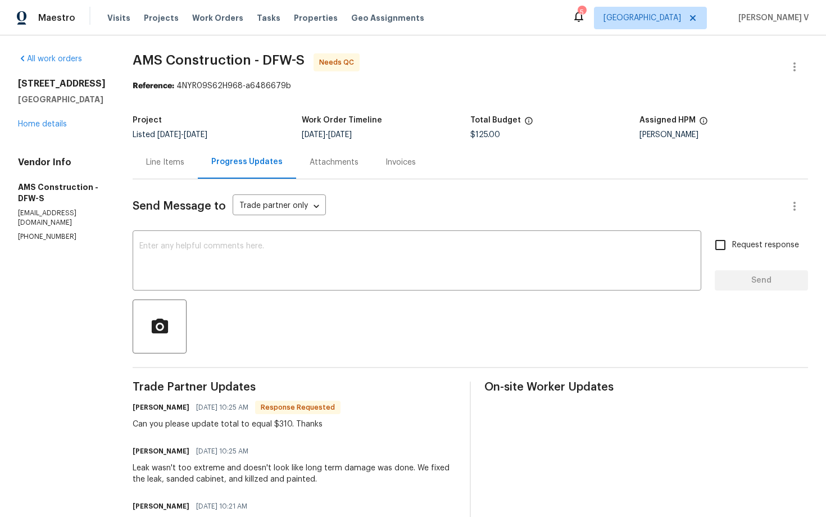
click at [172, 155] on div "Line Items" at bounding box center [165, 162] width 65 height 33
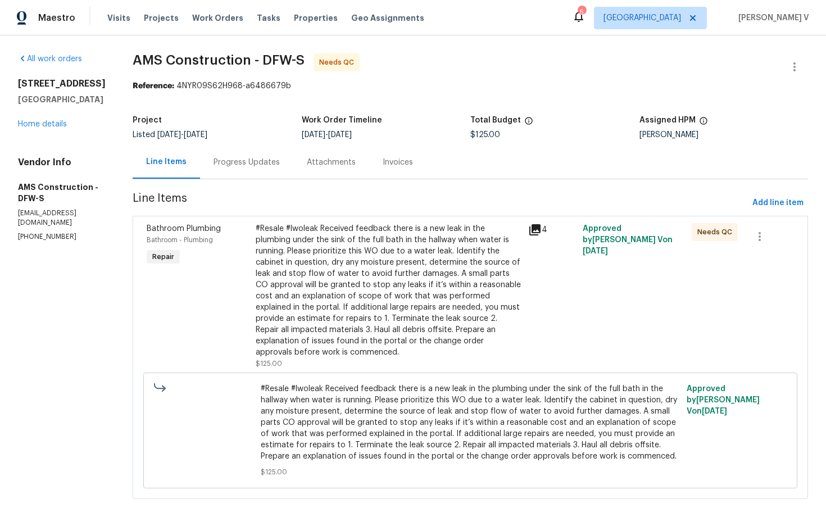
click at [326, 284] on div "#Resale #lwoleak Received feedback there is a new leak in the plumbing under th…" at bounding box center [389, 290] width 266 height 135
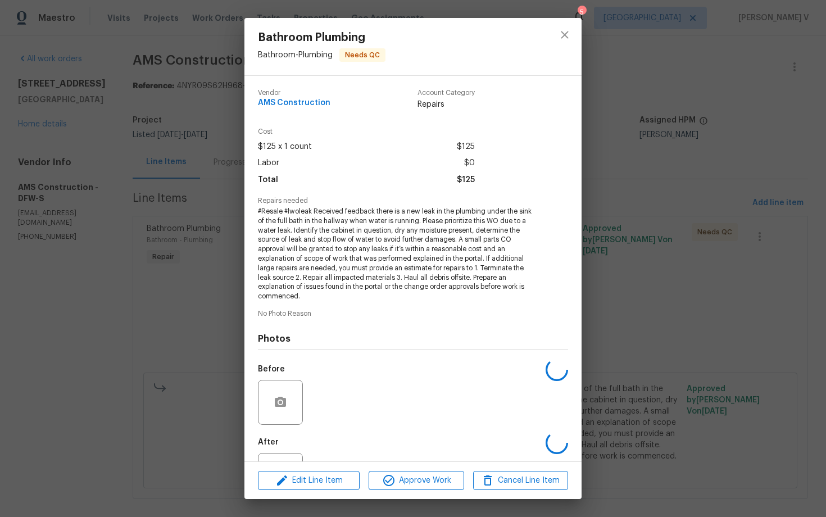
scroll to position [48, 0]
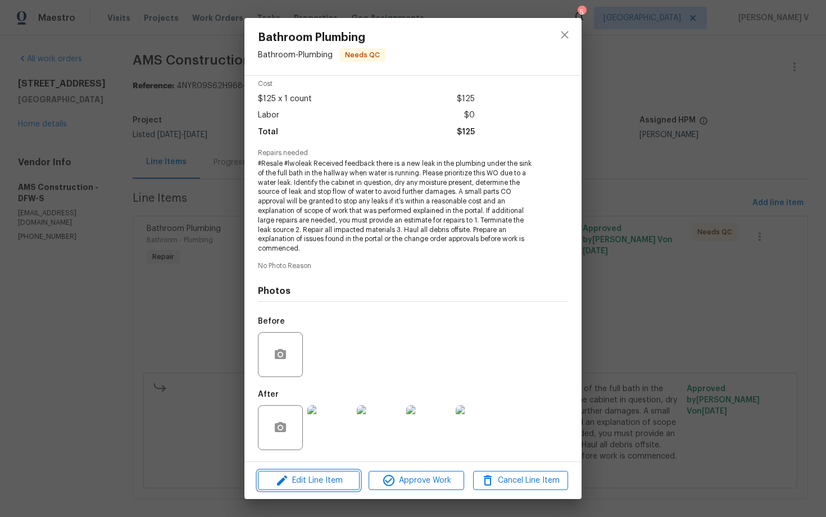
click at [315, 484] on span "Edit Line Item" at bounding box center [308, 481] width 95 height 14
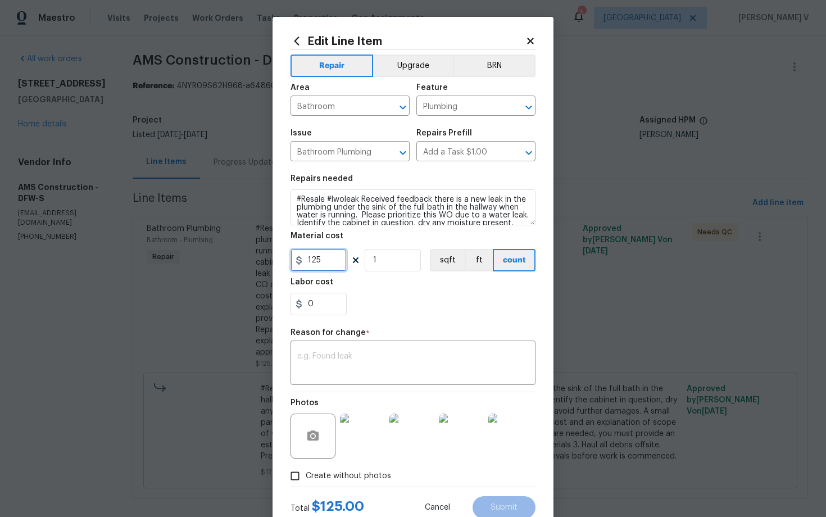
click at [320, 265] on input "125" at bounding box center [319, 260] width 56 height 22
type input "310"
click at [308, 370] on textarea at bounding box center [413, 364] width 232 height 24
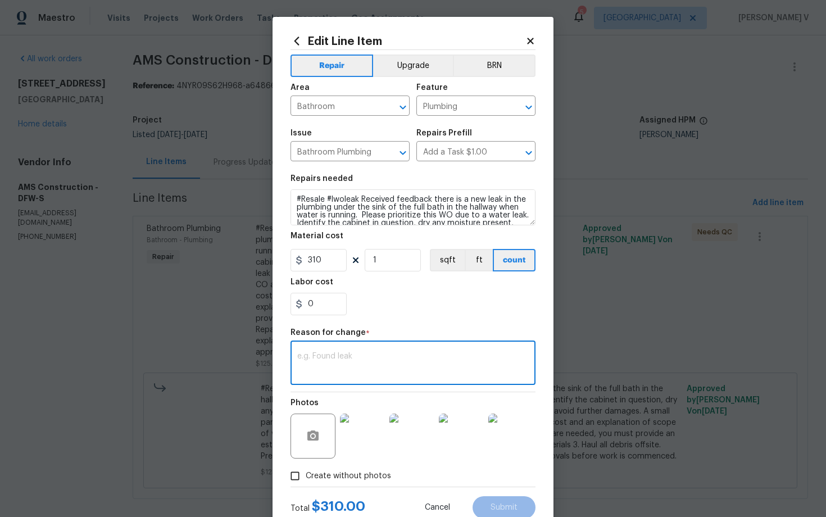
paste textarea "(DV) Updated per vendor’s final cost."
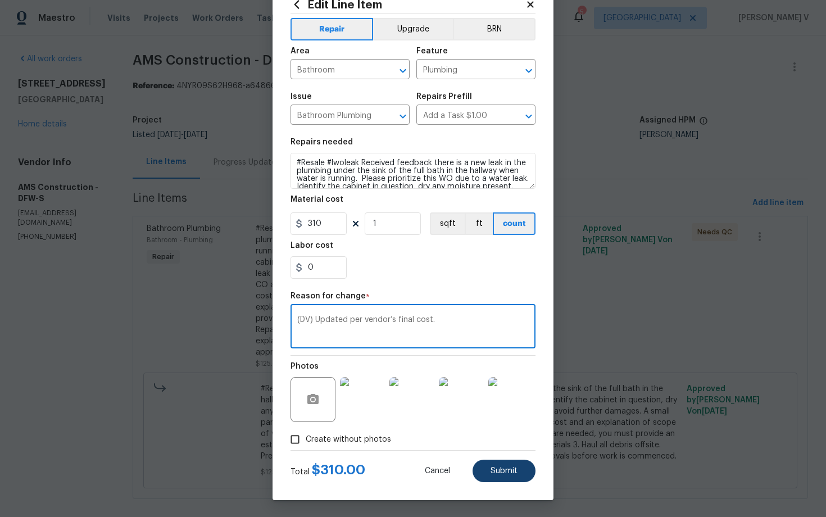
type textarea "(DV) Updated per vendor’s final cost."
click at [525, 469] on button "Submit" at bounding box center [504, 471] width 63 height 22
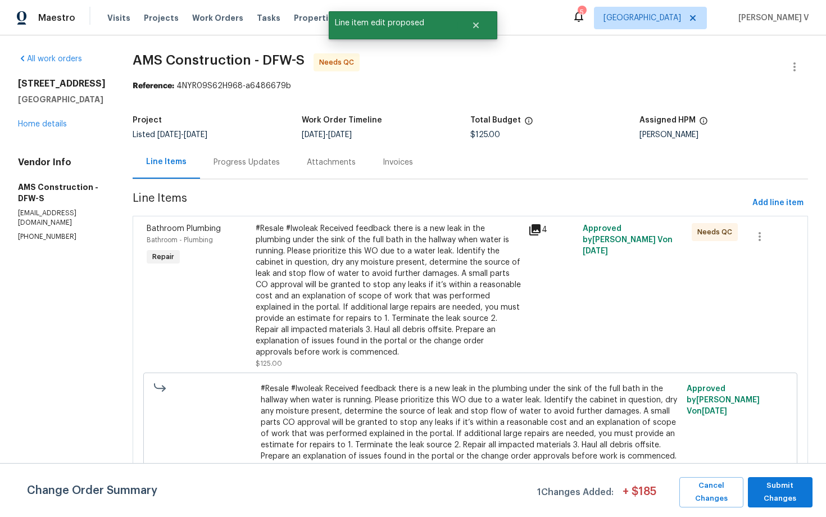
scroll to position [0, 0]
click at [795, 480] on span "Submit Changes" at bounding box center [780, 492] width 53 height 26
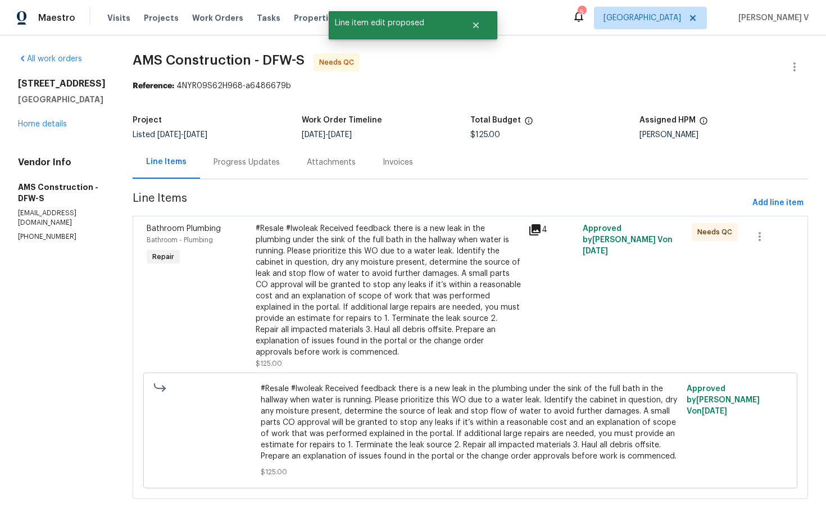
click at [237, 160] on div "Progress Updates" at bounding box center [247, 162] width 66 height 11
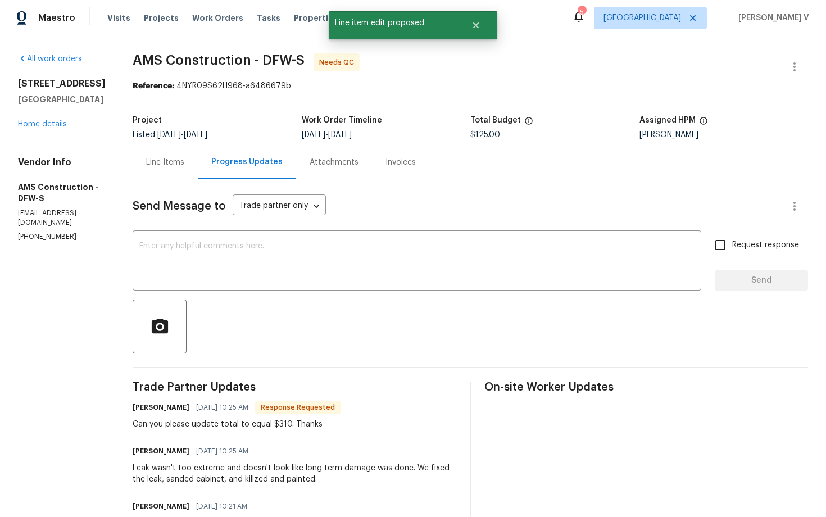
click at [133, 152] on div "Line Items" at bounding box center [165, 162] width 65 height 33
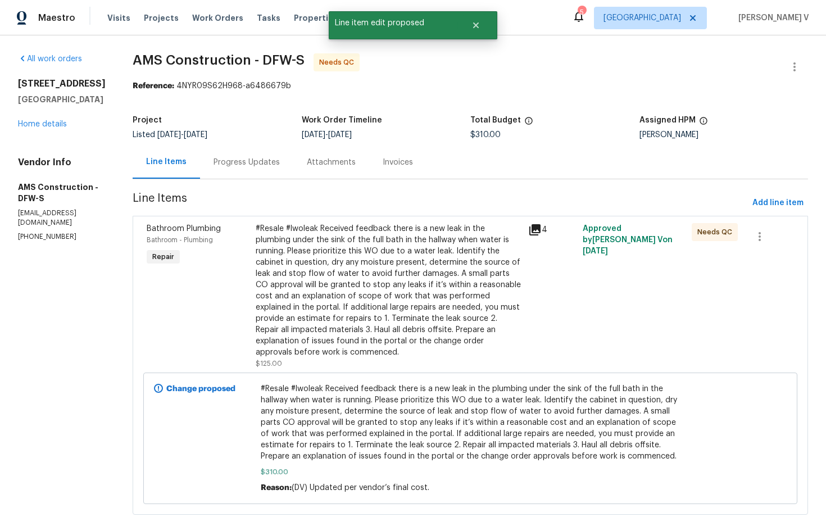
click at [200, 162] on div "Progress Updates" at bounding box center [246, 162] width 93 height 33
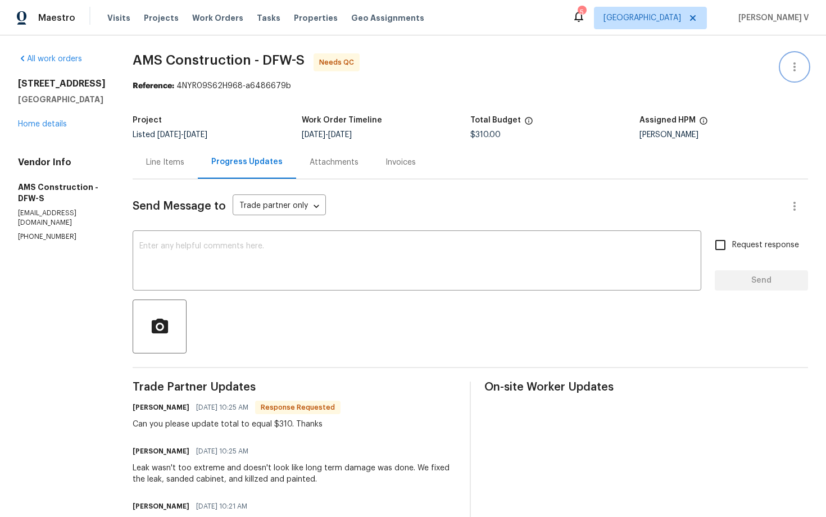
click at [797, 71] on icon "button" at bounding box center [794, 66] width 13 height 13
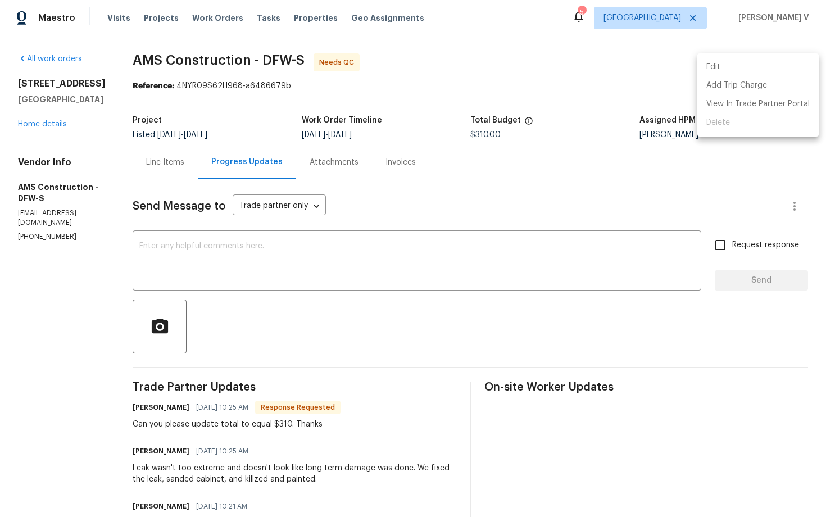
click at [797, 71] on li "Edit" at bounding box center [757, 67] width 121 height 19
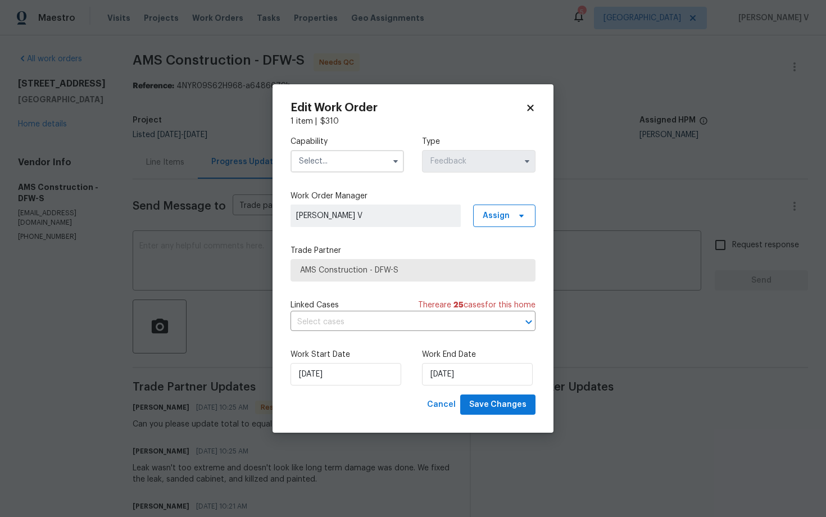
click at [325, 160] on input "text" at bounding box center [348, 161] width 114 height 22
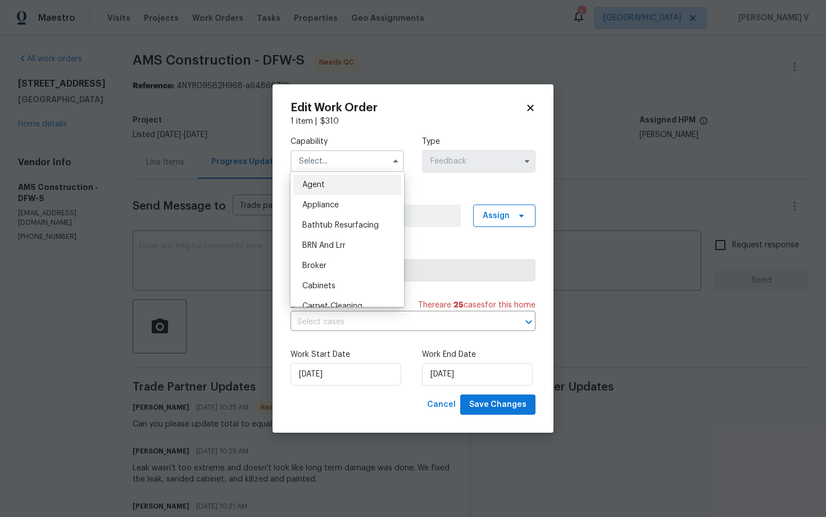
click at [317, 174] on ul "Agent Appliance Bathtub Resurfacing BRN And Lrr Broker Cabinets Carpet Cleaning…" at bounding box center [348, 239] width 114 height 135
click at [317, 199] on div "Appliance" at bounding box center [347, 205] width 108 height 20
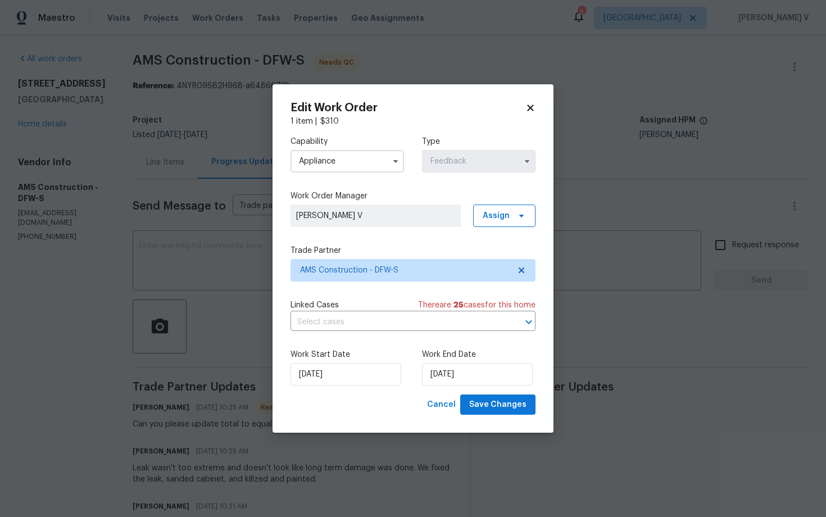
click at [336, 161] on input "Appliance" at bounding box center [348, 161] width 114 height 22
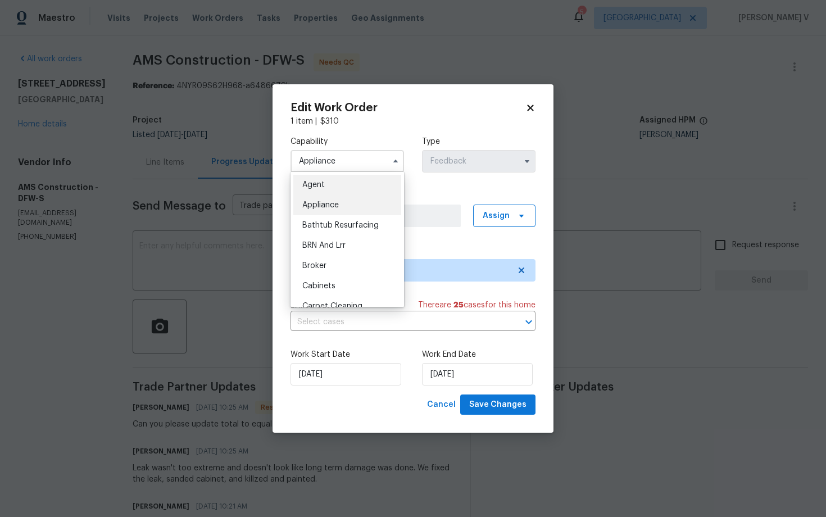
click at [316, 182] on span "Agent" at bounding box center [313, 185] width 22 height 8
type input "Agent"
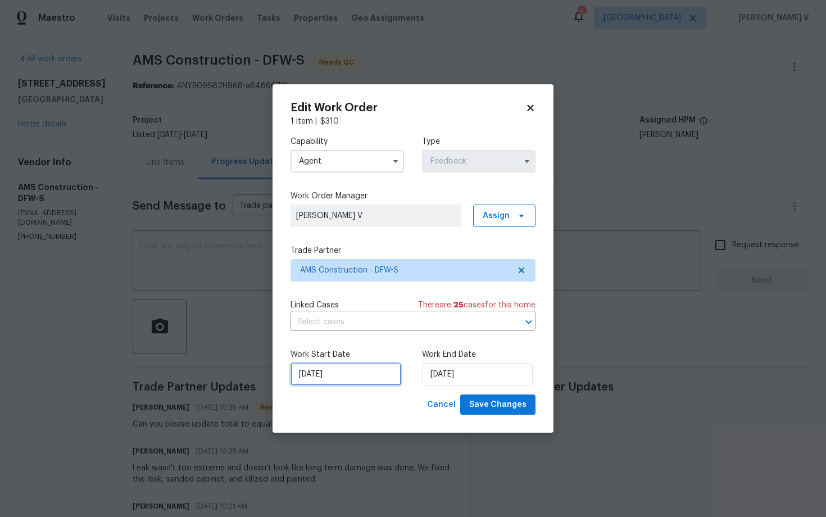
click at [339, 373] on input "23/09/2025" at bounding box center [346, 374] width 111 height 22
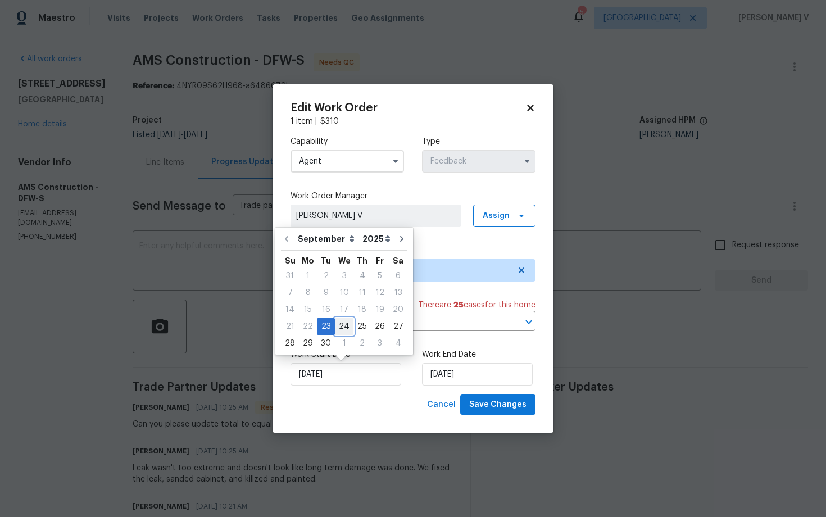
click at [336, 321] on div "24" at bounding box center [344, 327] width 19 height 16
type input "24/09/2025"
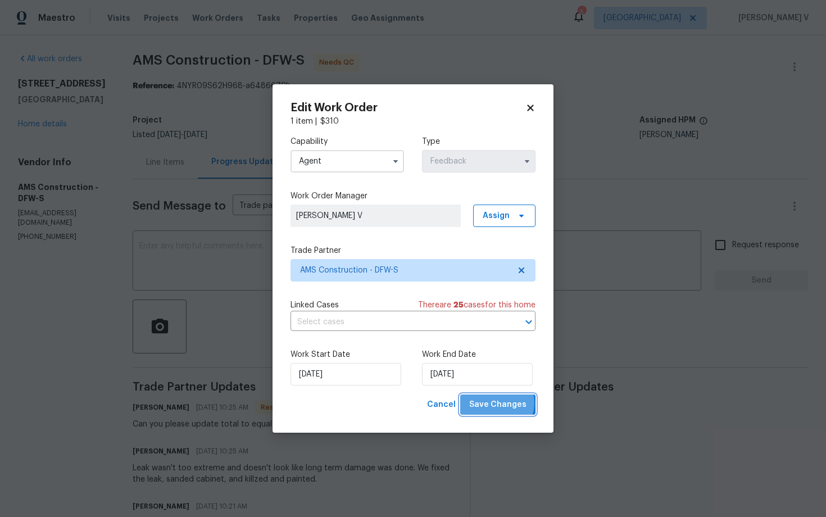
click at [498, 403] on span "Save Changes" at bounding box center [497, 405] width 57 height 14
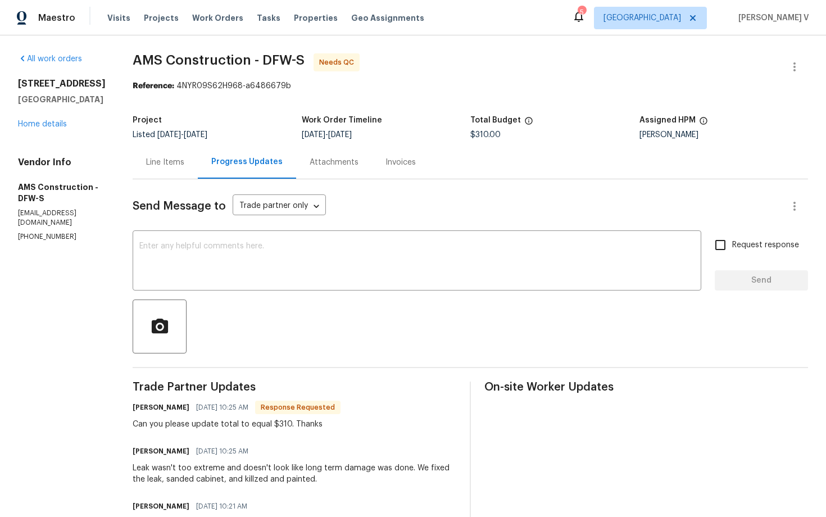
click at [156, 173] on div "Line Items" at bounding box center [165, 162] width 65 height 33
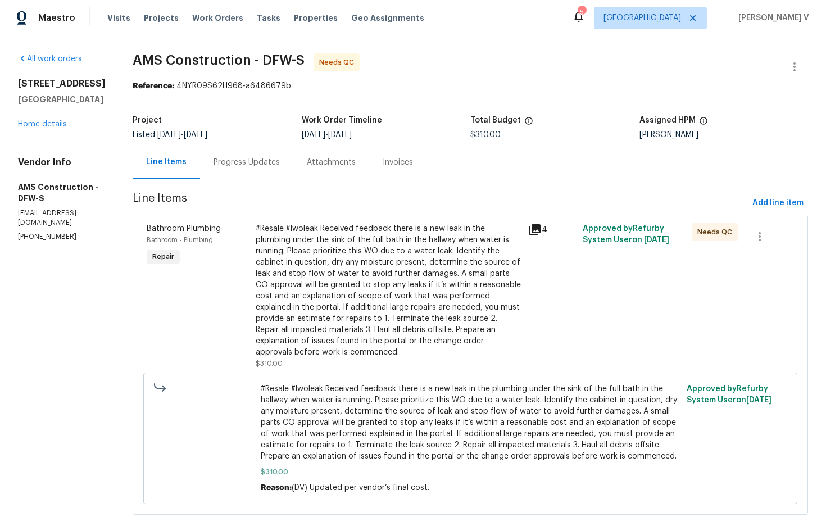
click at [257, 165] on div "Progress Updates" at bounding box center [247, 162] width 66 height 11
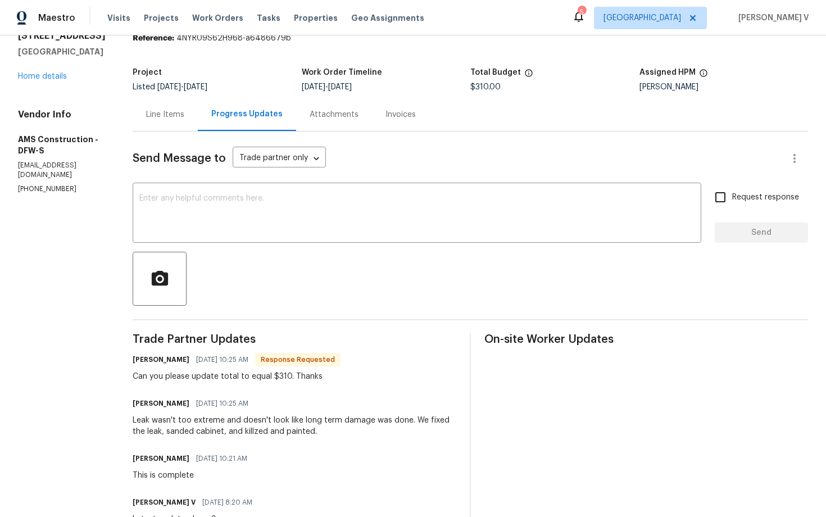
scroll to position [49, 0]
click at [149, 130] on div "Line Items" at bounding box center [165, 113] width 65 height 33
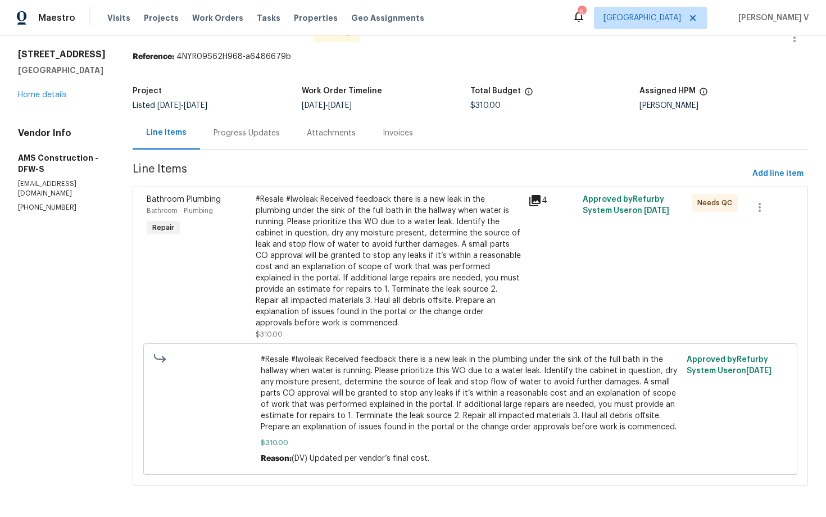
scroll to position [19, 0]
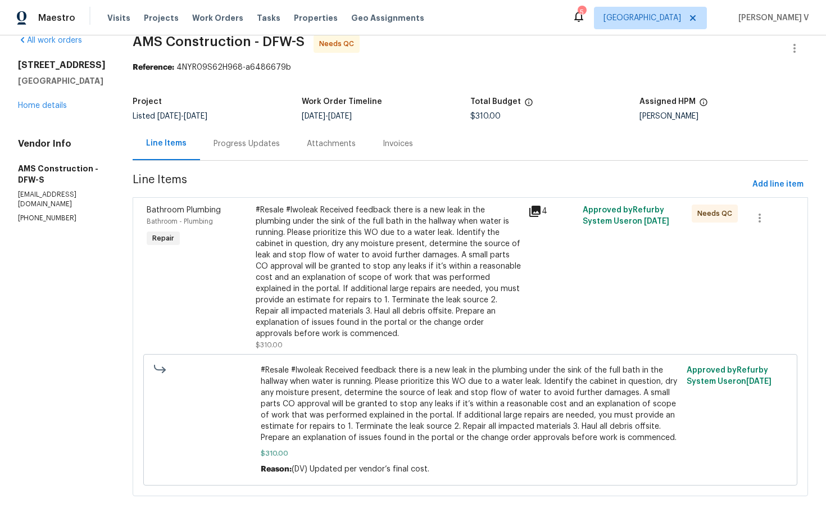
click at [356, 285] on div "#Resale #lwoleak Received feedback there is a new leak in the plumbing under th…" at bounding box center [389, 272] width 266 height 135
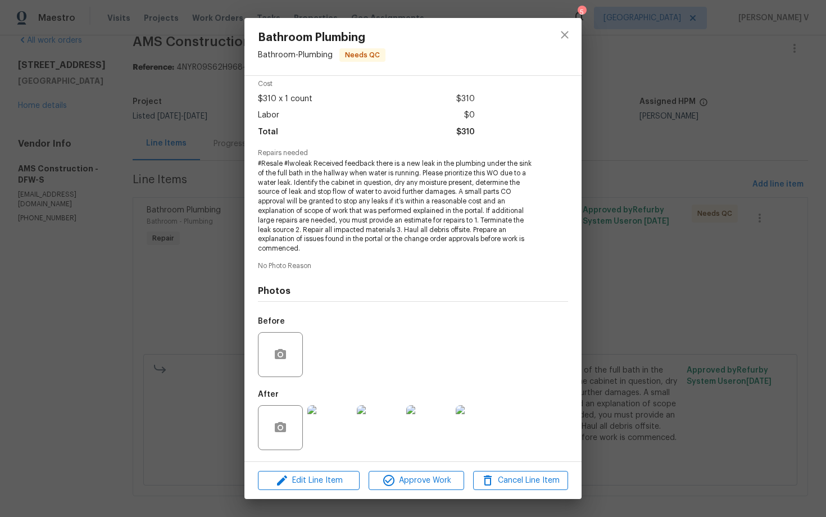
scroll to position [0, 0]
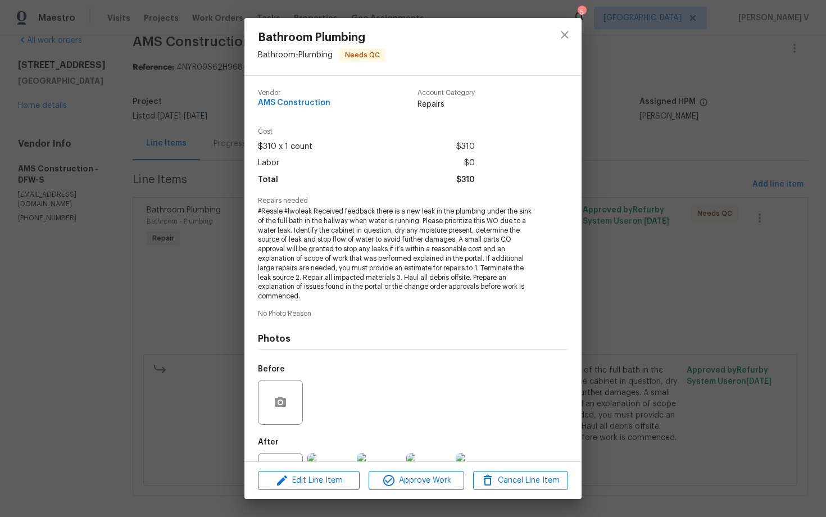
click at [137, 174] on div "Bathroom Plumbing Bathroom - Plumbing Needs QC Vendor AMS Construction Account …" at bounding box center [413, 258] width 826 height 517
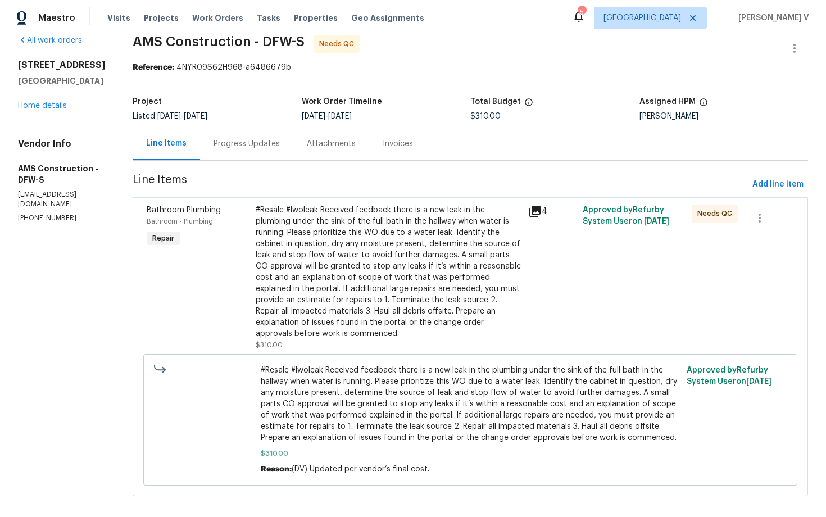
click at [329, 227] on div "#Resale #lwoleak Received feedback there is a new leak in the plumbing under th…" at bounding box center [389, 272] width 266 height 135
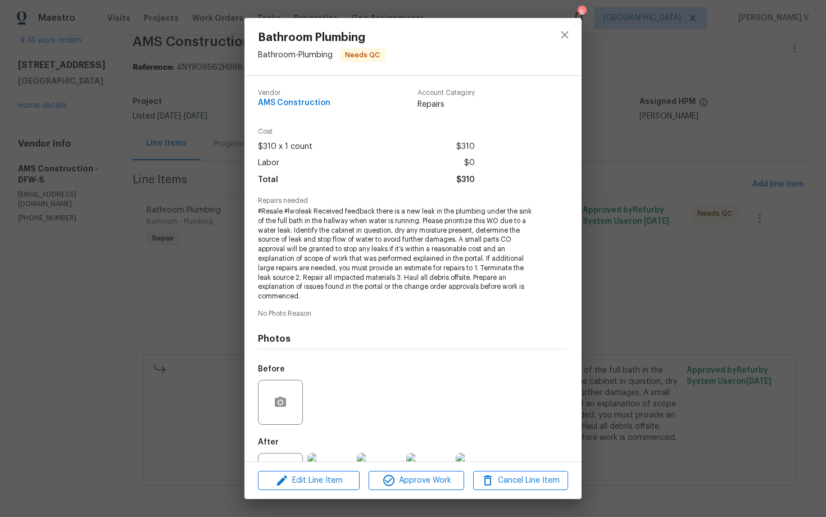
scroll to position [48, 0]
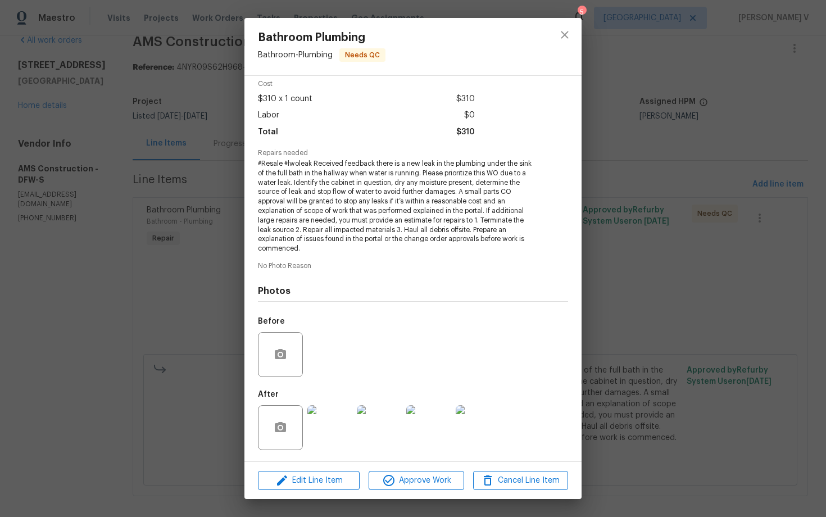
click at [126, 346] on div "Bathroom Plumbing Bathroom - Plumbing Needs QC Vendor AMS Construction Account …" at bounding box center [413, 258] width 826 height 517
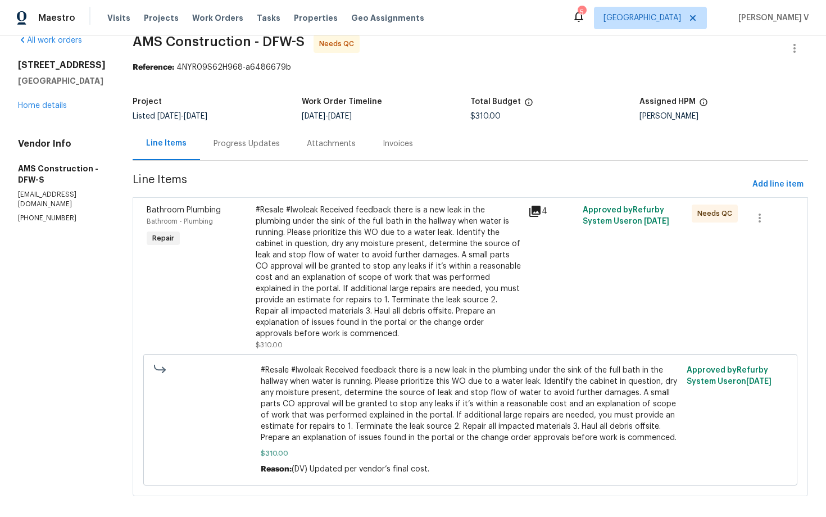
click at [265, 156] on div "Progress Updates" at bounding box center [246, 143] width 93 height 33
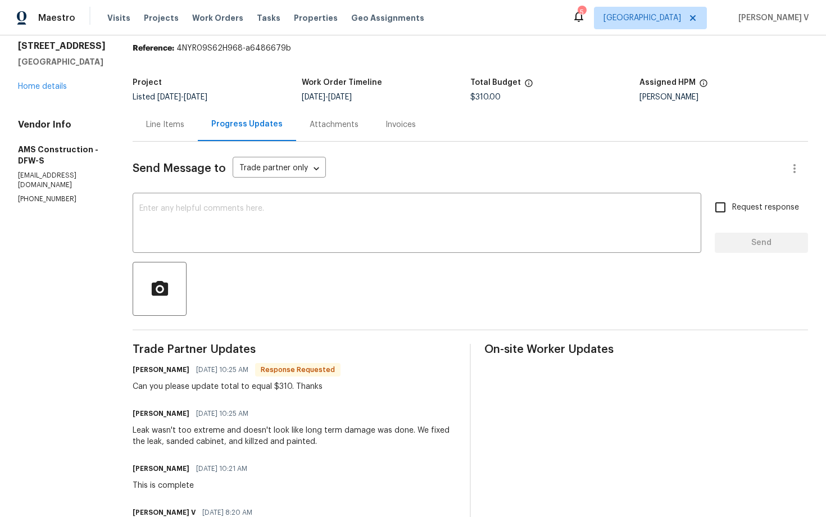
scroll to position [48, 0]
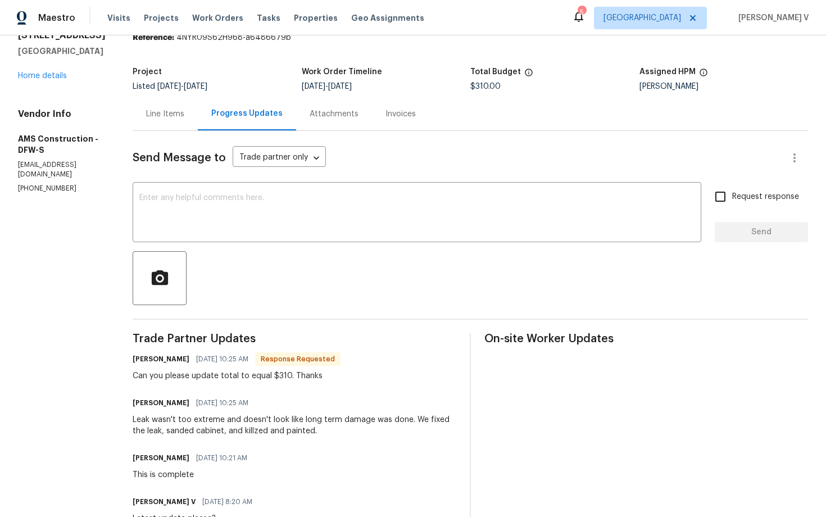
click at [157, 103] on div "Line Items" at bounding box center [165, 113] width 65 height 33
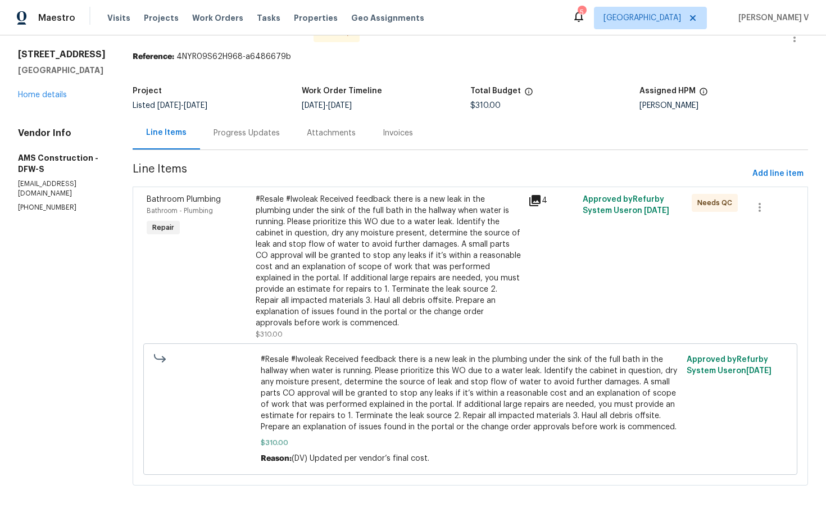
scroll to position [19, 0]
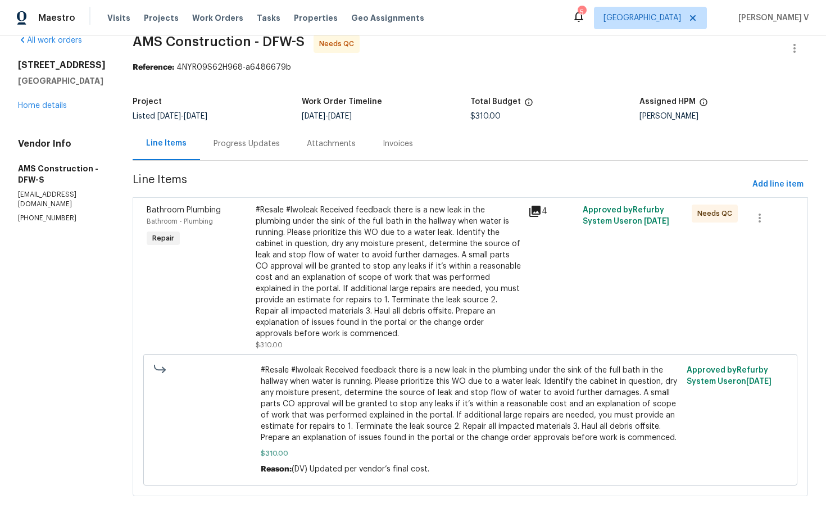
click at [383, 276] on div "#Resale #lwoleak Received feedback there is a new leak in the plumbing under th…" at bounding box center [389, 272] width 266 height 135
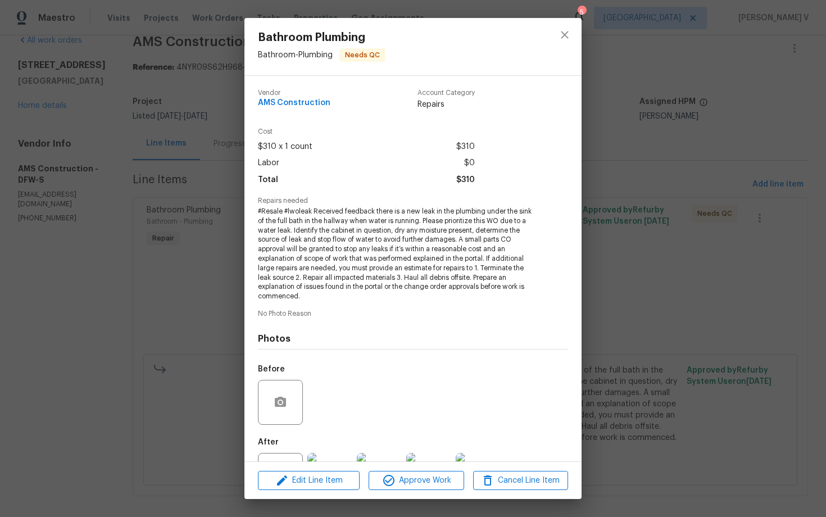
scroll to position [48, 0]
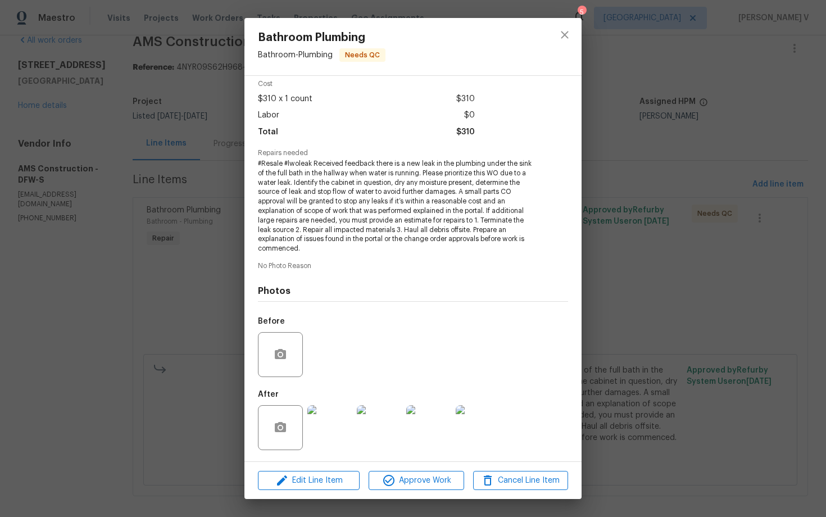
click at [363, 410] on img at bounding box center [379, 427] width 45 height 45
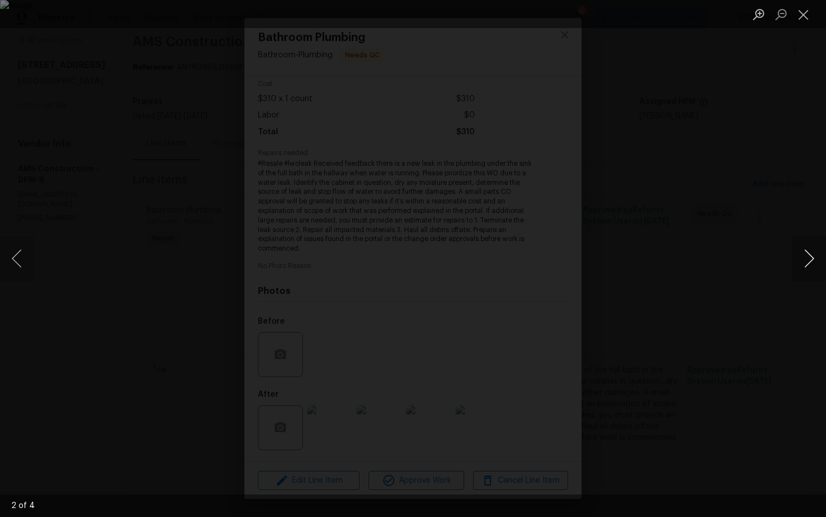
click at [825, 261] on button "Next image" at bounding box center [809, 258] width 34 height 45
click at [758, 192] on div "Lightbox" at bounding box center [413, 258] width 826 height 517
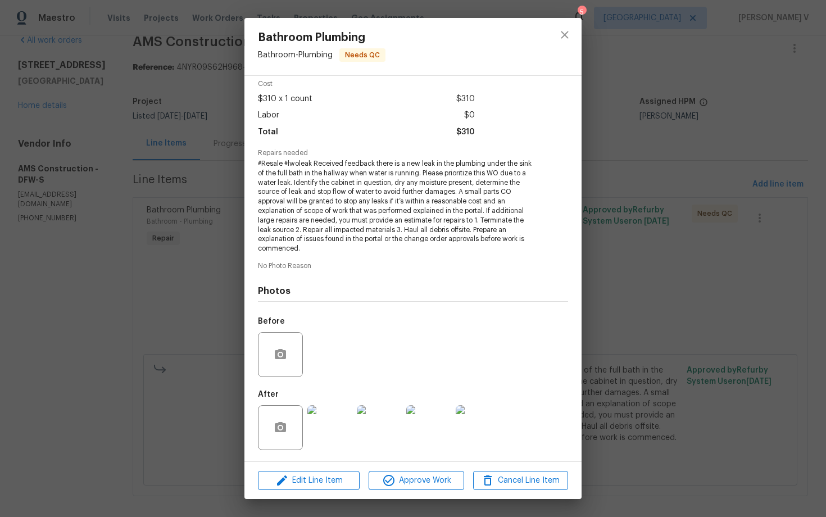
click at [758, 192] on div "Bathroom Plumbing Bathroom - Plumbing Needs QC Vendor AMS Construction Account …" at bounding box center [413, 258] width 826 height 517
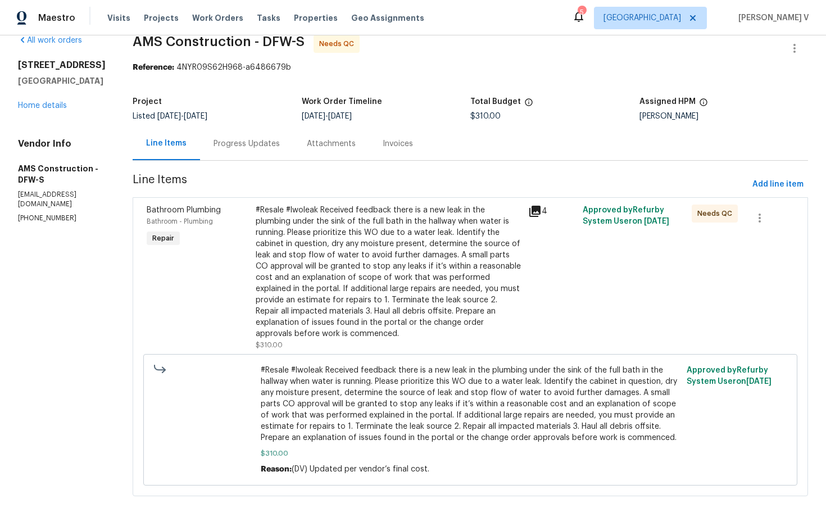
click at [478, 266] on div "#Resale #lwoleak Received feedback there is a new leak in the plumbing under th…" at bounding box center [389, 272] width 266 height 135
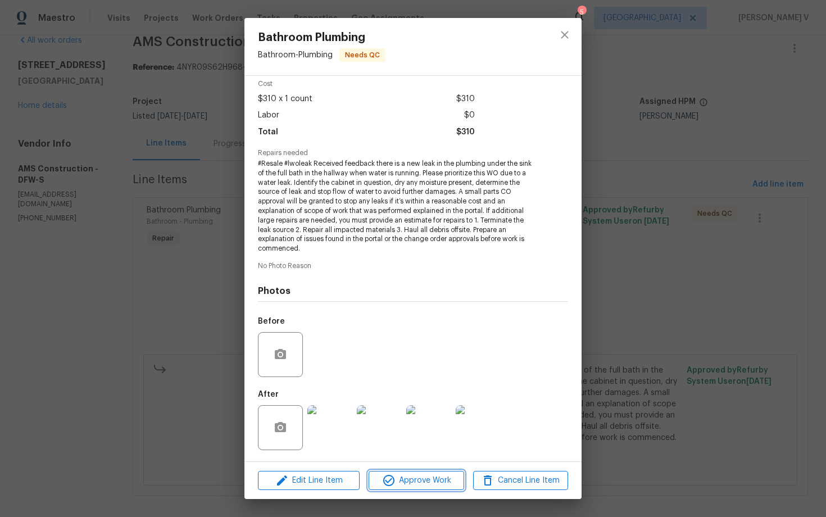
click at [395, 475] on icon "button" at bounding box center [388, 480] width 13 height 13
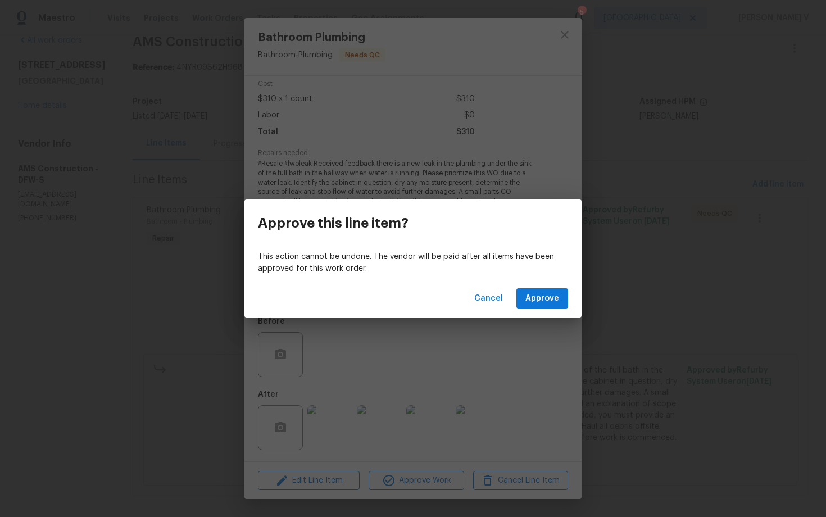
click at [535, 311] on div "Cancel Approve" at bounding box center [412, 298] width 337 height 39
click at [538, 302] on span "Approve" at bounding box center [542, 299] width 34 height 14
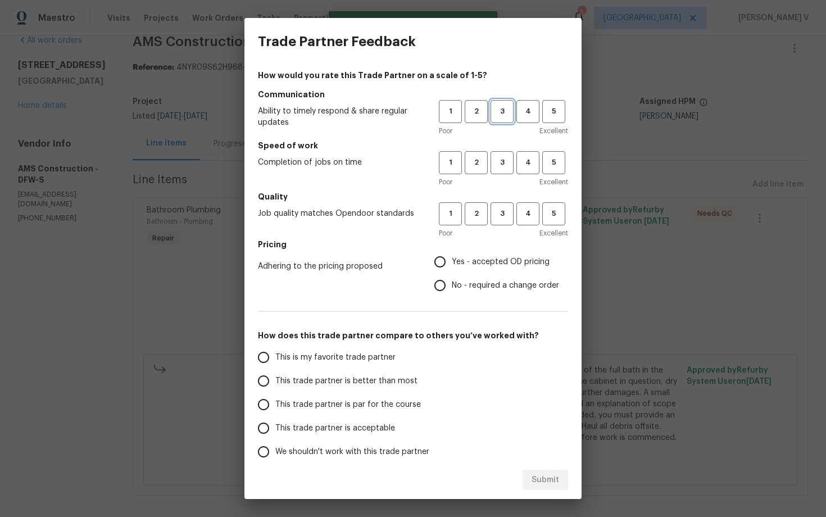
click at [497, 120] on button "3" at bounding box center [502, 111] width 23 height 23
click at [502, 181] on div "Poor Excellent" at bounding box center [503, 181] width 129 height 11
click at [501, 166] on span "3" at bounding box center [502, 162] width 21 height 13
click at [502, 219] on span "3" at bounding box center [502, 213] width 21 height 13
click at [432, 298] on div "How would you rate this Trade Partner on a scale of 1-5? Communication Ability …" at bounding box center [413, 290] width 310 height 440
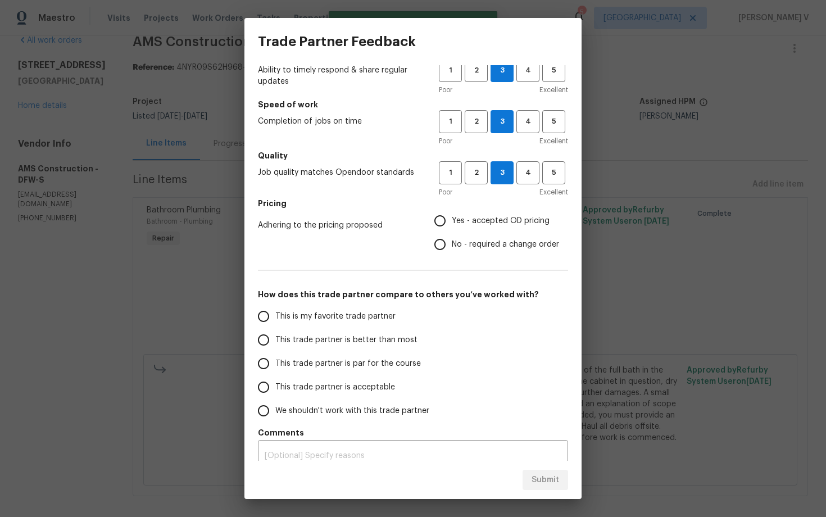
scroll to position [44, 0]
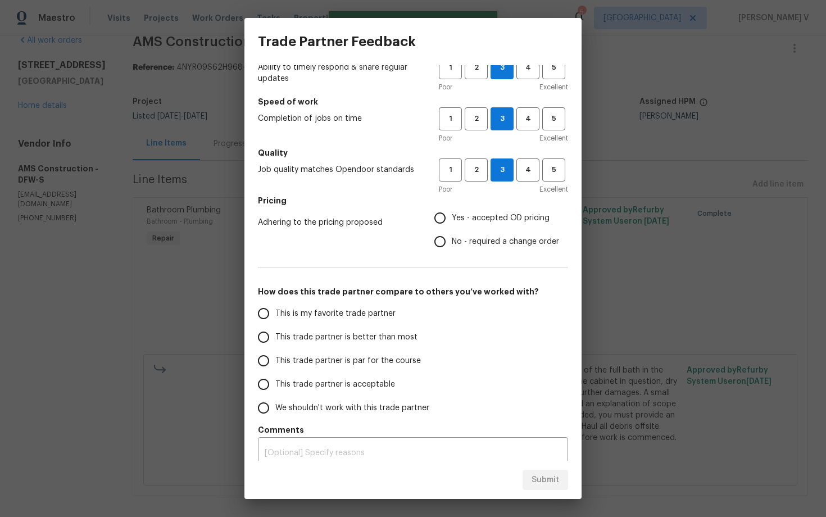
click at [465, 237] on span "No - required a change order" at bounding box center [505, 242] width 107 height 12
click at [452, 237] on input "No - required a change order" at bounding box center [440, 242] width 24 height 24
radio input "true"
click at [314, 355] on span "This trade partner is par for the course" at bounding box center [348, 361] width 146 height 12
click at [275, 355] on input "This trade partner is par for the course" at bounding box center [264, 361] width 24 height 24
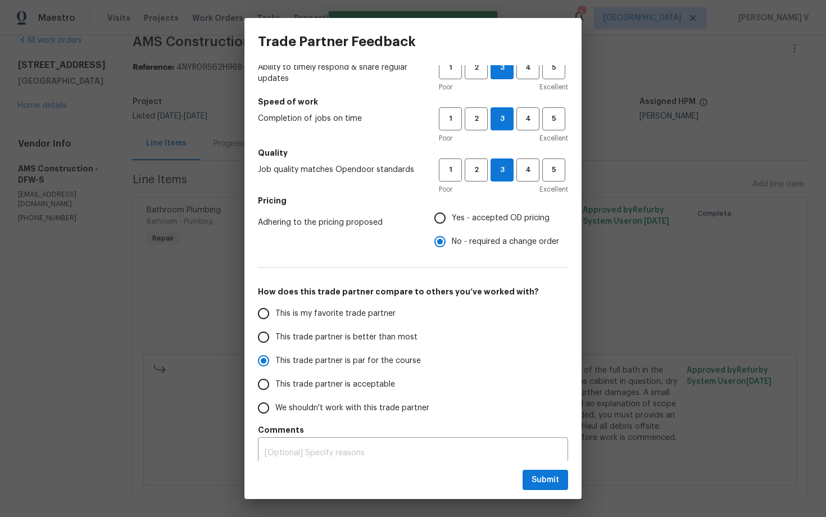
click at [545, 497] on div "Submit" at bounding box center [412, 480] width 337 height 39
click at [545, 491] on div "Submit" at bounding box center [412, 480] width 337 height 39
click at [535, 473] on button "Submit" at bounding box center [546, 480] width 46 height 21
radio input "true"
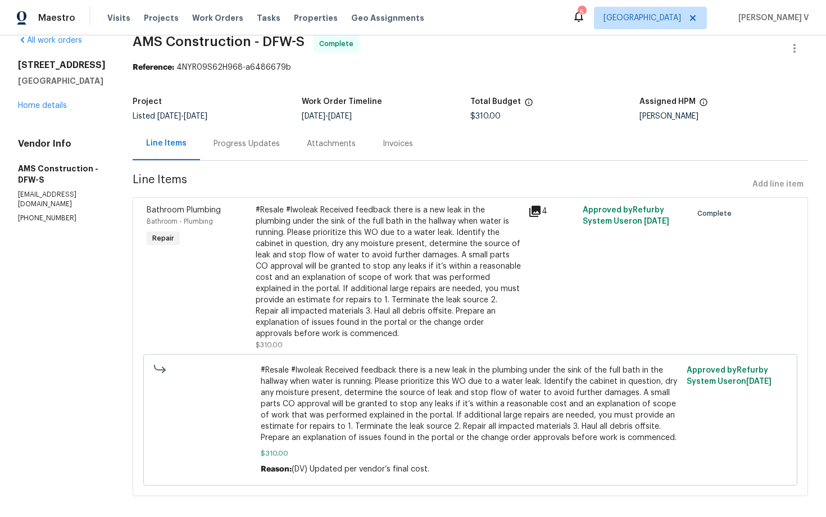
click at [200, 144] on div "Progress Updates" at bounding box center [246, 143] width 93 height 33
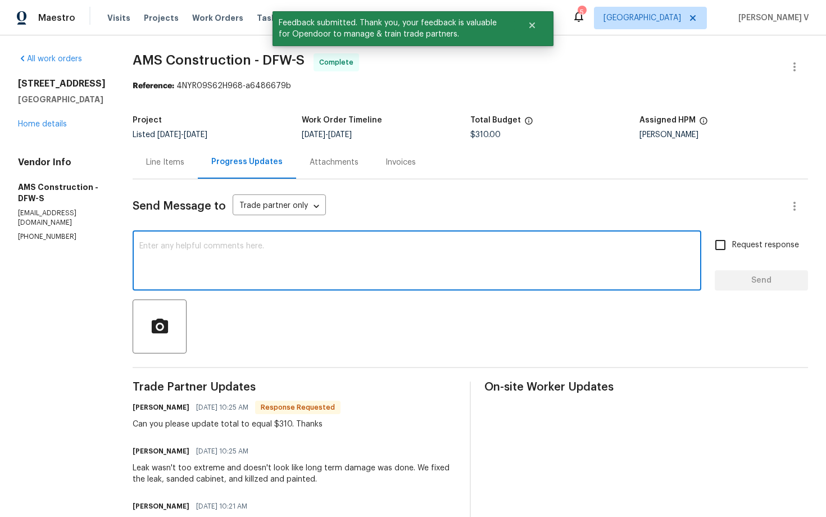
click at [289, 242] on textarea at bounding box center [416, 261] width 555 height 39
paste textarea "Hey, the work order has been approved. Thanks for the job :)"
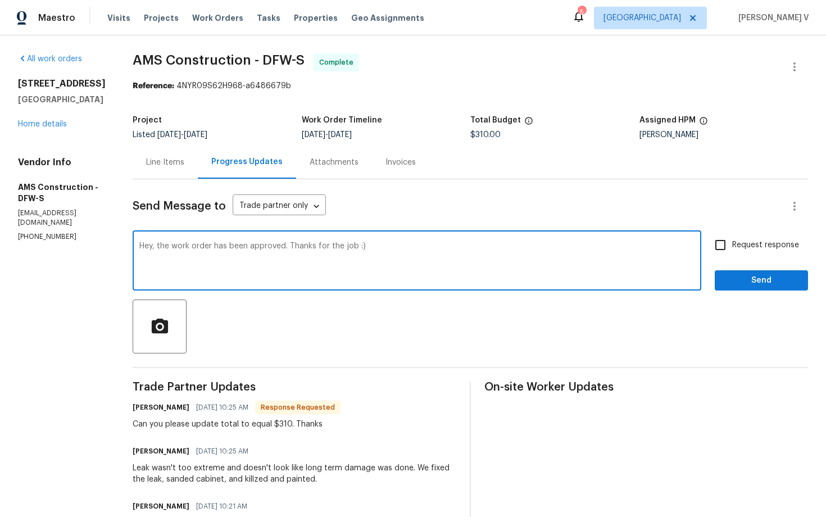
click at [407, 248] on textarea "Hey, the work order has been approved. Thanks for the job :)" at bounding box center [416, 261] width 555 height 39
paste textarea "Kindly provide us with a detailed invoice mentioning all the scope of work done…"
type textarea "Hey, the work order has been approved. Thanks for the job :) Kindly provide us …"
click at [742, 282] on span "Send" at bounding box center [761, 281] width 75 height 14
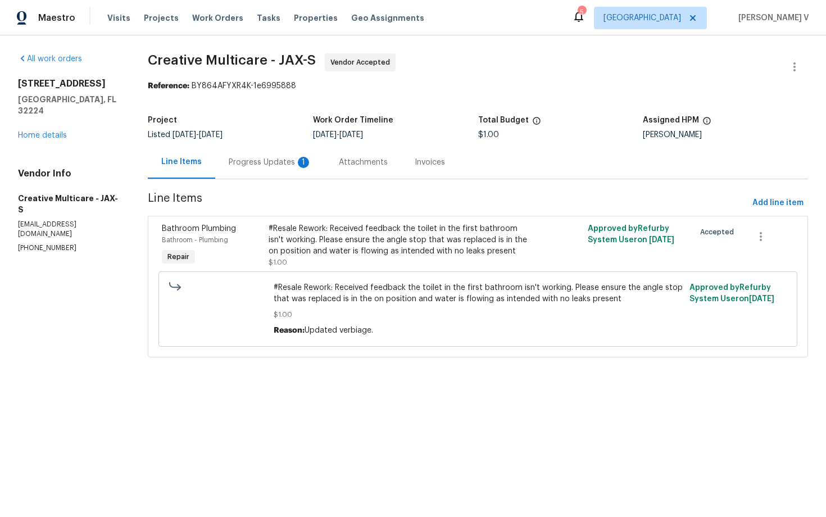
click at [320, 151] on div "Progress Updates 1" at bounding box center [270, 162] width 110 height 33
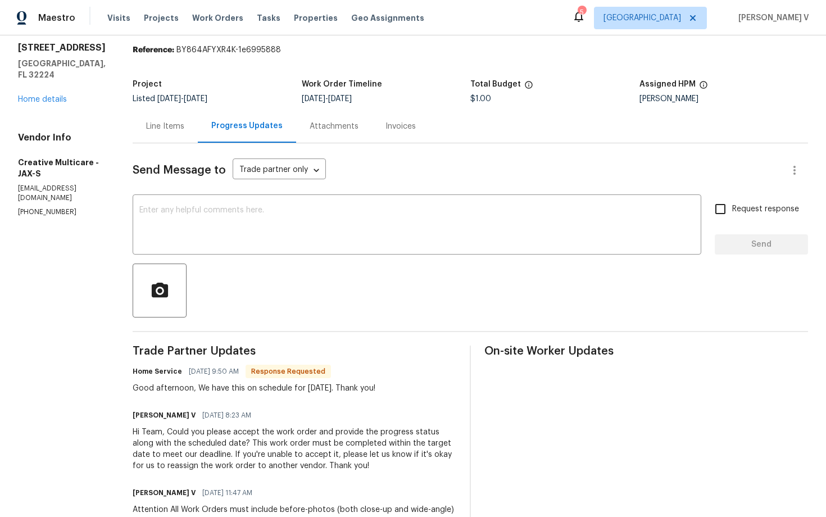
scroll to position [76, 0]
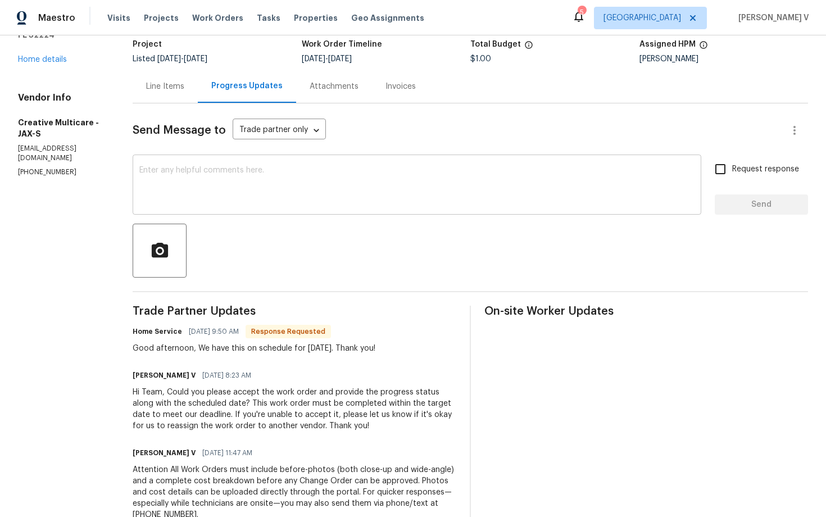
click at [259, 201] on textarea at bounding box center [416, 185] width 555 height 39
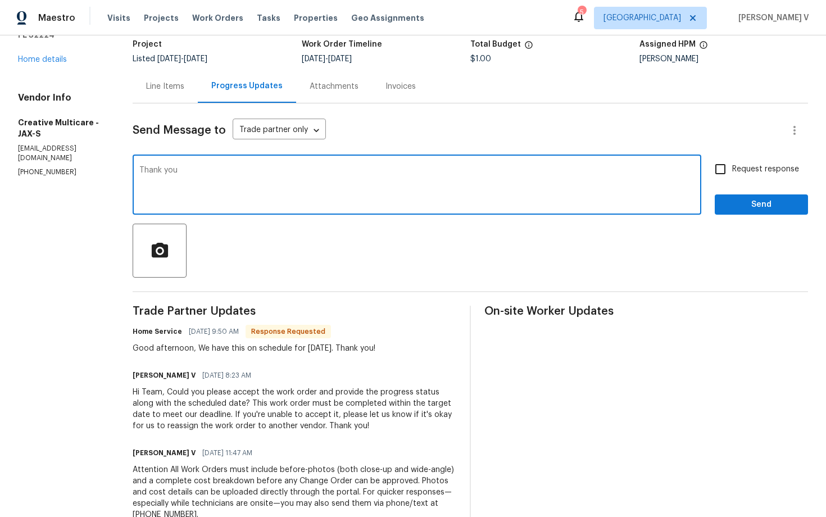
type textarea "Thank you"
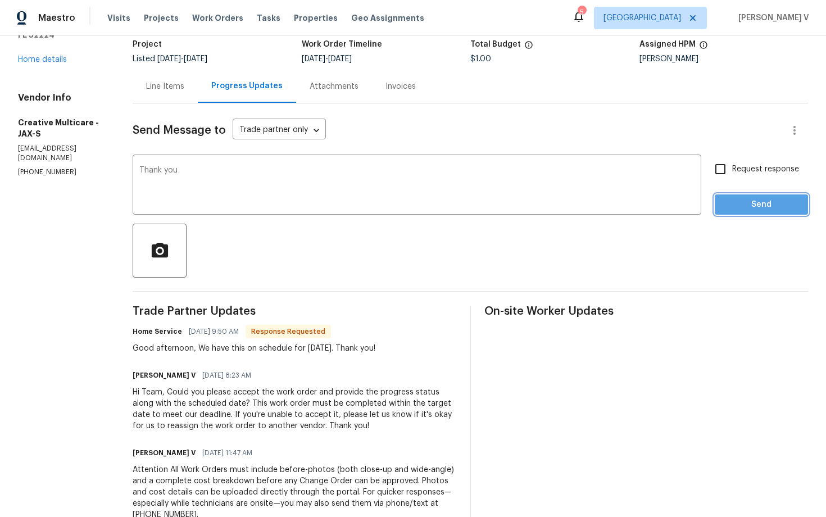
click at [753, 201] on span "Send" at bounding box center [761, 205] width 75 height 14
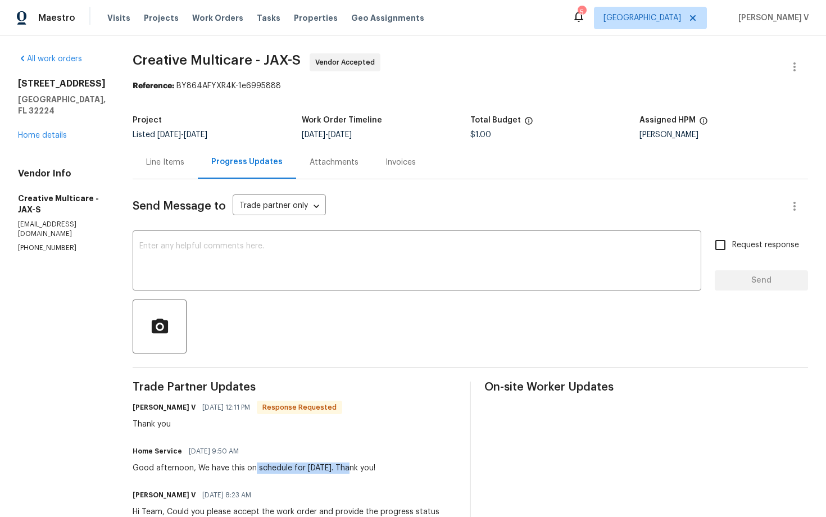
drag, startPoint x: 304, startPoint y: 468, endPoint x: 398, endPoint y: 468, distance: 94.4
click at [375, 468] on div "Good afternoon, We have this on schedule for [DATE]. Thank you!" at bounding box center [254, 467] width 243 height 11
copy div "schedule for [DATE]. T"
